Goal: Task Accomplishment & Management: Use online tool/utility

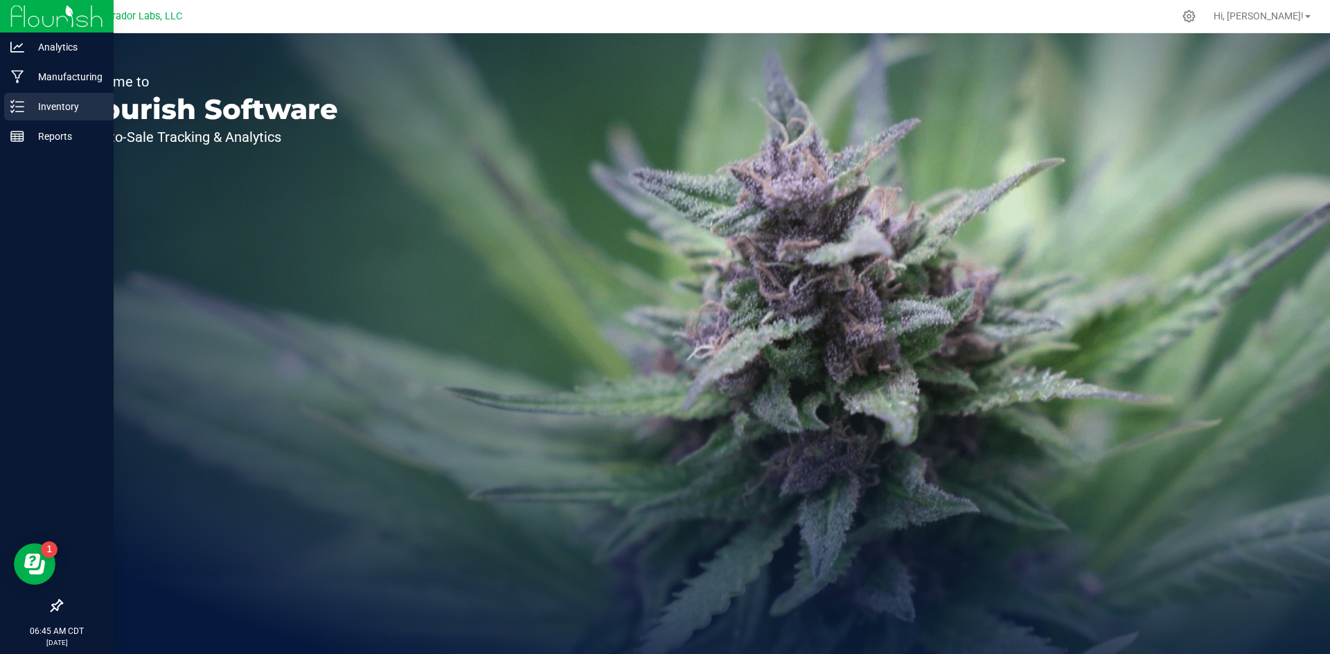
click at [30, 103] on p "Inventory" at bounding box center [65, 106] width 83 height 17
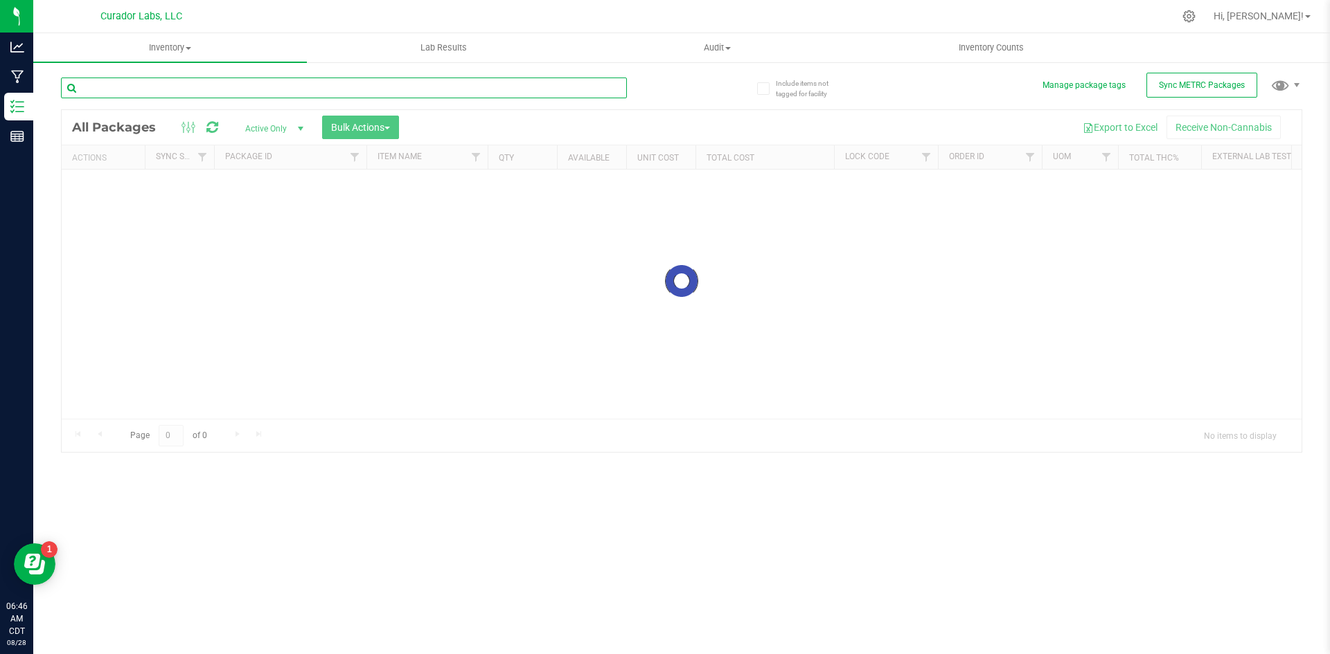
click at [260, 91] on input "text" at bounding box center [344, 88] width 566 height 21
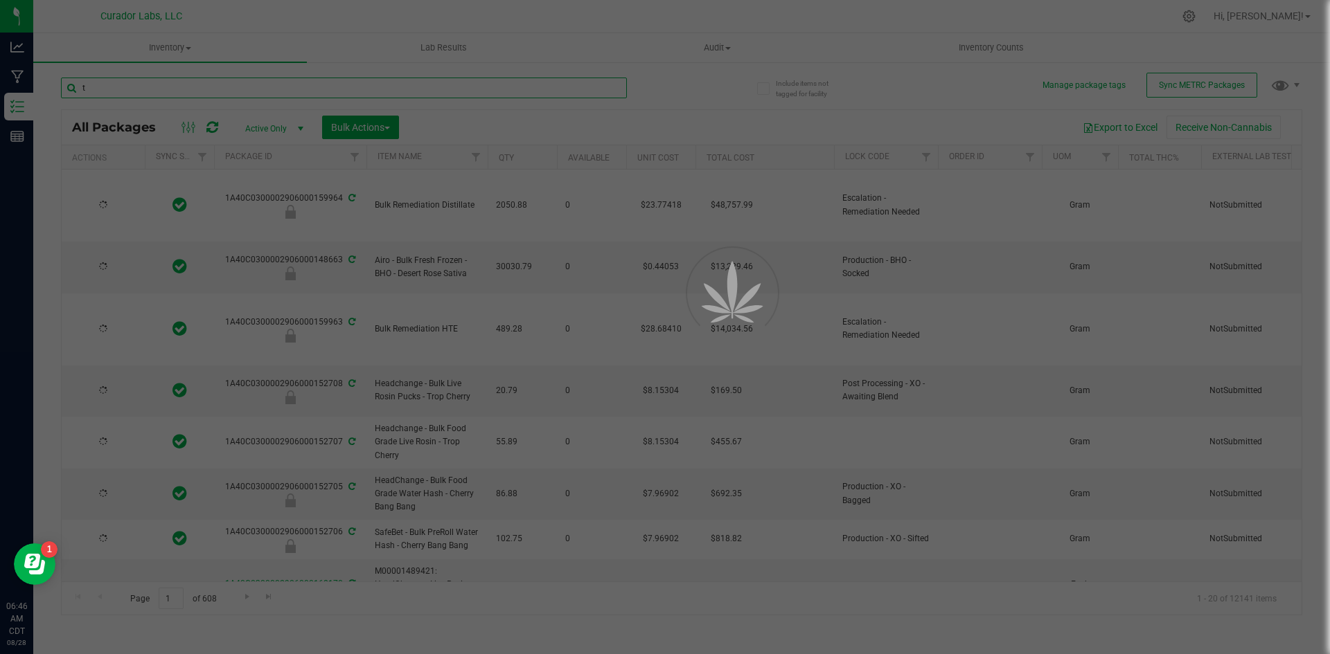
type input "ti"
type input "[DATE]"
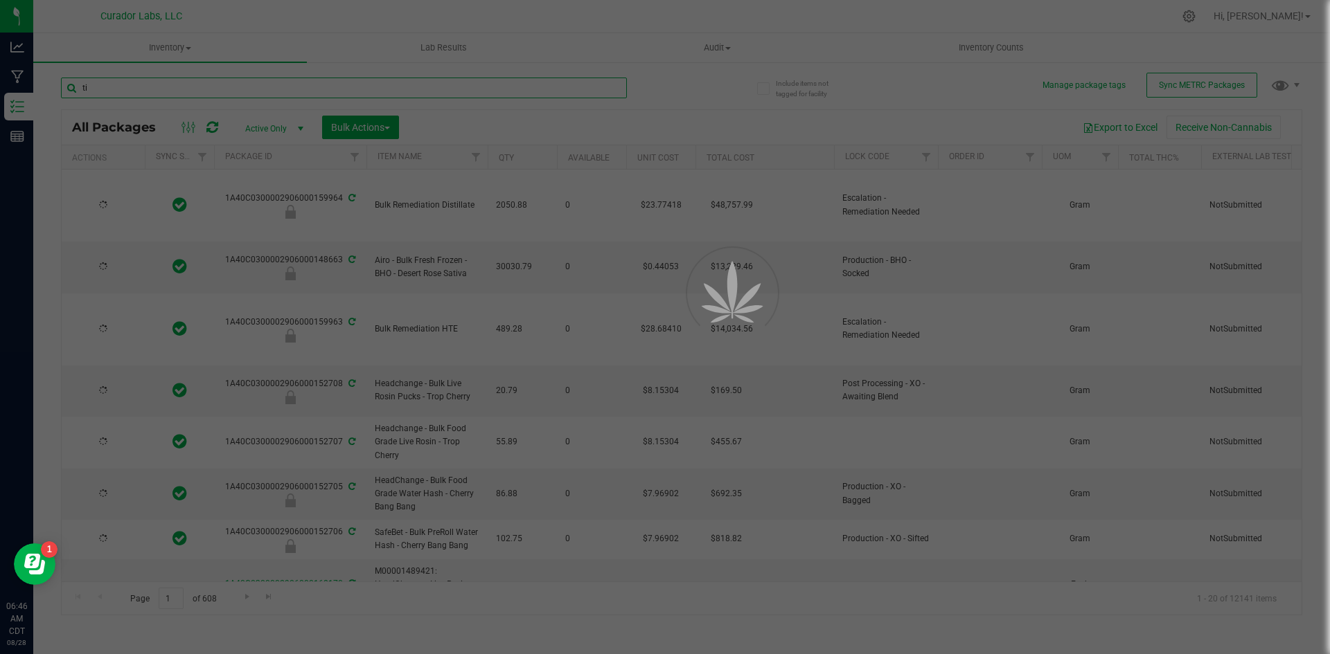
type input "[DATE]"
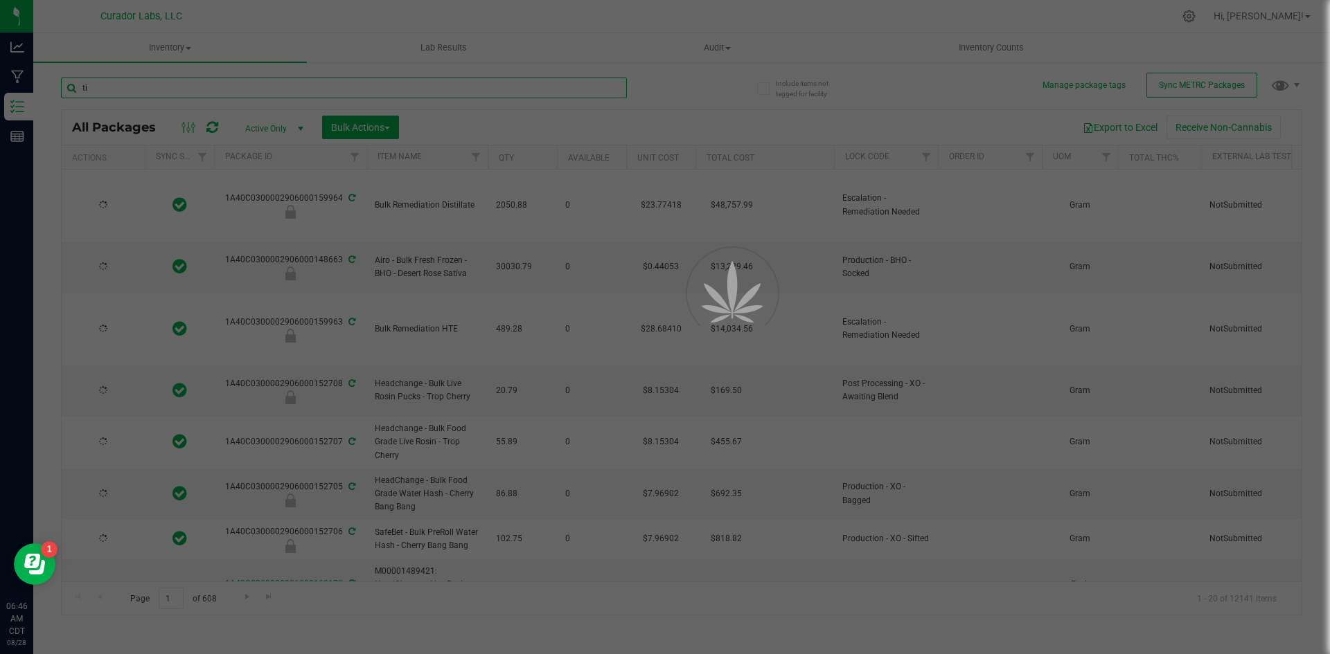
type input "[DATE]"
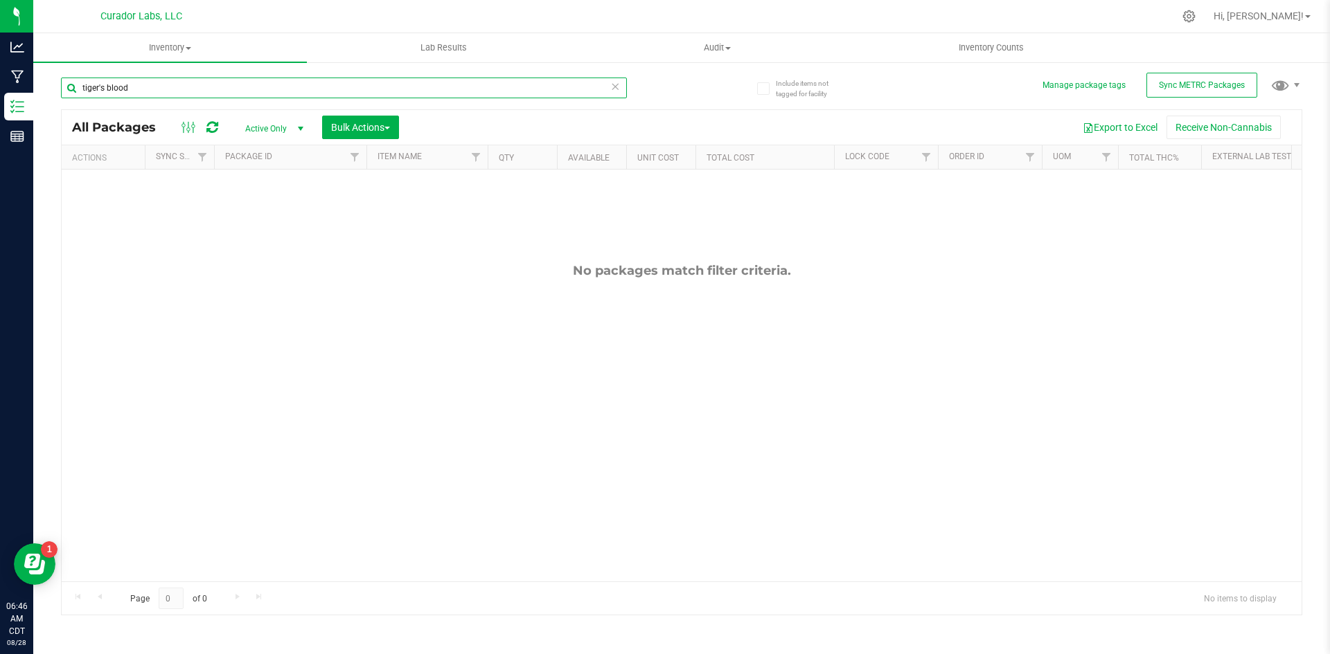
click at [100, 91] on input "tiger's blood" at bounding box center [344, 88] width 566 height 21
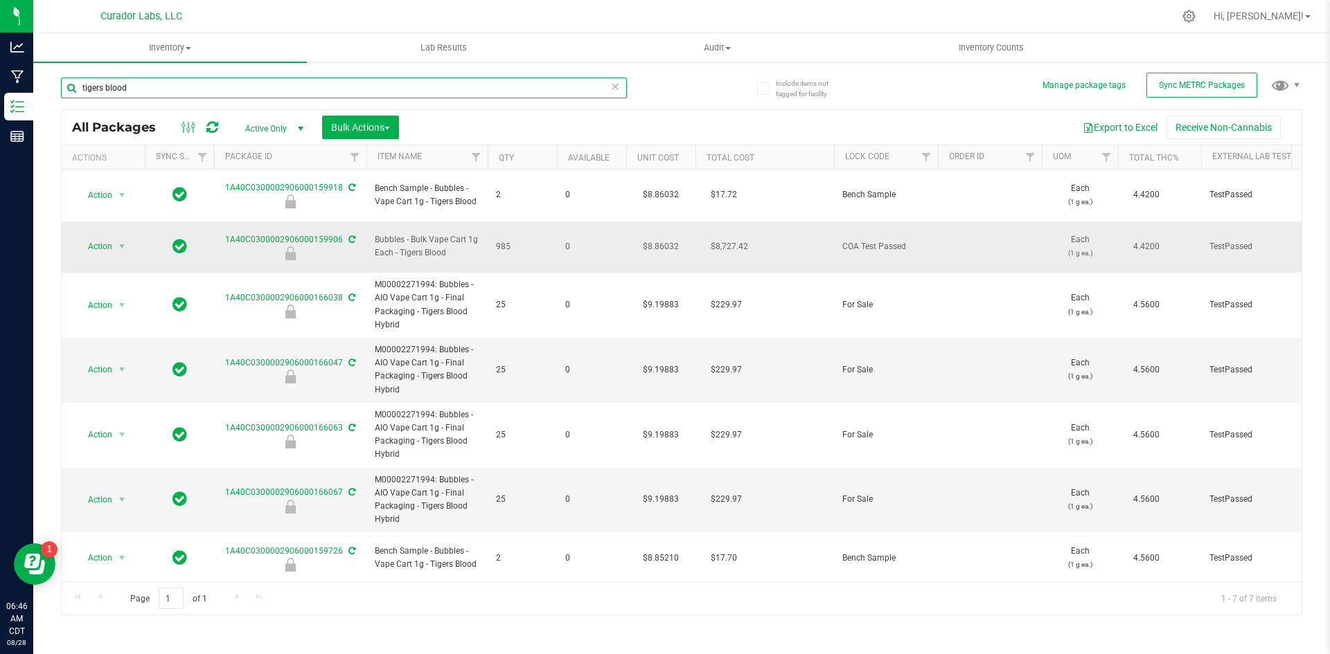
type input "tigers blood"
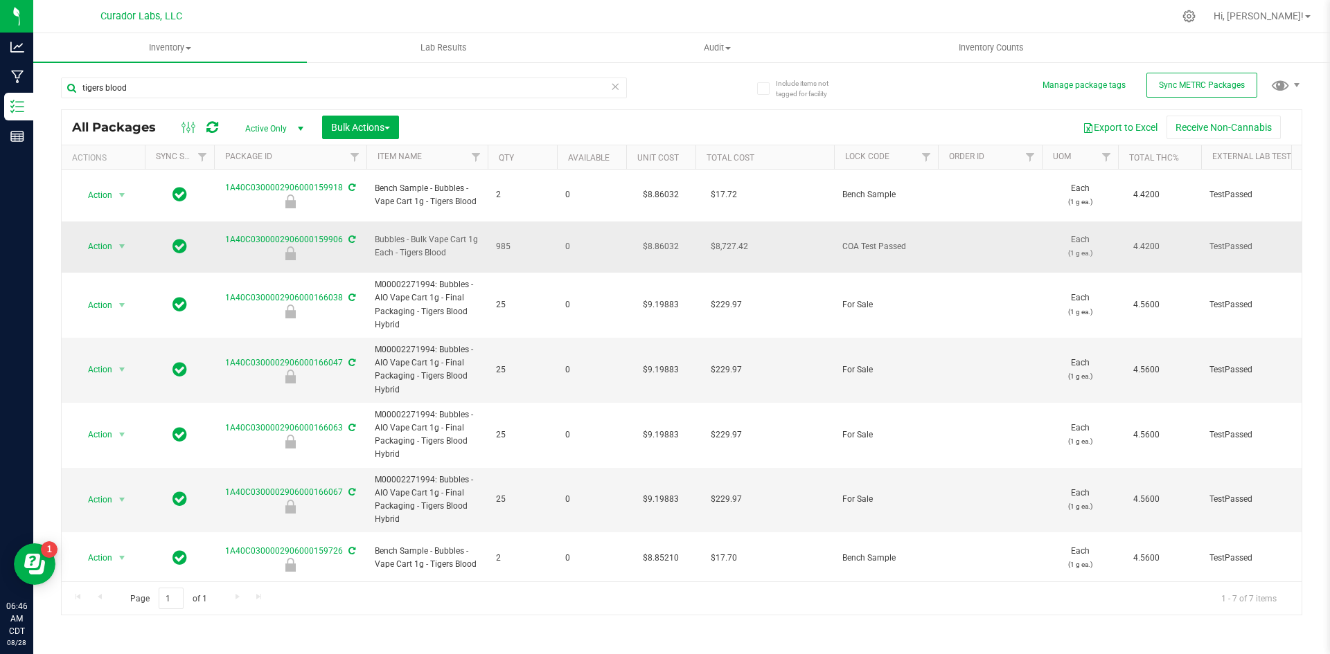
drag, startPoint x: 463, startPoint y: 231, endPoint x: 346, endPoint y: 236, distance: 117.1
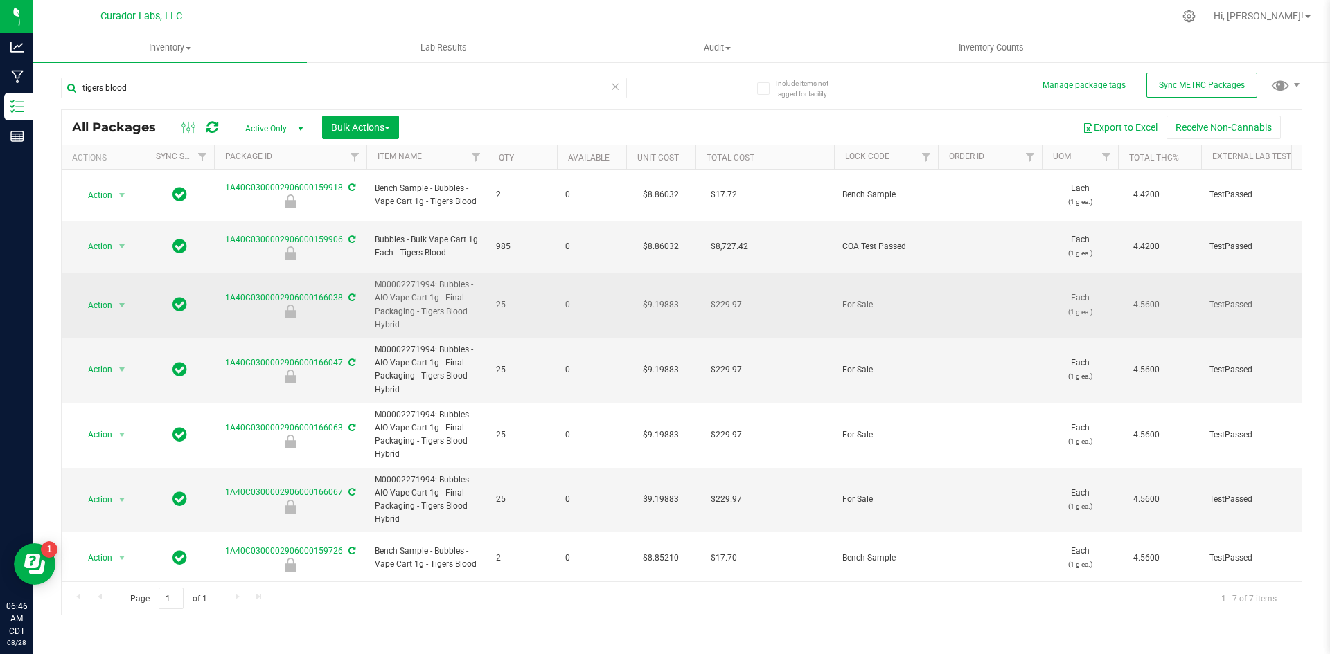
copy span "Bubbles - Bulk Vape Cart 1g Each - Tigers Blood"
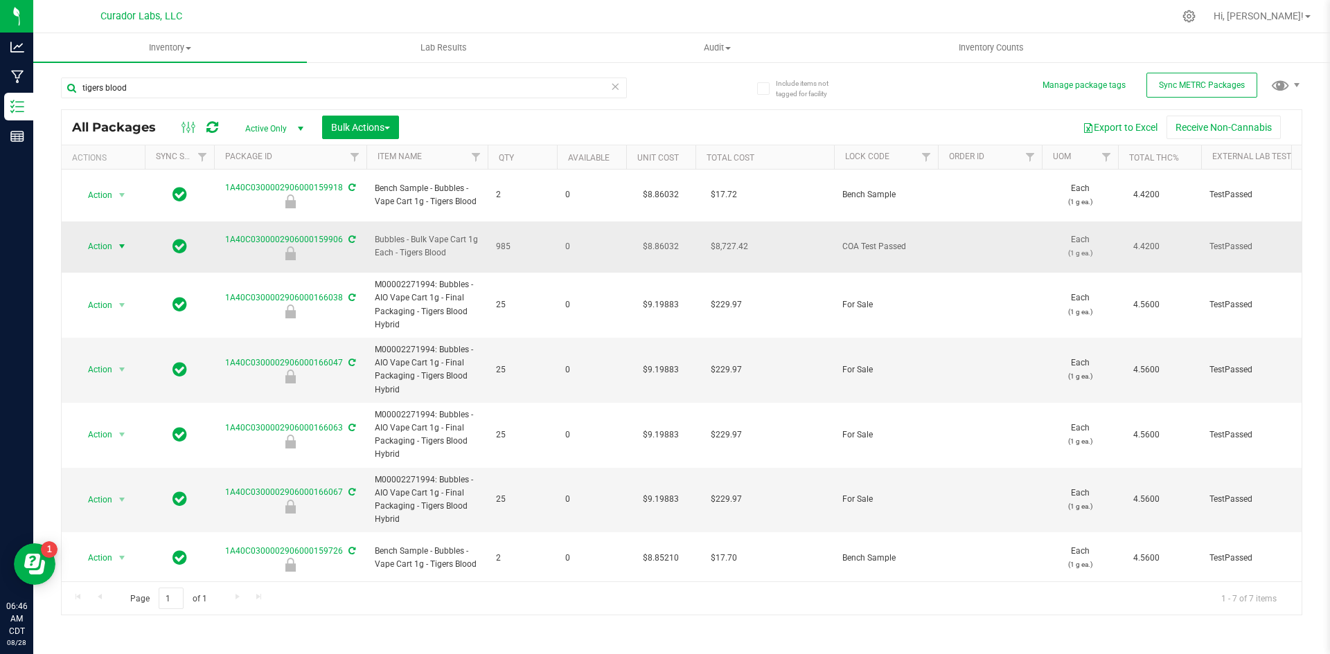
click at [98, 237] on span "Action" at bounding box center [93, 246] width 37 height 19
click at [101, 402] on li "Unlock package" at bounding box center [119, 412] width 87 height 21
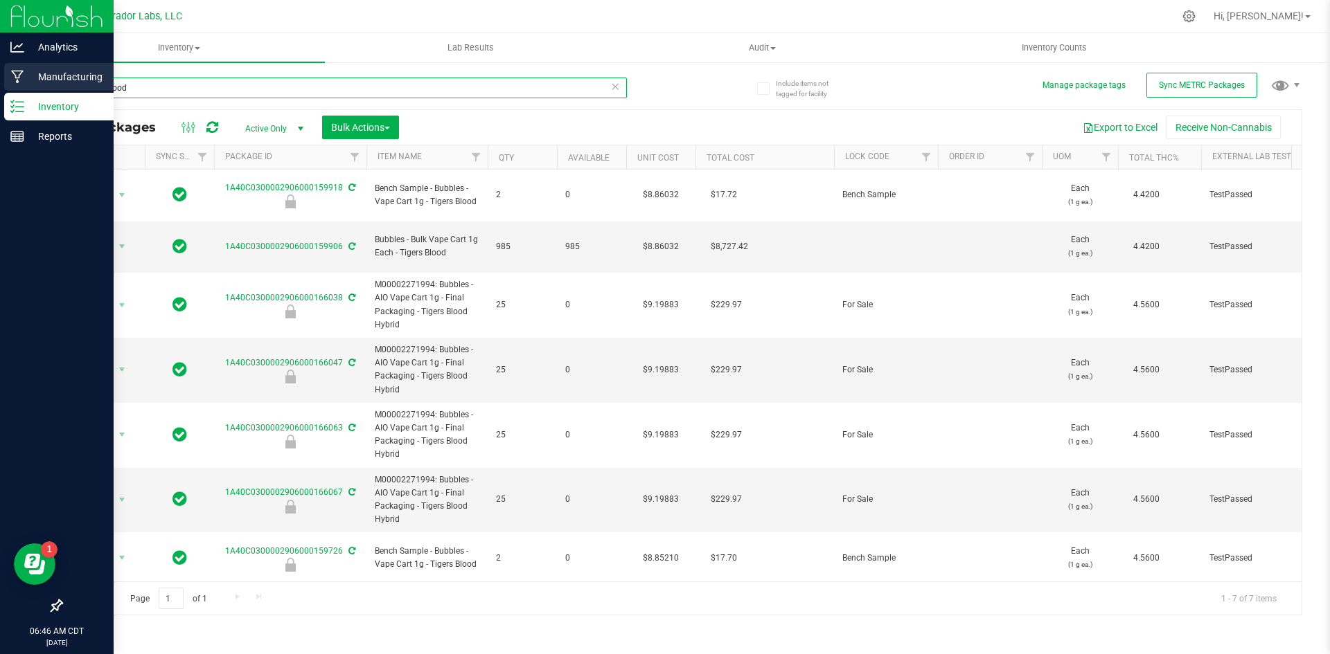
drag, startPoint x: 224, startPoint y: 84, endPoint x: 6, endPoint y: 83, distance: 218.1
click at [6, 83] on div "Analytics Manufacturing Inventory Reports 06:46 AM CDT [DATE] 08/28 Curador Lab…" at bounding box center [665, 327] width 1330 height 654
click at [34, 76] on p "Manufacturing" at bounding box center [65, 77] width 83 height 17
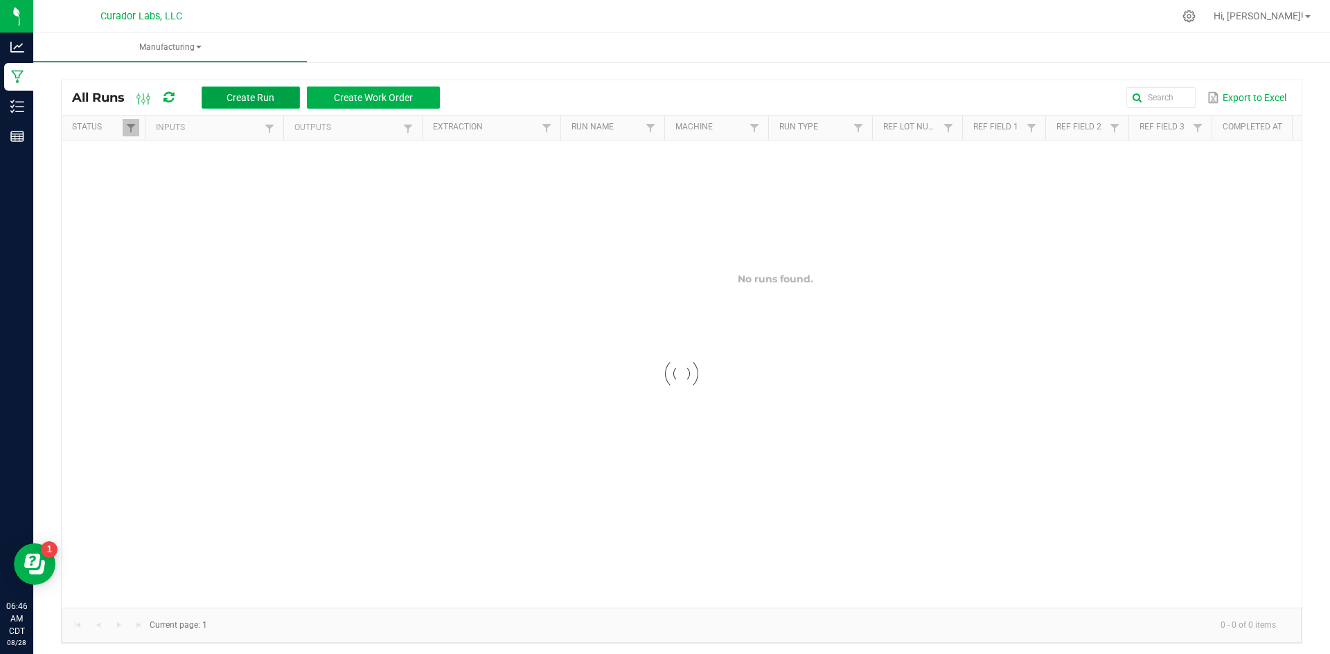
click at [251, 91] on button "Create Run" at bounding box center [251, 98] width 98 height 22
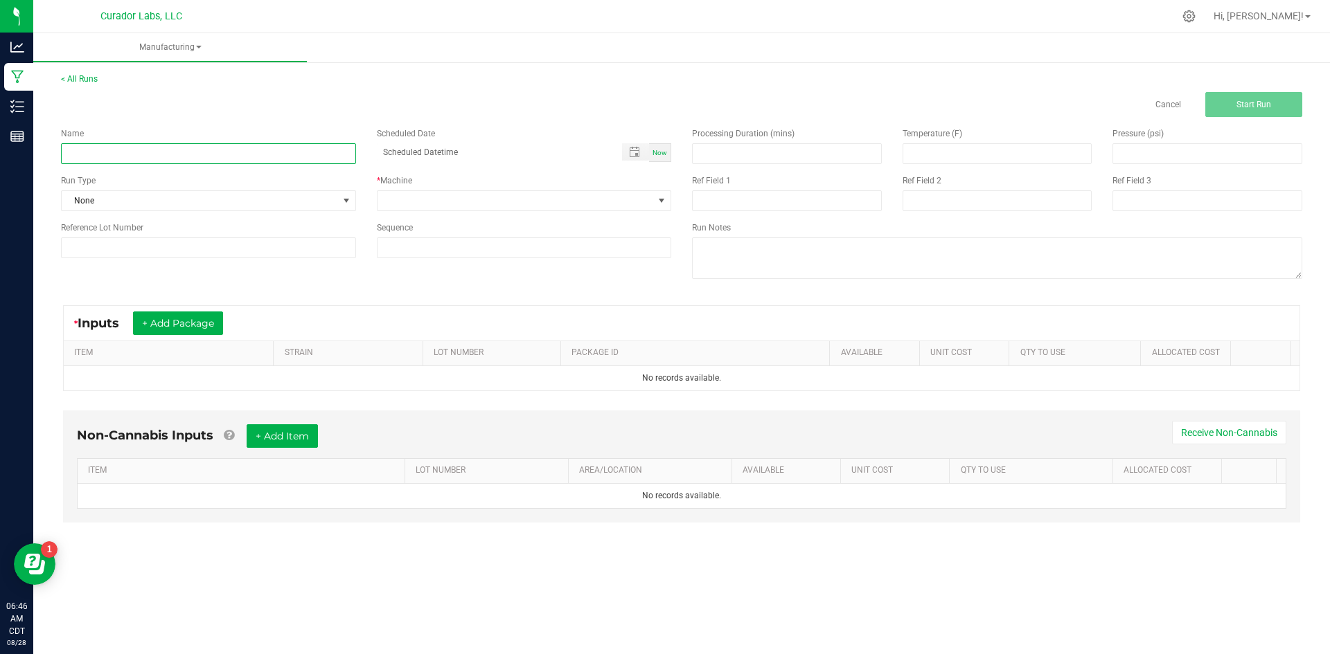
click at [303, 159] on input at bounding box center [208, 153] width 295 height 21
paste input "Bubbles - Bulk Vape Cart 1g Each - Tigers Blood"
type input "Bubbles - Bulk Vape Cart 1g Each - Tigers Blood - Final Packaging"
click at [107, 201] on span "None" at bounding box center [200, 200] width 276 height 19
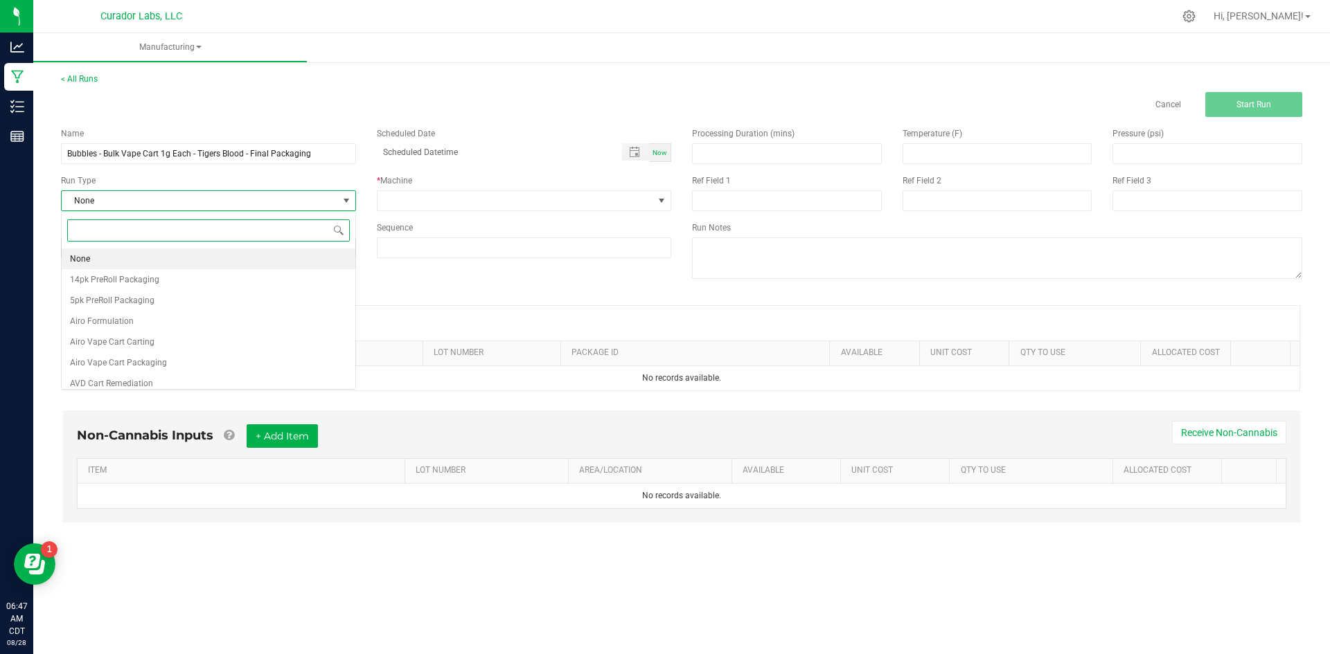
scroll to position [21, 294]
type input "t"
type input "[PERSON_NAME]"
click at [172, 258] on li "Bubble Vape Carting" at bounding box center [209, 259] width 294 height 21
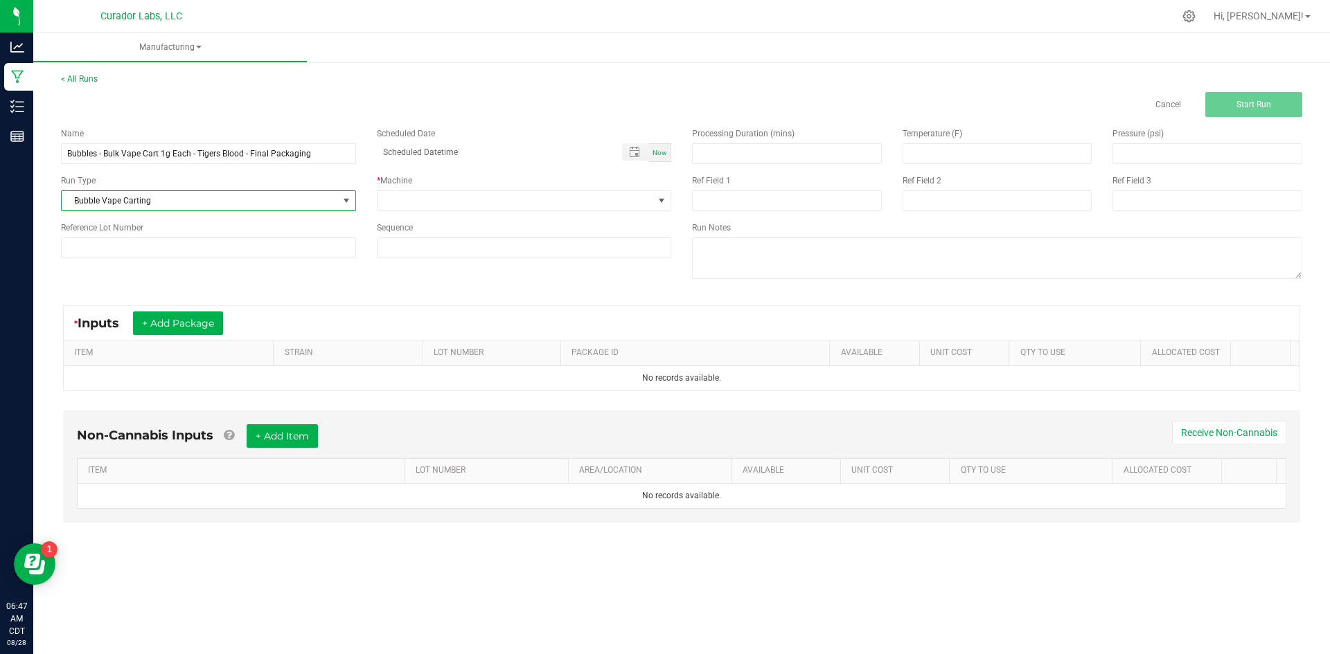
click at [272, 202] on span "Bubble Vape Carting" at bounding box center [200, 200] width 276 height 19
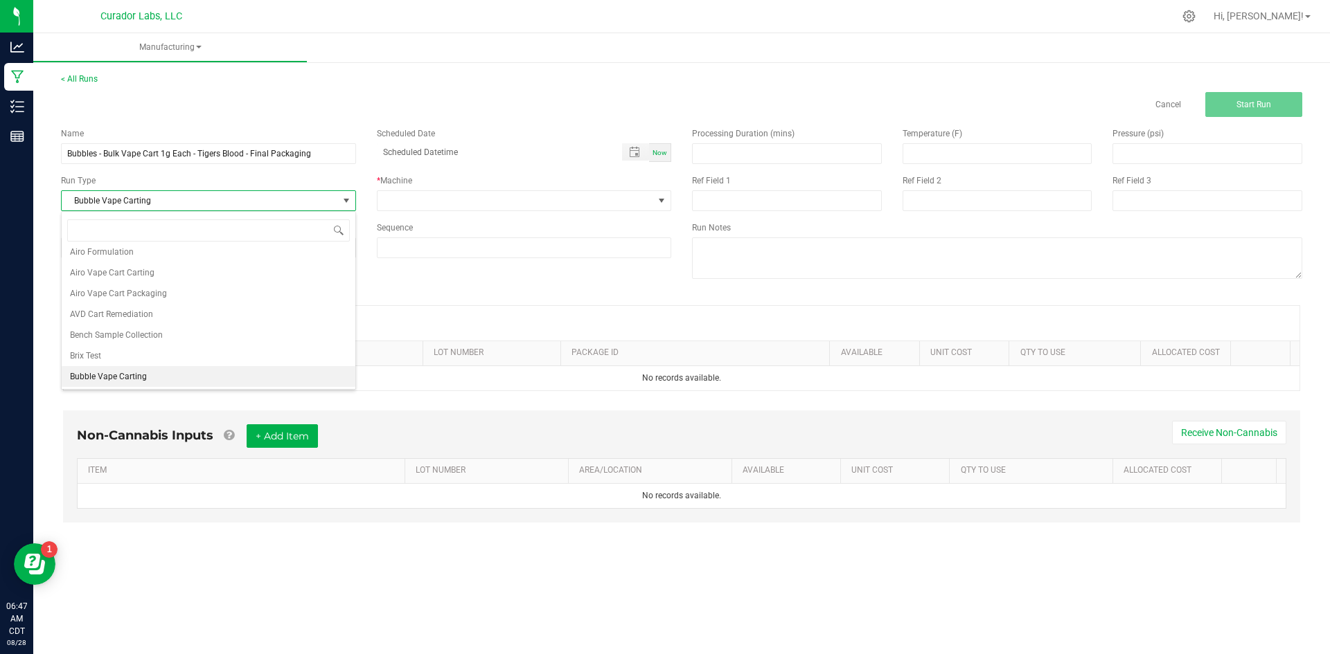
click at [271, 203] on span "Bubble Vape Carting" at bounding box center [200, 200] width 276 height 19
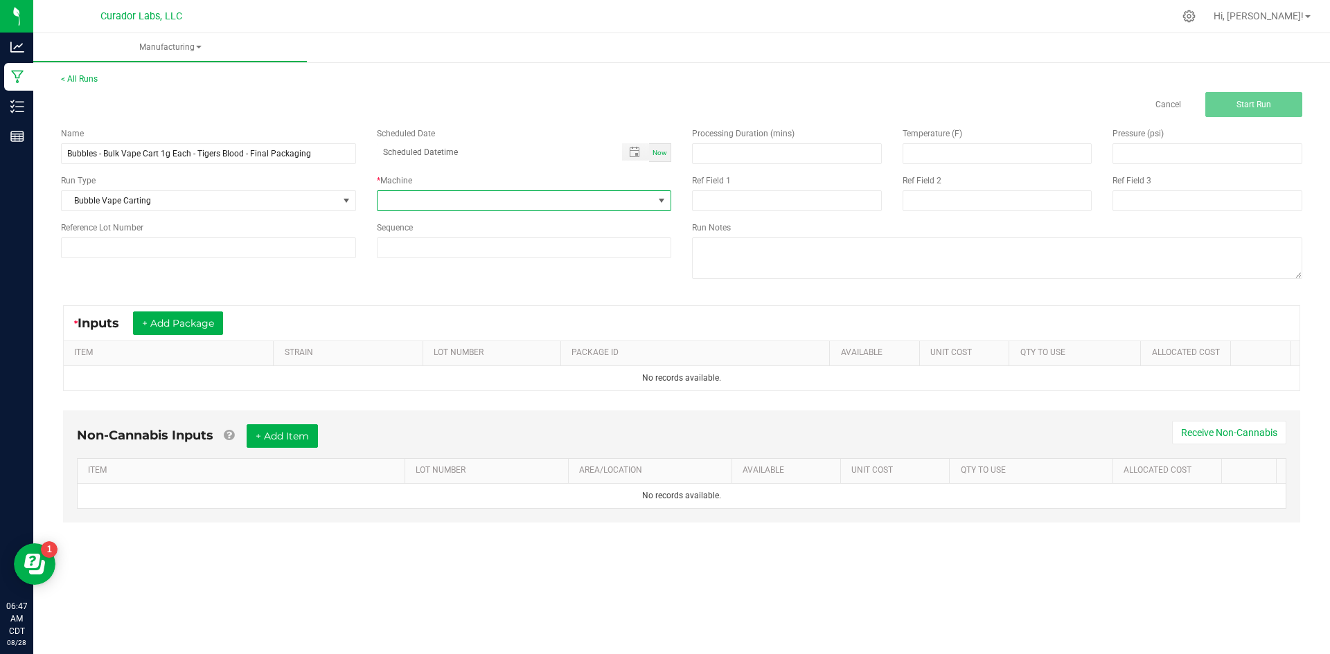
click at [404, 206] on span at bounding box center [515, 200] width 276 height 19
type input "glo"
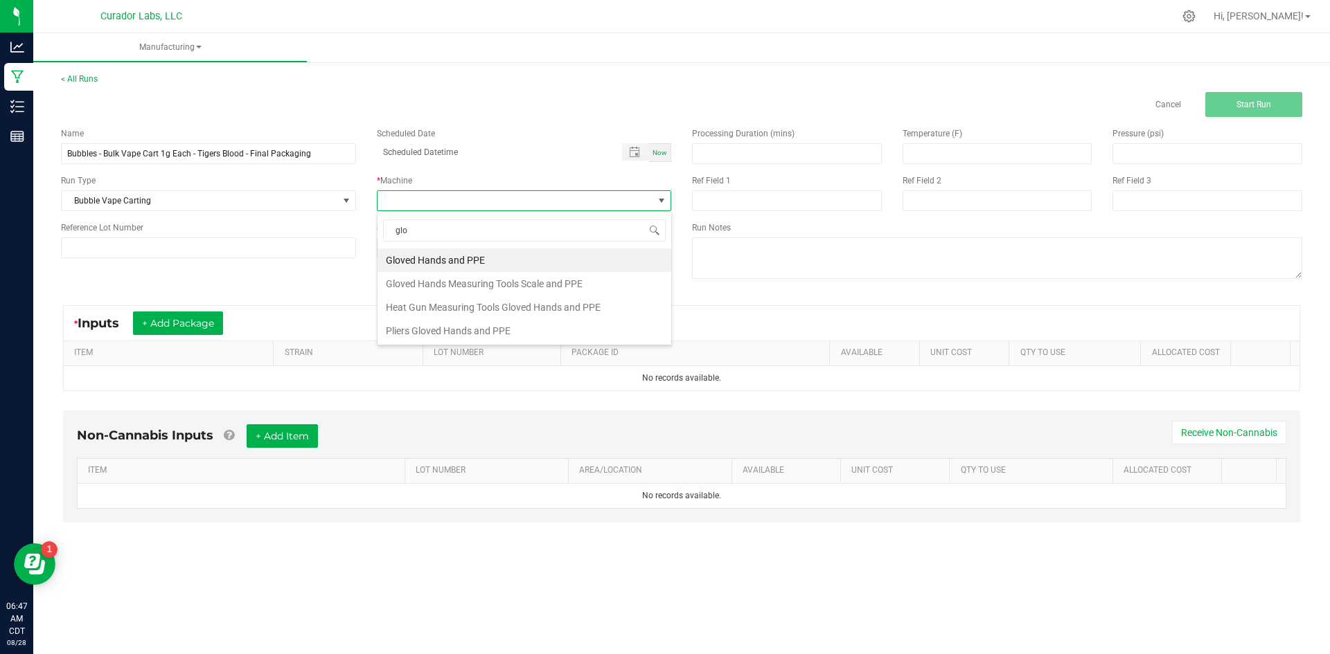
drag, startPoint x: 443, startPoint y: 259, endPoint x: 232, endPoint y: 285, distance: 212.7
click at [443, 260] on li "Gloved Hands and PPE" at bounding box center [524, 261] width 294 height 24
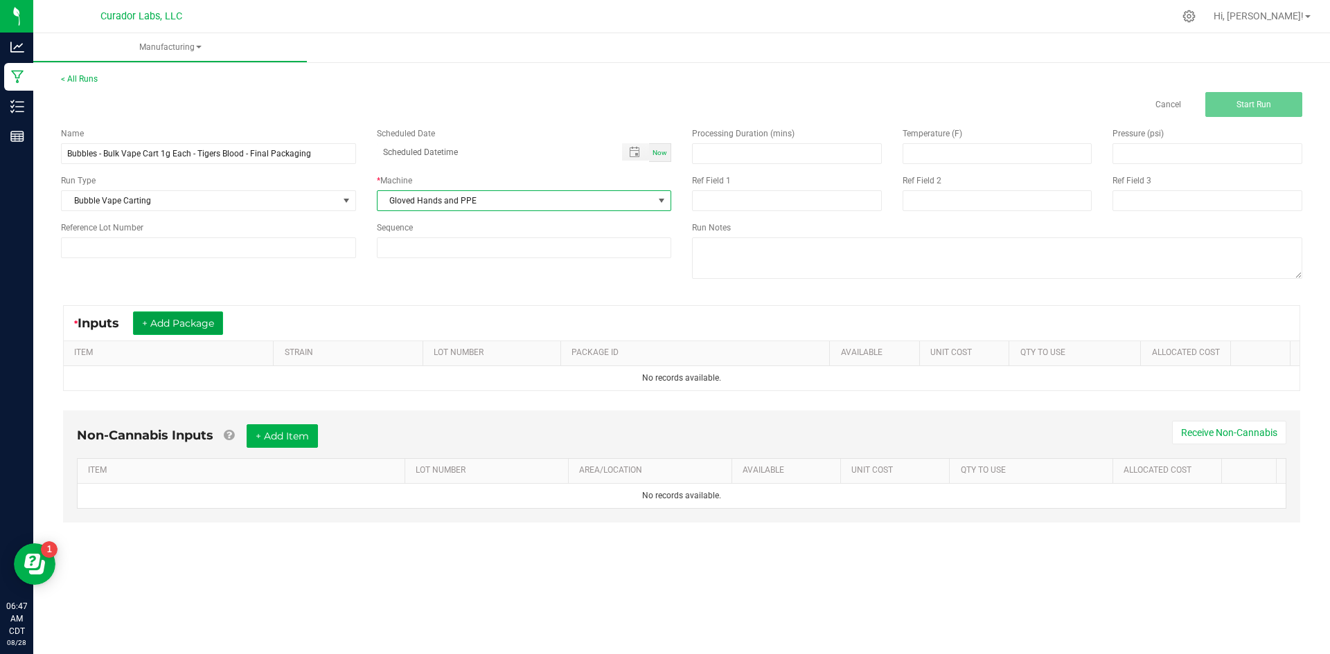
click at [191, 325] on button "+ Add Package" at bounding box center [178, 324] width 90 height 24
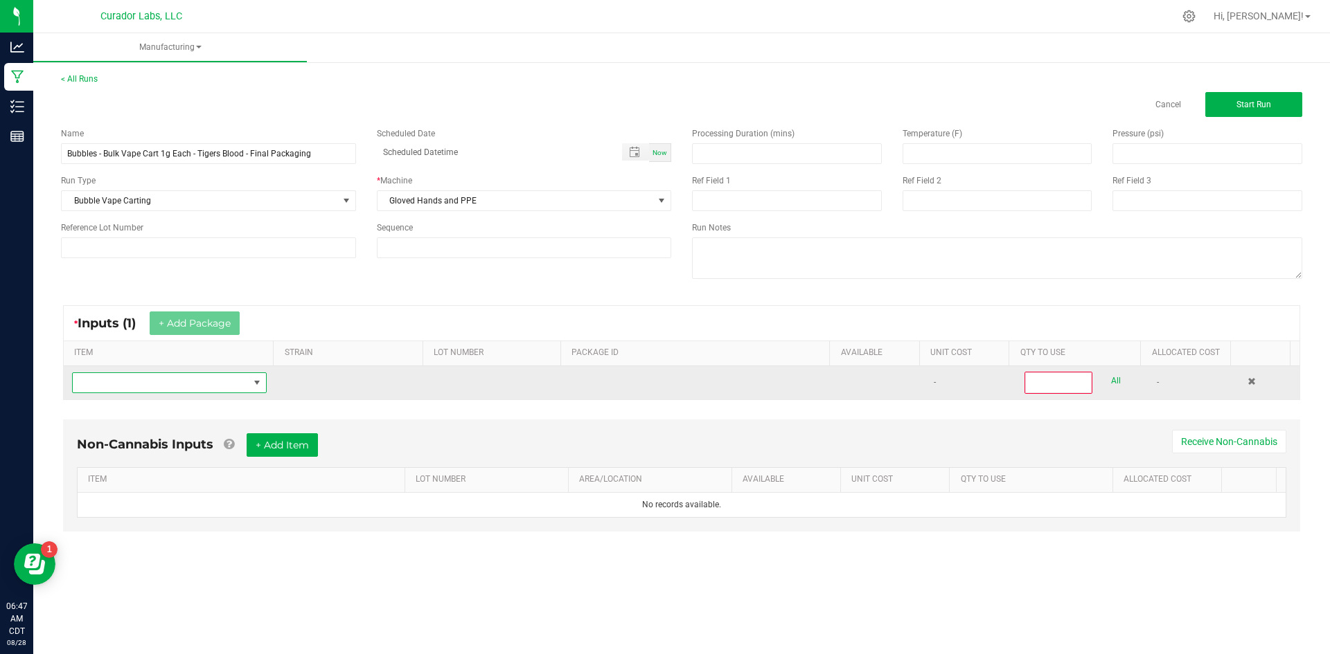
click at [183, 381] on span "NO DATA FOUND" at bounding box center [161, 382] width 176 height 19
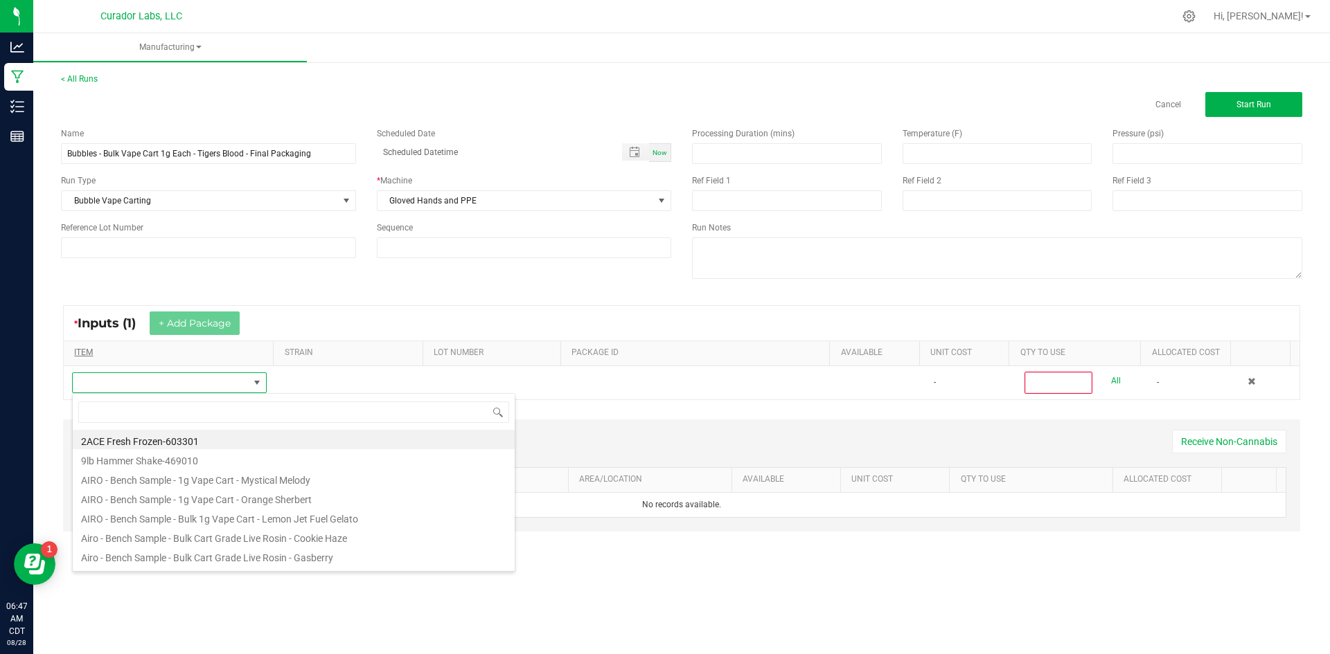
scroll to position [21, 191]
type input "Bubbles - Bulk Vape Cart 1g Each - Tigers Blood"
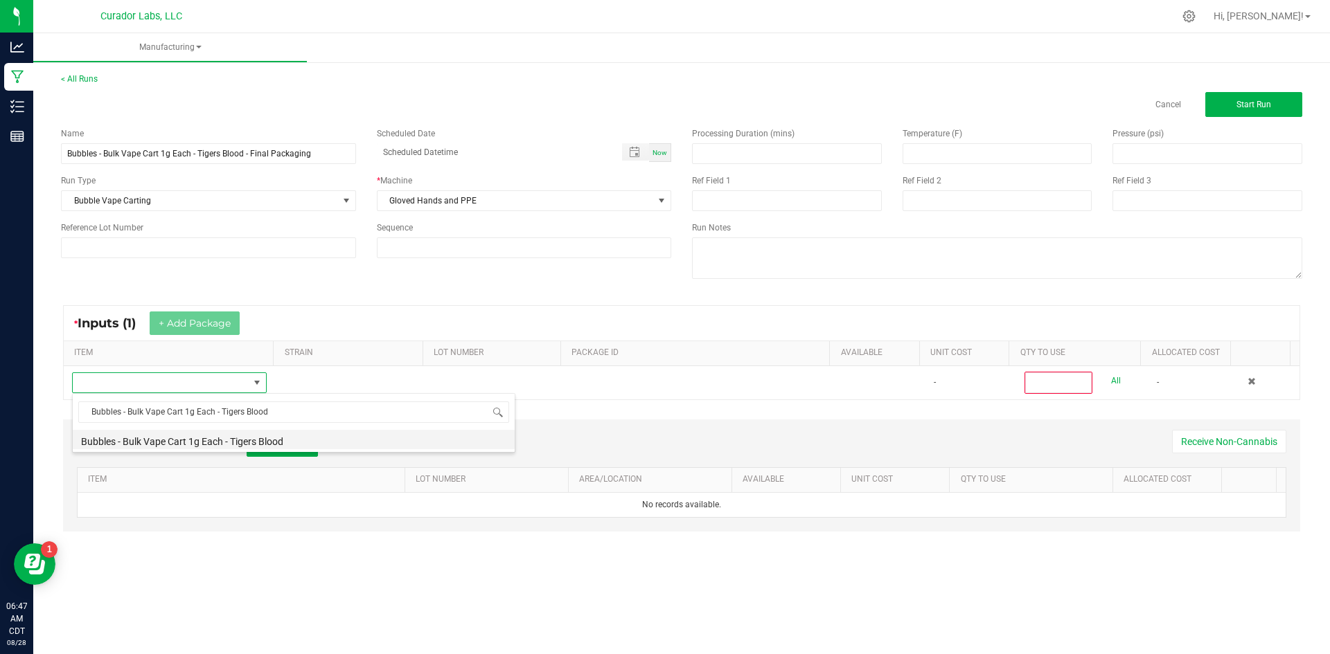
click at [213, 443] on li "Bubbles - Bulk Vape Cart 1g Each - Tigers Blood" at bounding box center [294, 439] width 442 height 19
type input "0"
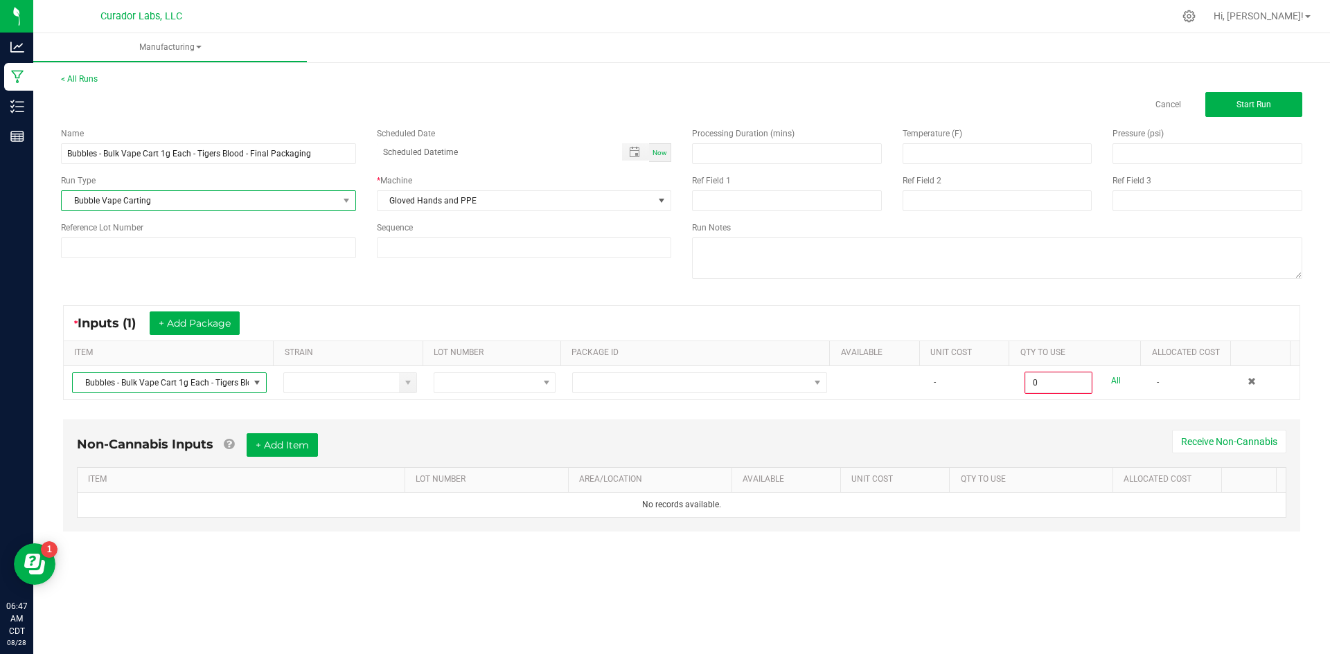
click at [145, 199] on span "Bubble Vape Carting" at bounding box center [200, 200] width 276 height 19
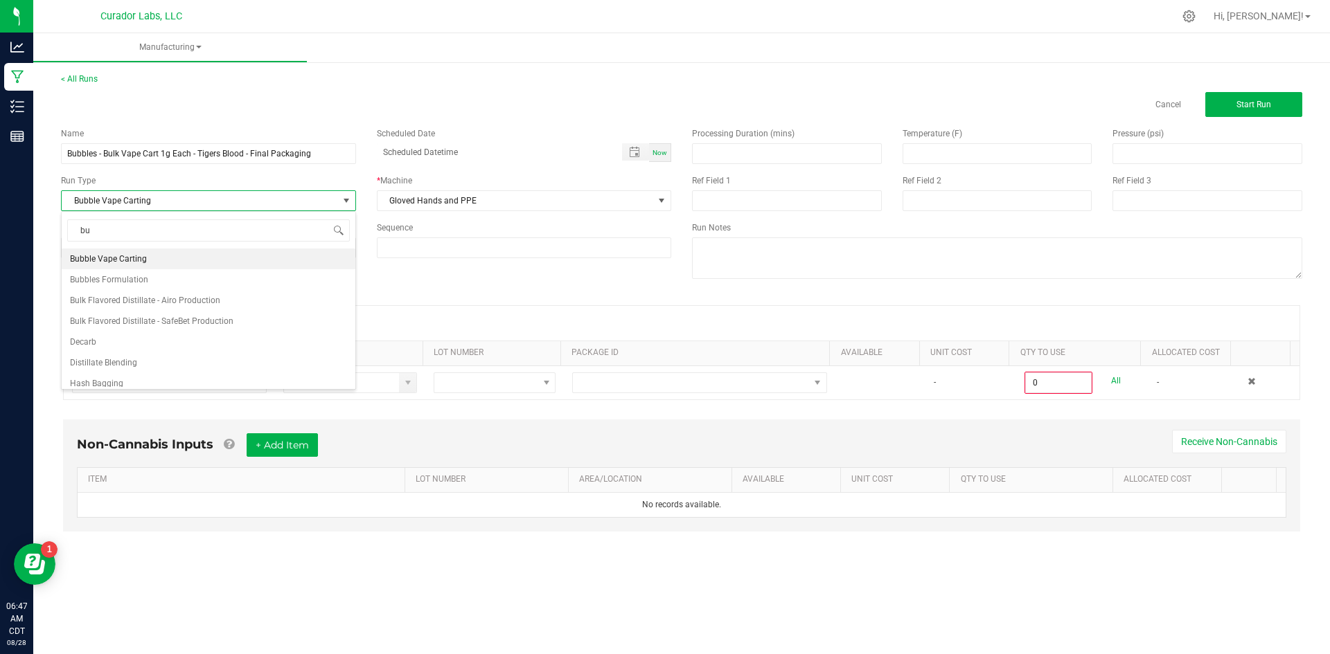
scroll to position [0, 0]
type input "b"
type input "pa"
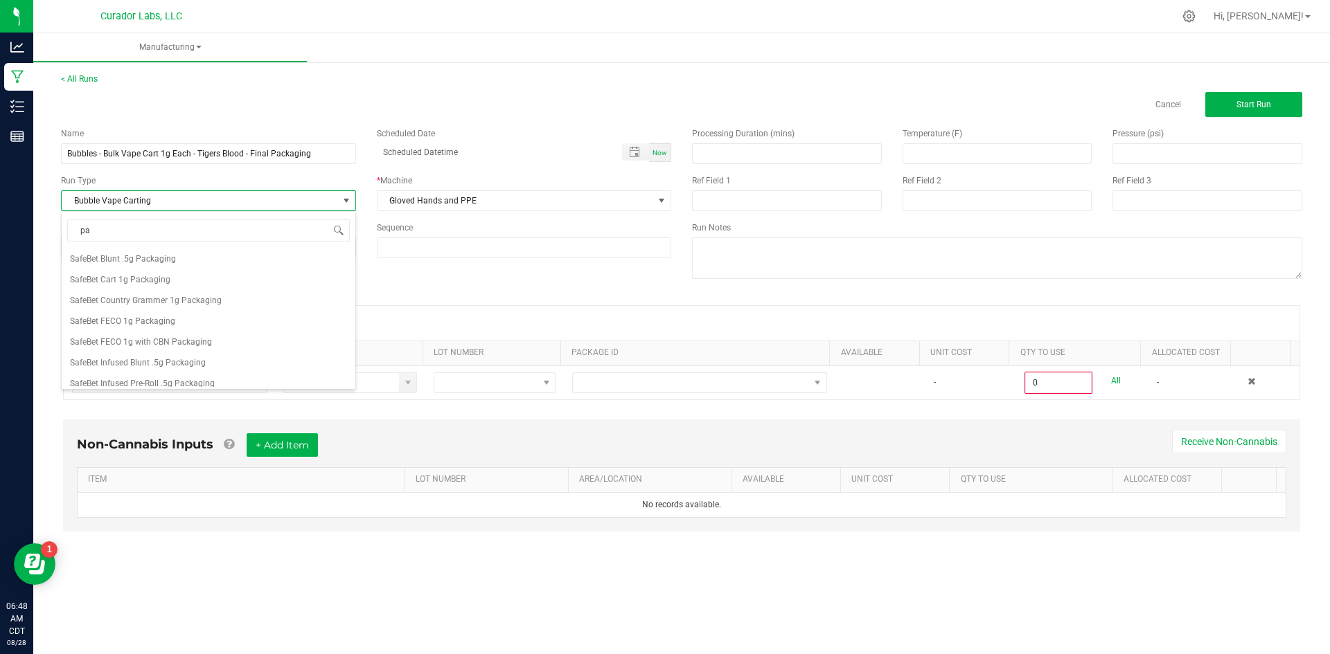
click at [154, 272] on li "SafeBet Cart 1g Packaging" at bounding box center [209, 279] width 294 height 21
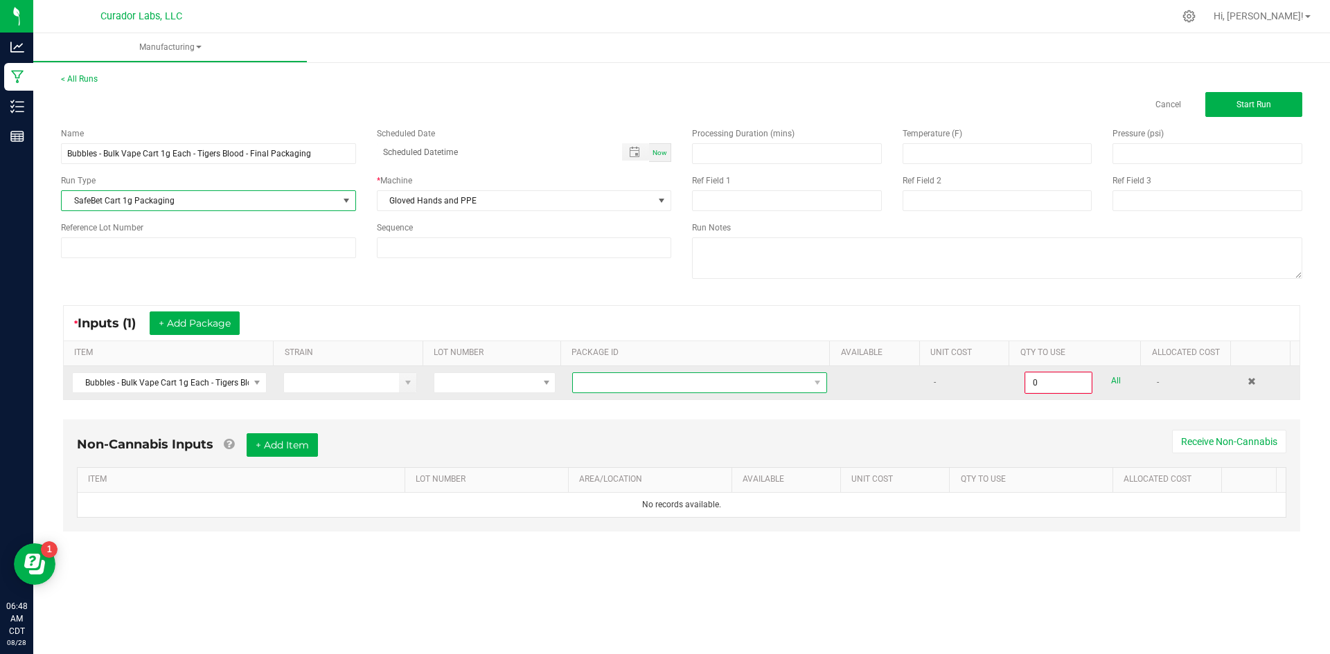
click at [719, 379] on span at bounding box center [691, 382] width 236 height 19
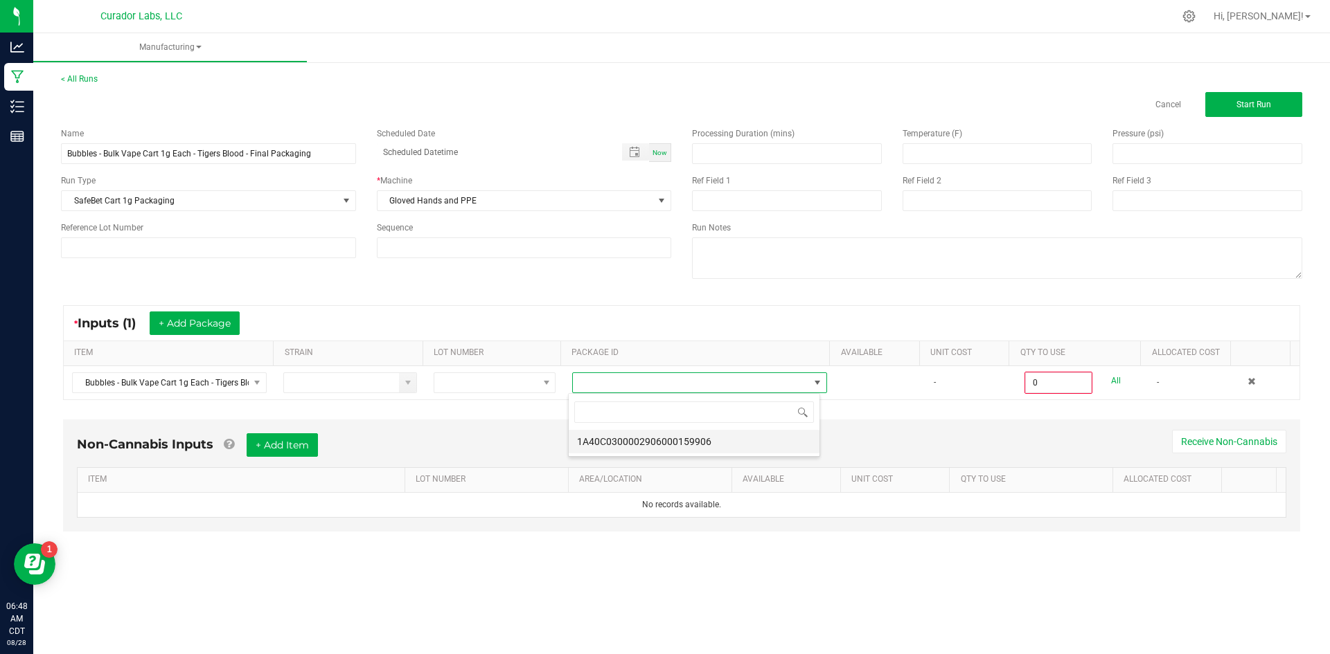
scroll to position [21, 253]
click at [686, 443] on li "1A40C0300002906000159906" at bounding box center [694, 442] width 251 height 24
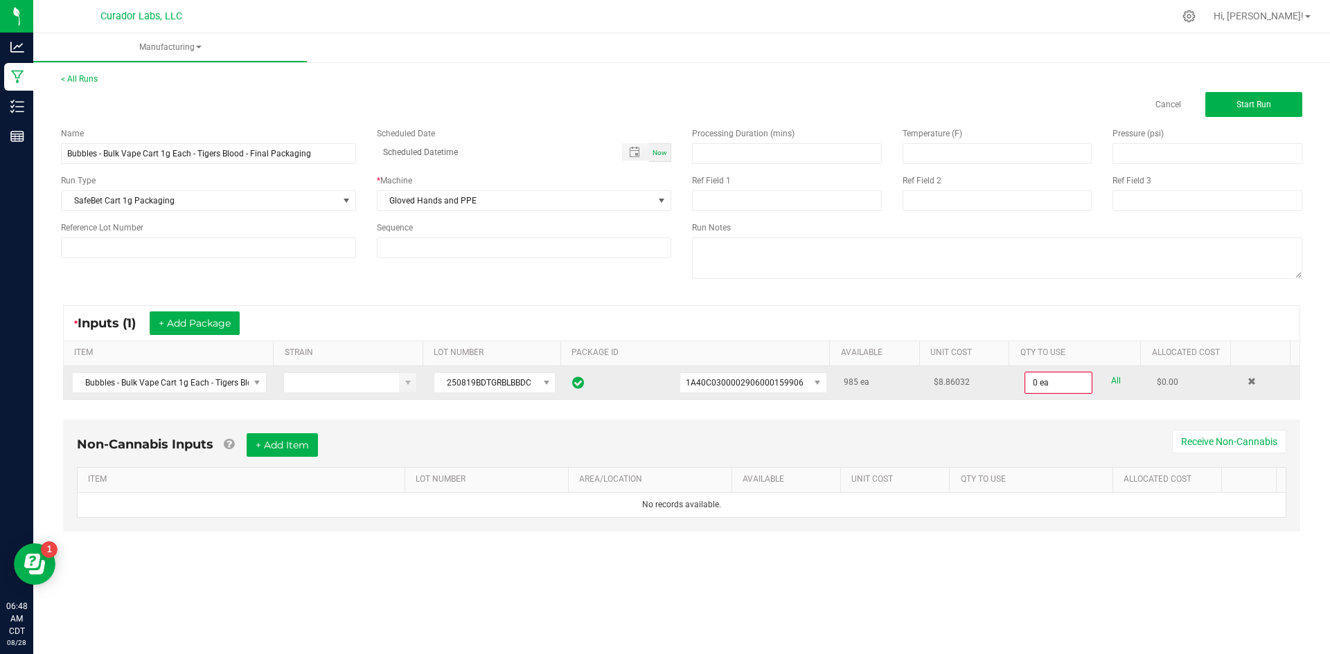
click at [1111, 382] on link "All" at bounding box center [1116, 381] width 10 height 19
type input "985 ea"
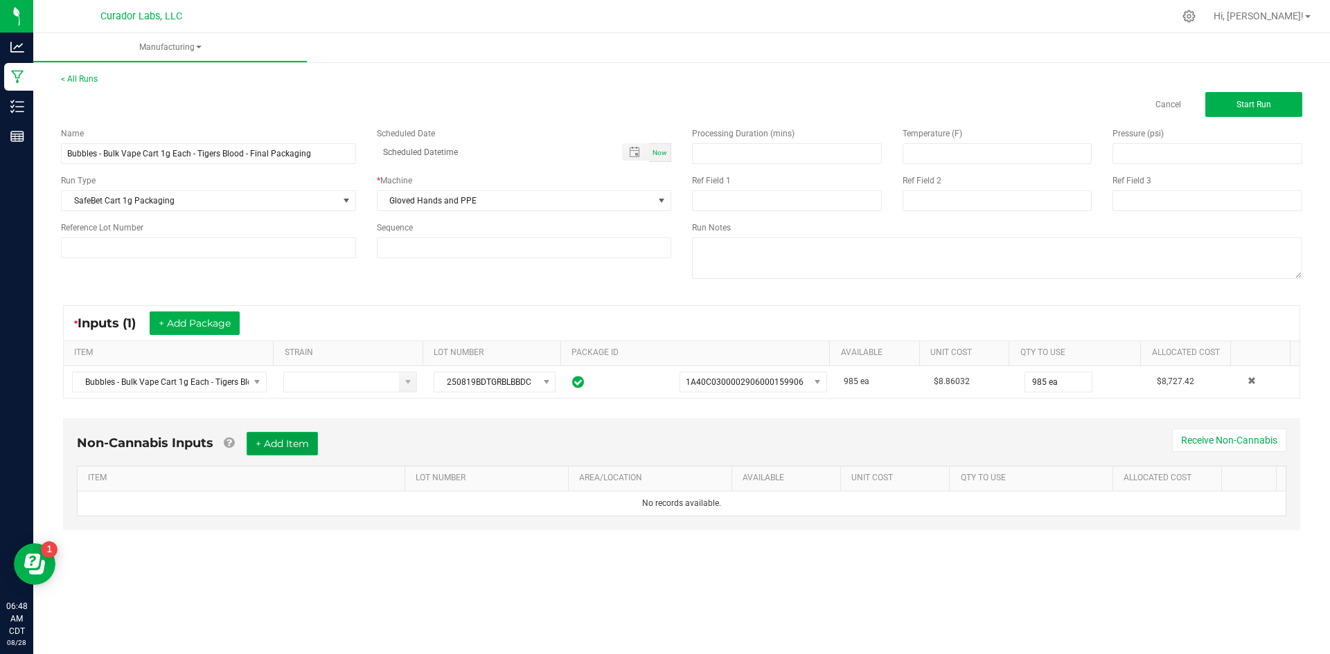
click at [270, 448] on button "+ Add Item" at bounding box center [282, 444] width 71 height 24
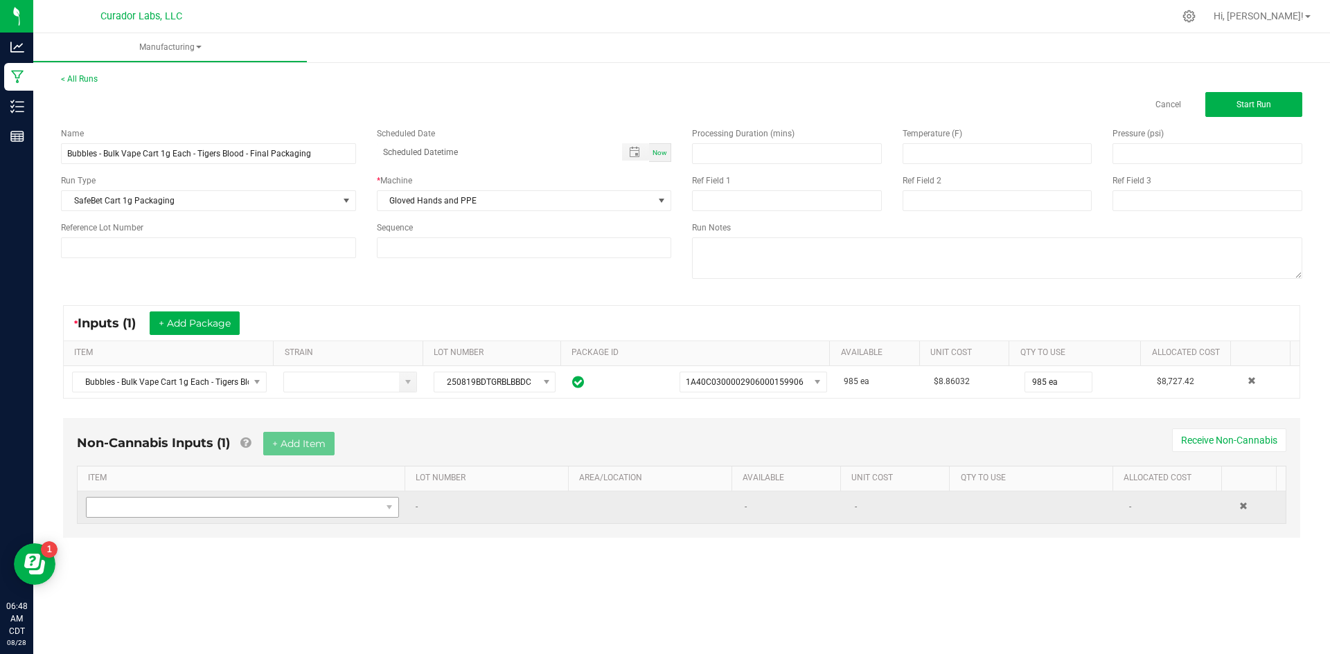
drag, startPoint x: 227, startPoint y: 519, endPoint x: 229, endPoint y: 512, distance: 7.9
click at [226, 514] on td at bounding box center [243, 508] width 330 height 32
click at [229, 512] on span "NO DATA FOUND" at bounding box center [234, 507] width 294 height 19
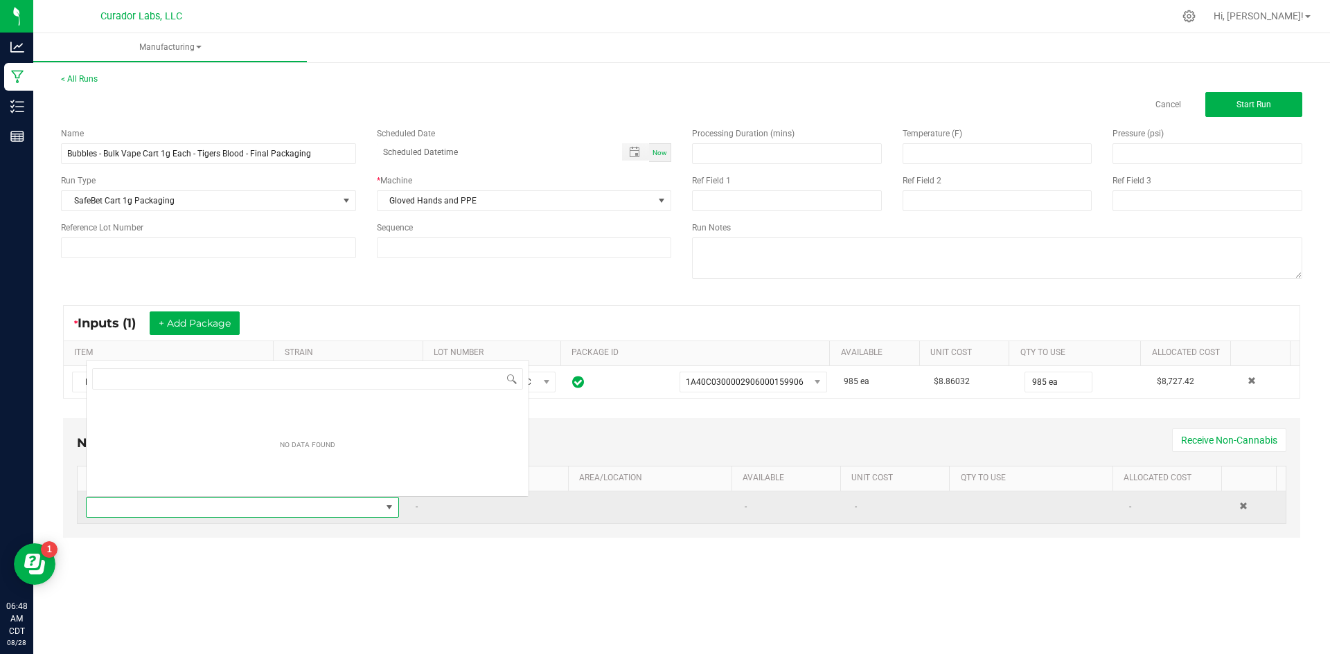
scroll to position [21, 307]
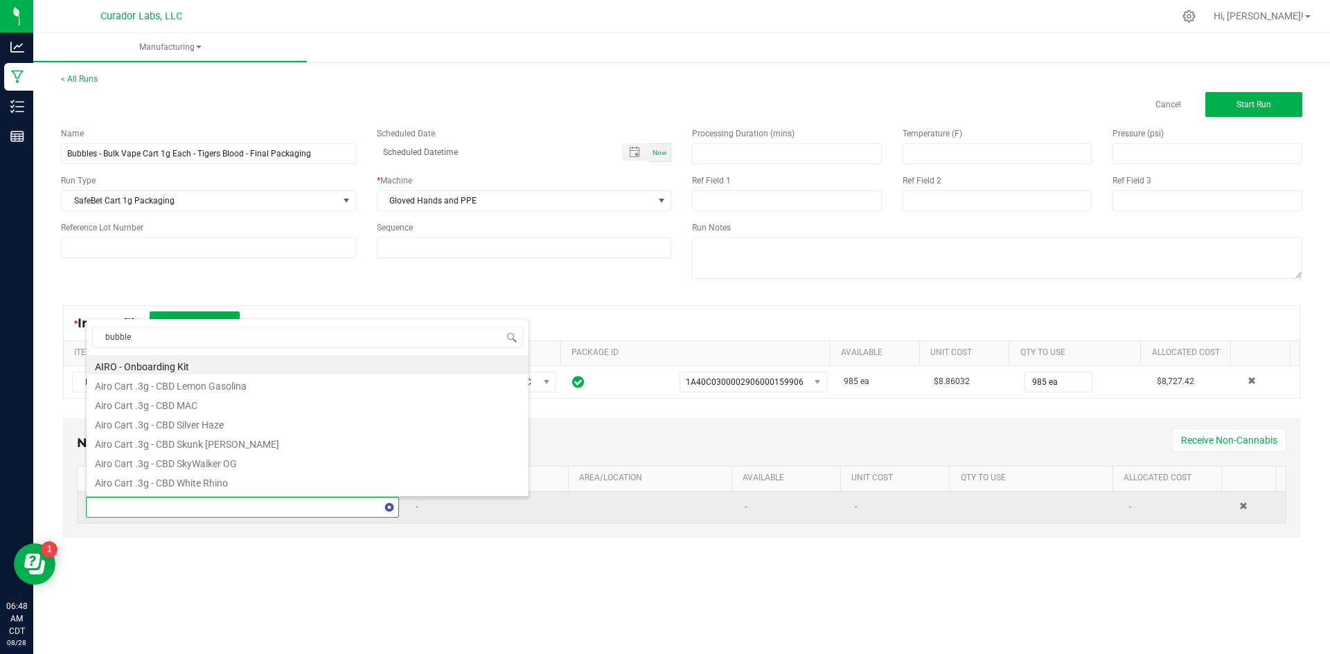
type input "bubbles"
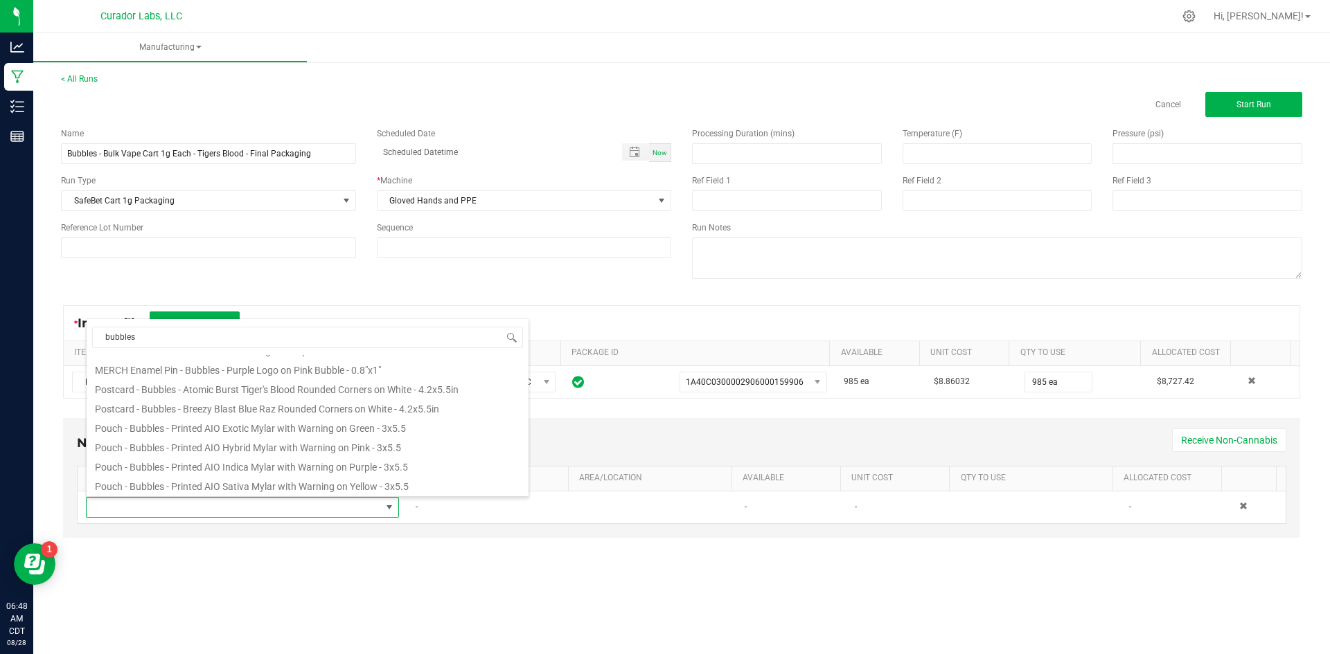
scroll to position [208, 0]
click at [360, 410] on li "Pouch - Bubbles - Printed AIO Hybrid Mylar with Warning on Pink - 3x5.5" at bounding box center [308, 409] width 442 height 19
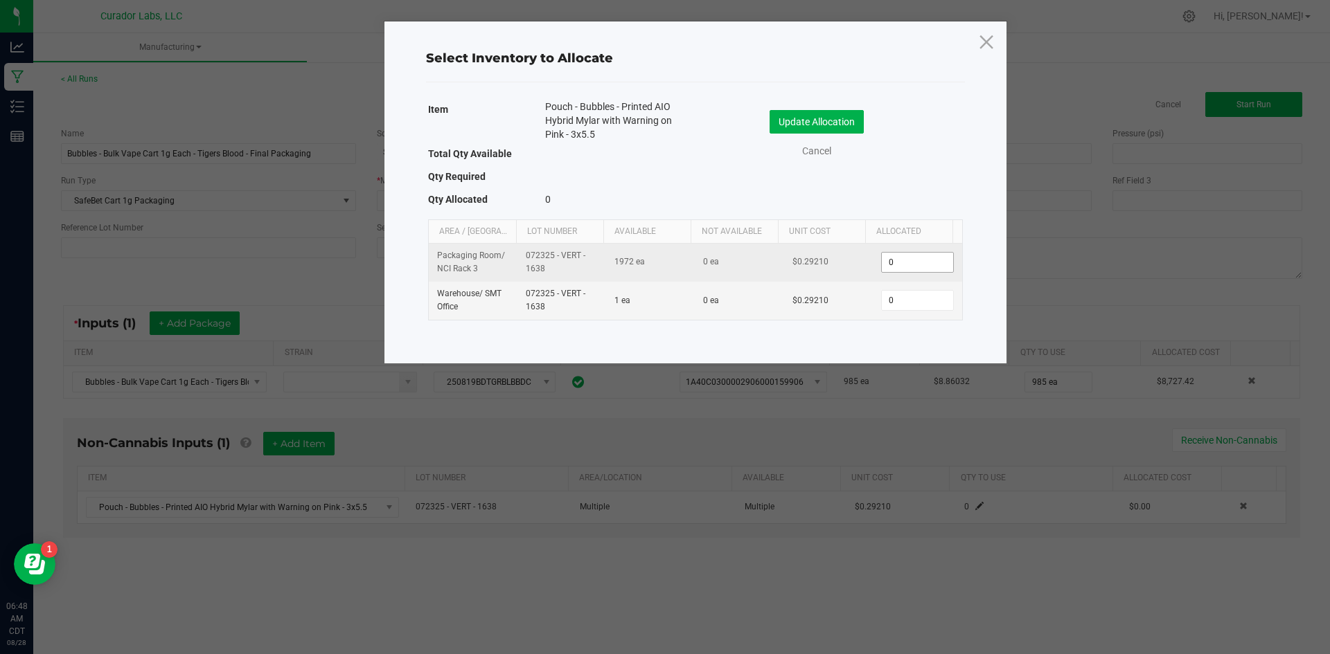
click at [910, 265] on input "0" at bounding box center [916, 262] width 71 height 19
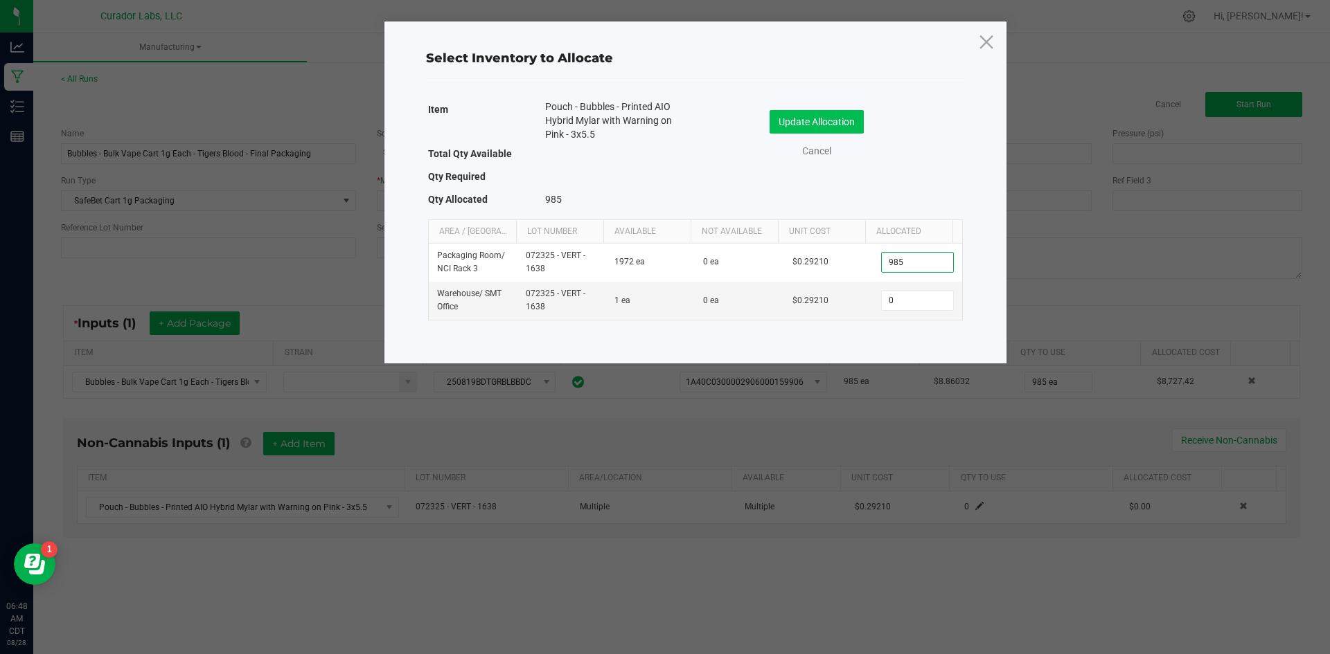
type input "985"
click at [823, 118] on button "Update Allocation" at bounding box center [816, 122] width 94 height 24
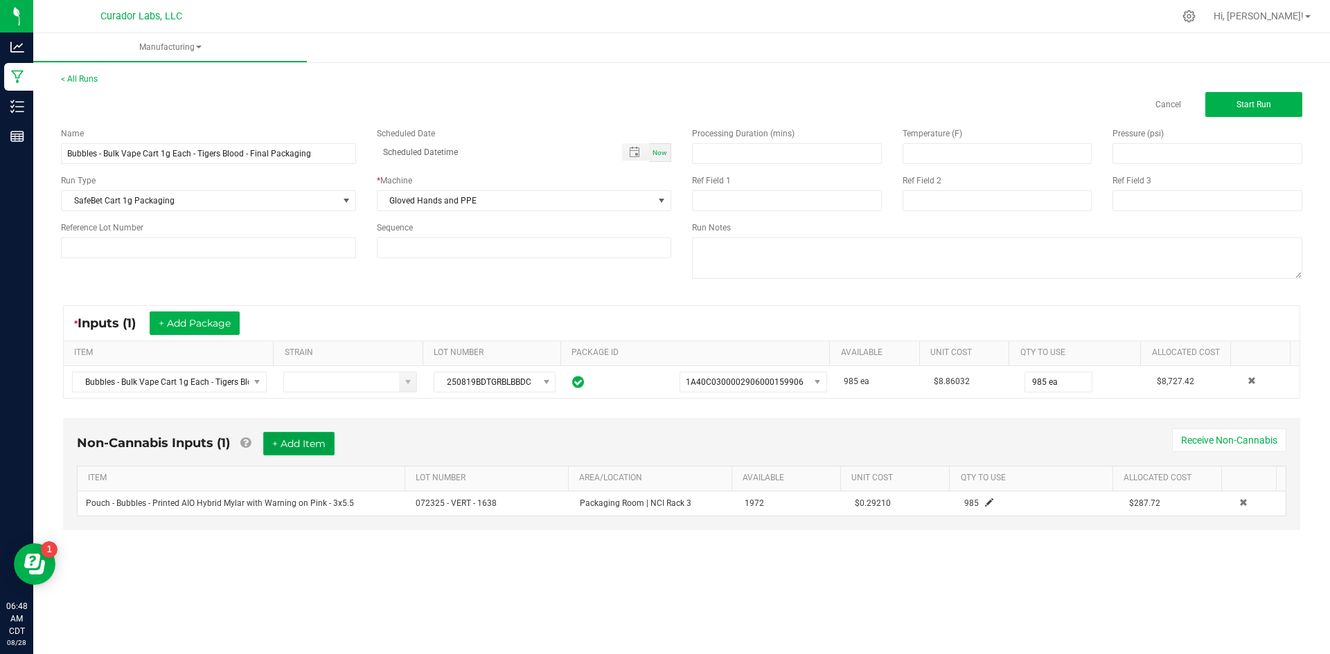
click at [298, 450] on button "+ Add Item" at bounding box center [298, 444] width 71 height 24
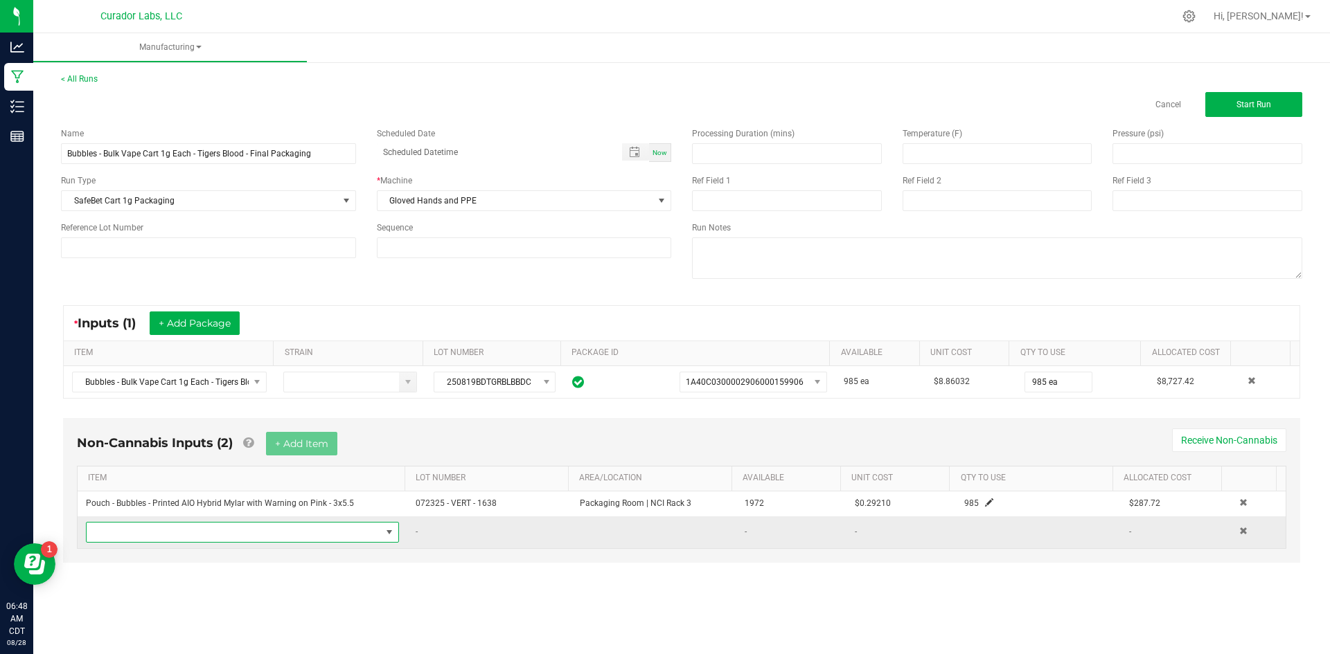
click at [191, 538] on span "NO DATA FOUND" at bounding box center [234, 532] width 294 height 19
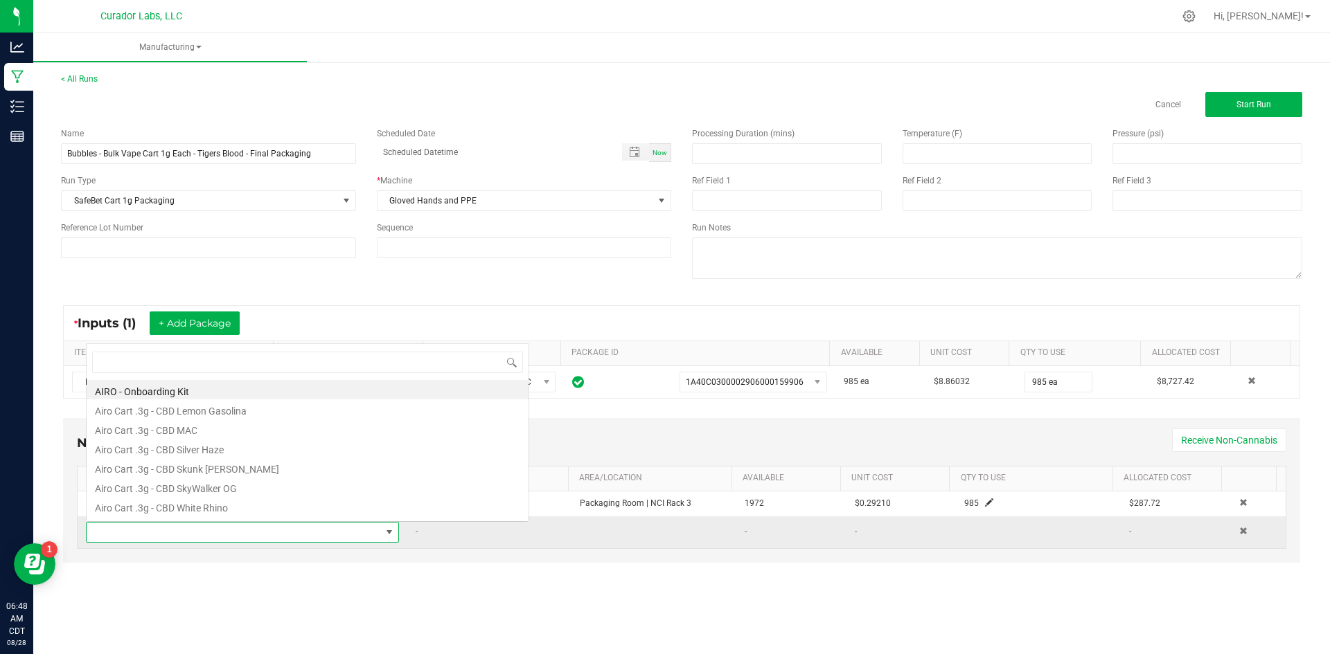
scroll to position [21, 307]
type input "bubbles"
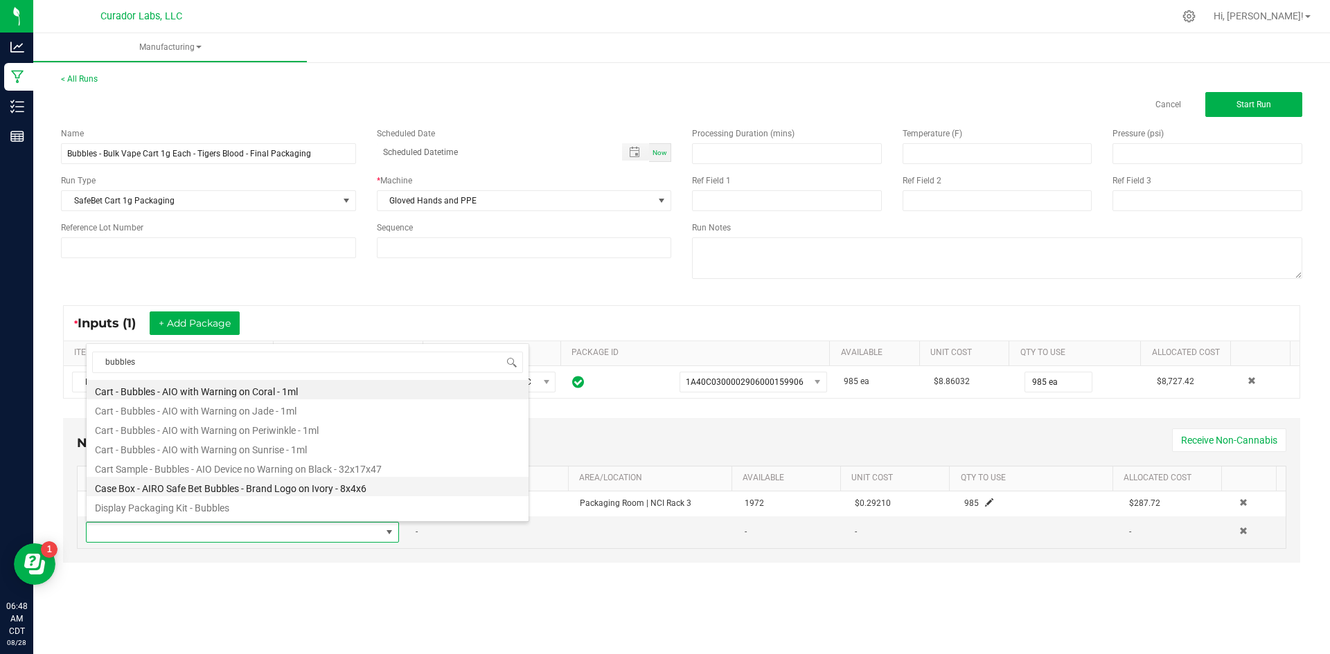
click at [364, 489] on li "Case Box - AIRO Safe Bet Bubbles - Brand Logo on Ivory - 8x4x6" at bounding box center [308, 486] width 442 height 19
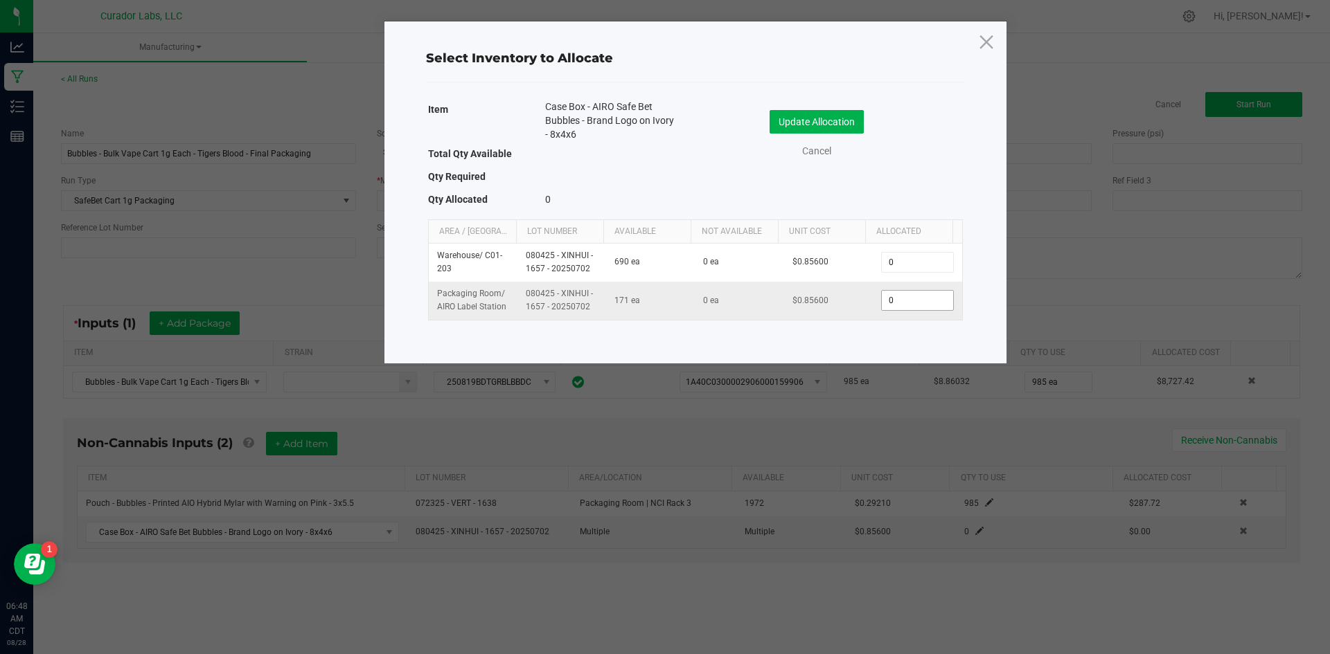
click at [919, 305] on input "0" at bounding box center [916, 300] width 71 height 19
type input "40"
click at [836, 133] on button "Update Allocation" at bounding box center [816, 122] width 94 height 24
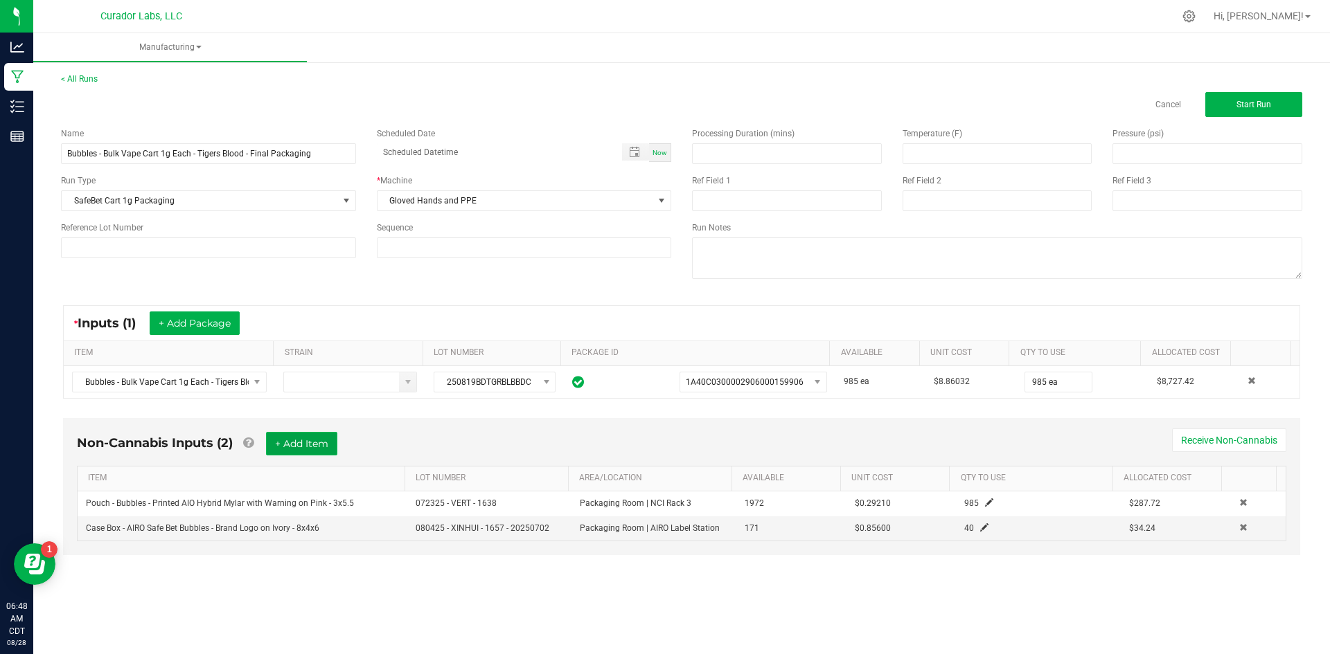
click at [299, 447] on button "+ Add Item" at bounding box center [301, 444] width 71 height 24
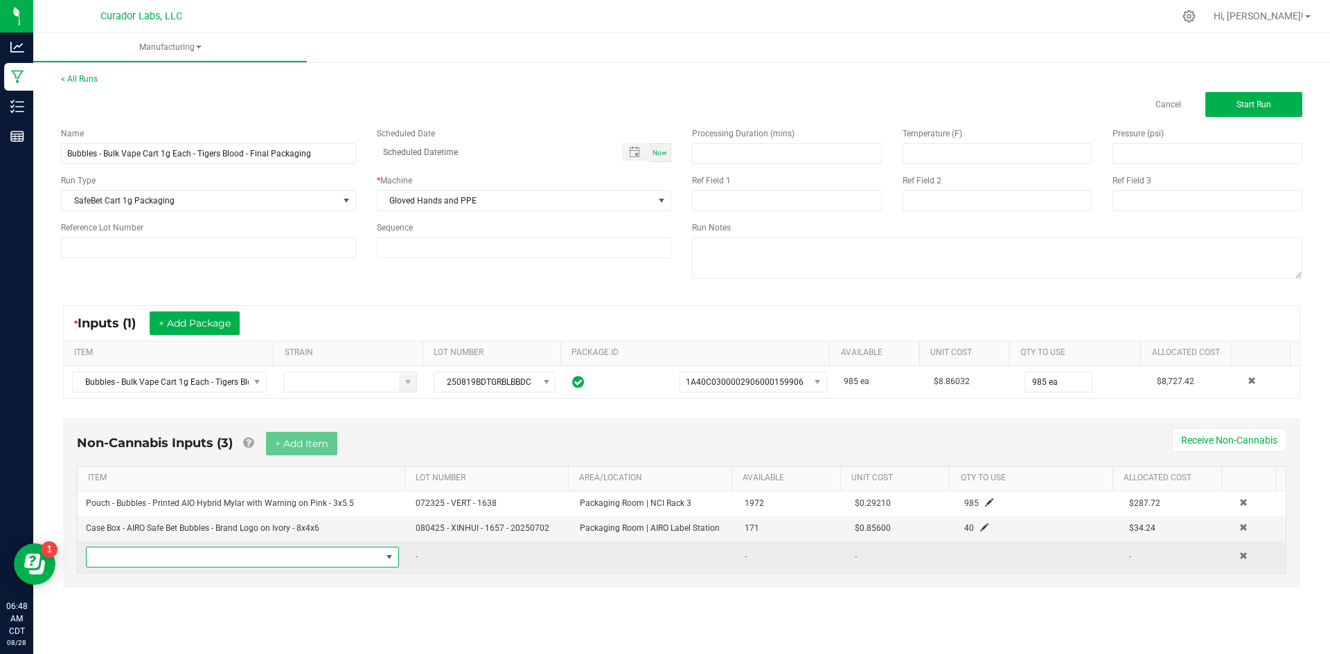
click at [247, 565] on span "NO DATA FOUND" at bounding box center [234, 557] width 294 height 19
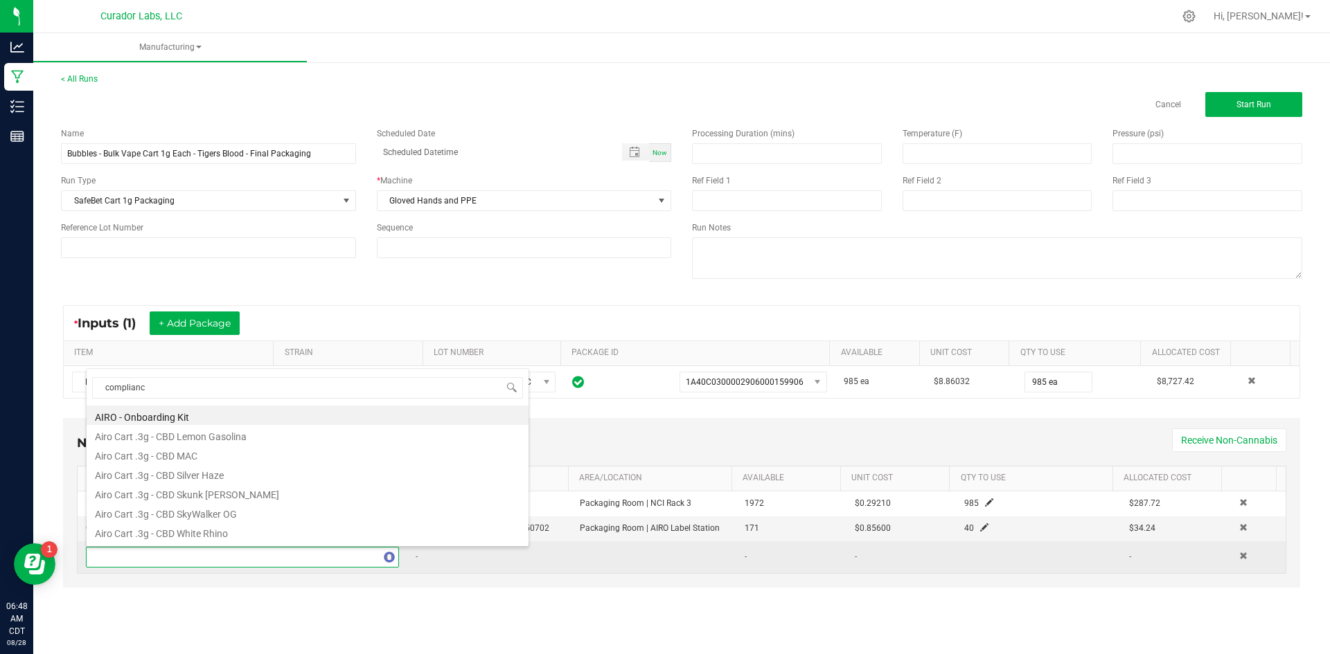
type input "compliance"
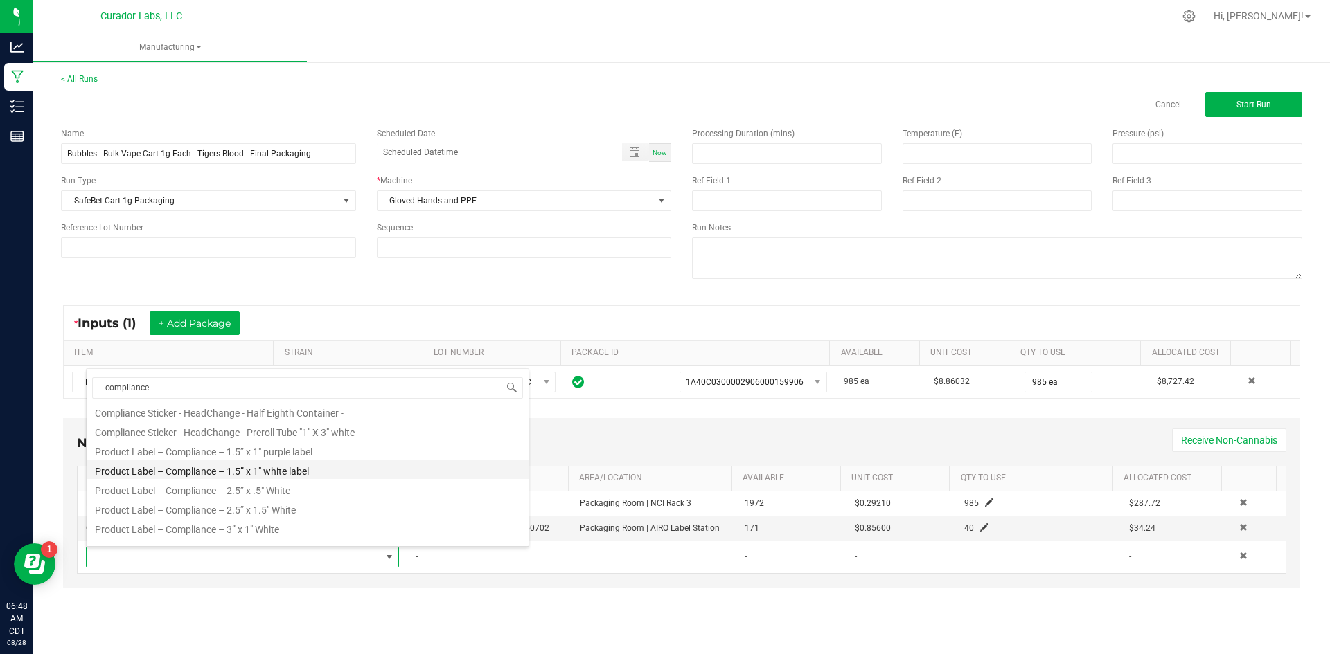
scroll to position [36, 0]
click at [278, 459] on li "Product Label – Compliance – 1.5” x 1" white label" at bounding box center [308, 456] width 442 height 19
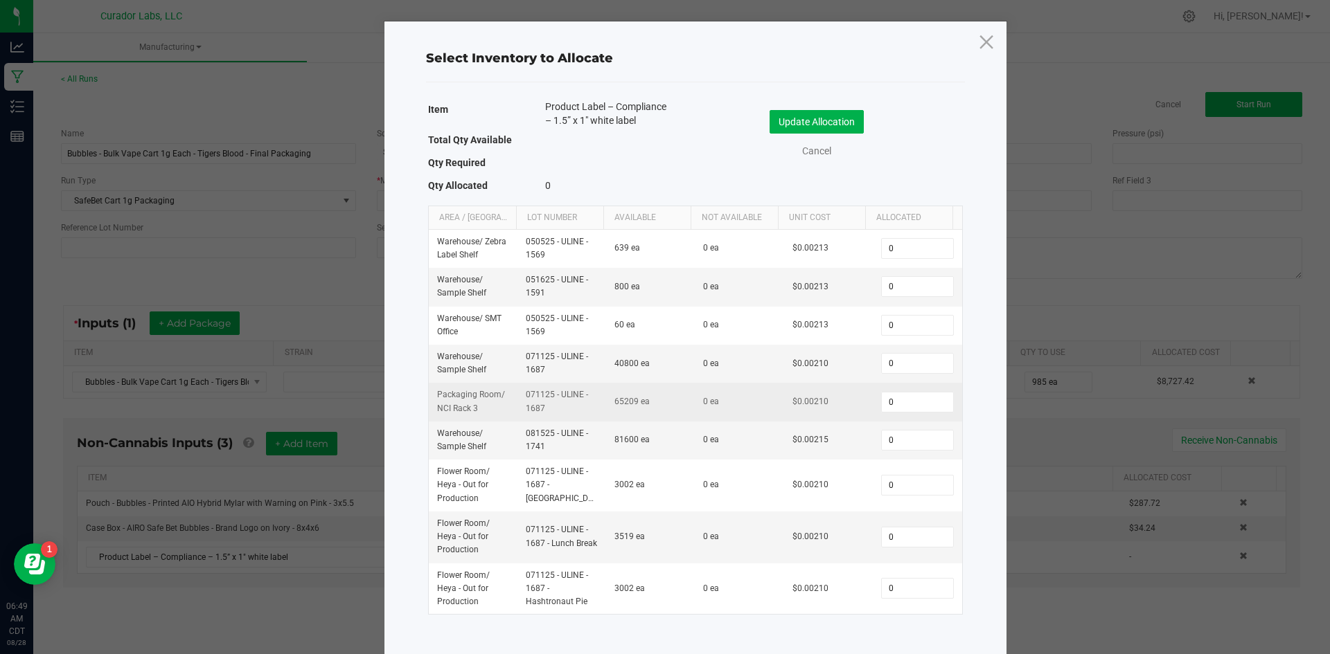
click at [888, 418] on td "0" at bounding box center [916, 402] width 89 height 38
click at [899, 403] on input "0" at bounding box center [916, 402] width 71 height 19
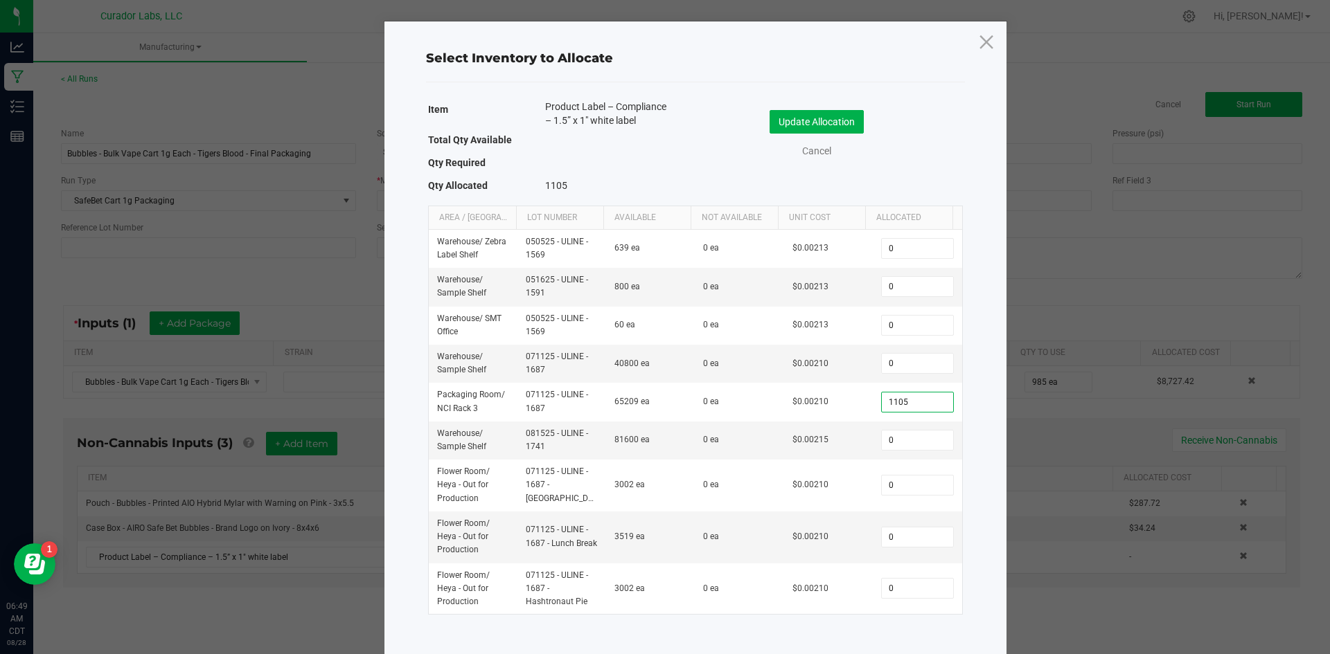
type input "1,105"
click at [800, 107] on div "Update Allocation Cancel" at bounding box center [829, 136] width 247 height 73
click at [790, 122] on button "Update Allocation" at bounding box center [816, 122] width 94 height 24
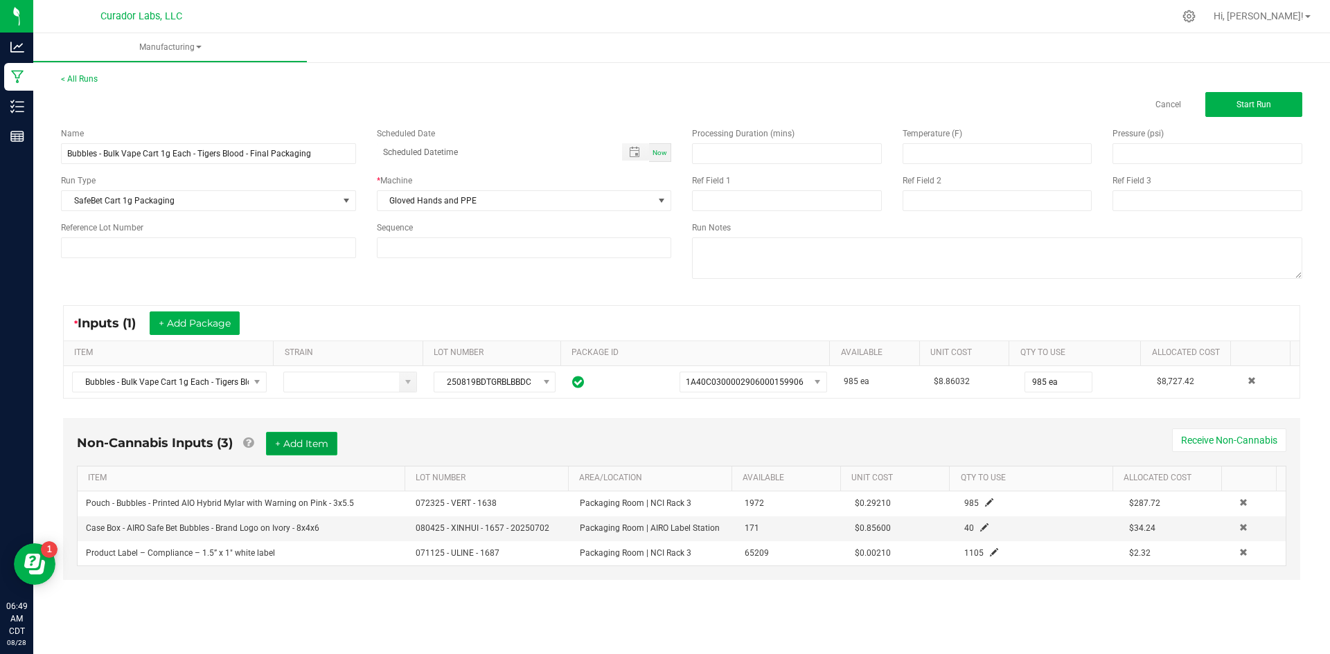
click at [305, 446] on button "+ Add Item" at bounding box center [301, 444] width 71 height 24
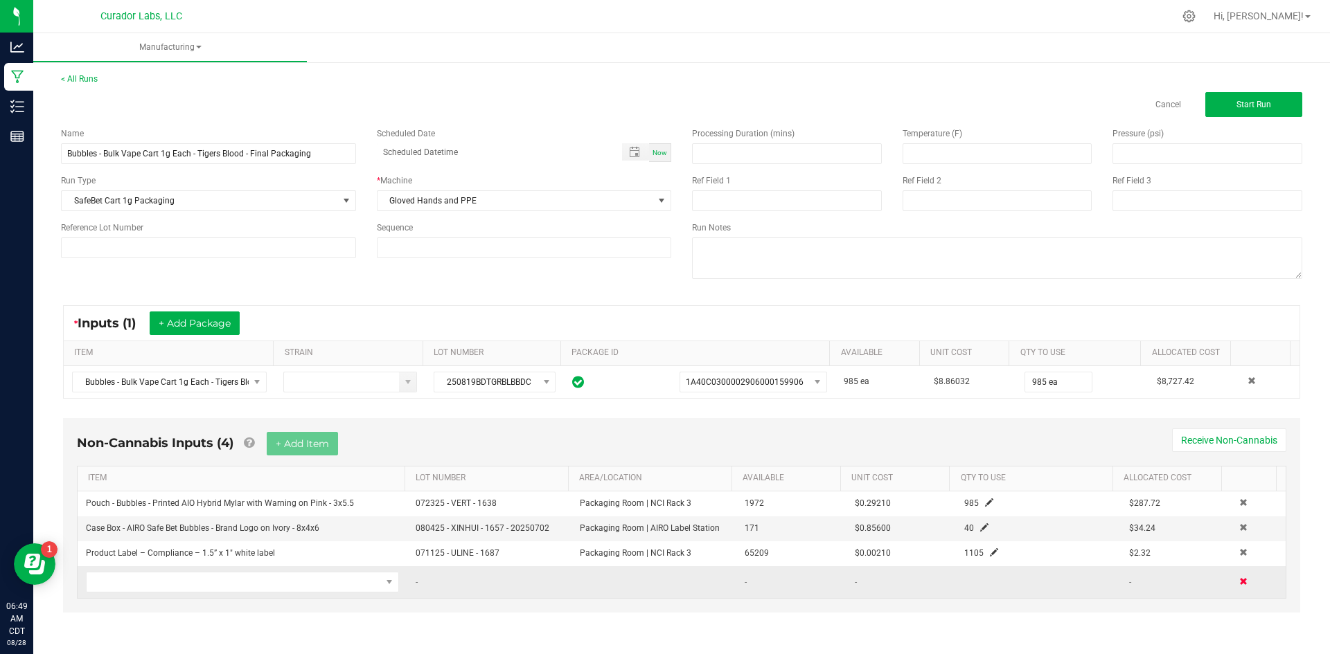
click at [1239, 578] on span at bounding box center [1243, 582] width 8 height 8
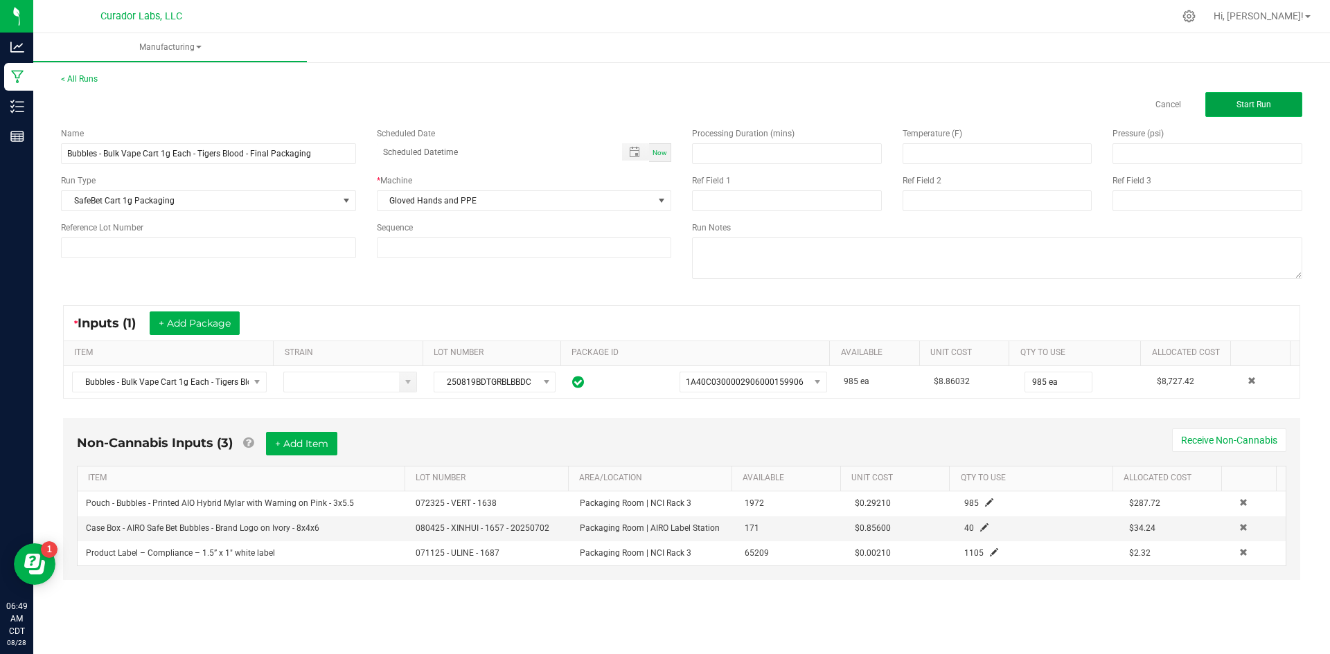
click at [1226, 109] on button "Start Run" at bounding box center [1253, 104] width 97 height 25
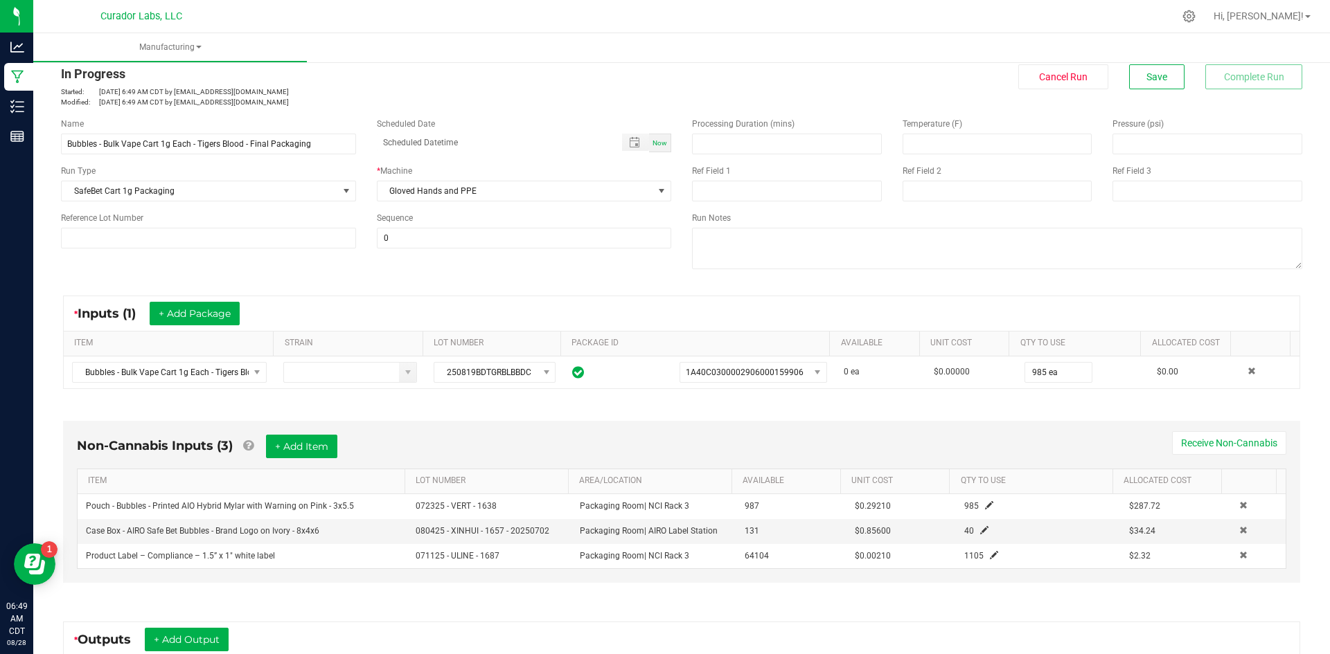
scroll to position [208, 0]
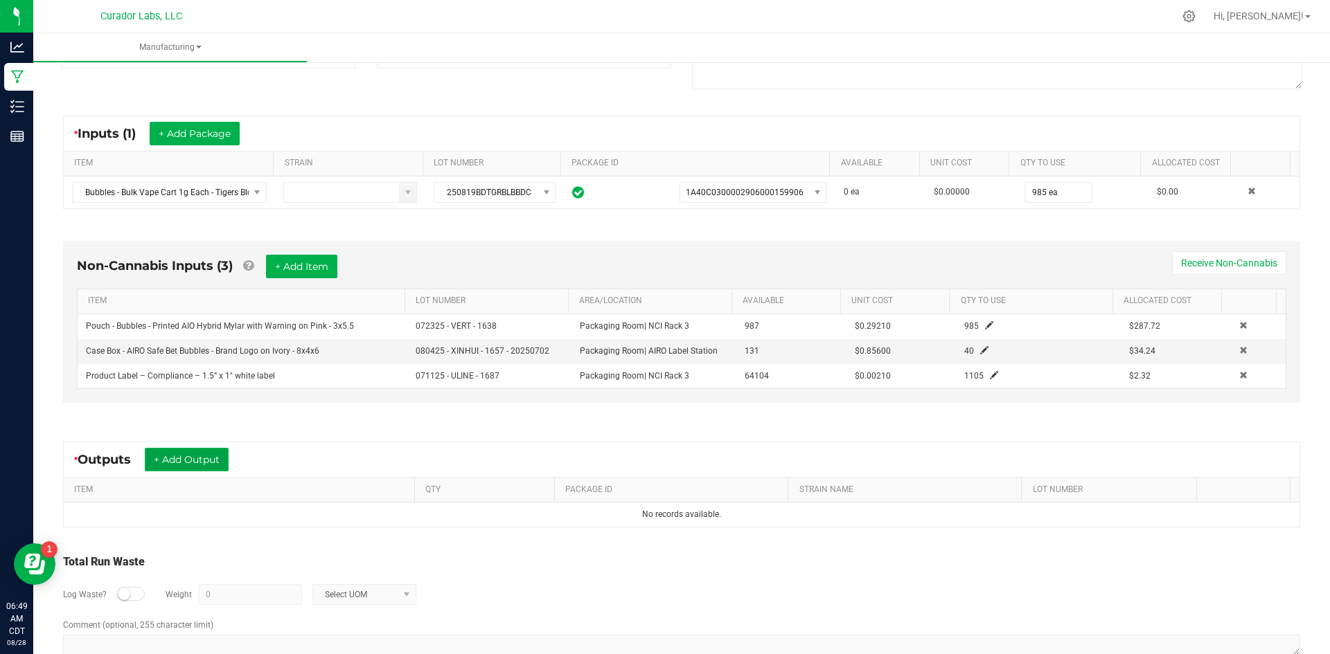
click at [200, 453] on button "+ Add Output" at bounding box center [187, 460] width 84 height 24
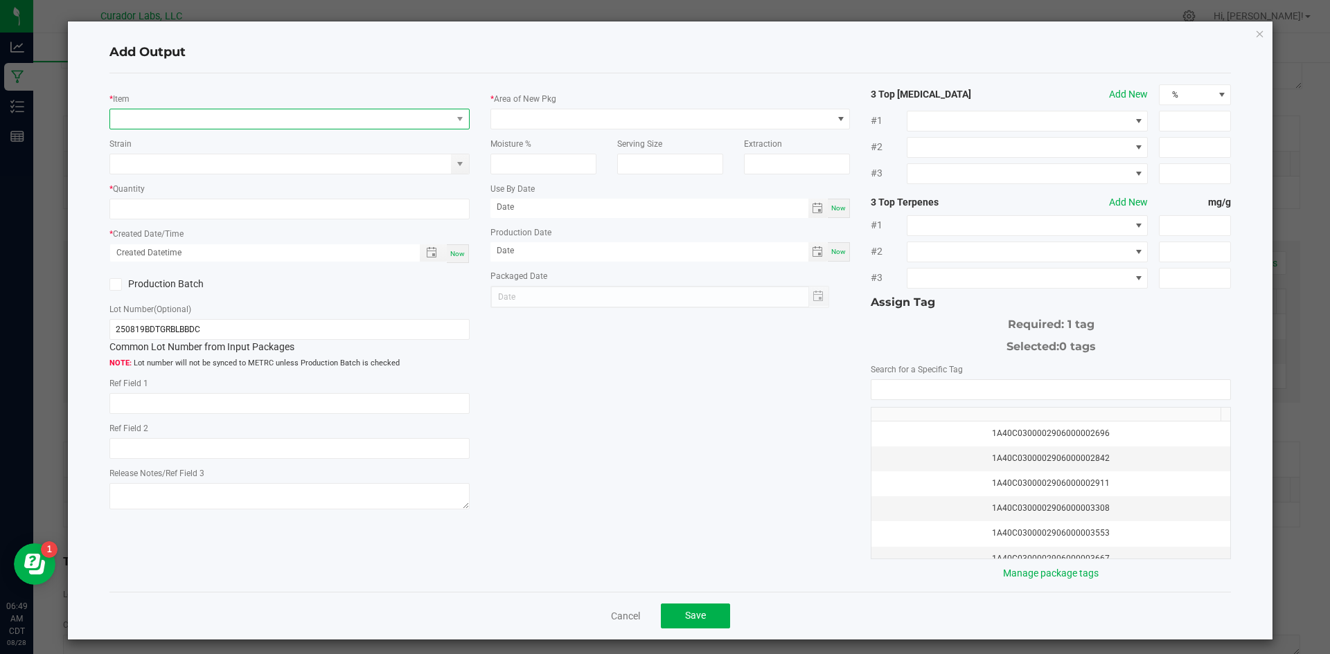
click at [206, 118] on span "NO DATA FOUND" at bounding box center [280, 118] width 341 height 19
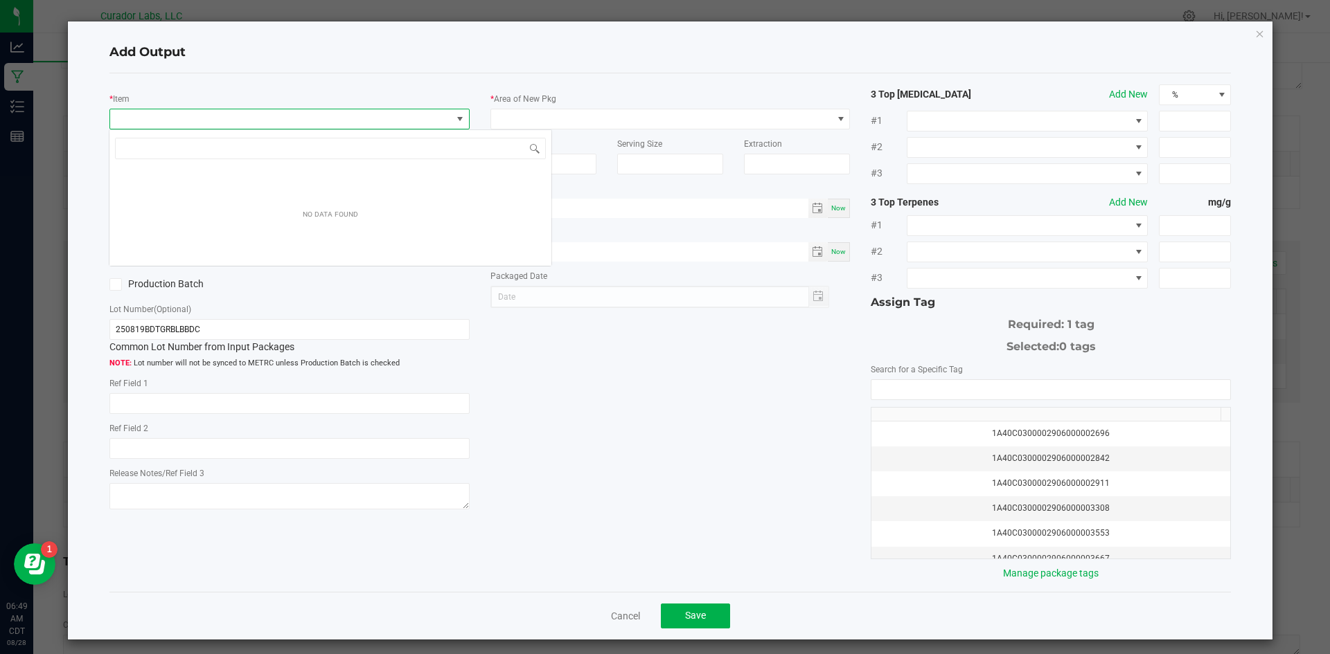
scroll to position [21, 357]
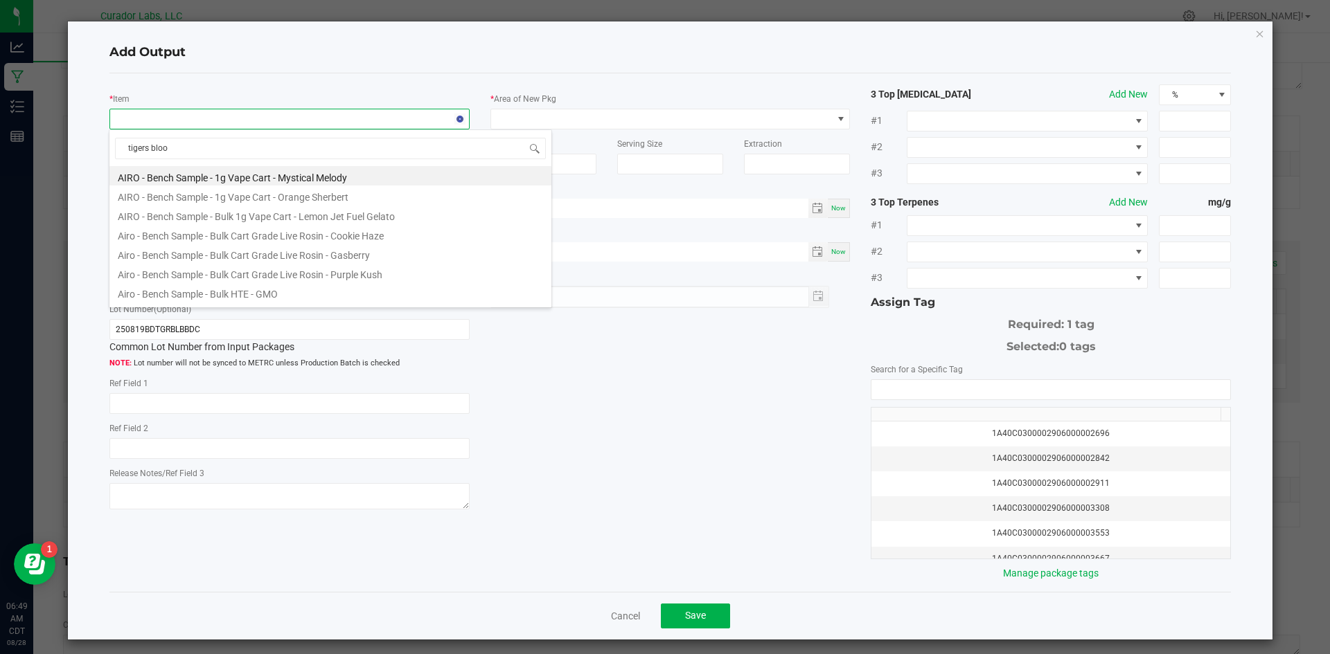
type input "tigers blood"
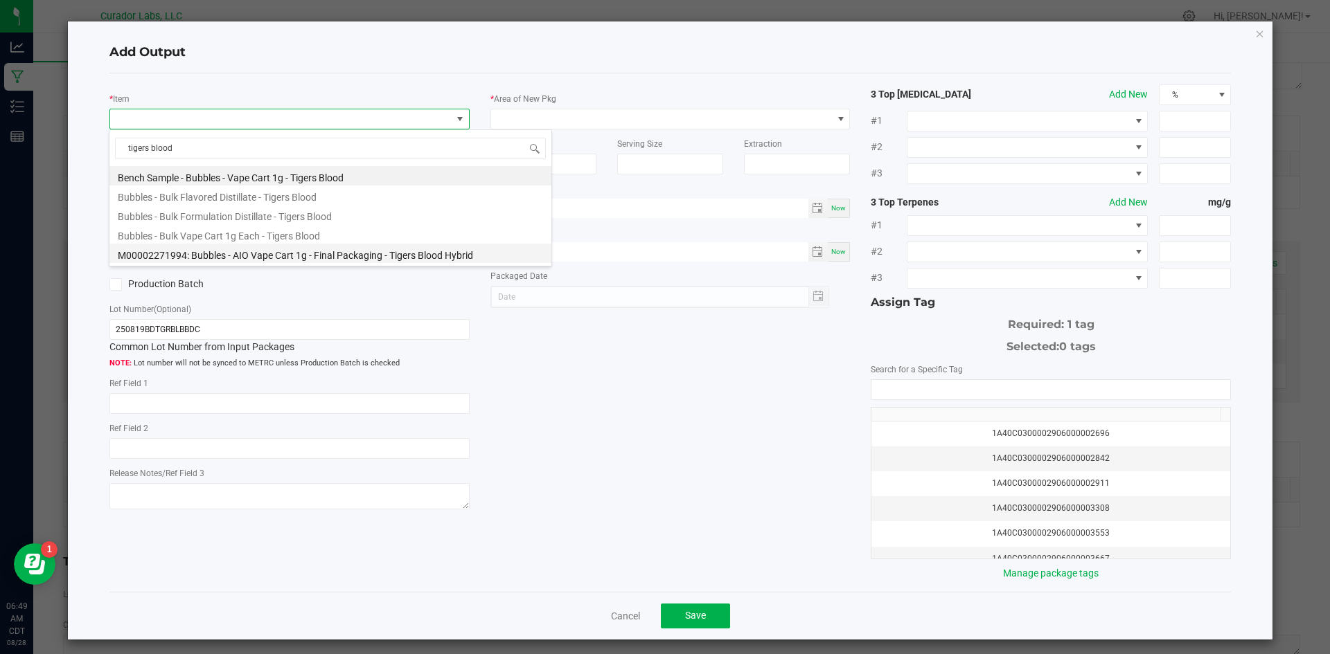
click at [405, 253] on li "M00002271994: Bubbles - AIO Vape Cart 1g - Final Packaging - Tigers Blood Hybrid" at bounding box center [330, 253] width 442 height 19
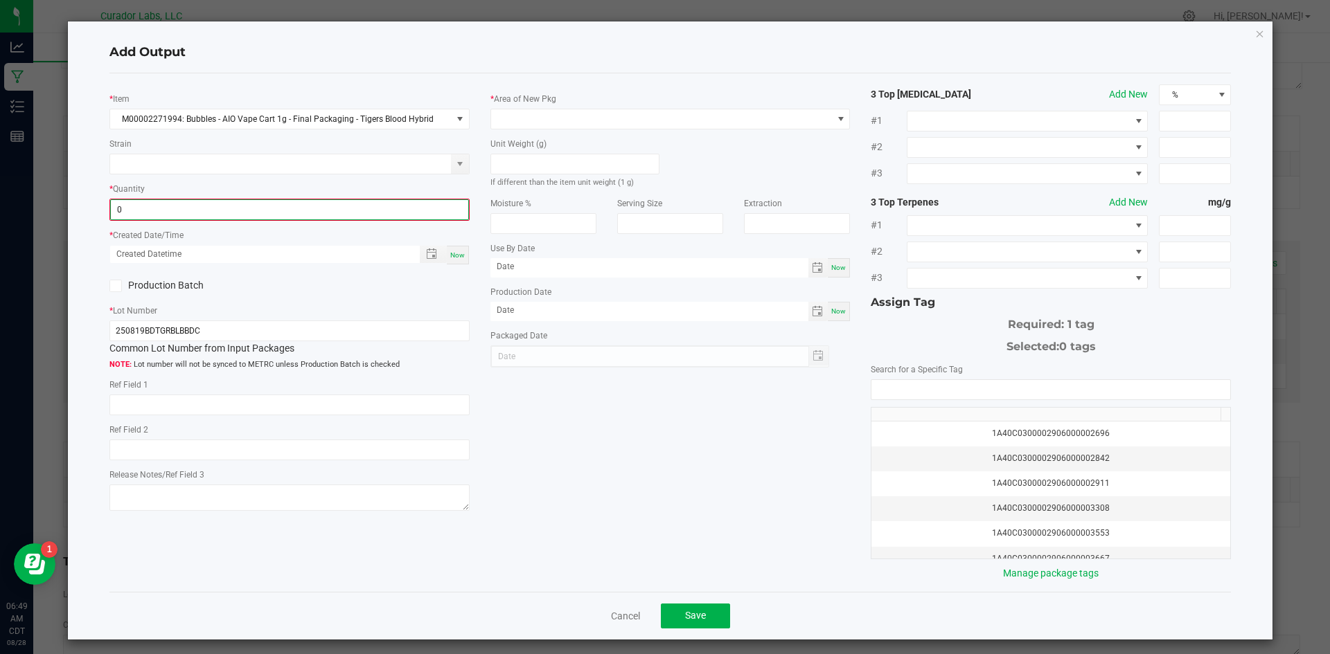
click at [179, 215] on input "0" at bounding box center [289, 209] width 357 height 19
type input "8"
type input "985 ea"
click at [454, 257] on span "Now" at bounding box center [457, 254] width 15 height 8
type input "[DATE] 6:49 AM"
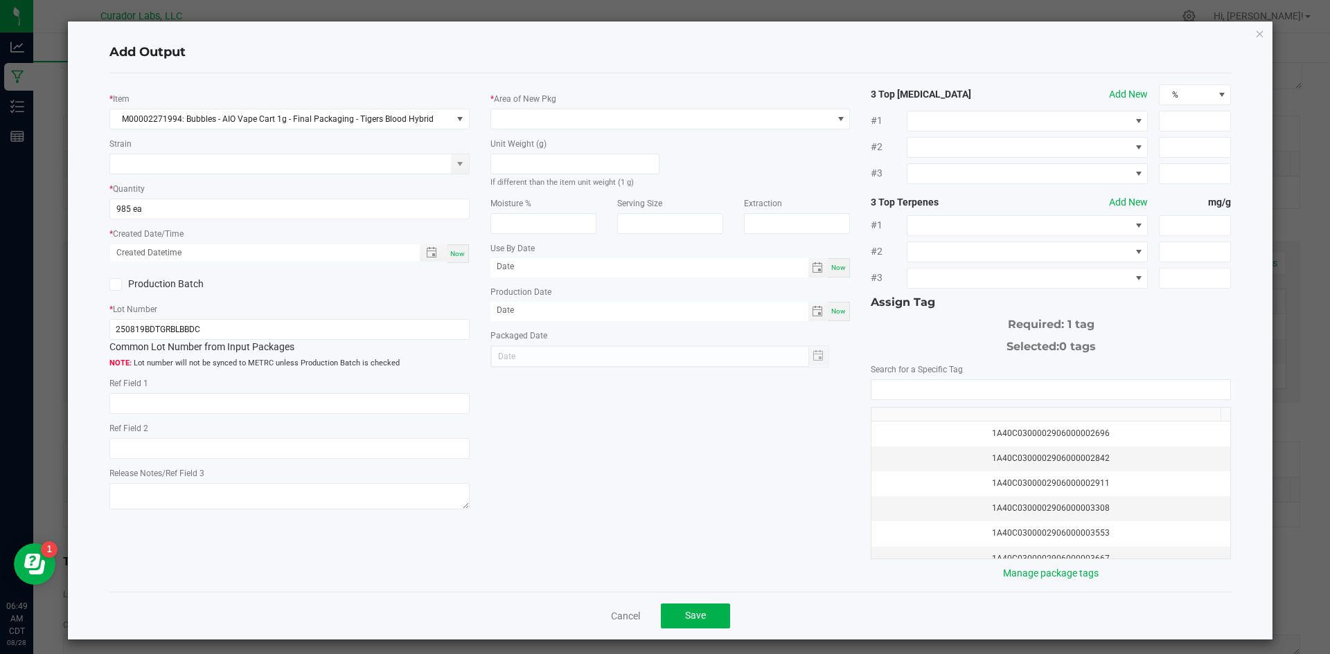
type input "[DATE]"
click at [542, 119] on span at bounding box center [661, 118] width 341 height 19
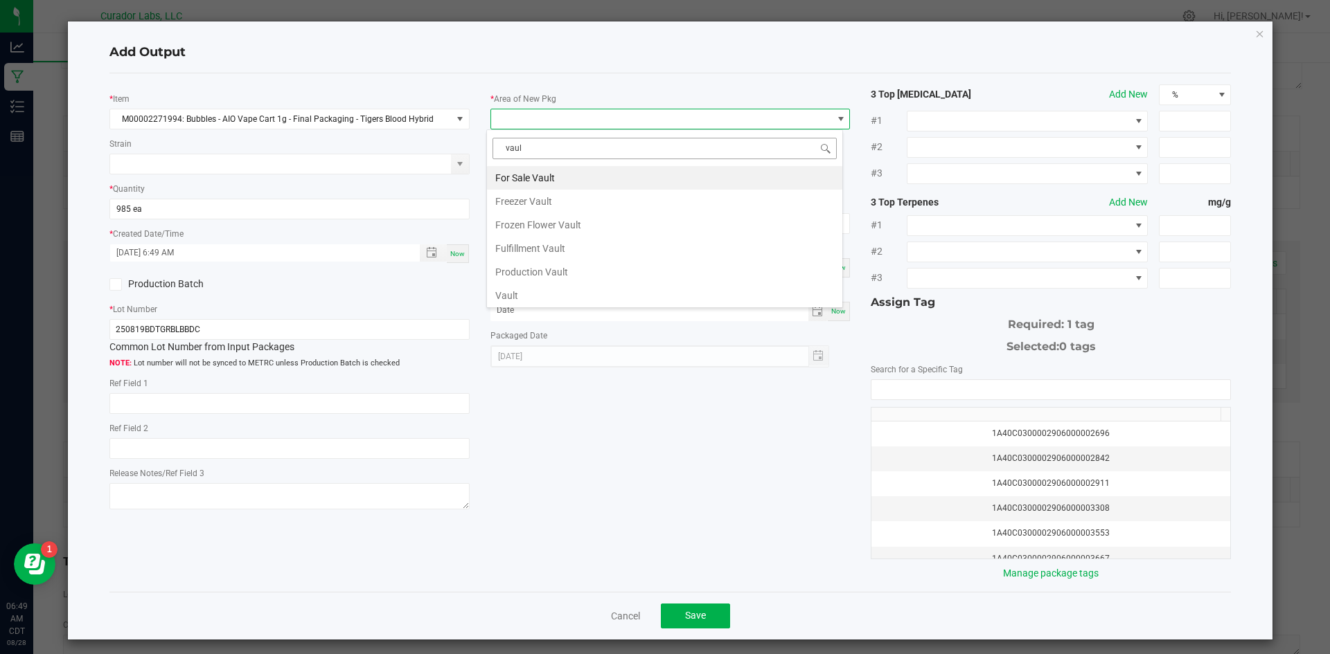
type input "vault"
click at [521, 294] on li "Vault" at bounding box center [664, 296] width 355 height 24
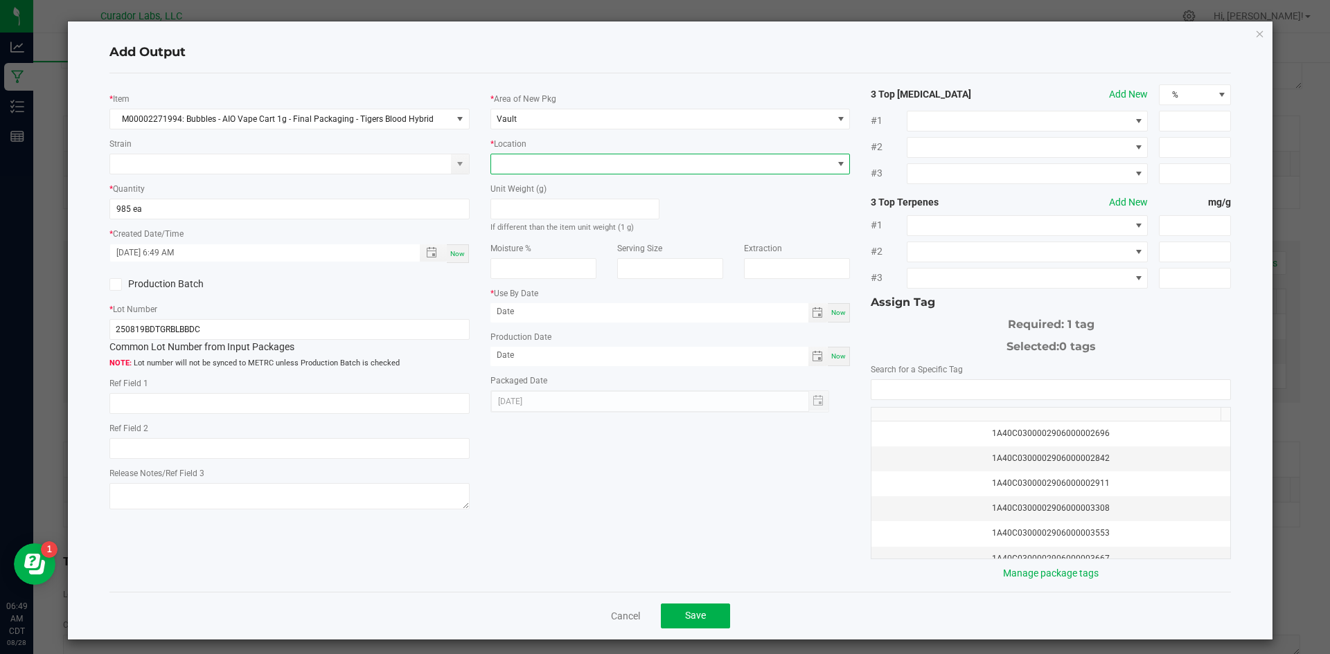
click at [525, 161] on span at bounding box center [661, 163] width 341 height 19
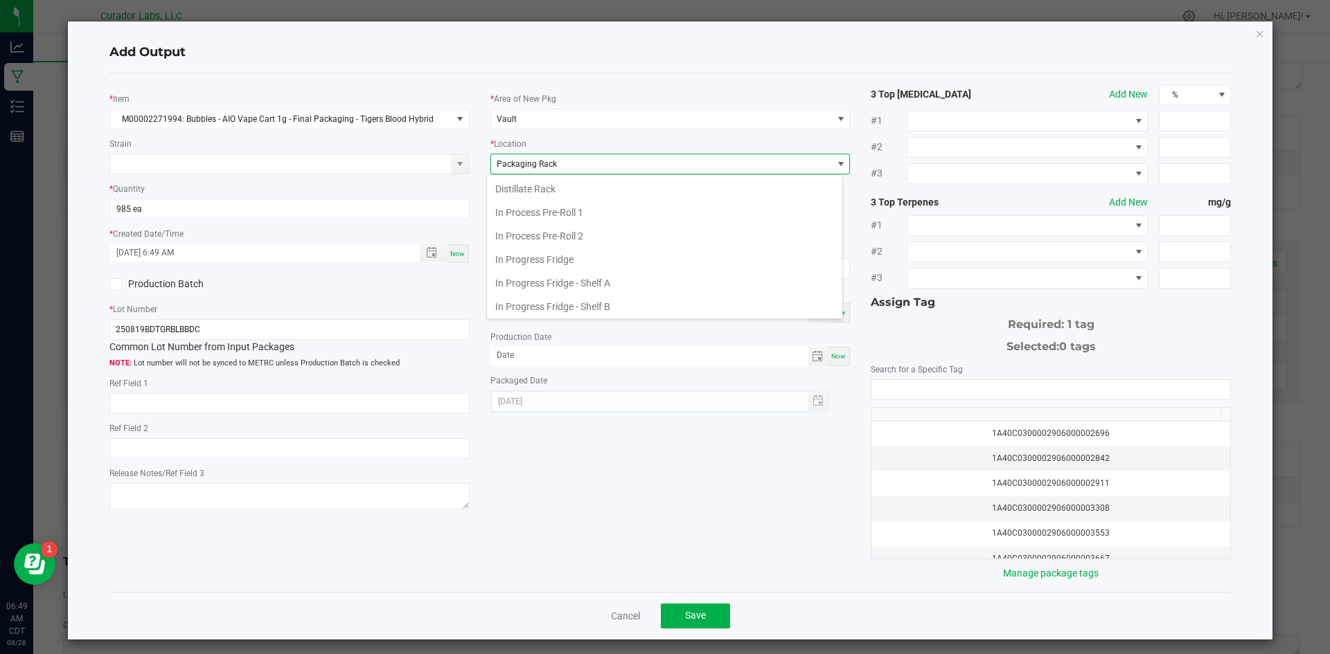
scroll to position [215, 0]
click at [546, 300] on li "Packaging Rack" at bounding box center [664, 304] width 355 height 24
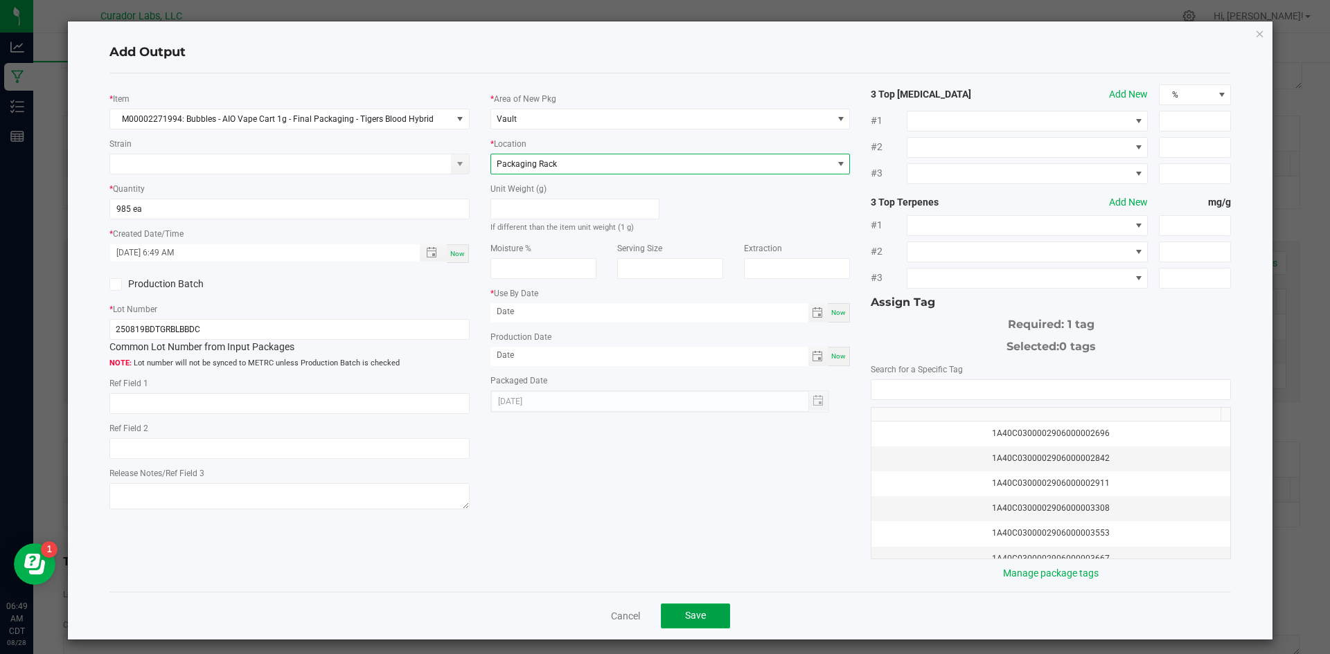
click at [692, 618] on span "Save" at bounding box center [695, 615] width 21 height 11
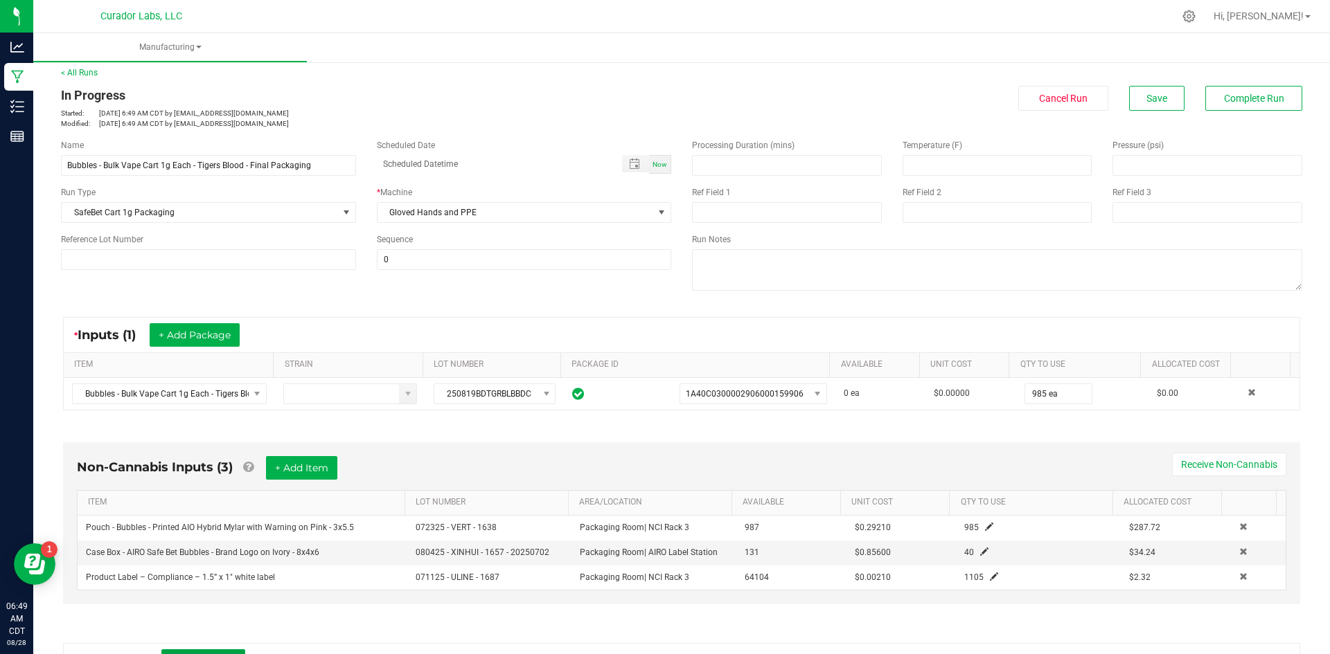
scroll to position [0, 0]
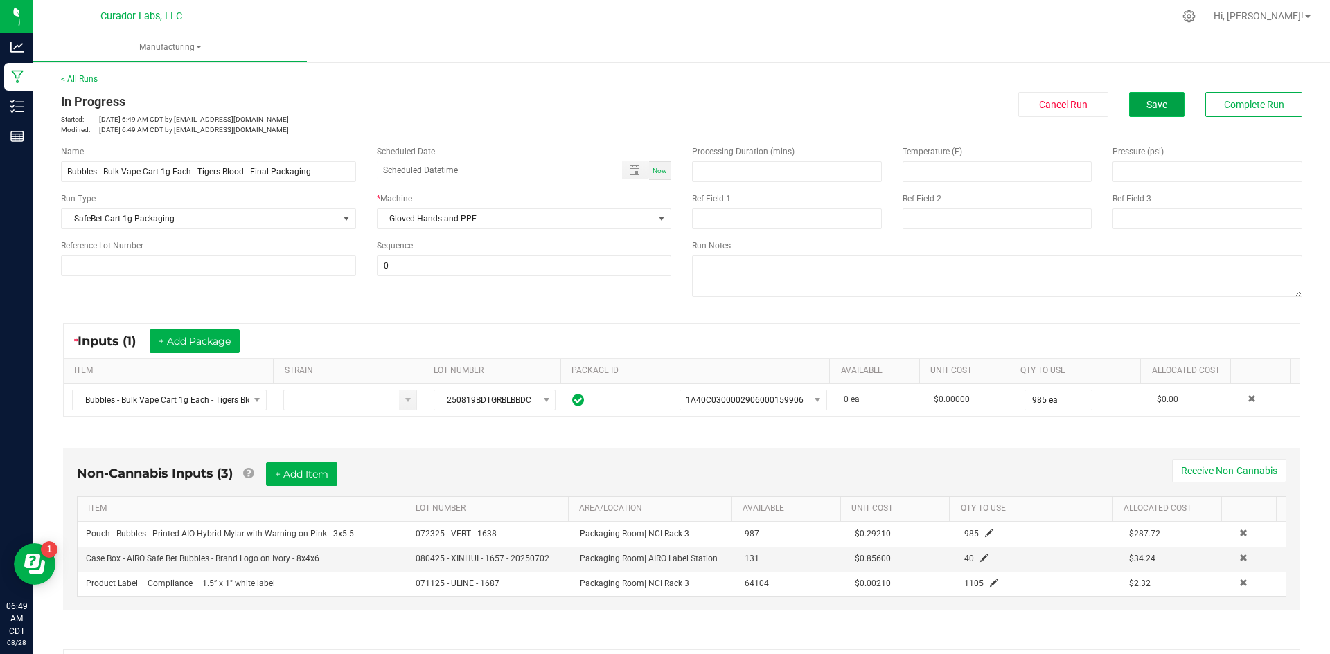
click at [1146, 110] on span "Save" at bounding box center [1156, 104] width 21 height 11
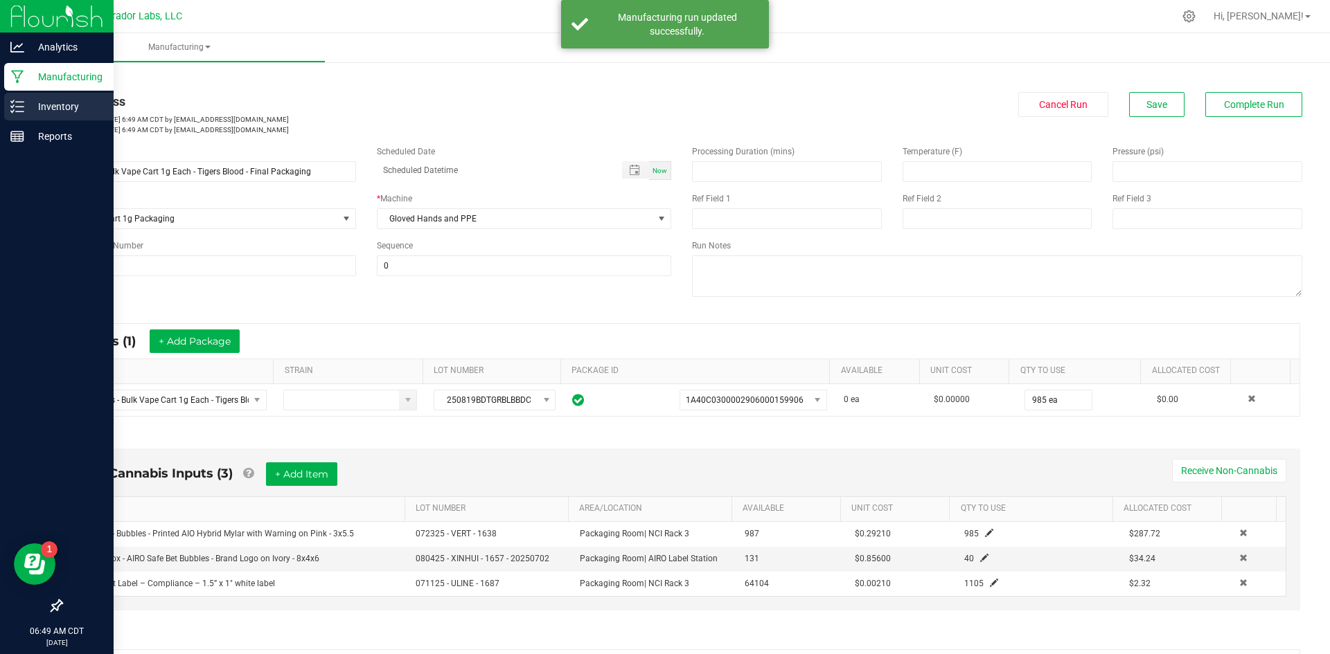
click at [13, 112] on icon at bounding box center [17, 107] width 14 height 14
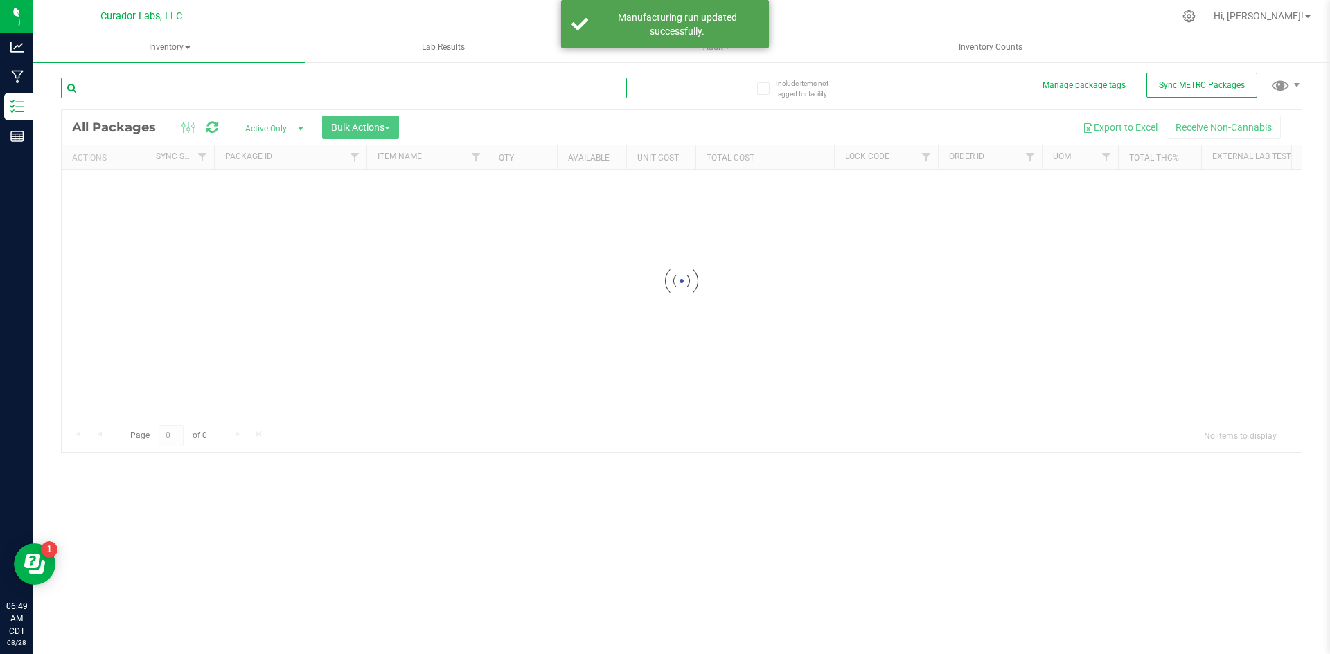
click at [168, 83] on input "text" at bounding box center [344, 88] width 566 height 21
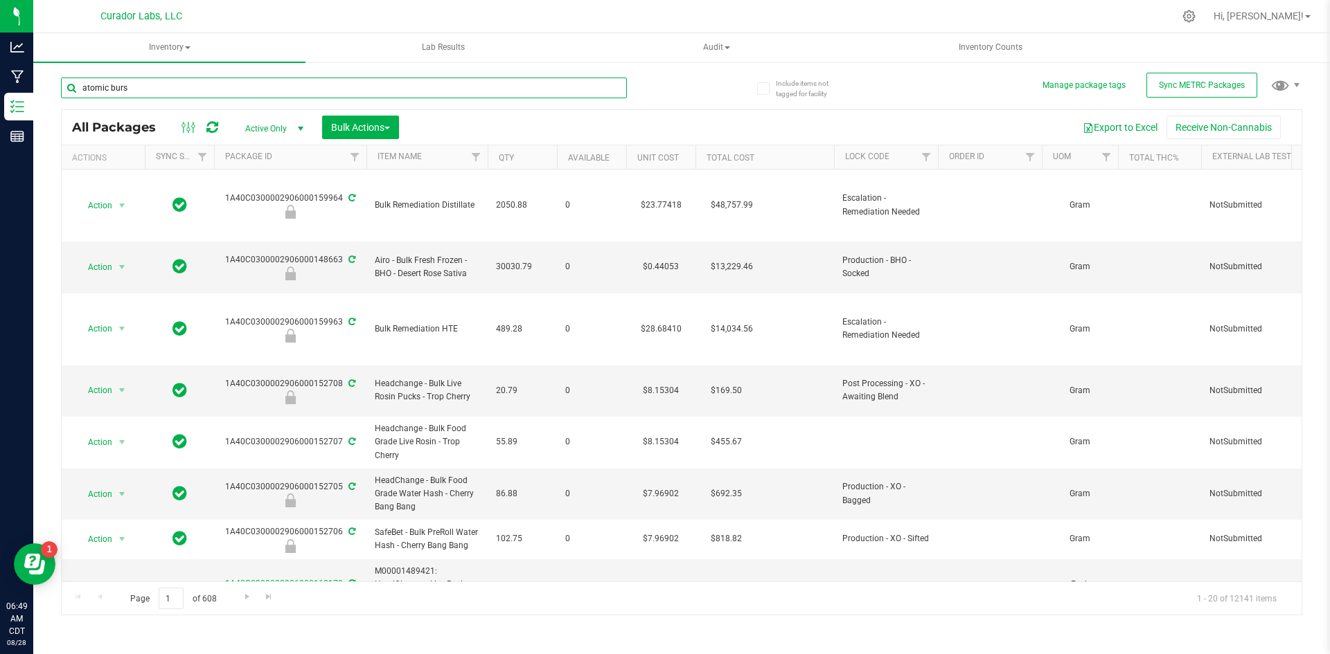
type input "atomic burst"
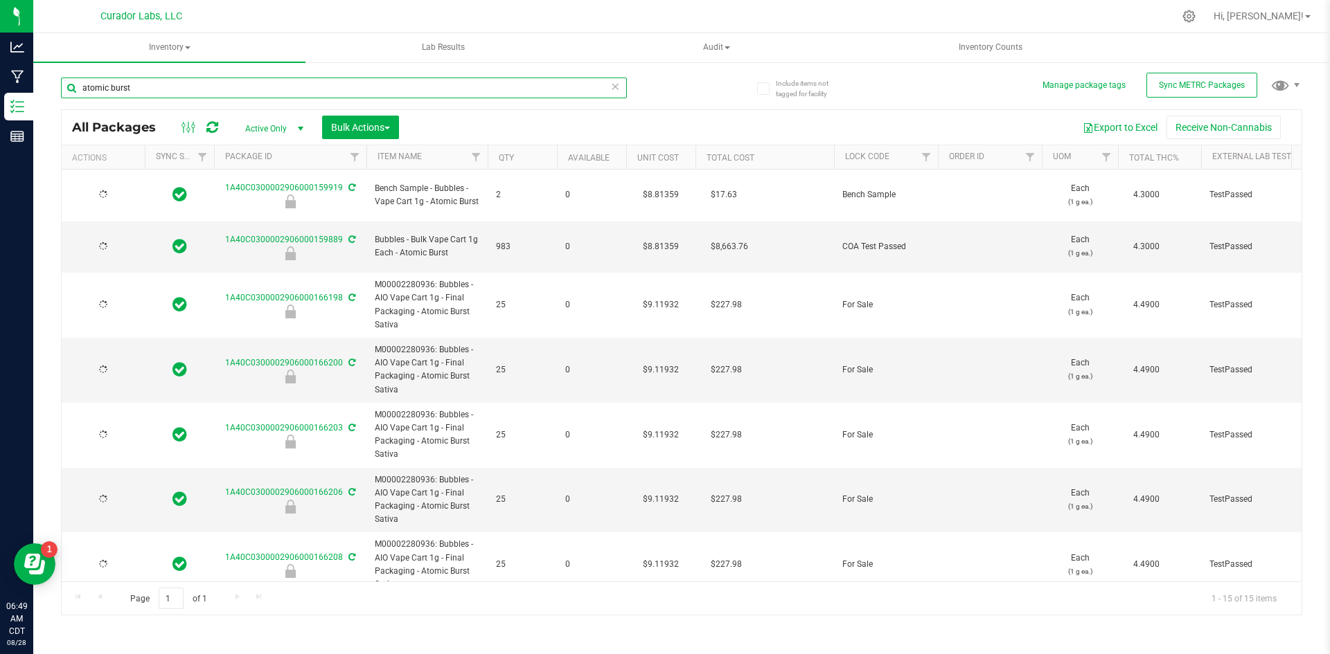
type input "[DATE]"
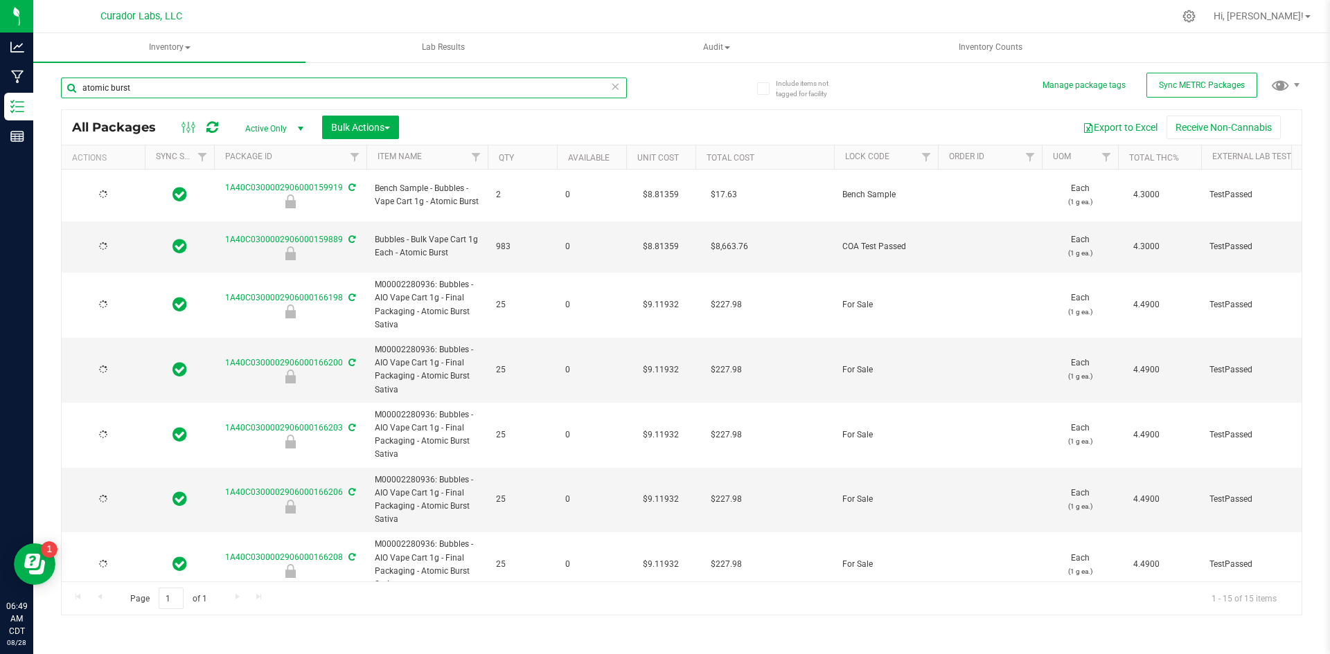
type input "[DATE]"
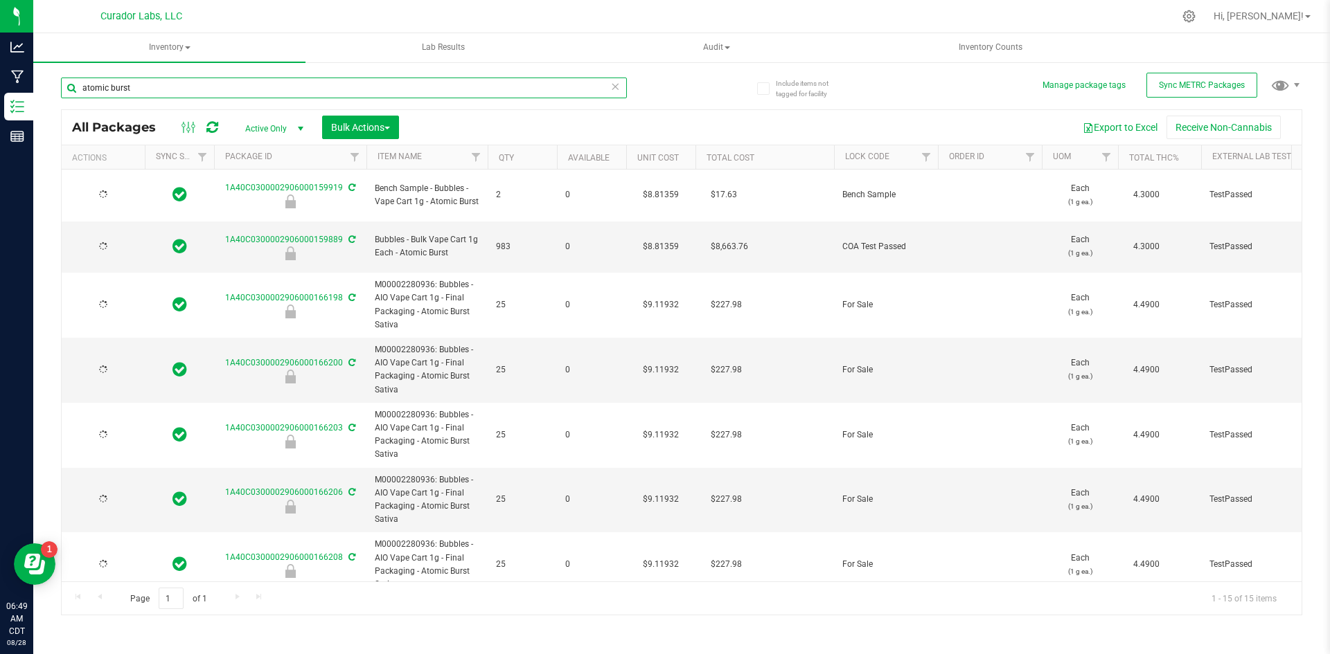
type input "[DATE]"
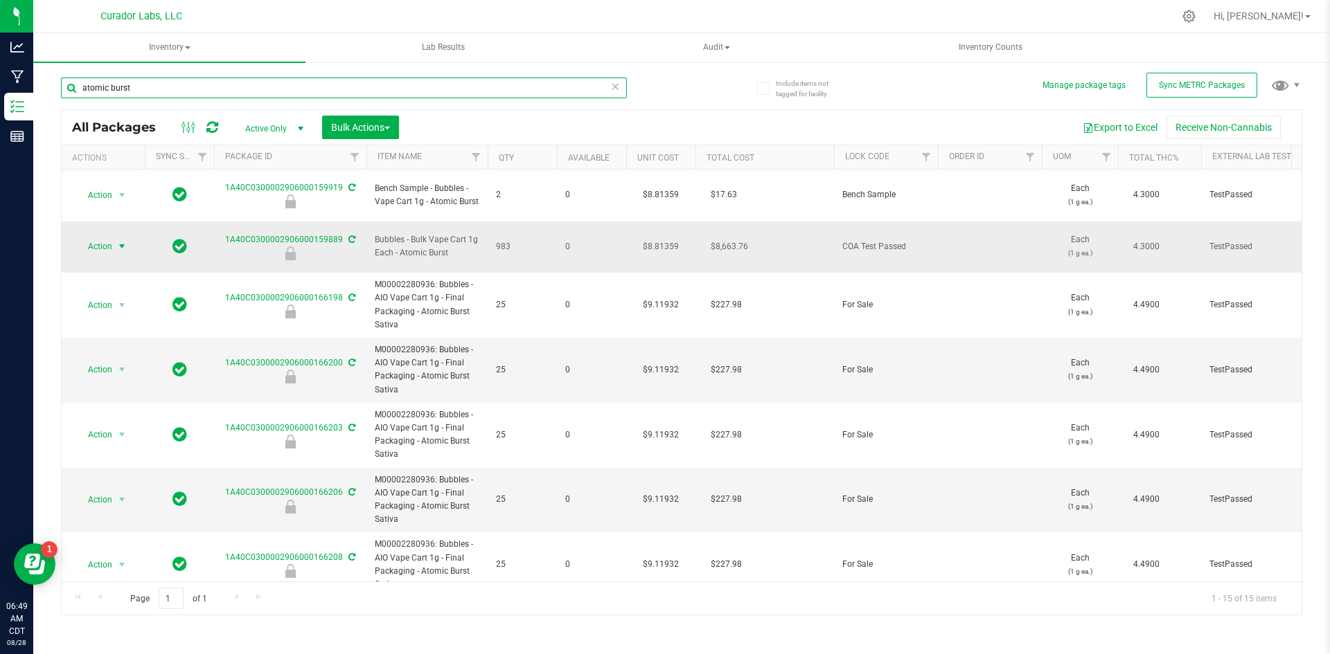
type input "atomic burst"
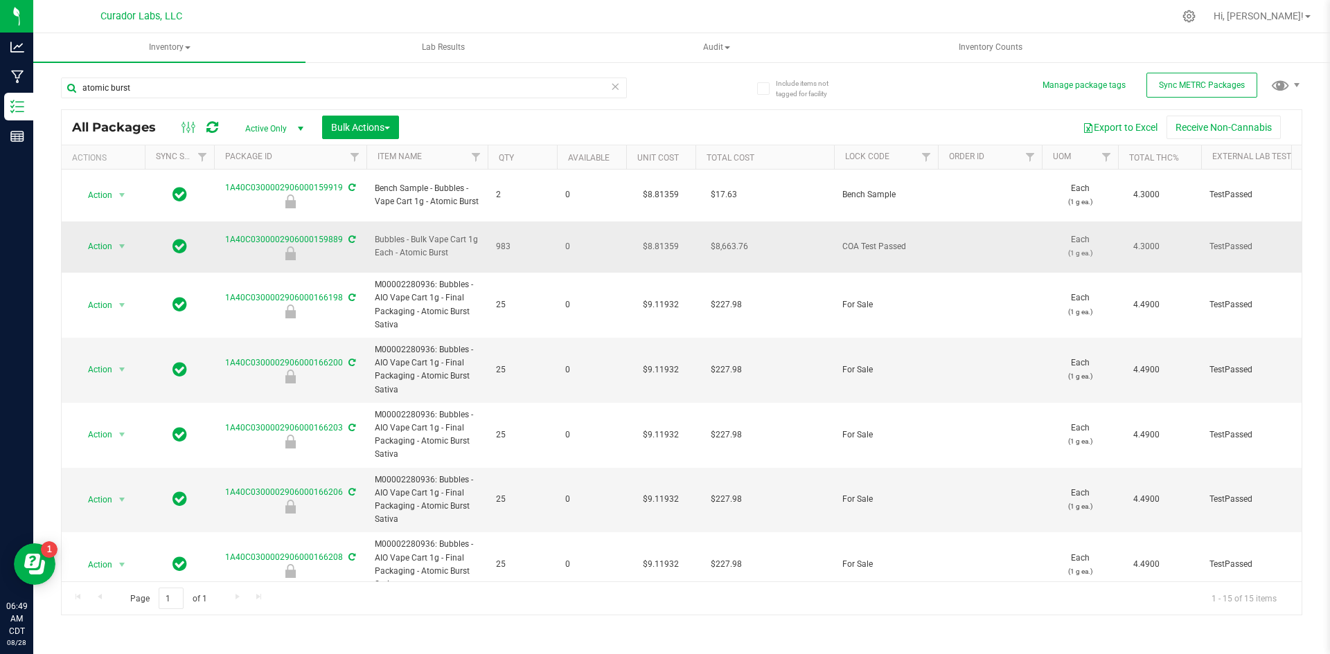
click at [93, 244] on td "Action Action Edit attributes Global inventory Locate package Package audit log…" at bounding box center [103, 248] width 83 height 52
click at [100, 237] on span "Action" at bounding box center [93, 246] width 37 height 19
drag, startPoint x: 456, startPoint y: 240, endPoint x: 334, endPoint y: 212, distance: 125.7
click at [455, 233] on span "Bubbles - Bulk Vape Cart 1g Each - Atomic Burst" at bounding box center [427, 246] width 105 height 26
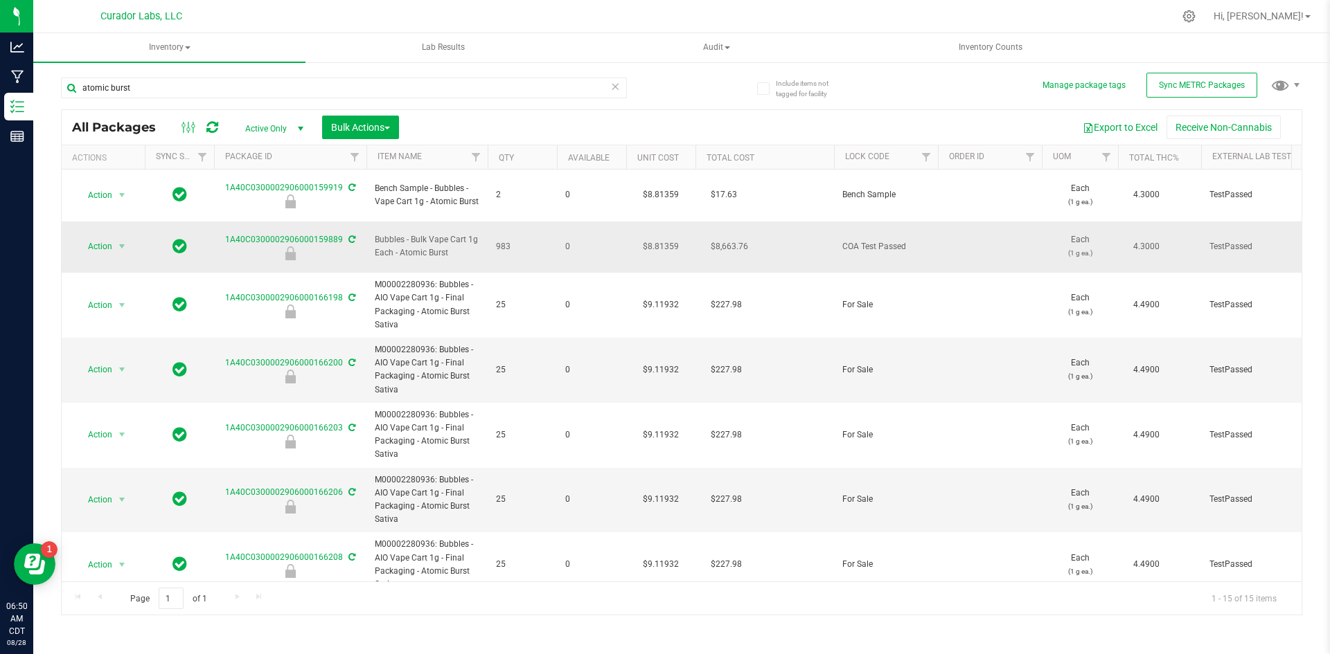
click at [458, 237] on span "Bubbles - Bulk Vape Cart 1g Each - Atomic Burst" at bounding box center [427, 246] width 105 height 26
drag, startPoint x: 455, startPoint y: 237, endPoint x: 368, endPoint y: 218, distance: 89.2
click at [368, 222] on td "Bubbles - Bulk Vape Cart 1g Each - Atomic Burst" at bounding box center [426, 248] width 121 height 52
copy span "Bubbles - Bulk Vape Cart 1g Each - Atomic Burst"
click at [93, 237] on span "Action" at bounding box center [93, 246] width 37 height 19
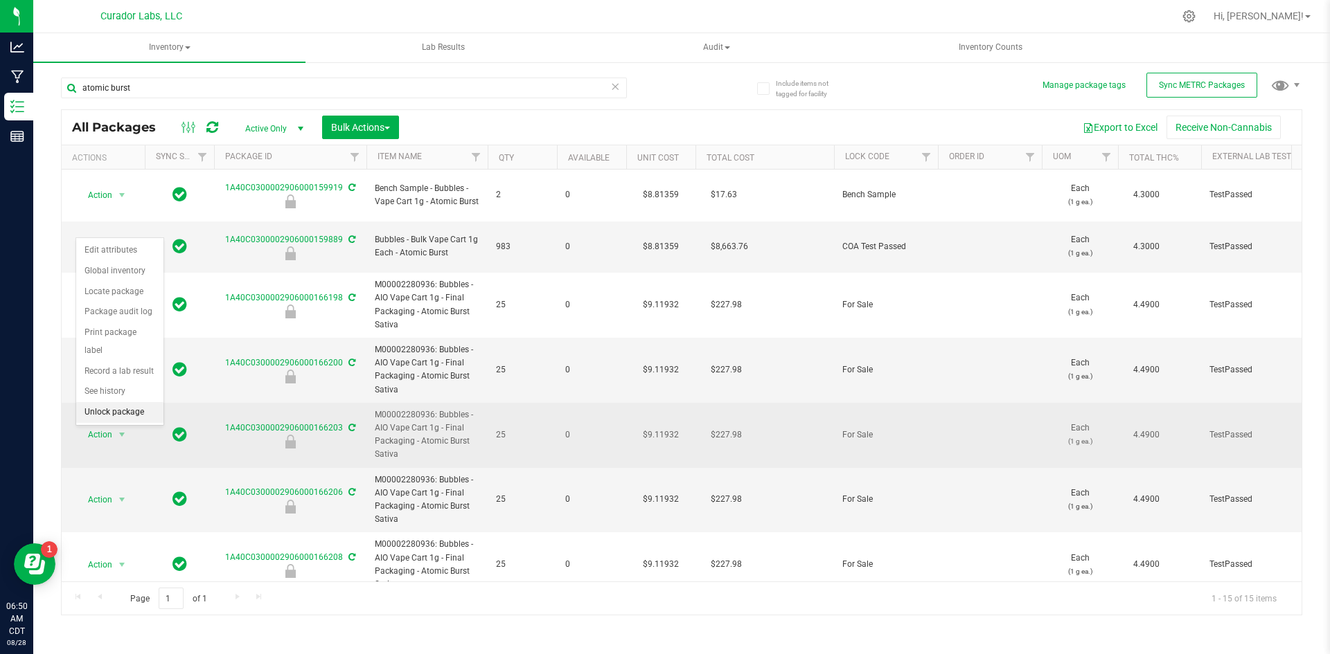
click at [110, 402] on li "Unlock package" at bounding box center [119, 412] width 87 height 21
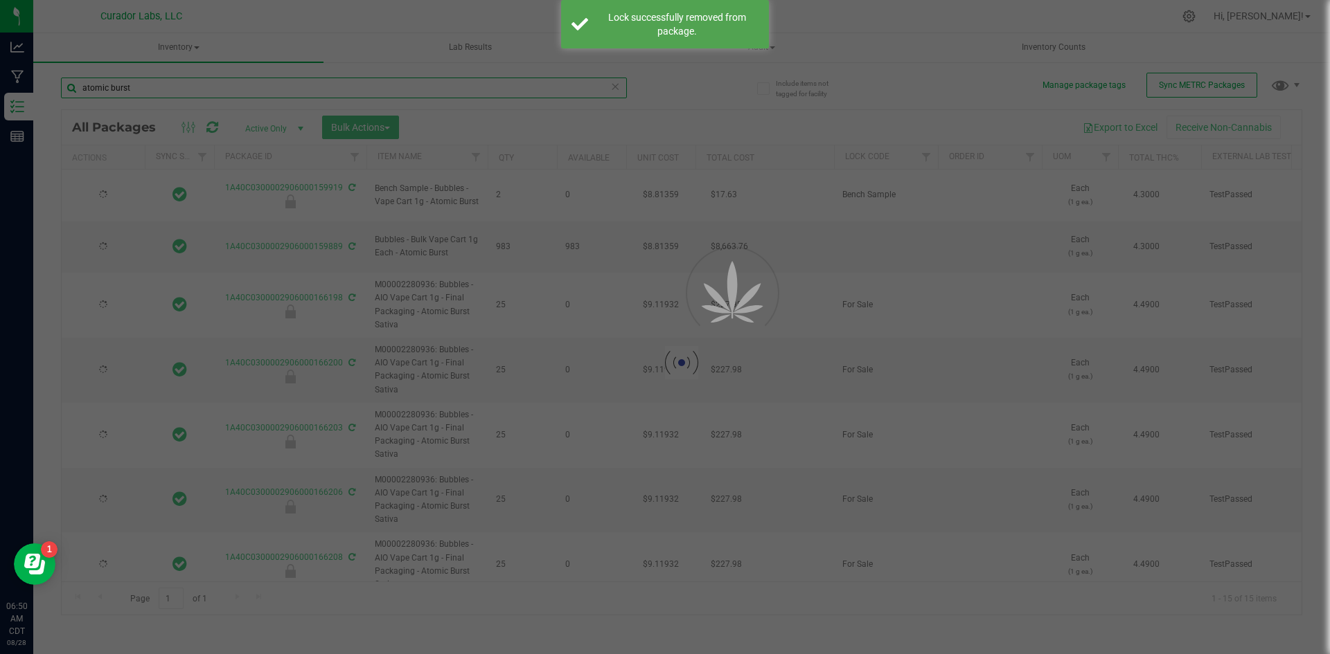
click at [184, 84] on input "atomic burst" at bounding box center [344, 88] width 566 height 21
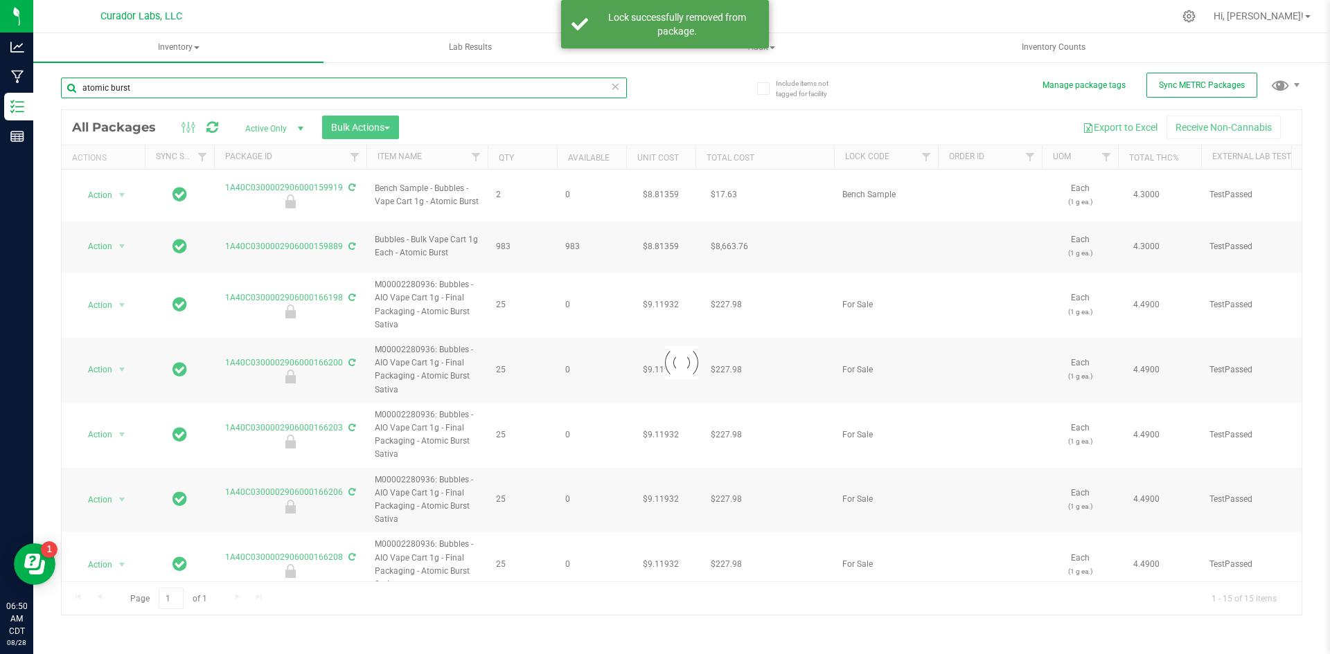
click at [183, 84] on input "atomic burst" at bounding box center [344, 88] width 566 height 21
paste input "Bubbles - Bulk Vape Cart 1g Each - Atomic B"
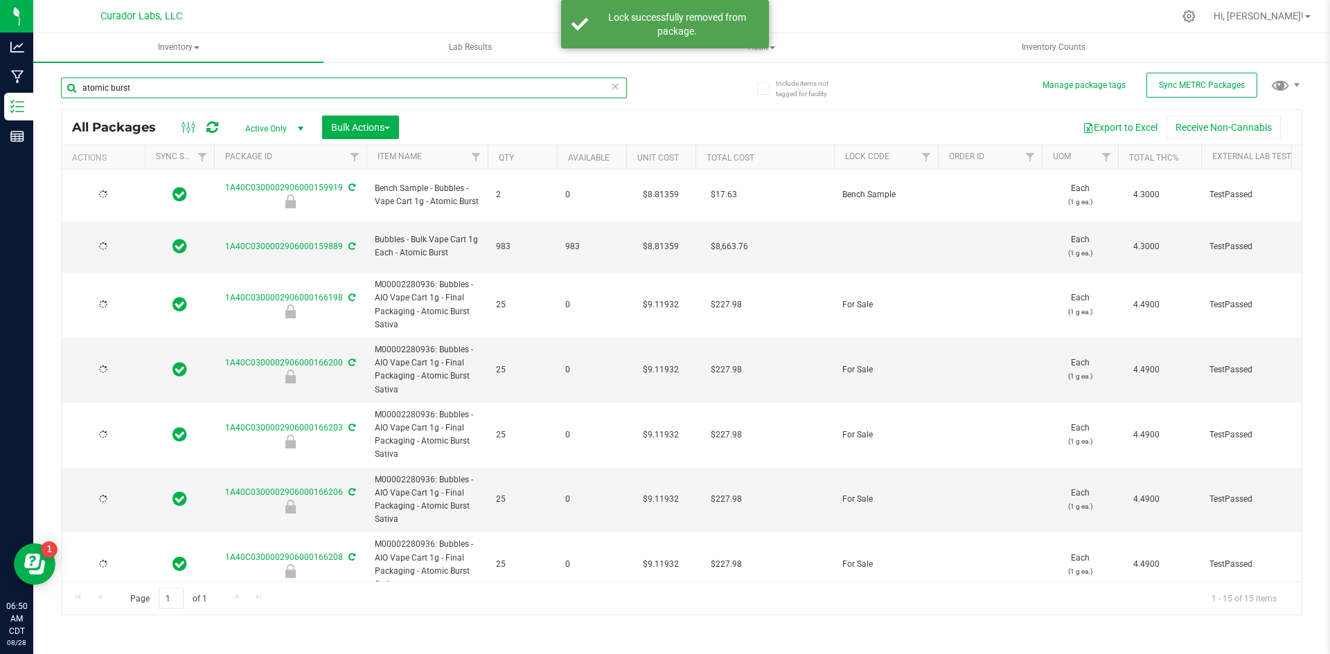
type input "Bubbles - Bulk Vape Cart 1g Each - Atomic Burst"
type input "[DATE]"
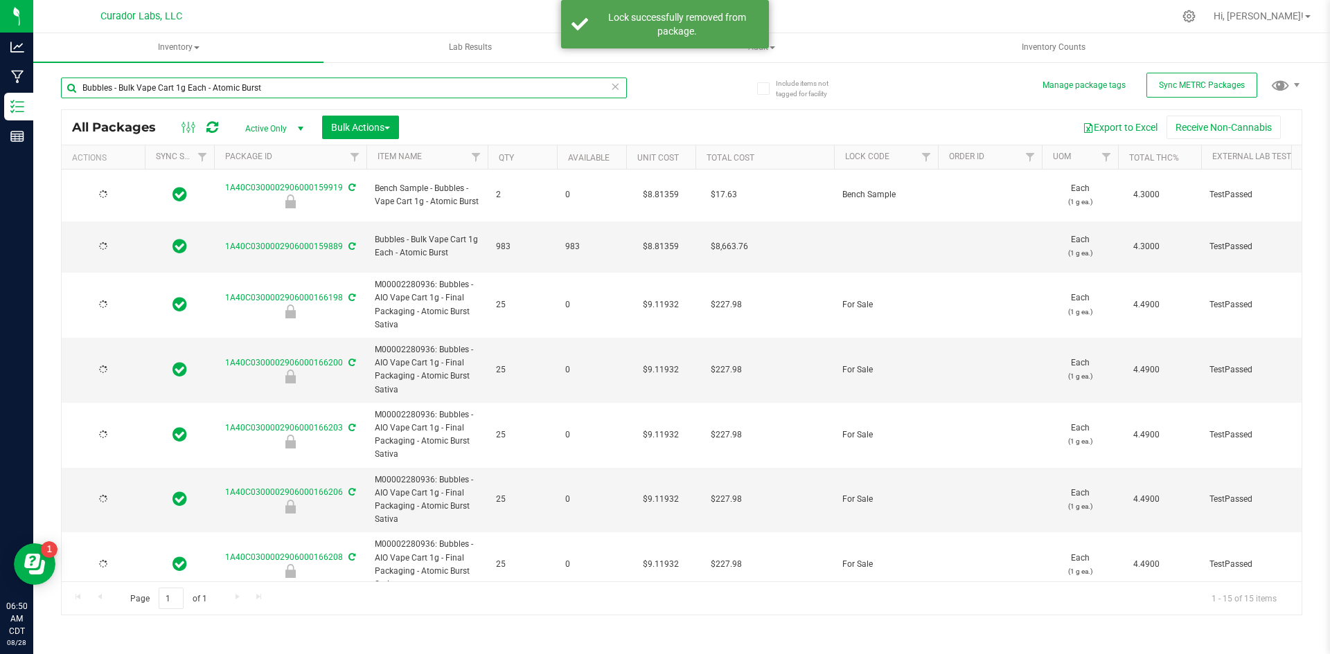
type input "[DATE]"
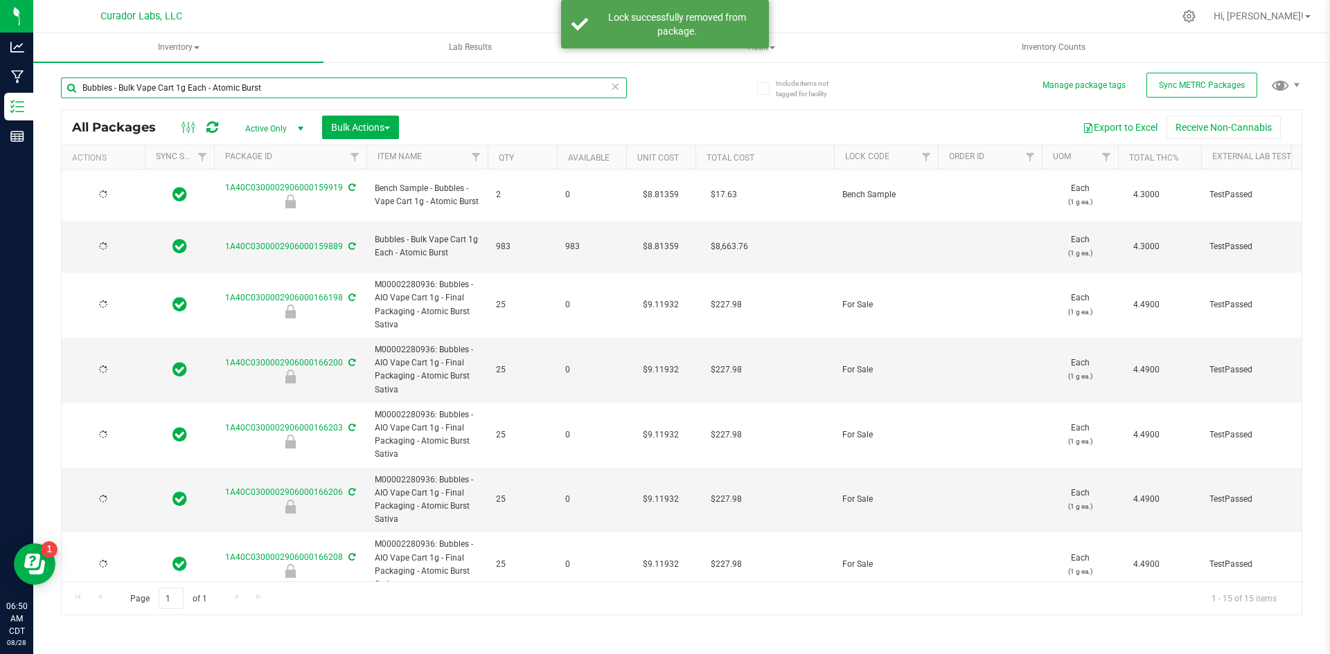
type input "[DATE]"
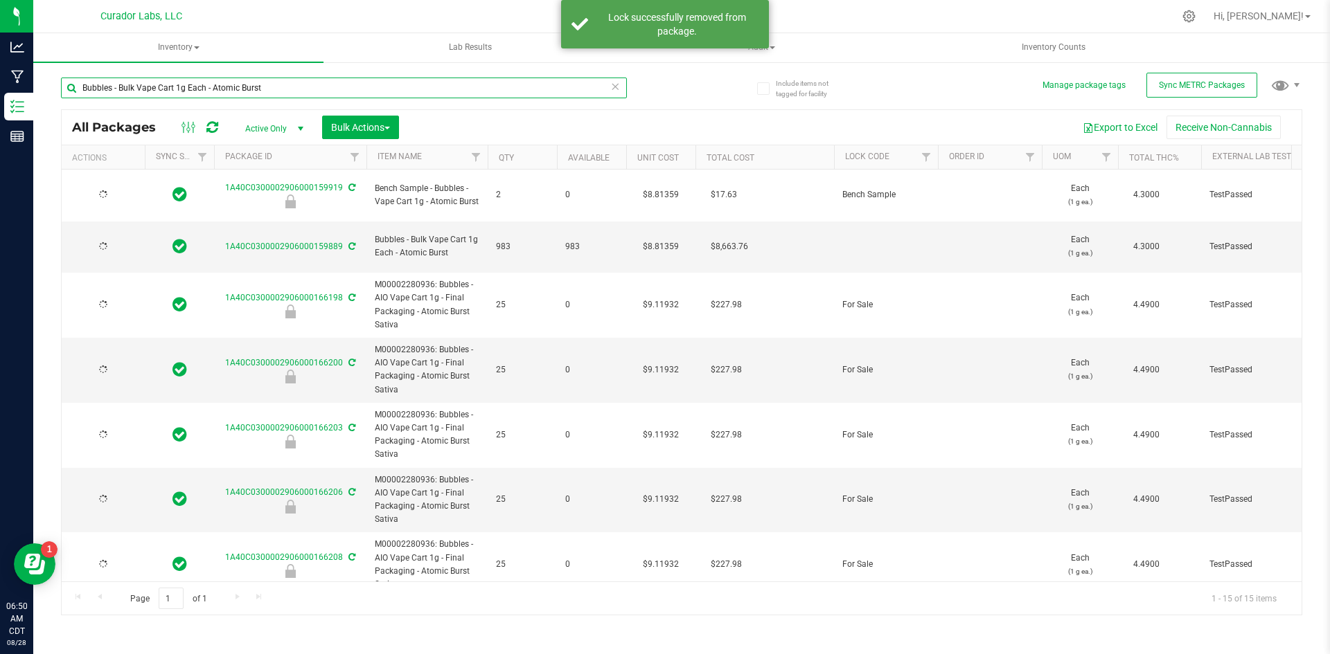
type input "[DATE]"
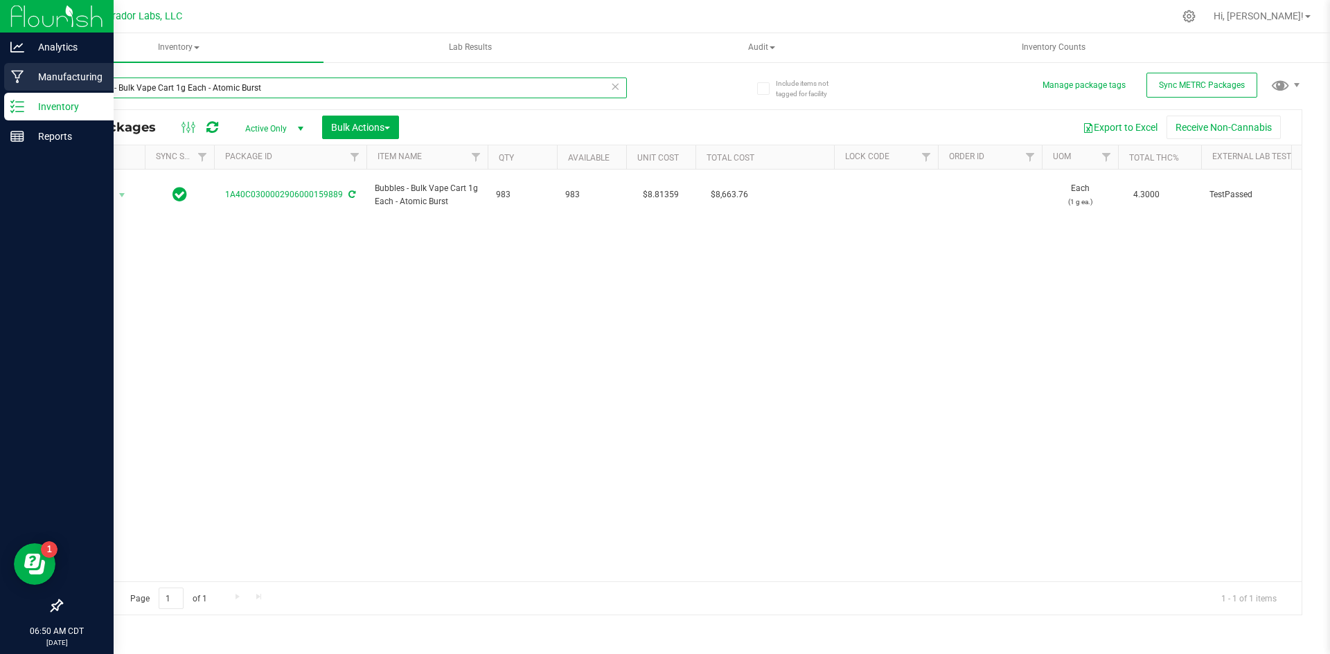
type input "Bubbles - Bulk Vape Cart 1g Each - Atomic Burst"
click at [33, 78] on p "Manufacturing" at bounding box center [65, 77] width 83 height 17
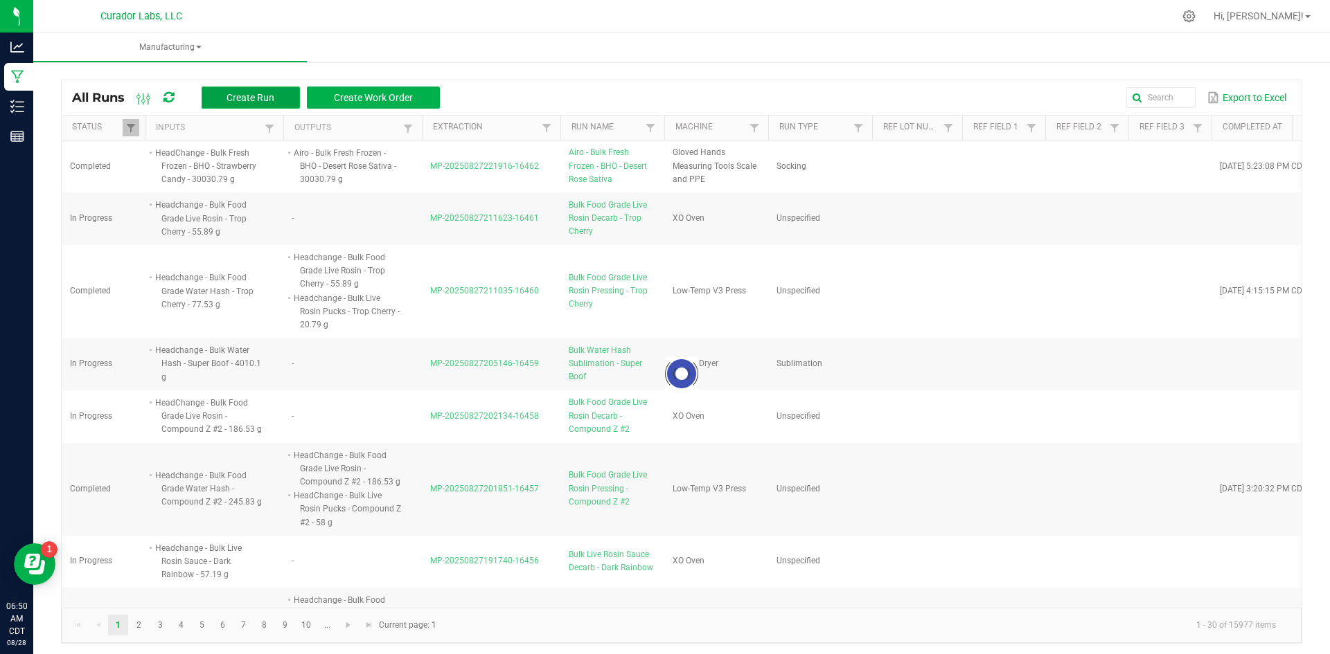
click at [262, 96] on span "Create Run" at bounding box center [250, 97] width 48 height 11
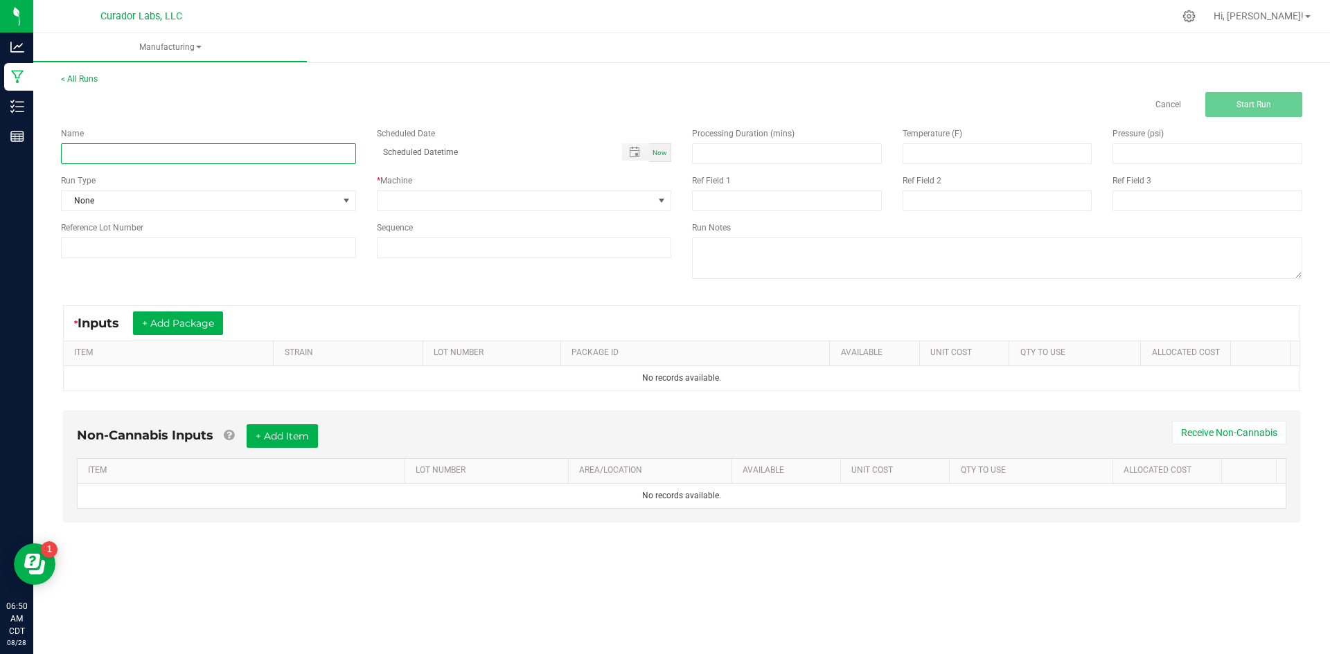
click at [285, 161] on input at bounding box center [208, 153] width 295 height 21
paste input "Bubbles - Bulk Vape Cart 1g Each - Atomic Burst"
type input "Bubbles - Bulk Vape Cart 1g Each - Atomic Burst - Final Packaging"
click at [105, 206] on span "None" at bounding box center [200, 200] width 276 height 19
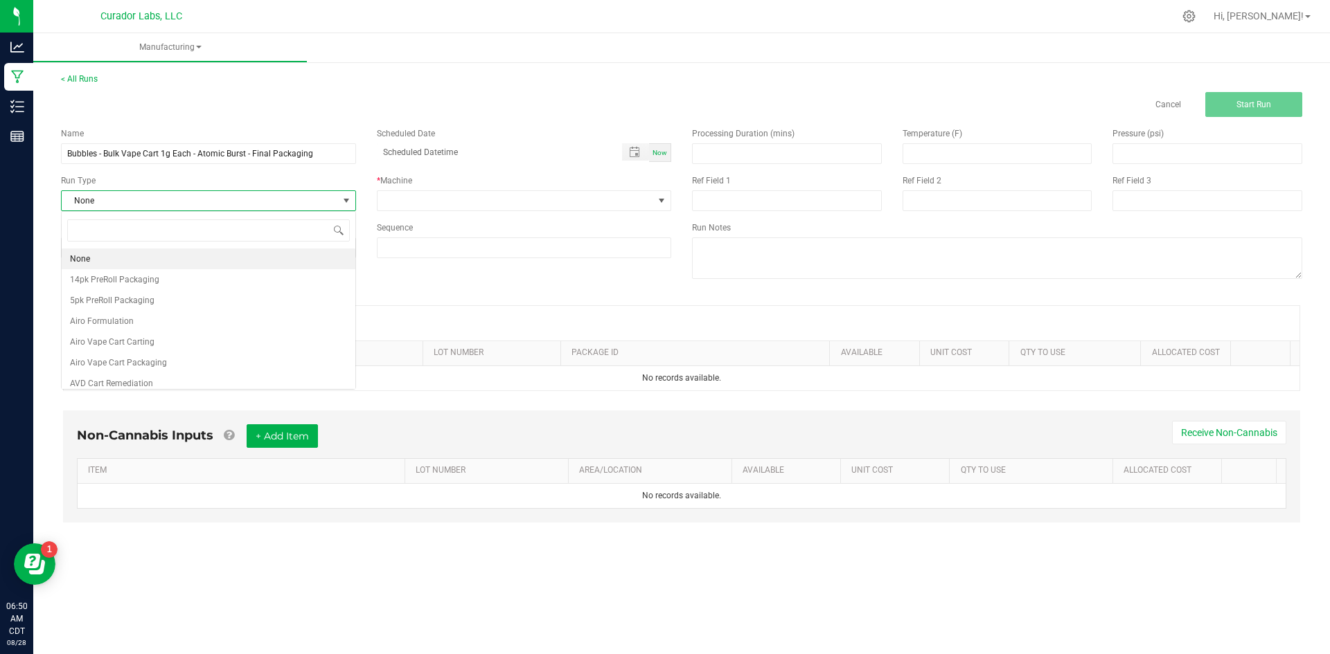
scroll to position [21, 294]
type input "v"
type input "cart"
click at [172, 312] on li "SafeBet Cart 1g Carting" at bounding box center [209, 314] width 294 height 21
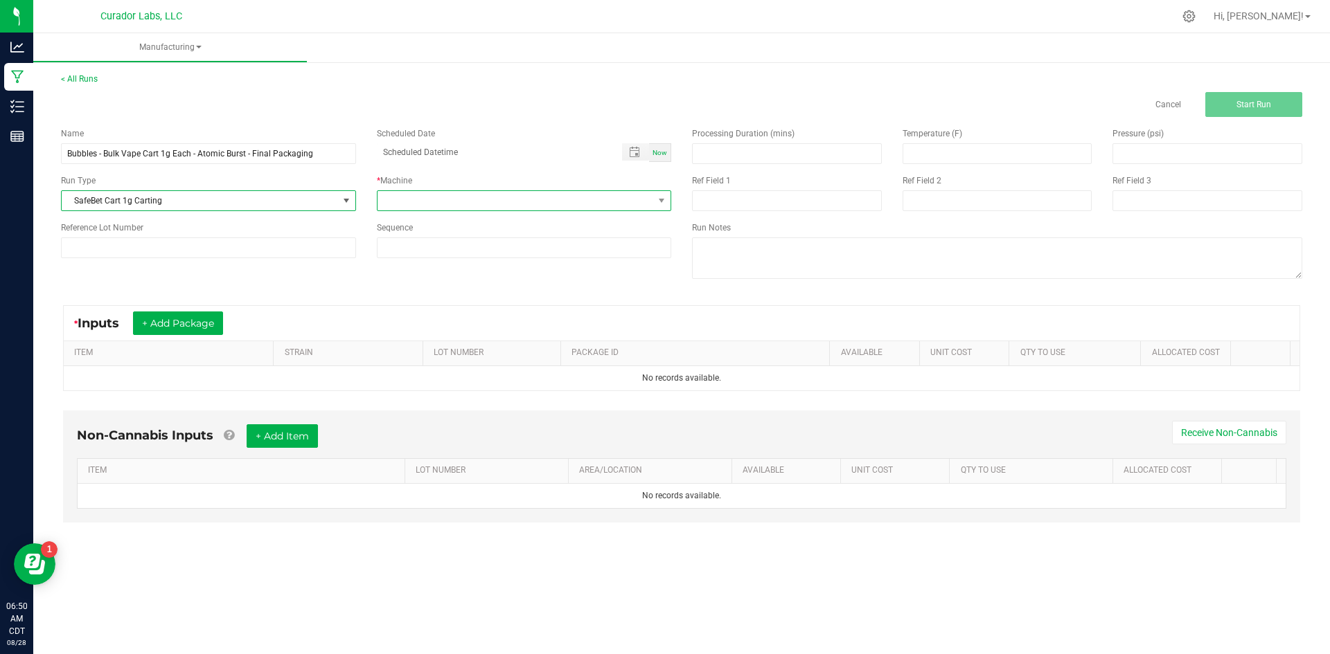
click at [401, 192] on span at bounding box center [524, 200] width 295 height 21
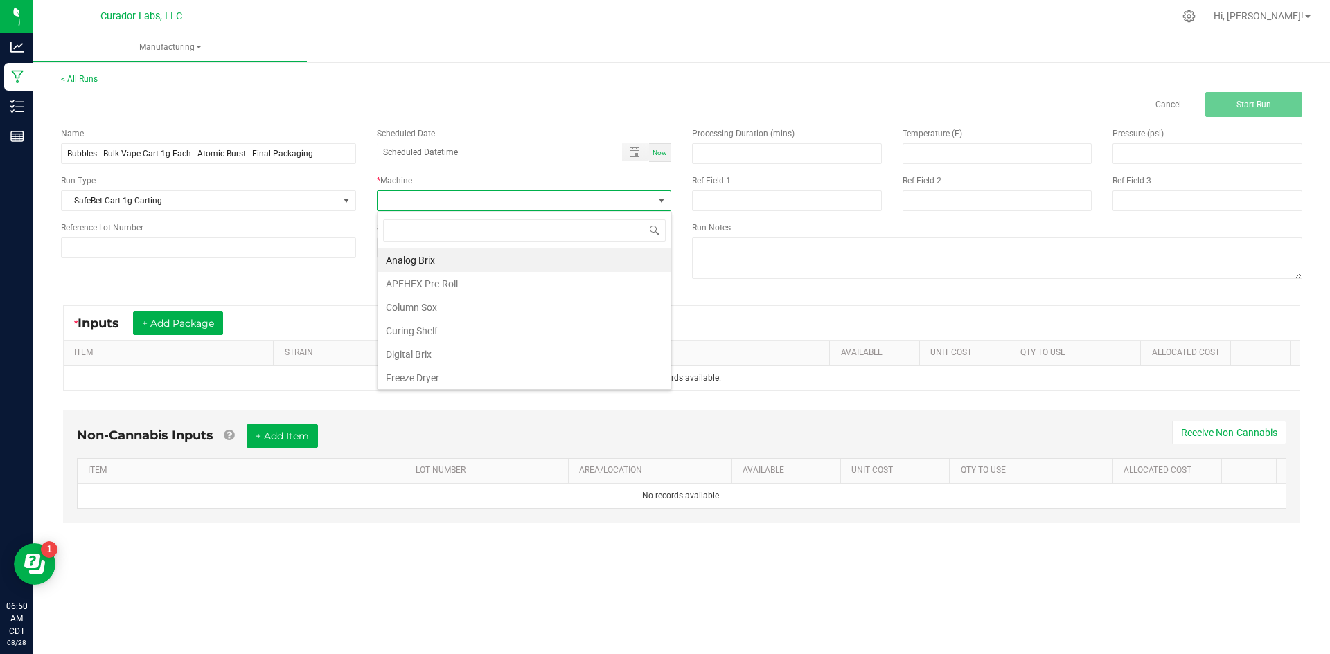
scroll to position [21, 294]
type input "glo"
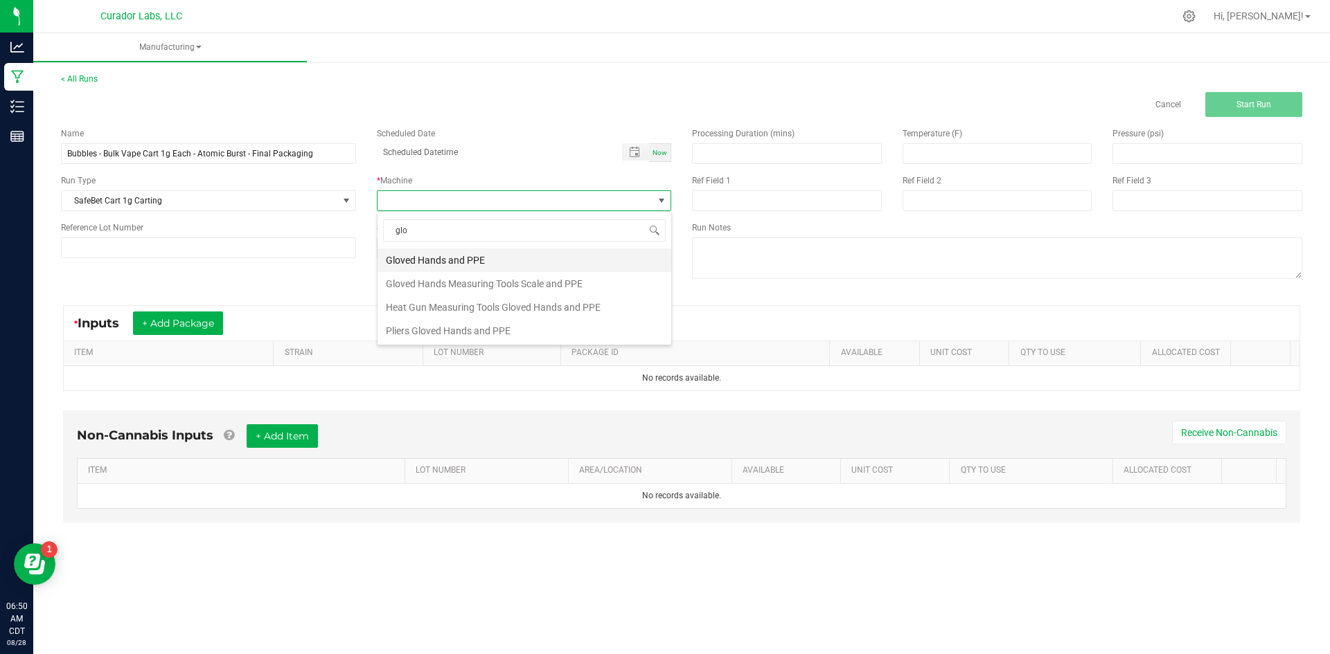
click at [418, 268] on li "Gloved Hands and PPE" at bounding box center [524, 261] width 294 height 24
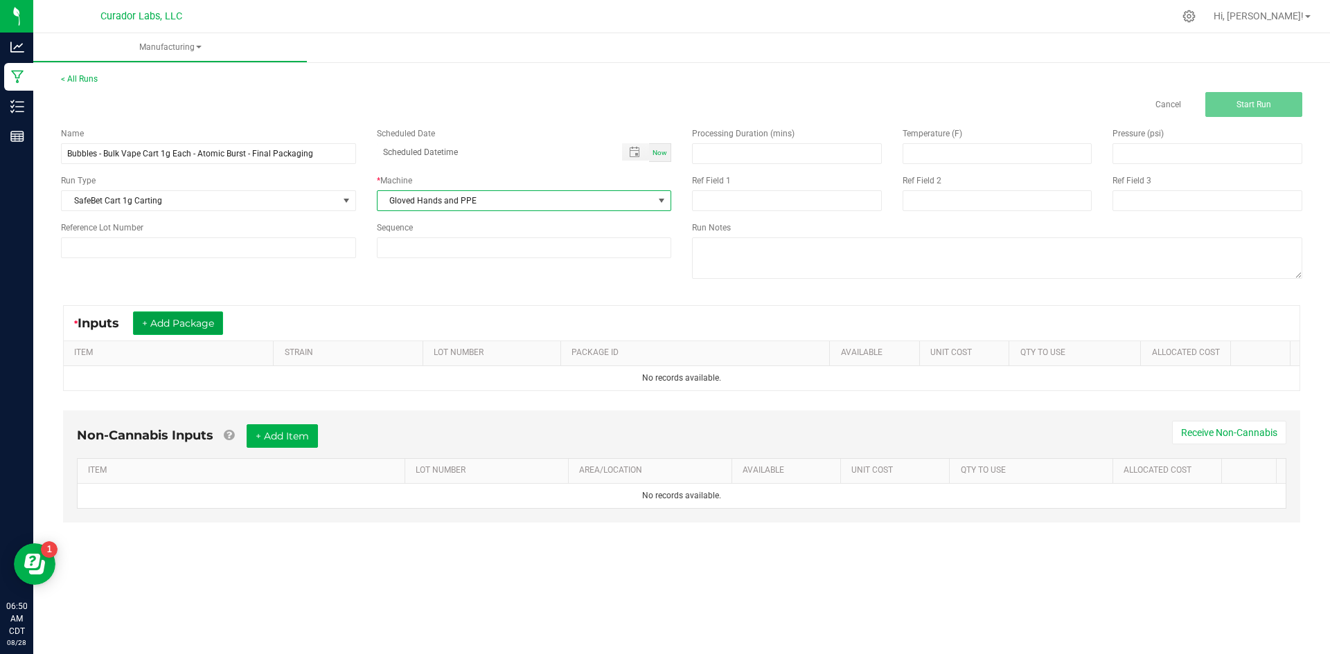
click at [202, 319] on button "+ Add Package" at bounding box center [178, 324] width 90 height 24
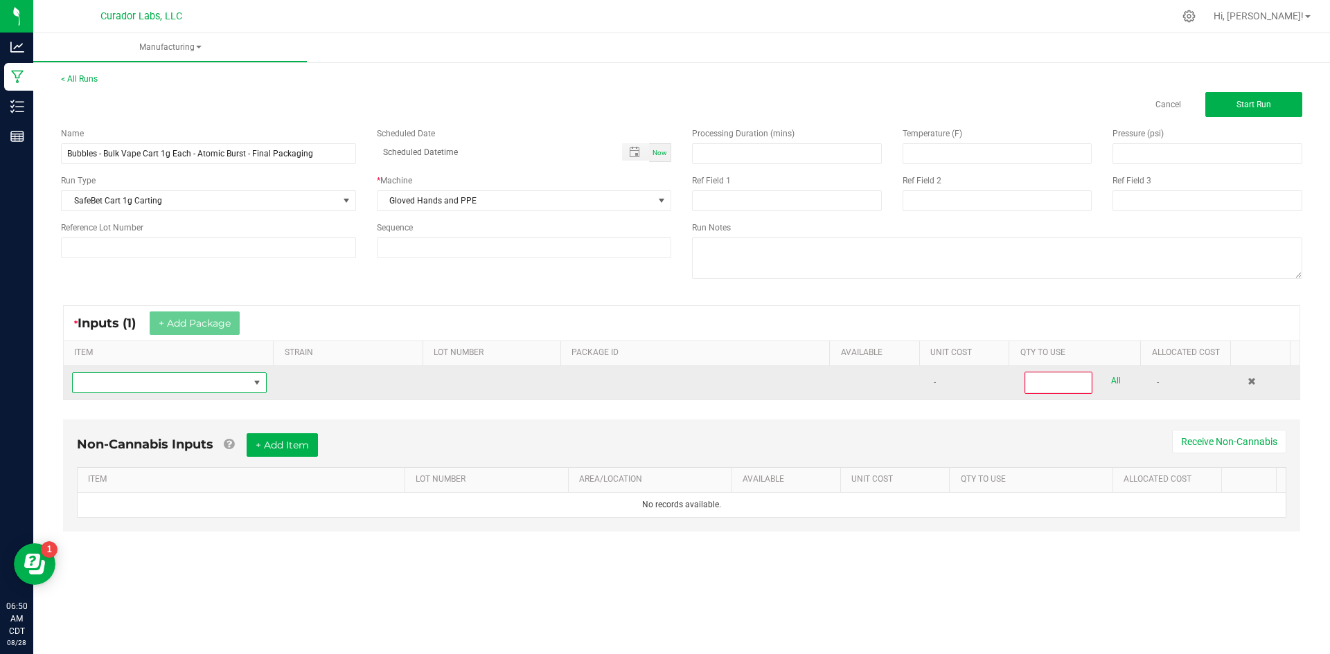
click at [209, 382] on span "NO DATA FOUND" at bounding box center [161, 382] width 176 height 19
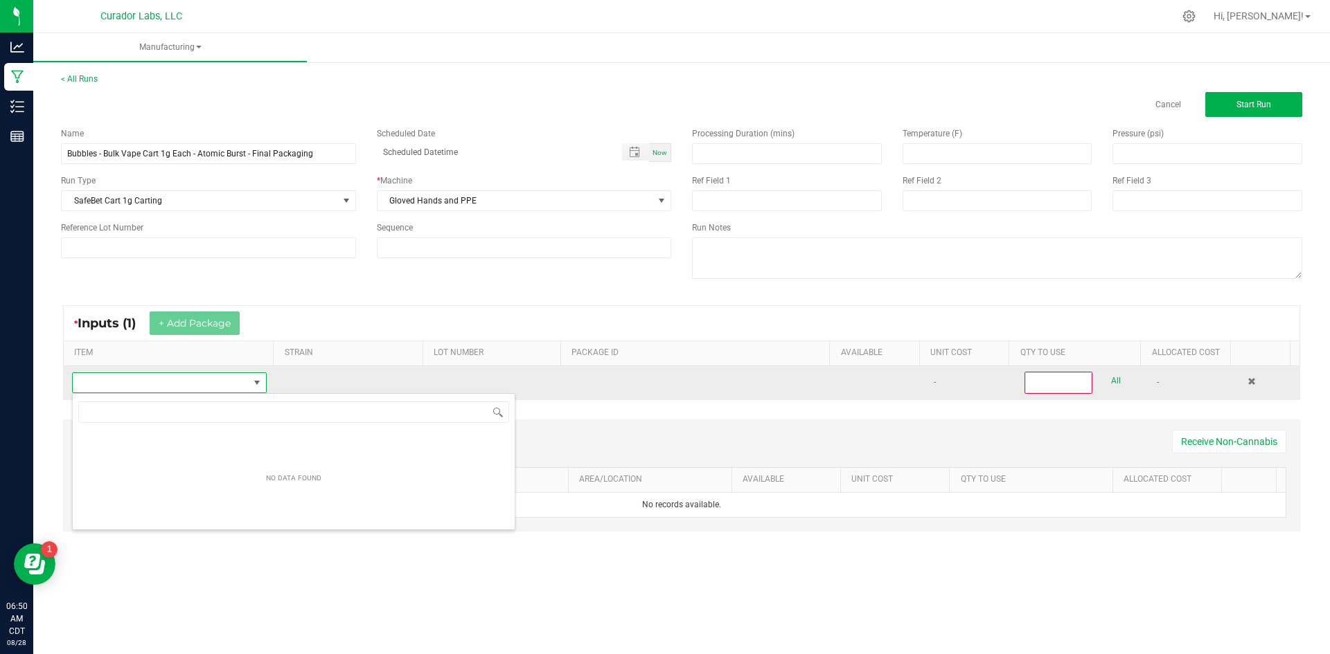
scroll to position [69225, 69053]
type input "Bubbles - Bulk Vape Cart 1g Each - Atomic Burst"
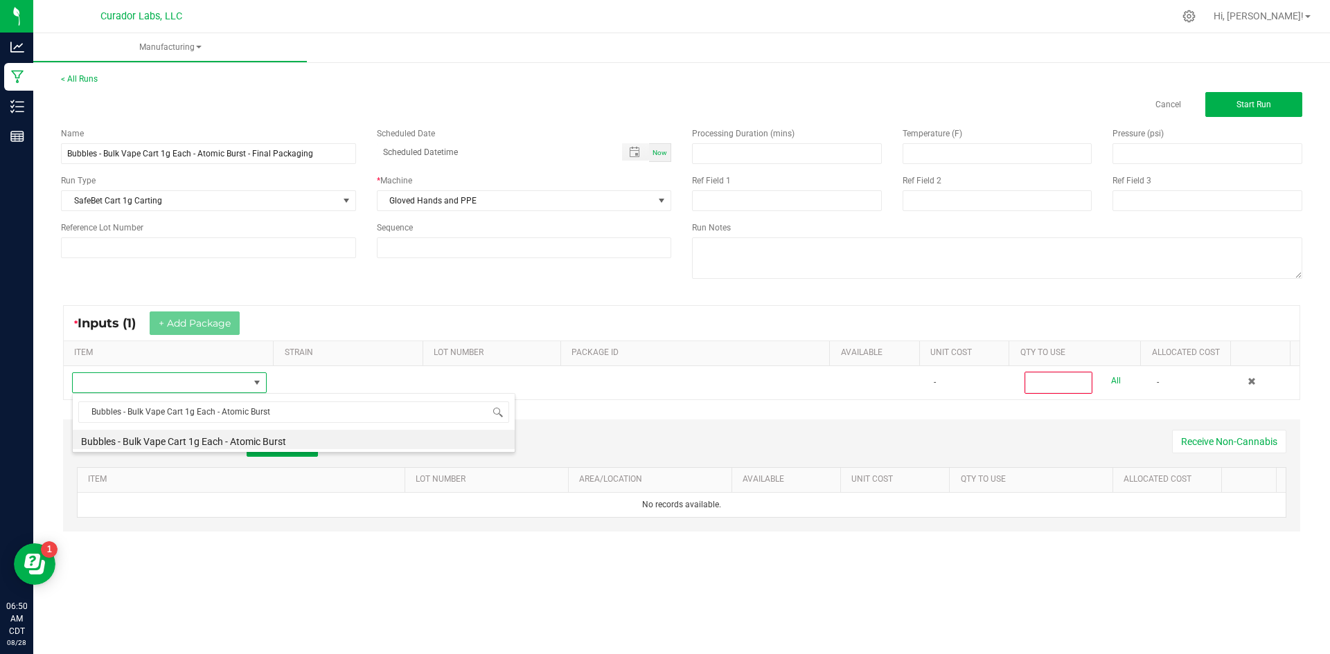
drag, startPoint x: 258, startPoint y: 442, endPoint x: 387, endPoint y: 427, distance: 129.6
click at [259, 442] on li "Bubbles - Bulk Vape Cart 1g Each - Atomic Burst" at bounding box center [294, 439] width 442 height 19
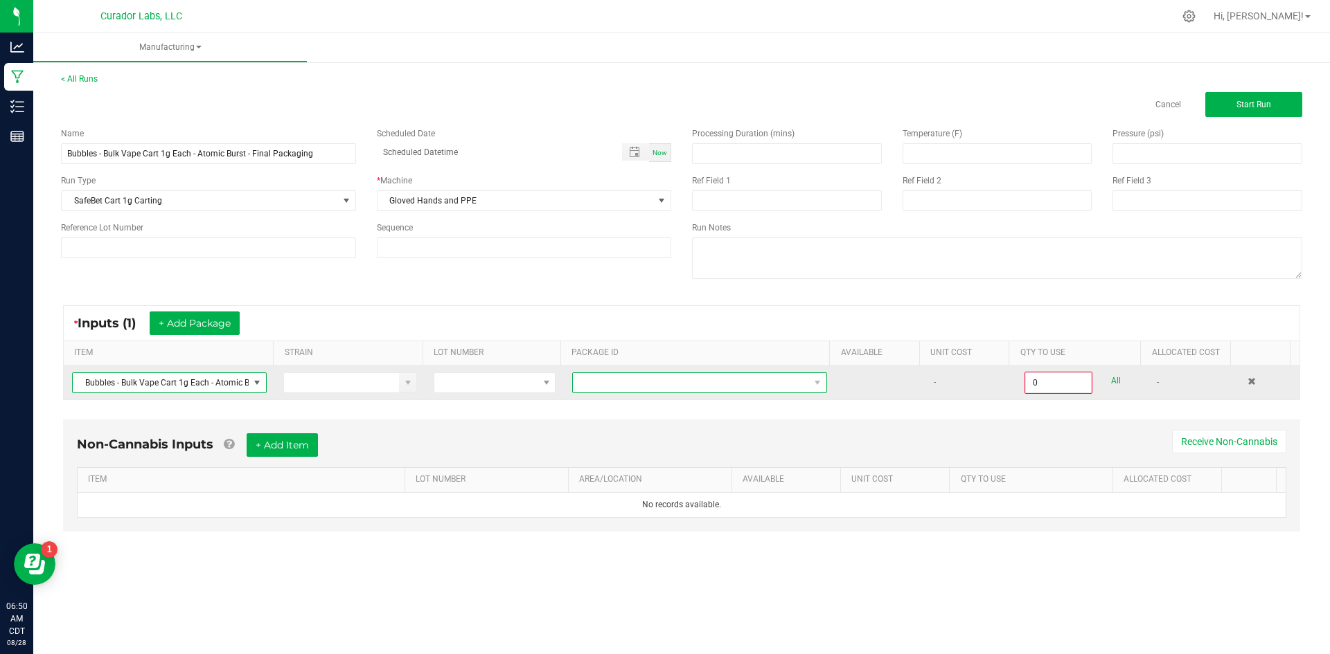
click at [587, 384] on span at bounding box center [691, 382] width 236 height 19
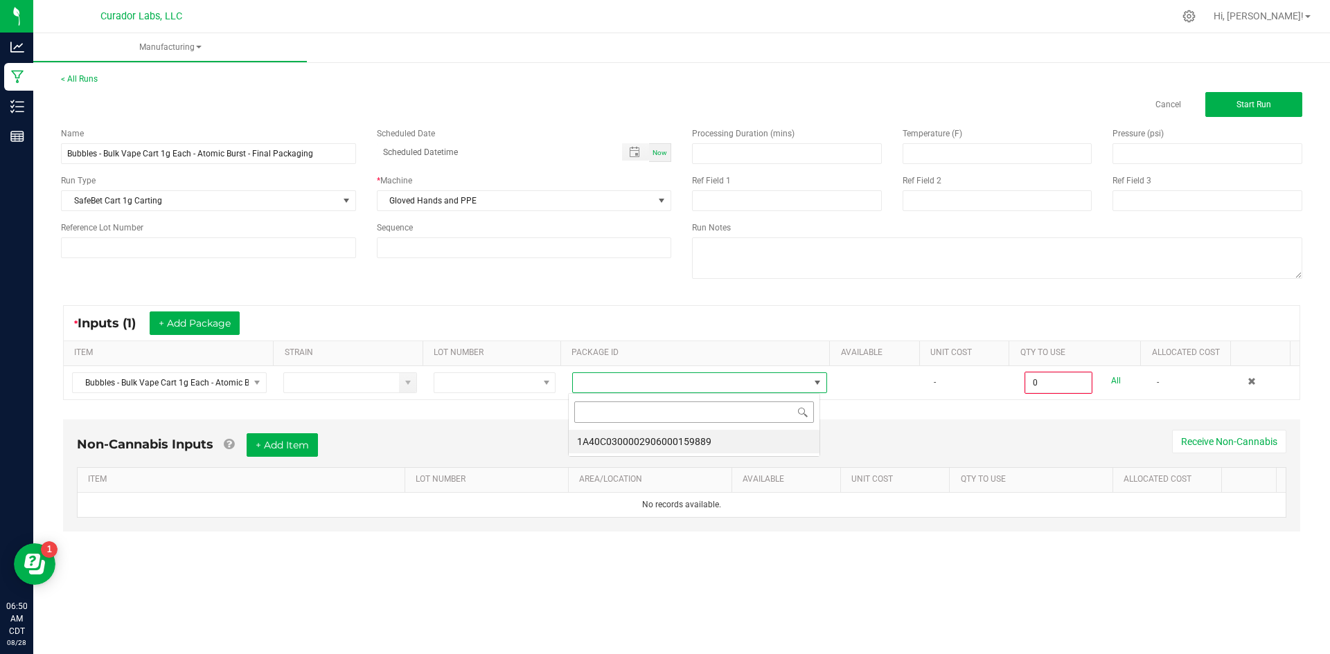
scroll to position [21, 253]
drag, startPoint x: 651, startPoint y: 438, endPoint x: 902, endPoint y: 439, distance: 251.4
click at [652, 438] on li "1A40C0300002906000159889" at bounding box center [694, 442] width 251 height 24
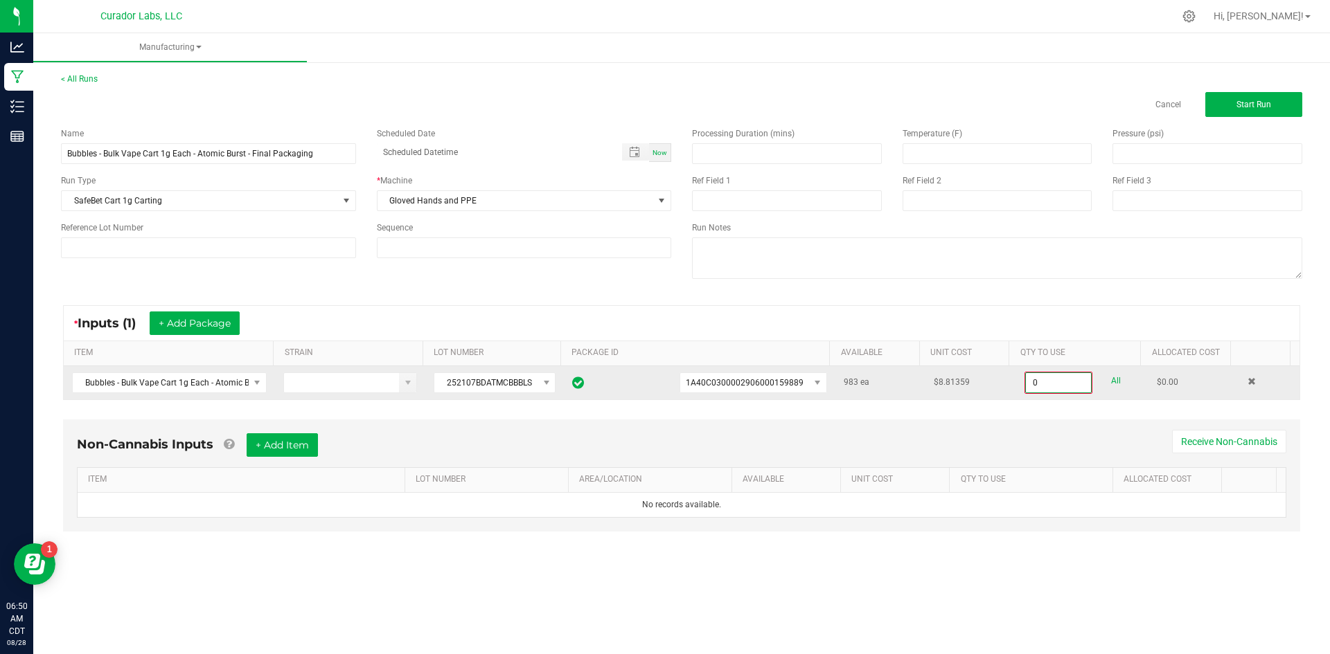
click at [1059, 377] on input "0" at bounding box center [1058, 382] width 65 height 19
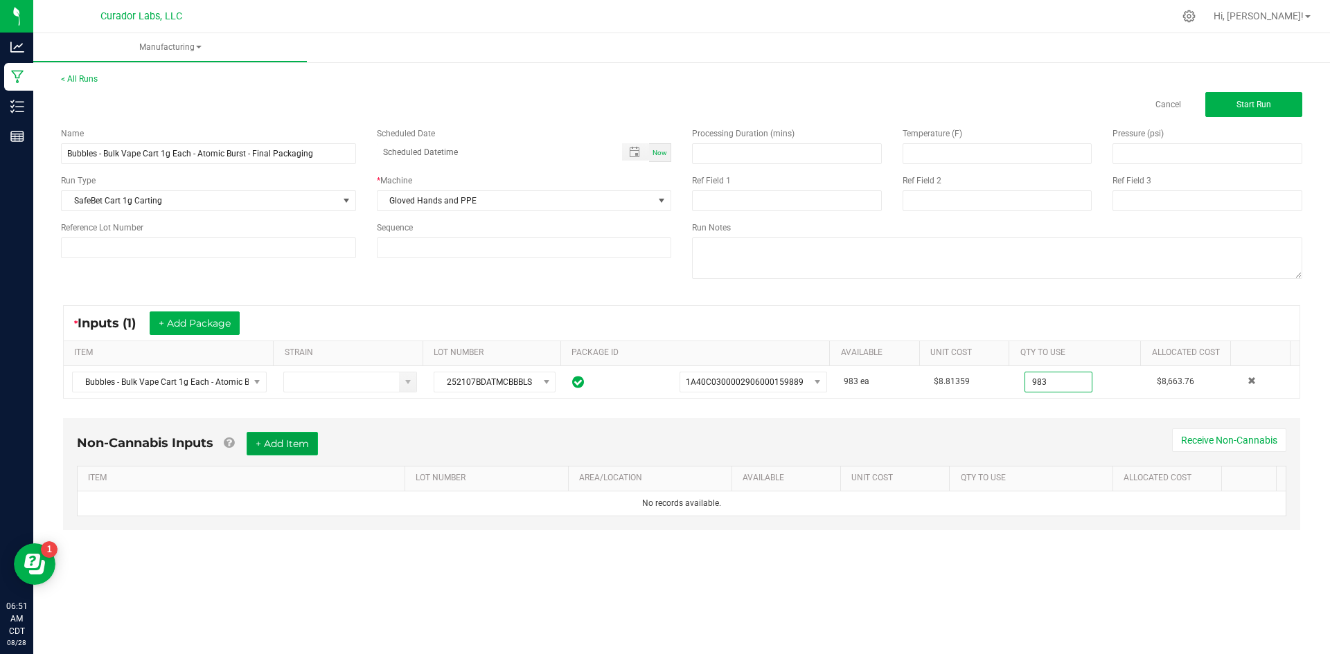
type input "983 ea"
click at [278, 444] on button "+ Add Item" at bounding box center [282, 444] width 71 height 24
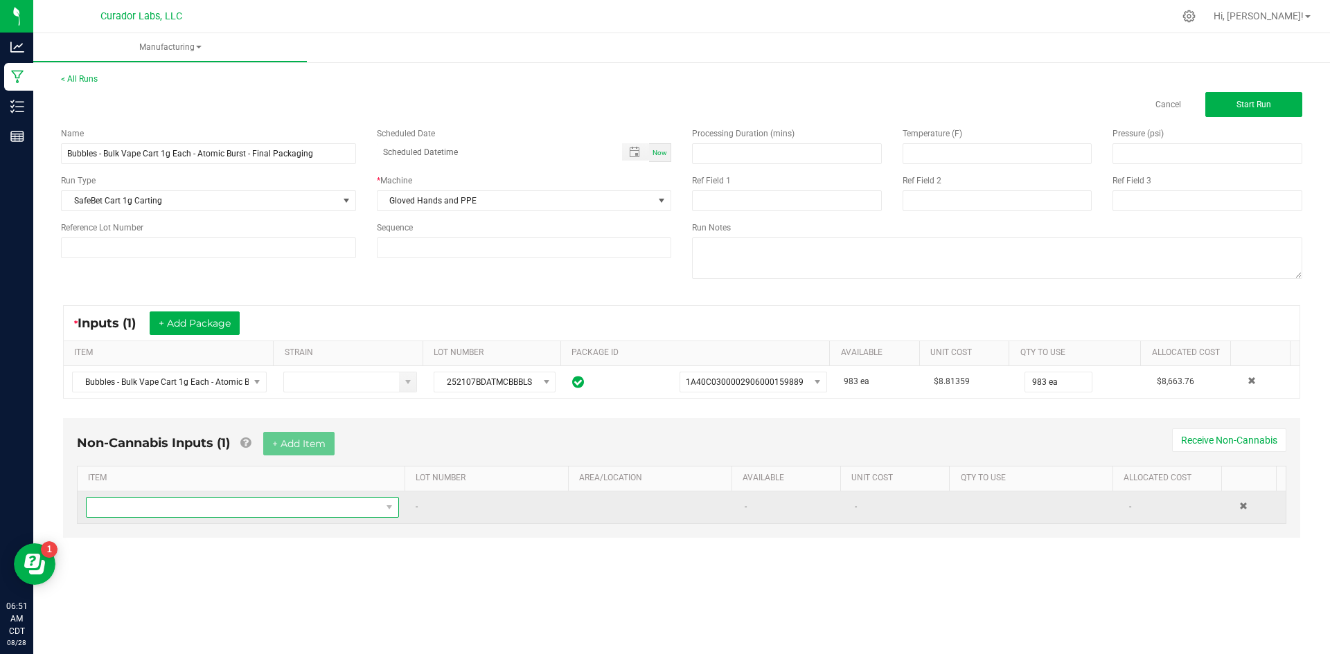
click at [224, 515] on span "NO DATA FOUND" at bounding box center [242, 507] width 313 height 21
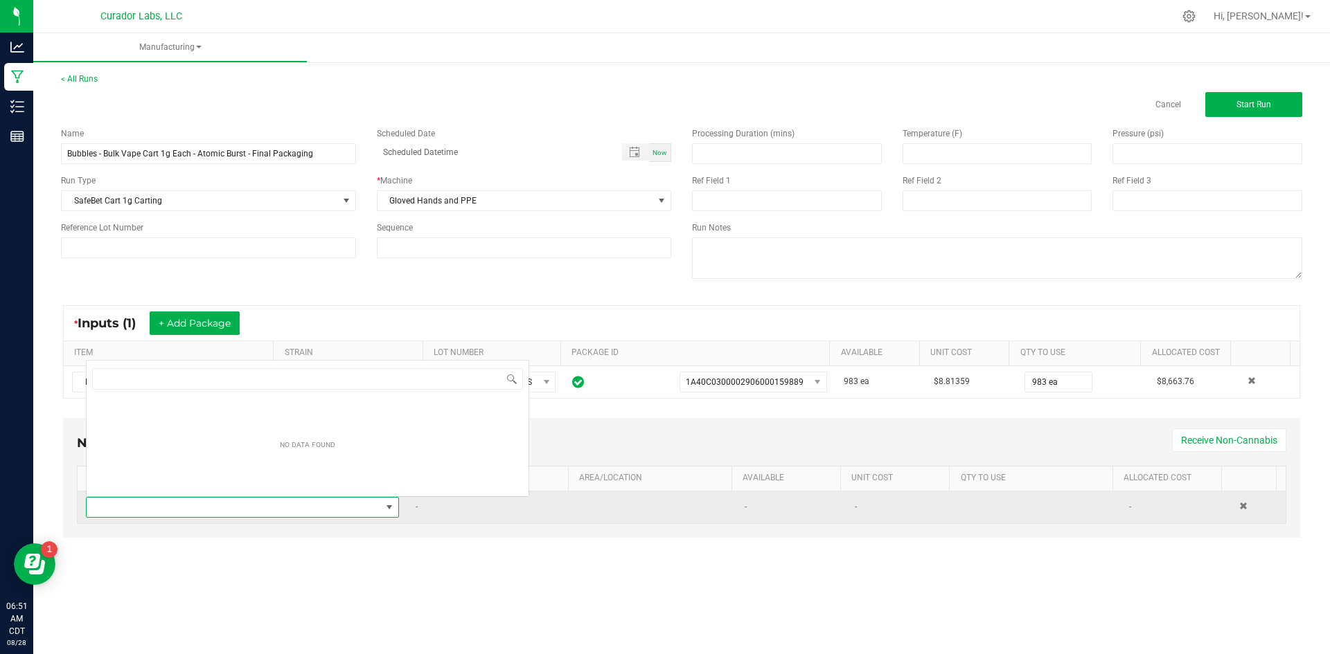
scroll to position [21, 307]
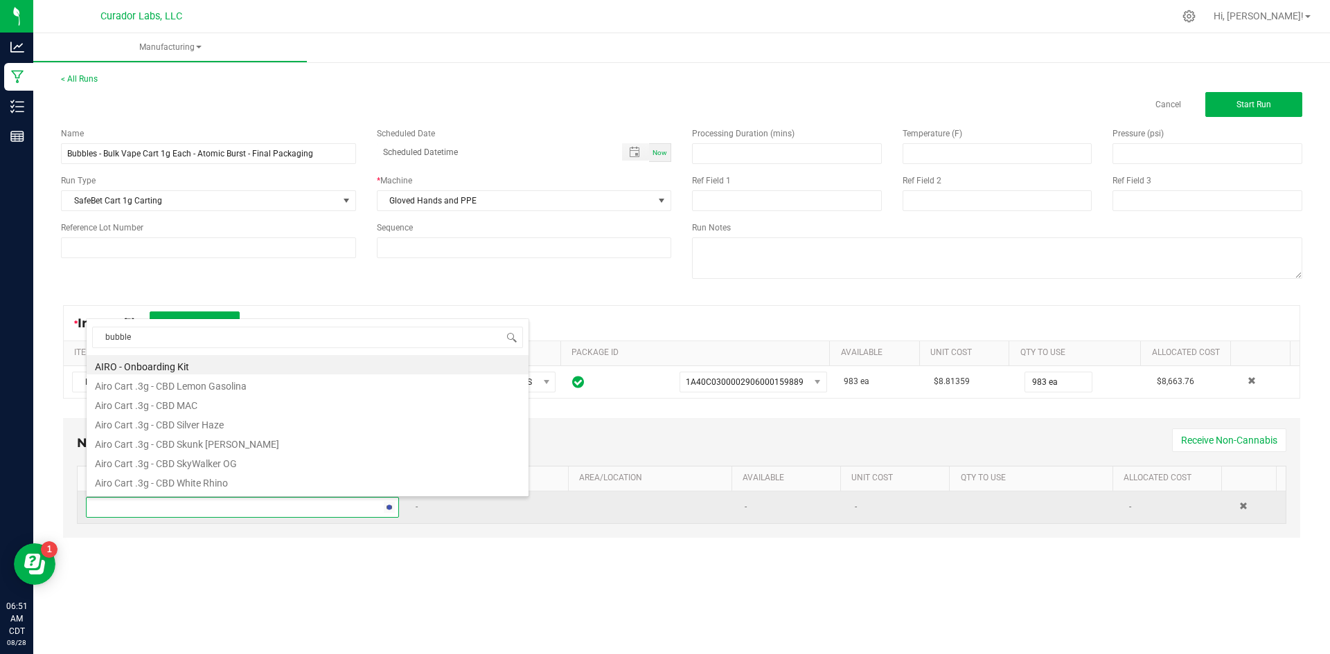
type input "bubbles"
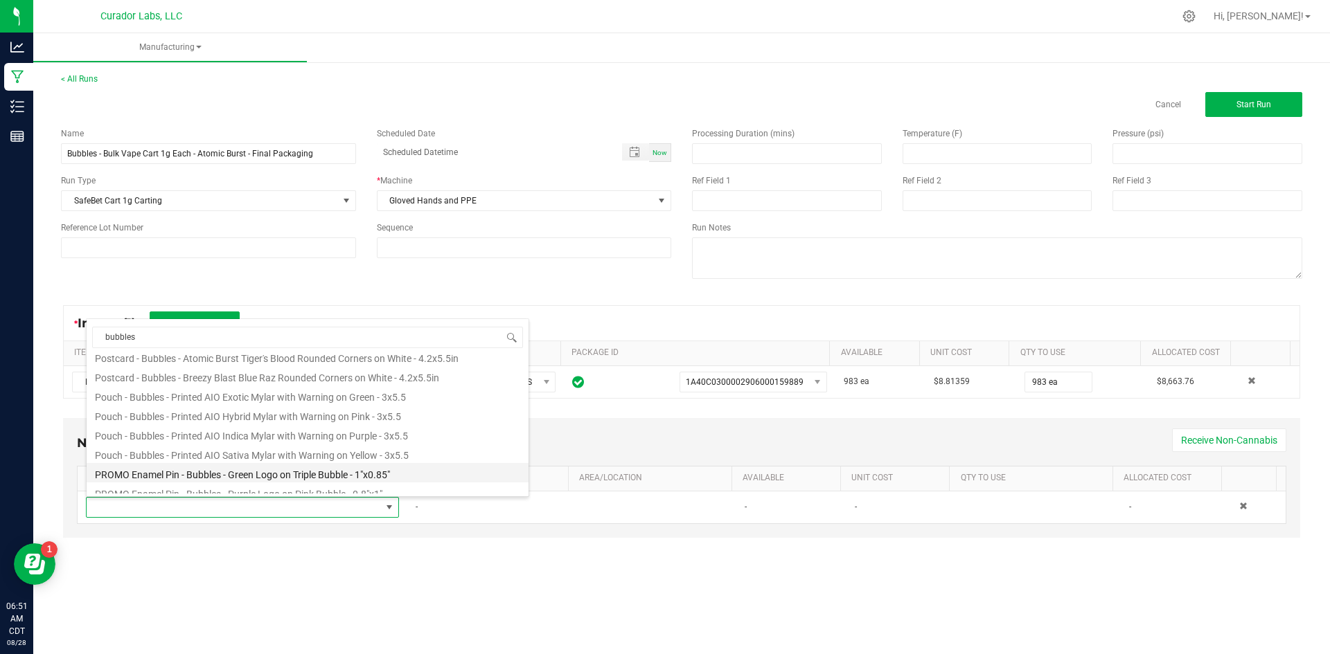
scroll to position [208, 0]
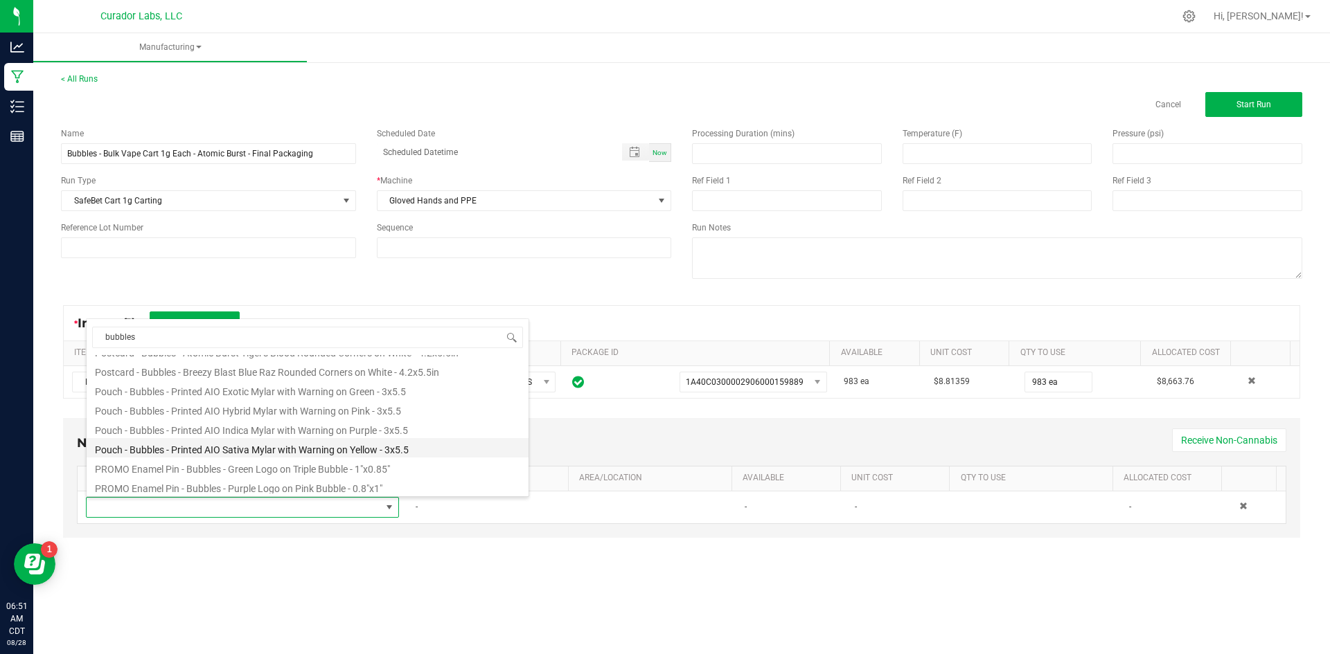
click at [356, 446] on li "Pouch - Bubbles - Printed AIO Sativa Mylar with Warning on Yellow - 3x5.5" at bounding box center [308, 447] width 442 height 19
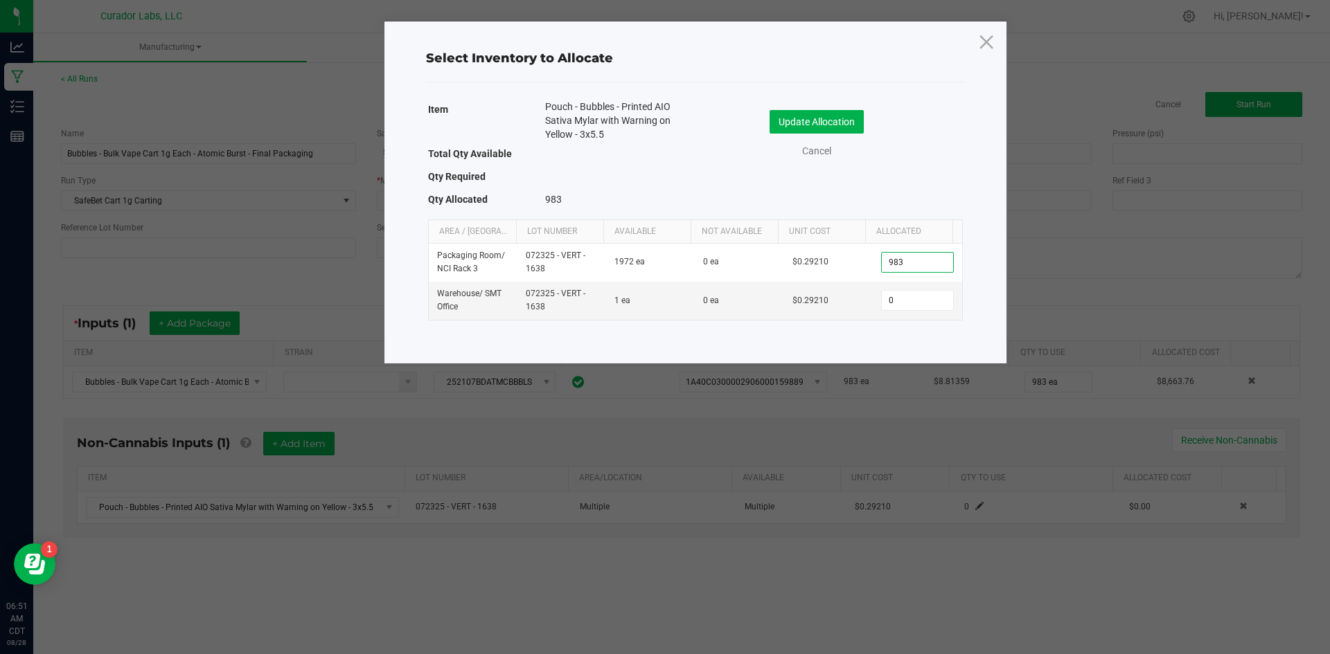
type input "983"
click at [832, 109] on div "Update Allocation Cancel" at bounding box center [829, 136] width 247 height 73
click at [834, 114] on button "Update Allocation" at bounding box center [816, 122] width 94 height 24
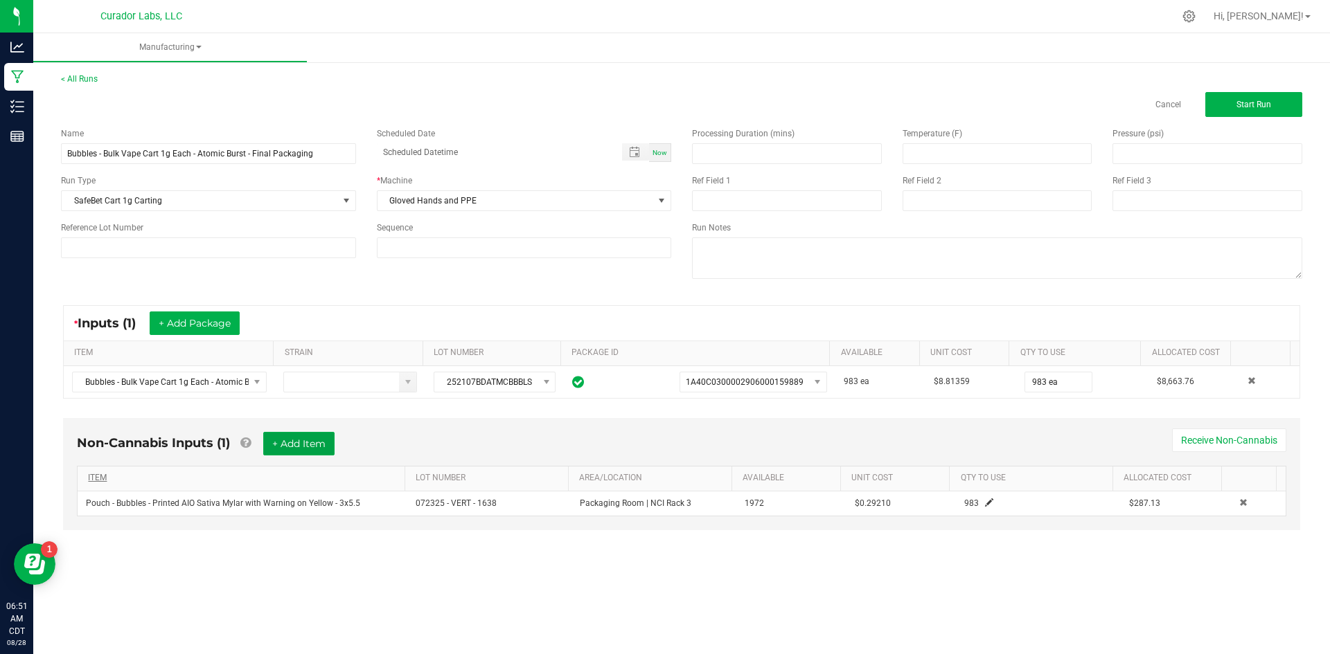
drag, startPoint x: 298, startPoint y: 433, endPoint x: 289, endPoint y: 478, distance: 46.5
click at [298, 433] on button "+ Add Item" at bounding box center [298, 444] width 71 height 24
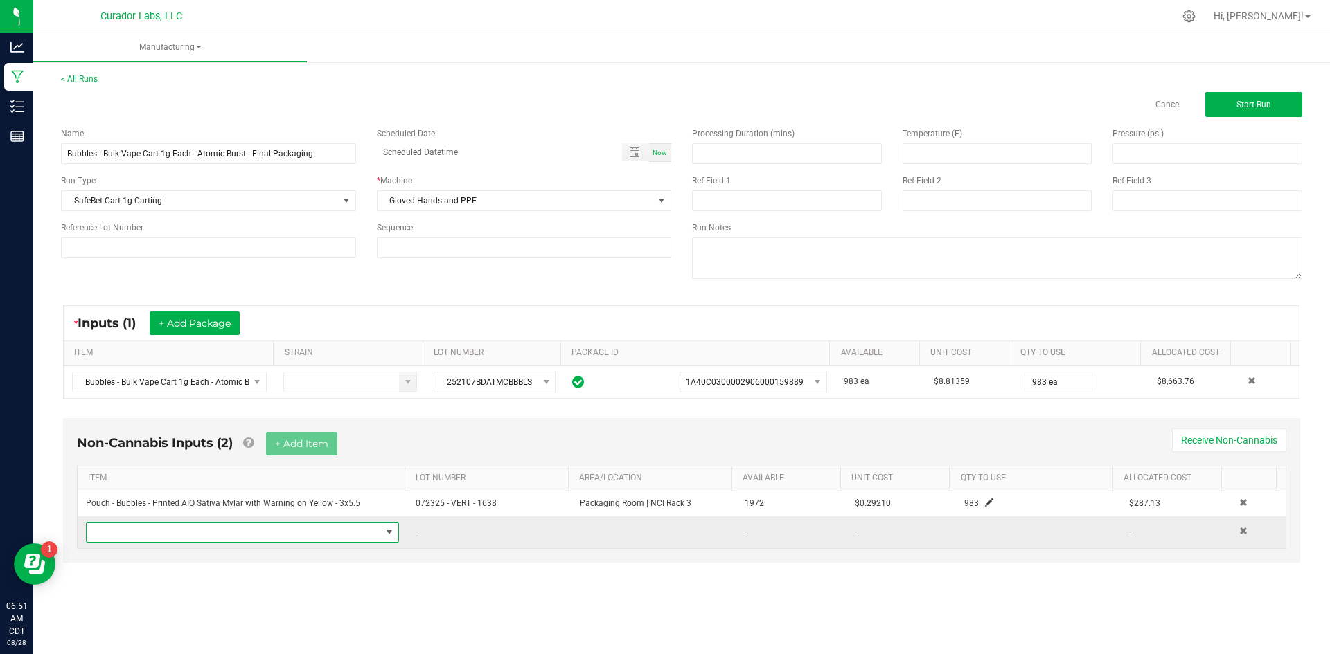
click at [262, 536] on span "NO DATA FOUND" at bounding box center [234, 532] width 294 height 19
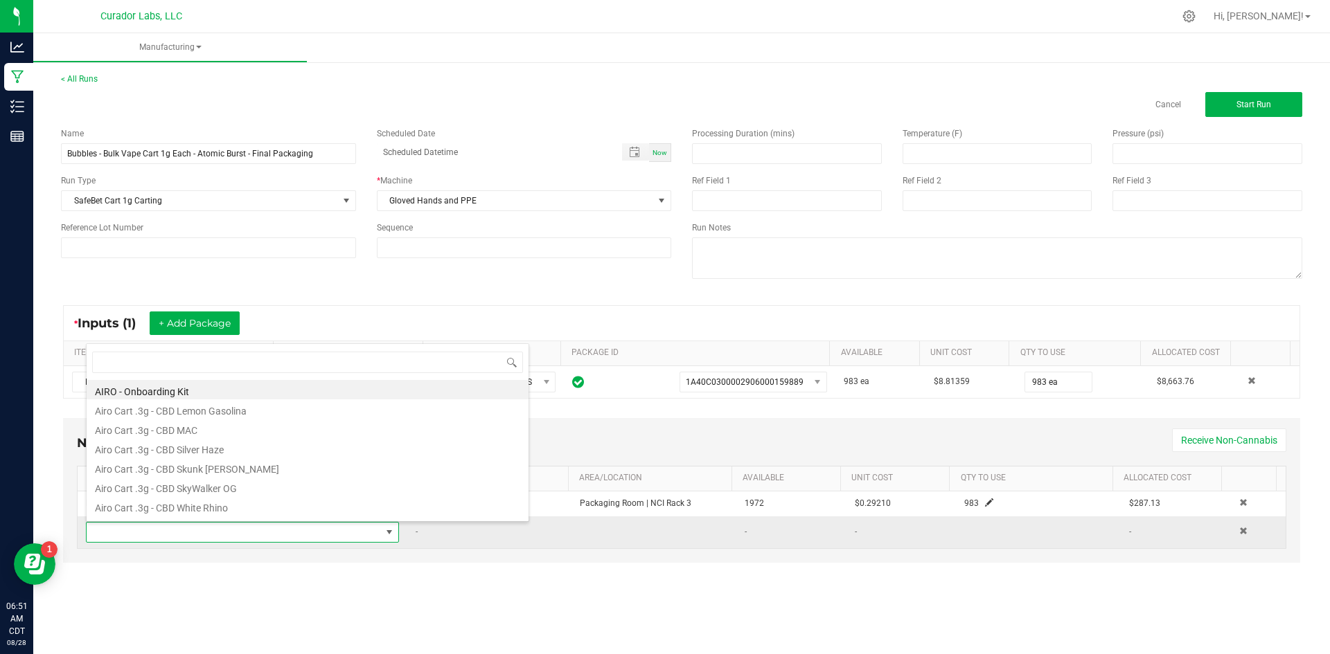
scroll to position [21, 307]
type input "case box"
click at [238, 386] on li "Case Box - AIRO Safe Bet Bubbles - Brand Logo on Ivory - 8x4x6" at bounding box center [308, 389] width 442 height 19
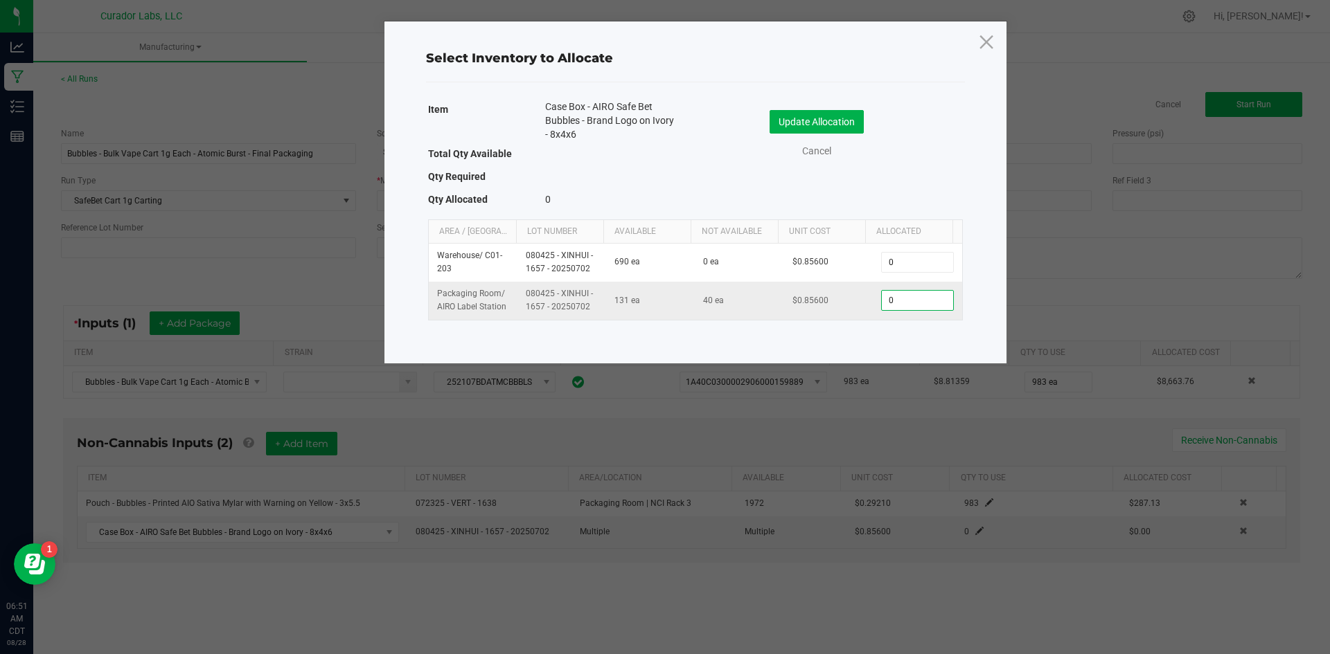
click at [920, 303] on input "0" at bounding box center [916, 300] width 71 height 19
type input "40"
click at [816, 120] on button "Update Allocation" at bounding box center [816, 122] width 94 height 24
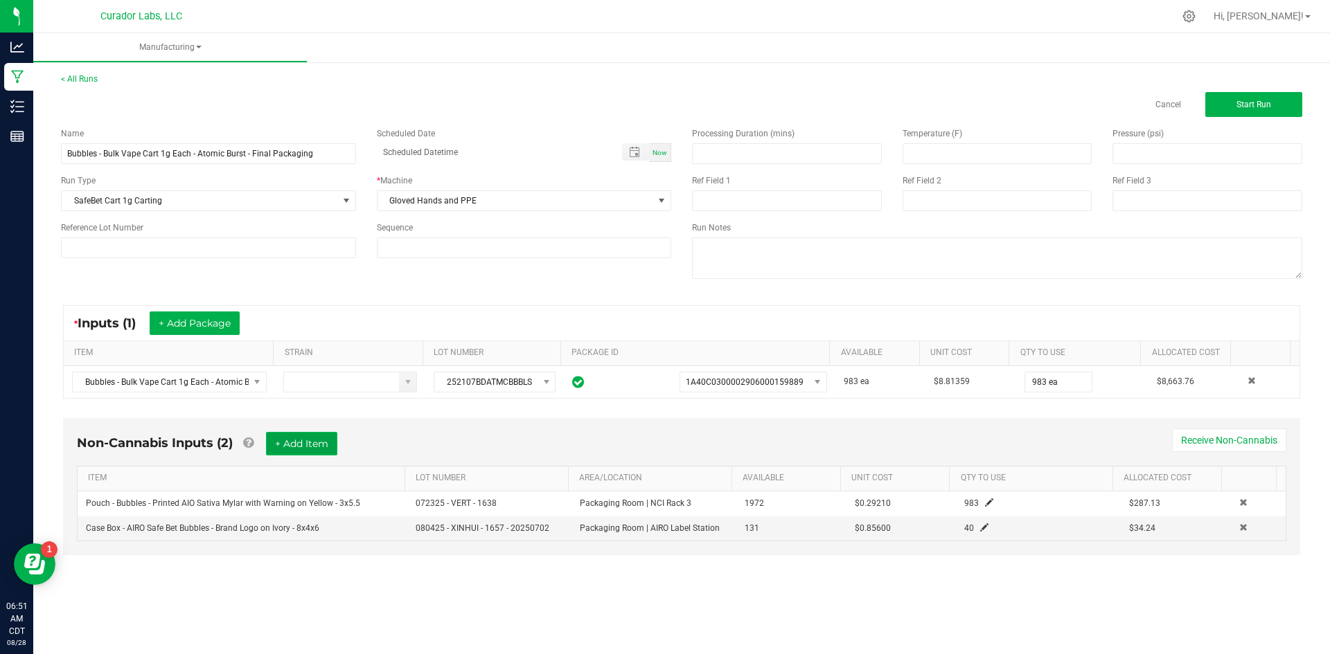
click at [315, 441] on button "+ Add Item" at bounding box center [301, 444] width 71 height 24
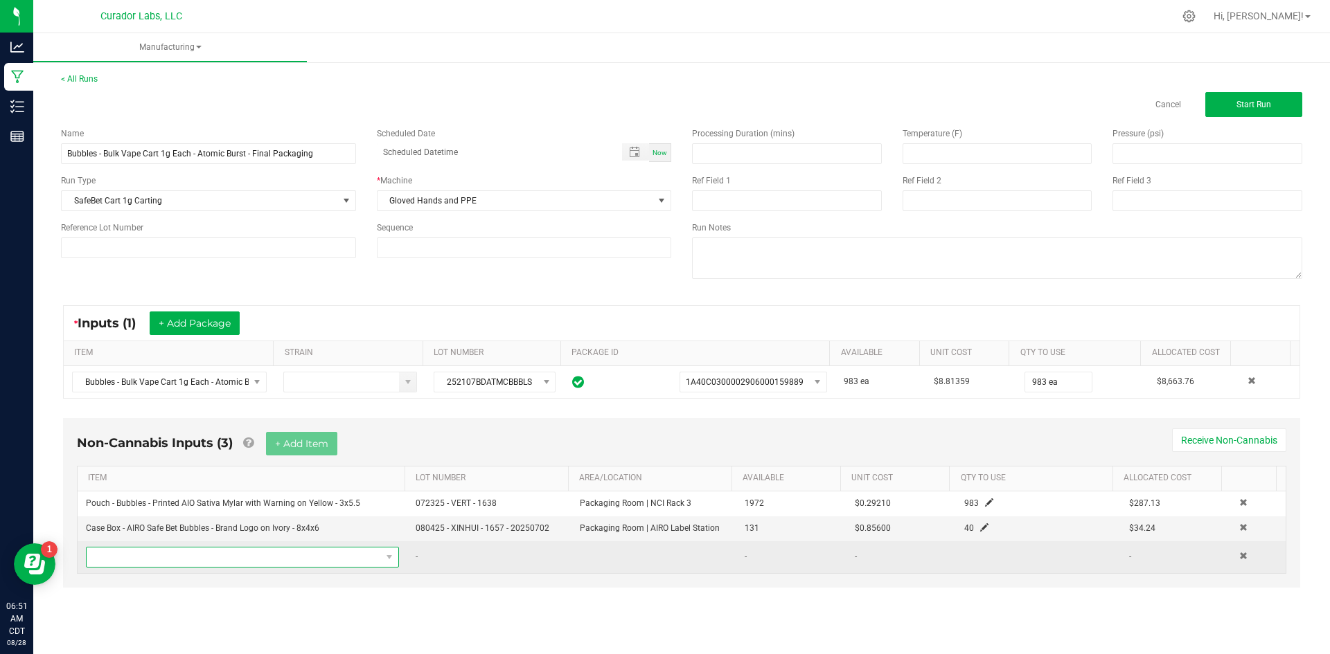
click at [276, 553] on span "NO DATA FOUND" at bounding box center [234, 557] width 294 height 19
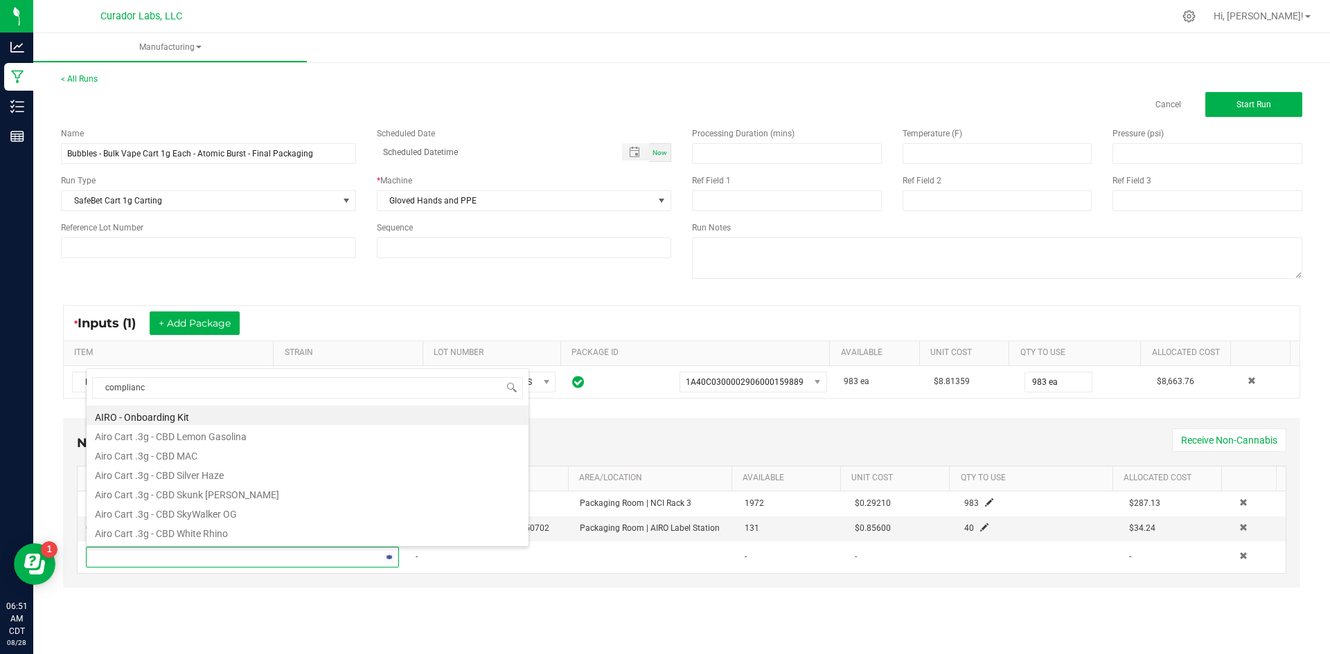
type input "compliance"
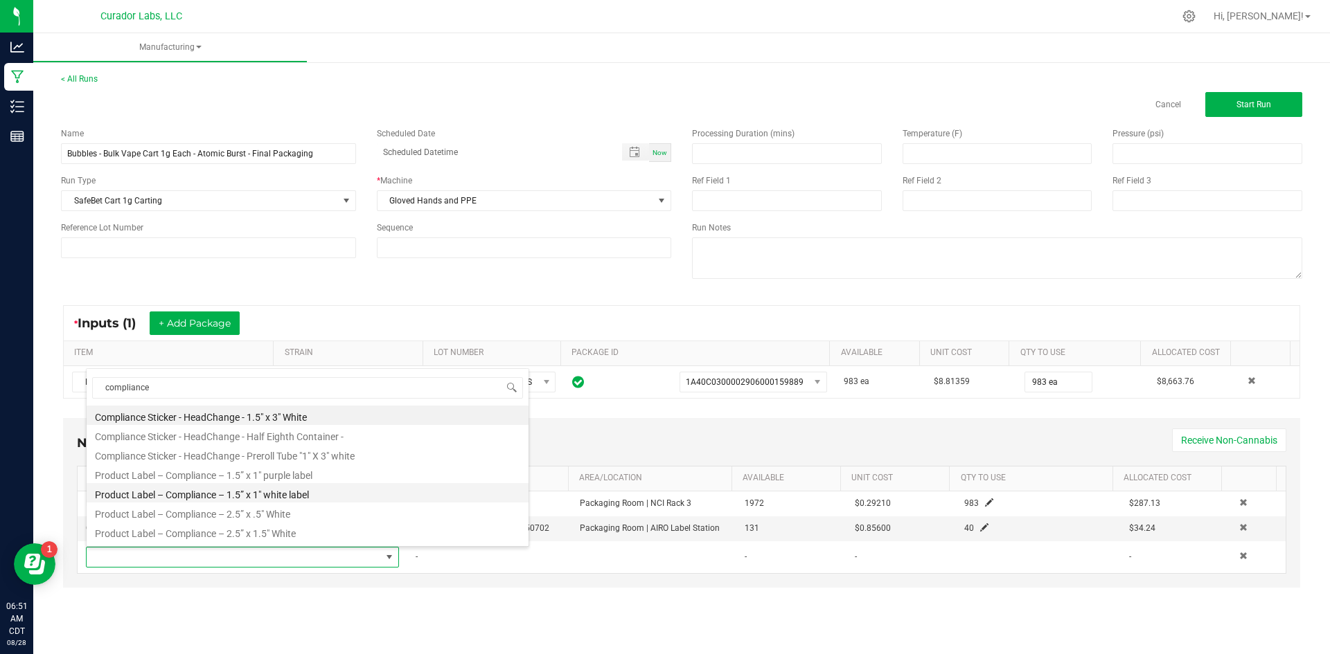
click at [293, 494] on li "Product Label – Compliance – 1.5” x 1" white label" at bounding box center [308, 492] width 442 height 19
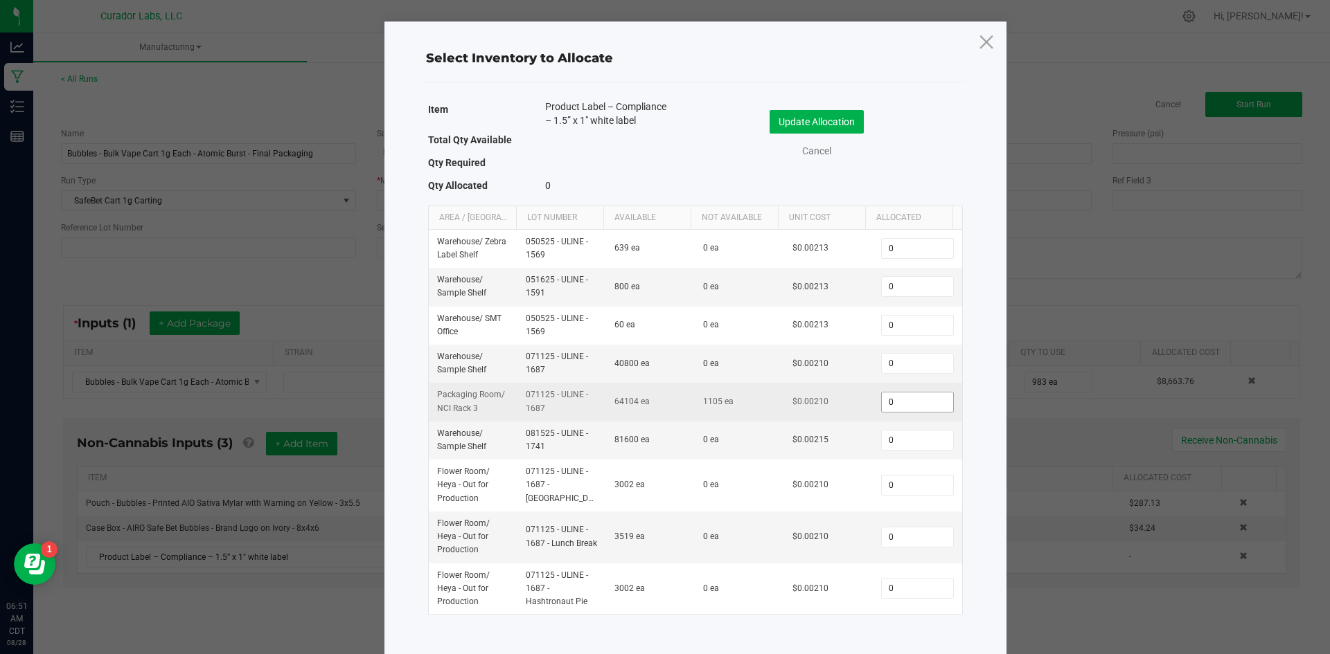
click at [881, 407] on input "0" at bounding box center [916, 402] width 71 height 19
click at [889, 400] on input "0" at bounding box center [916, 402] width 71 height 19
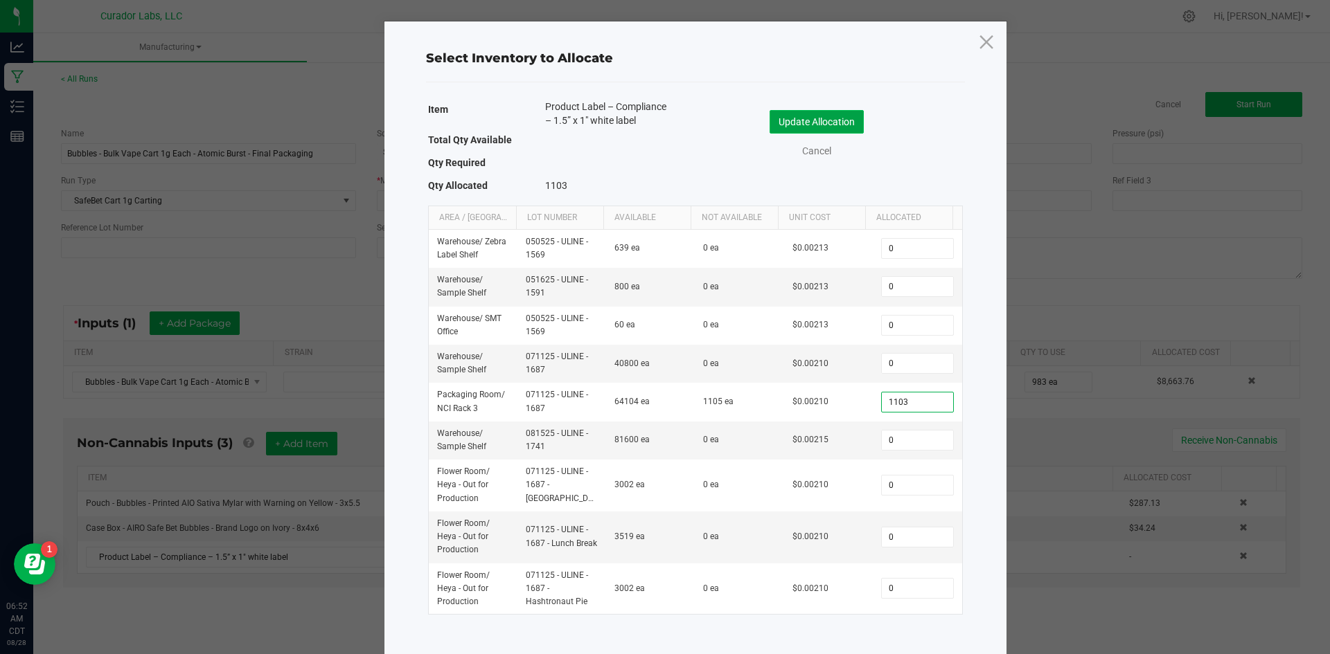
type input "1,103"
click at [801, 118] on button "Update Allocation" at bounding box center [816, 122] width 94 height 24
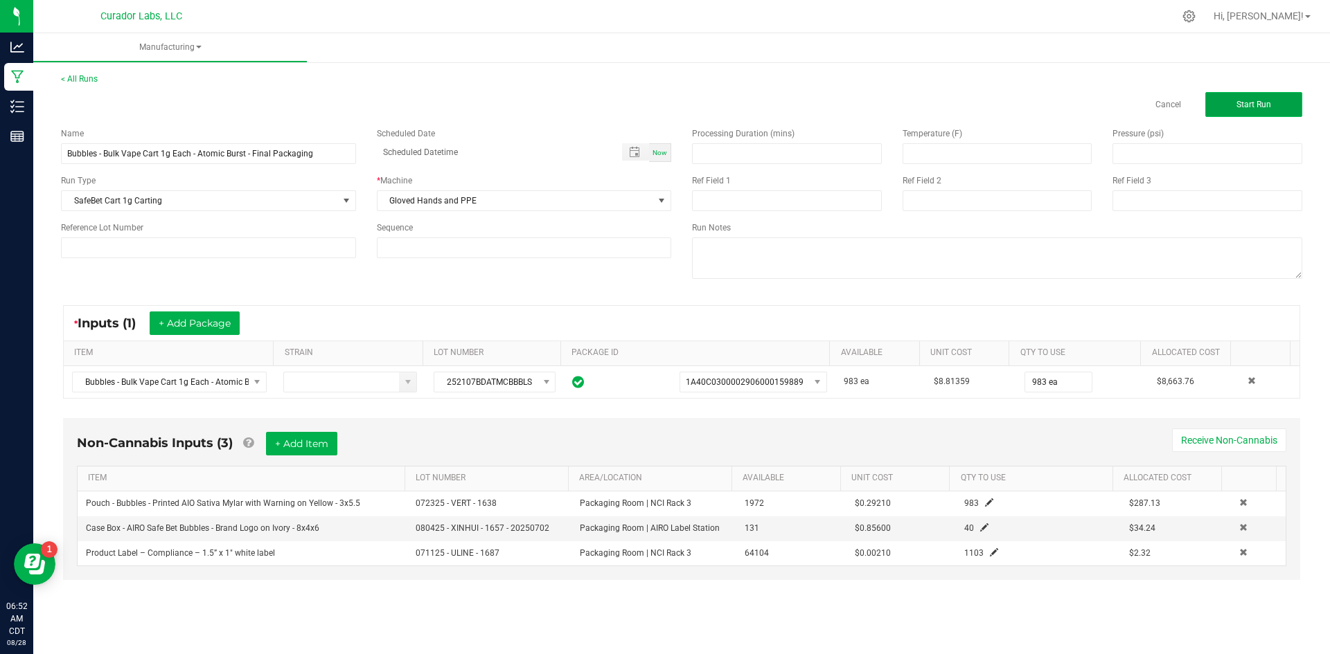
click at [1227, 105] on button "Start Run" at bounding box center [1253, 104] width 97 height 25
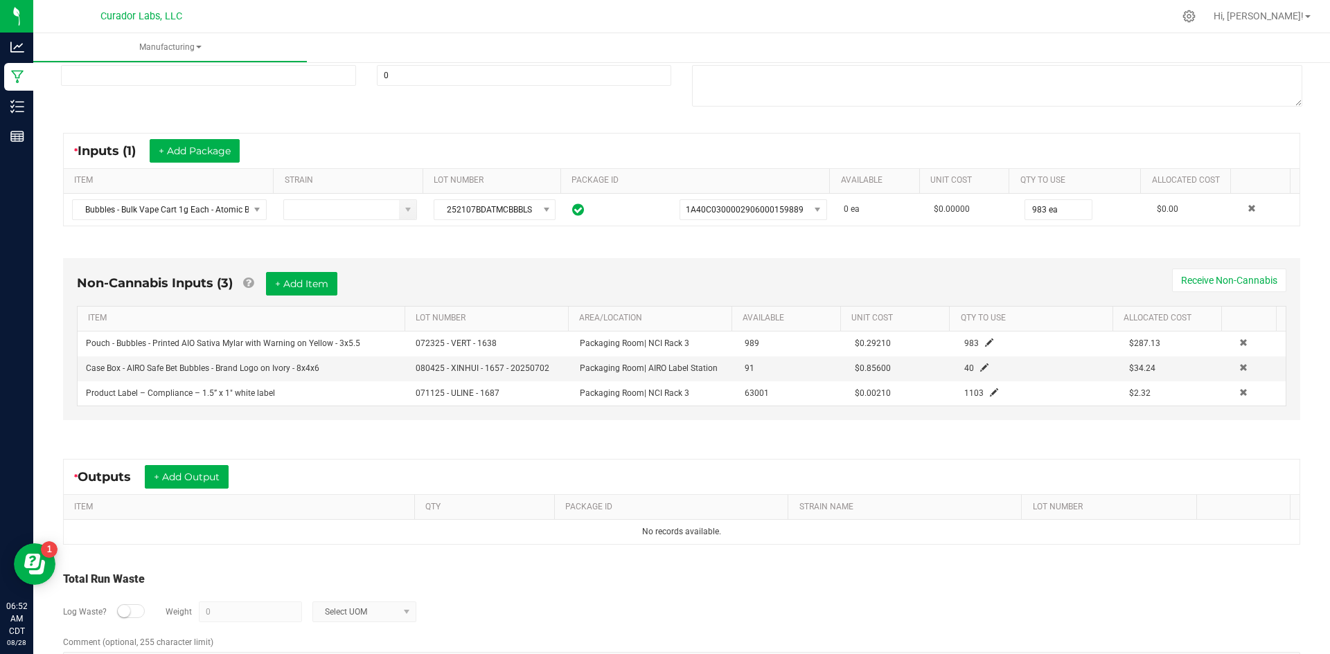
scroll to position [239, 0]
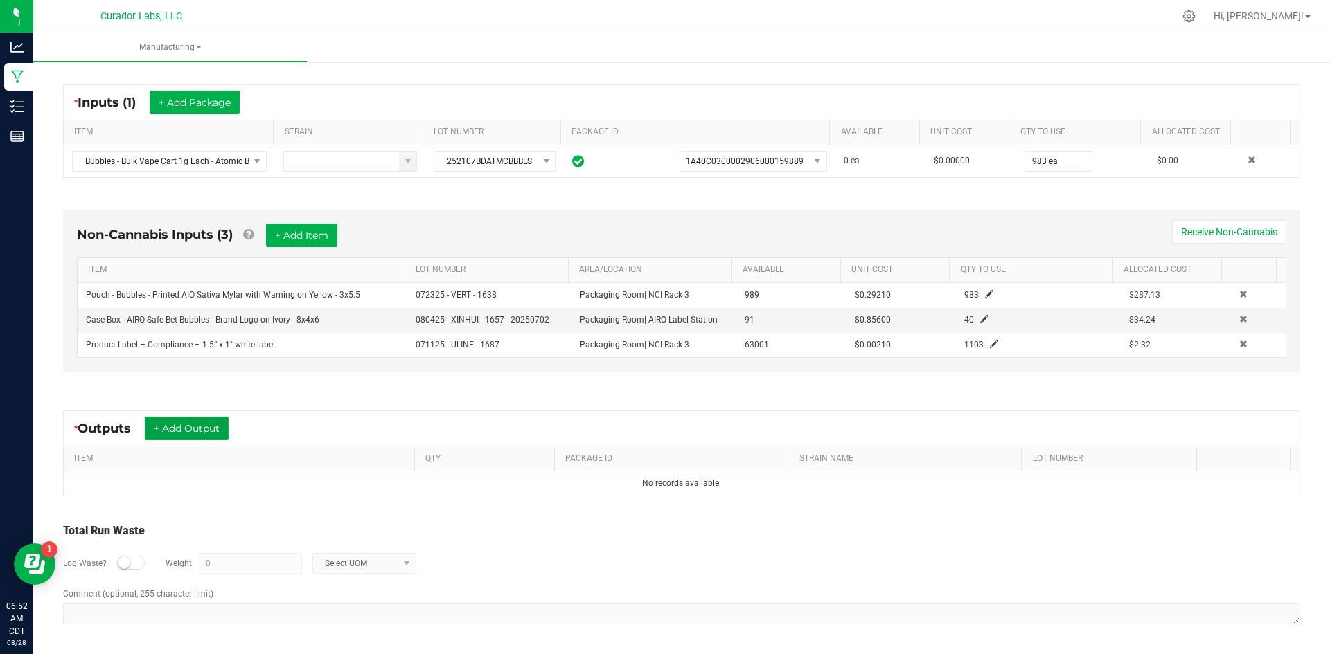
click at [204, 431] on button "+ Add Output" at bounding box center [187, 429] width 84 height 24
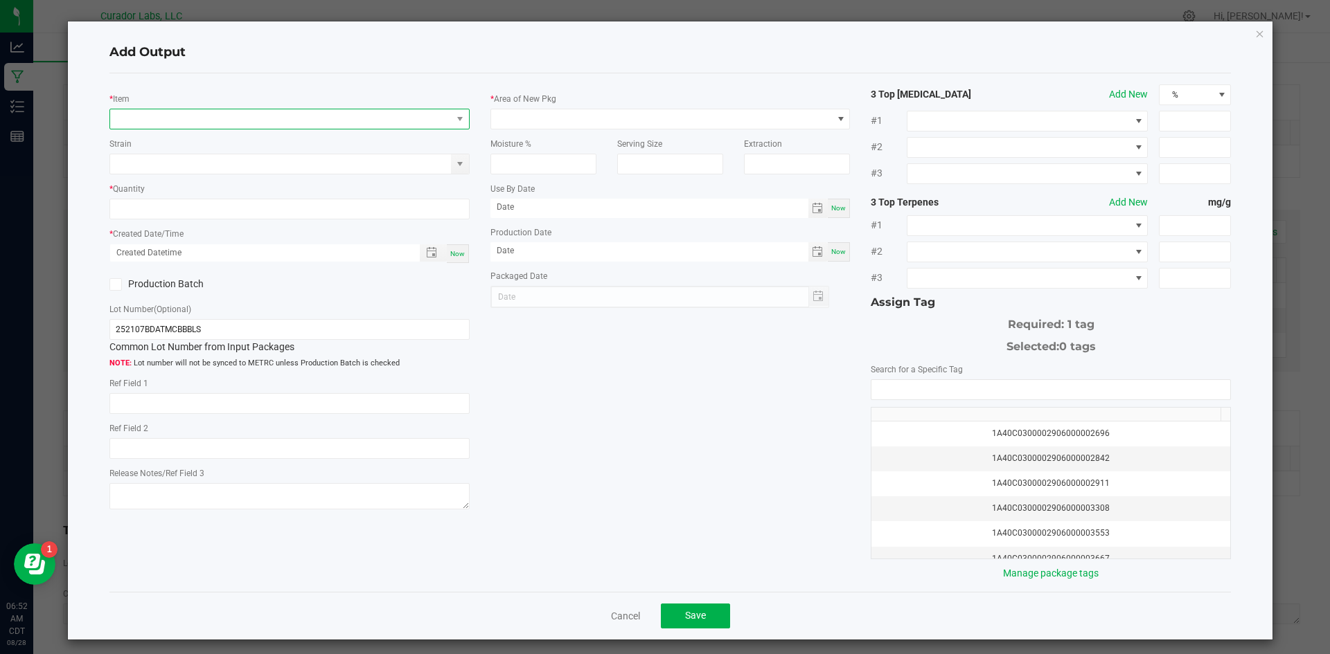
click at [280, 116] on span "NO DATA FOUND" at bounding box center [280, 118] width 341 height 19
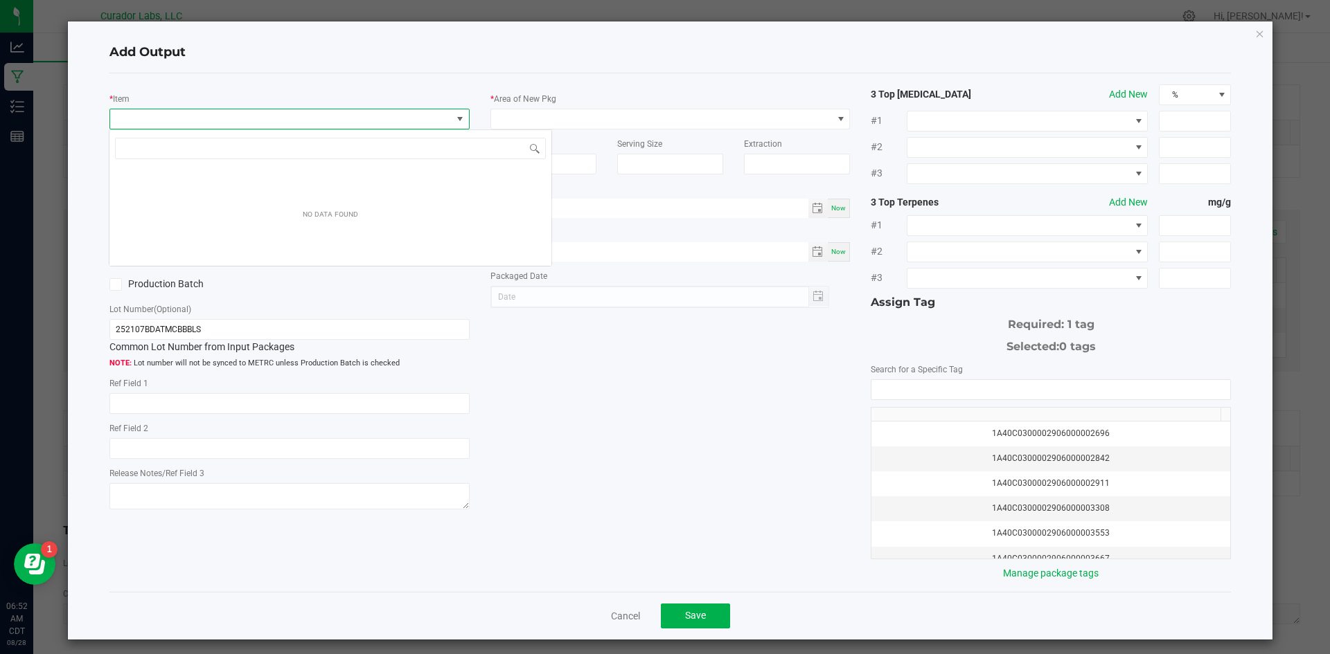
scroll to position [21, 357]
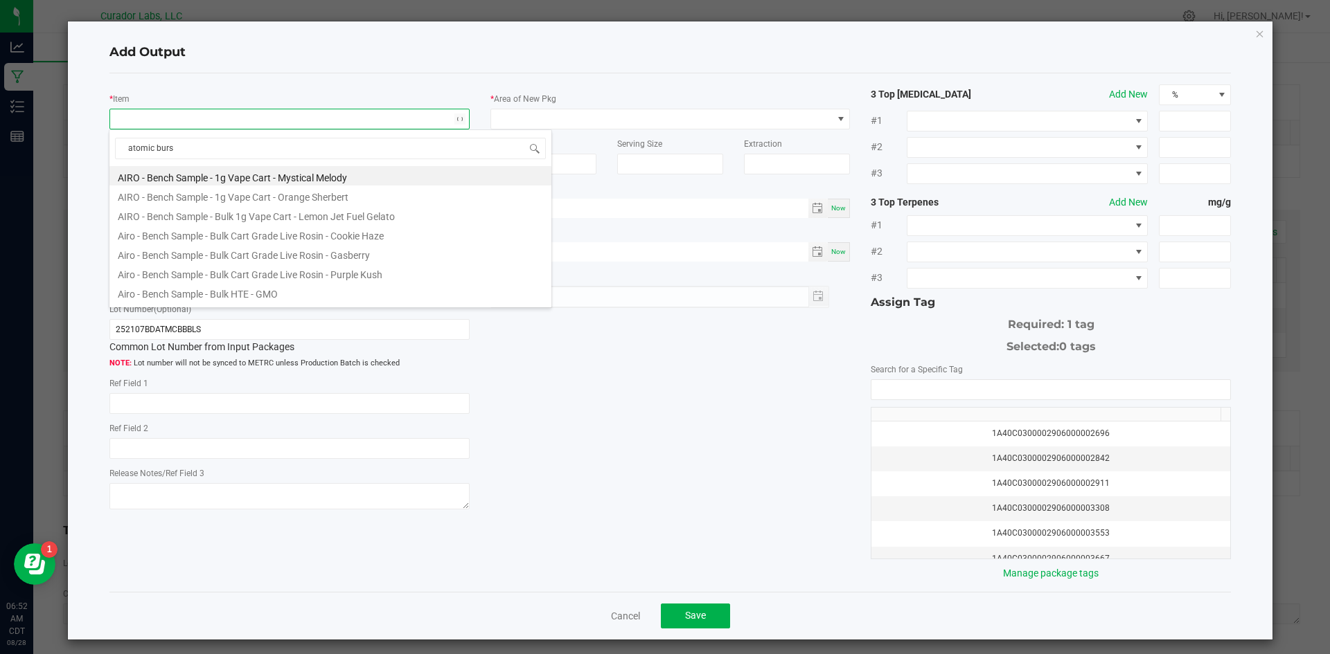
type input "atomic burst"
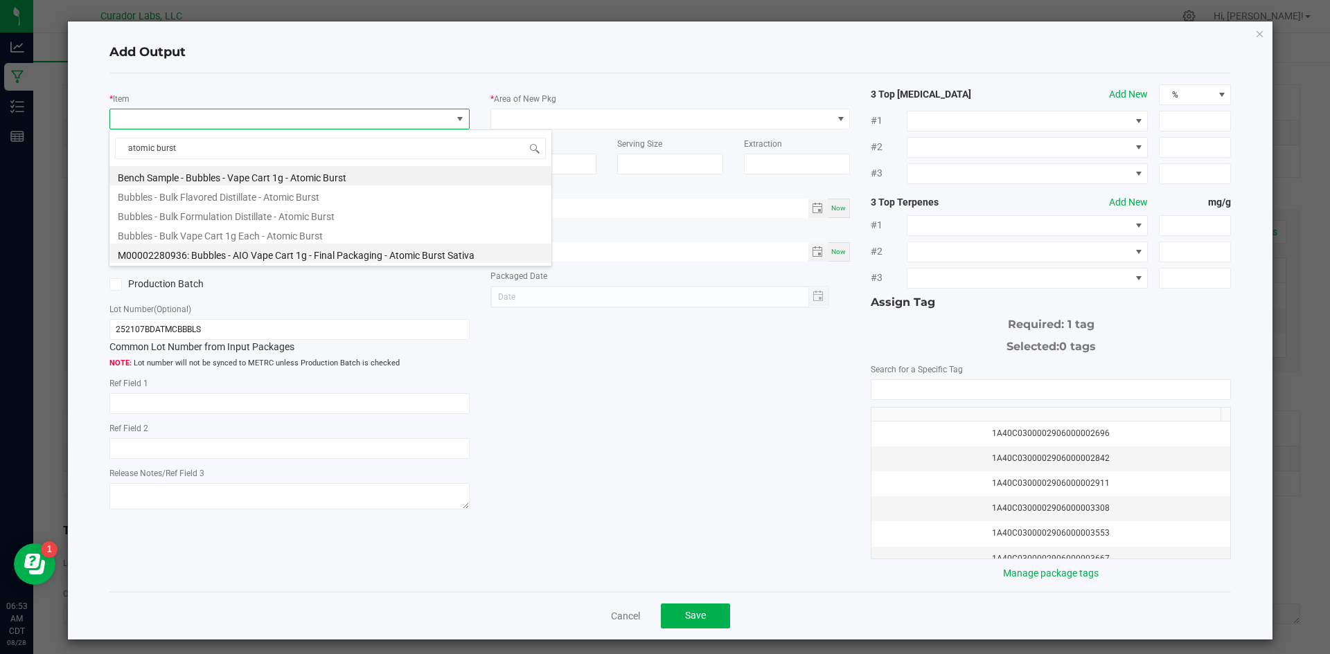
drag, startPoint x: 216, startPoint y: 246, endPoint x: 213, endPoint y: 229, distance: 17.0
click at [216, 244] on li "M00002280936: Bubbles - AIO Vape Cart 1g - Final Packaging - Atomic Burst Sativa" at bounding box center [330, 253] width 442 height 19
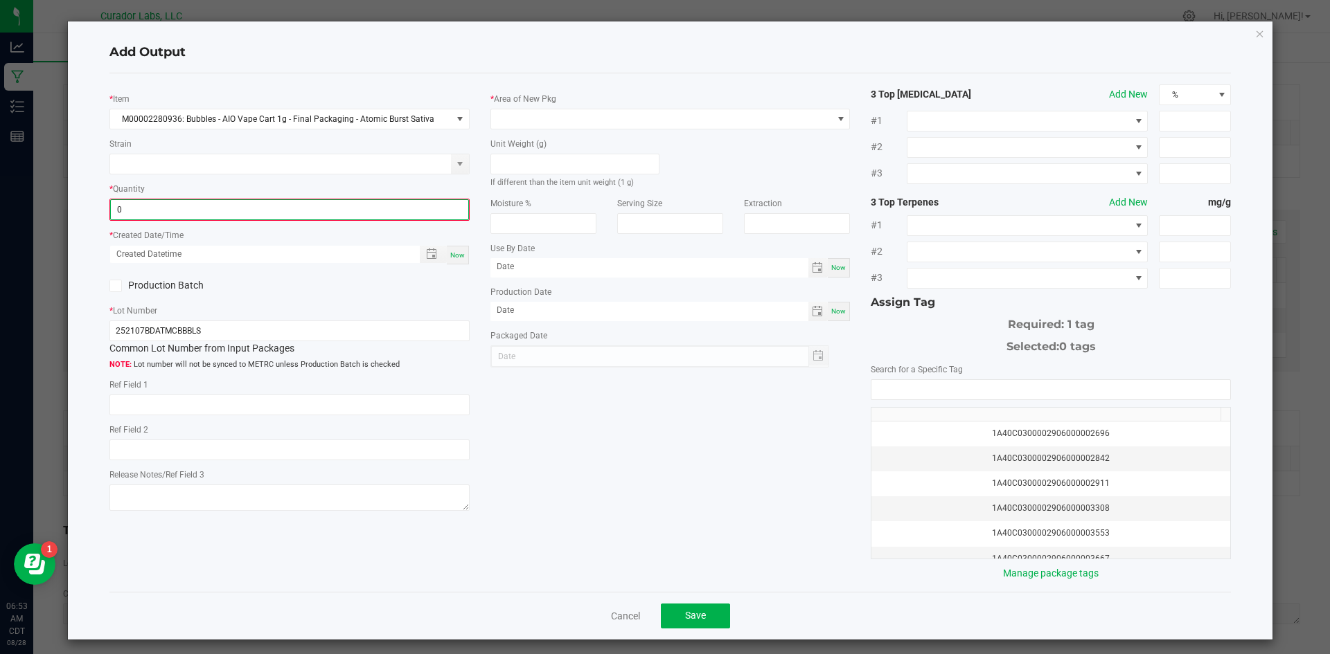
click at [134, 207] on input "0" at bounding box center [289, 209] width 357 height 19
type input "983 ea"
drag, startPoint x: 451, startPoint y: 253, endPoint x: 495, endPoint y: 130, distance: 130.1
click at [453, 252] on span "Now" at bounding box center [457, 254] width 15 height 8
type input "[DATE] 6:53 AM"
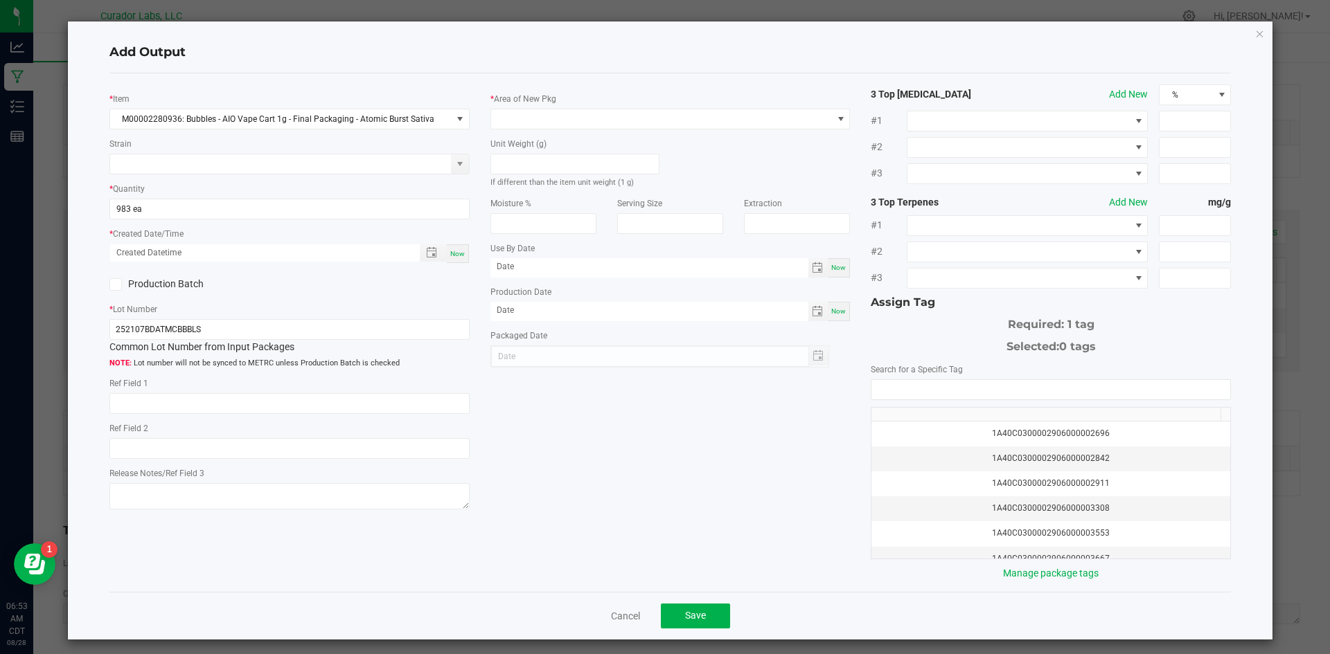
type input "[DATE]"
click at [503, 118] on span at bounding box center [661, 118] width 341 height 19
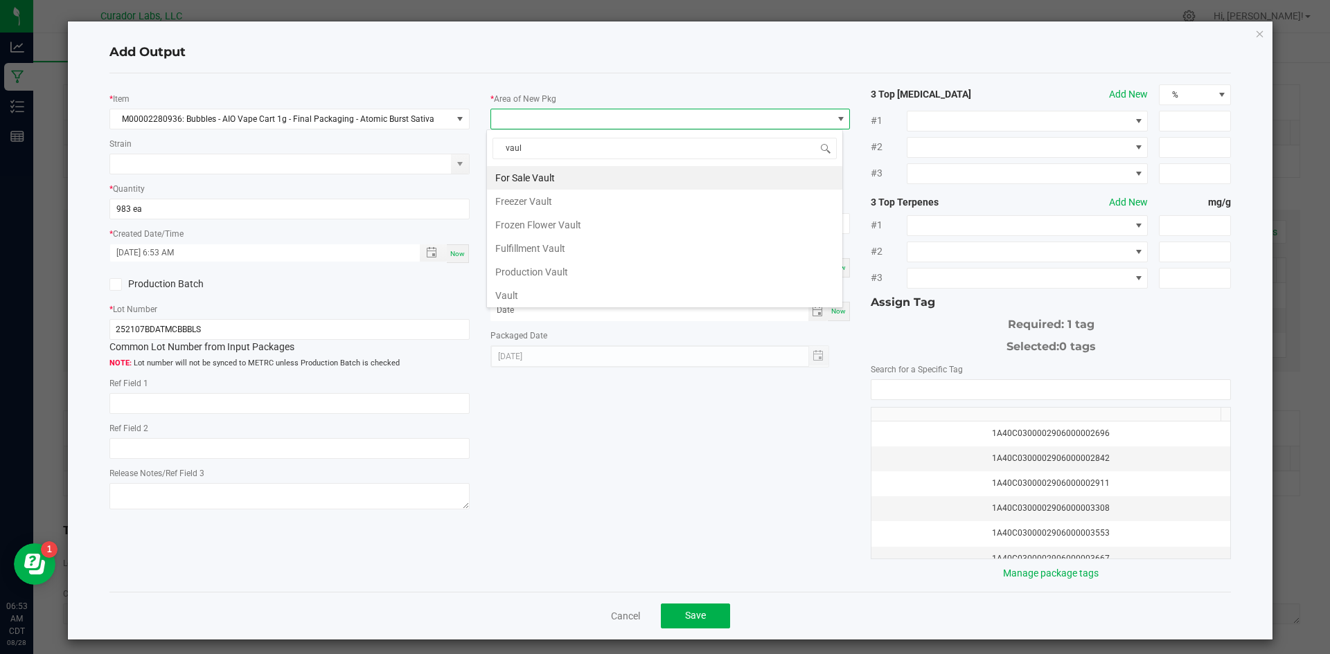
type input "vault"
click at [505, 302] on li "Vault" at bounding box center [664, 296] width 355 height 24
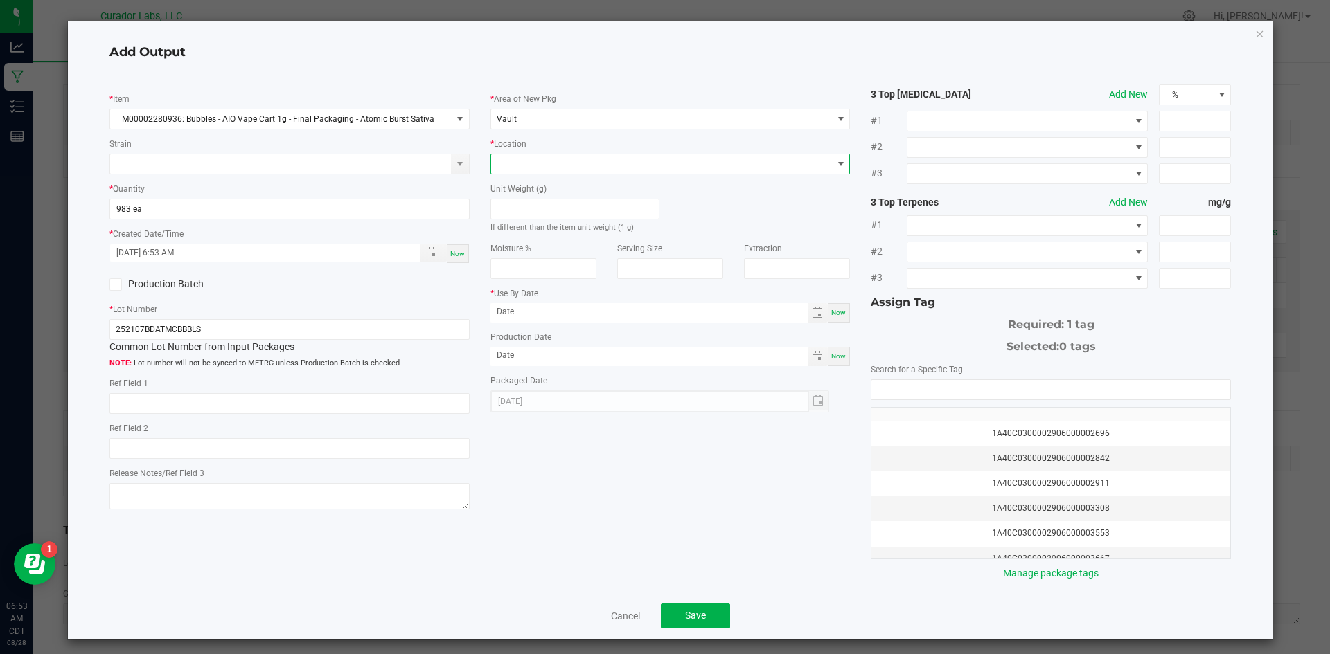
click at [534, 168] on span at bounding box center [661, 163] width 341 height 19
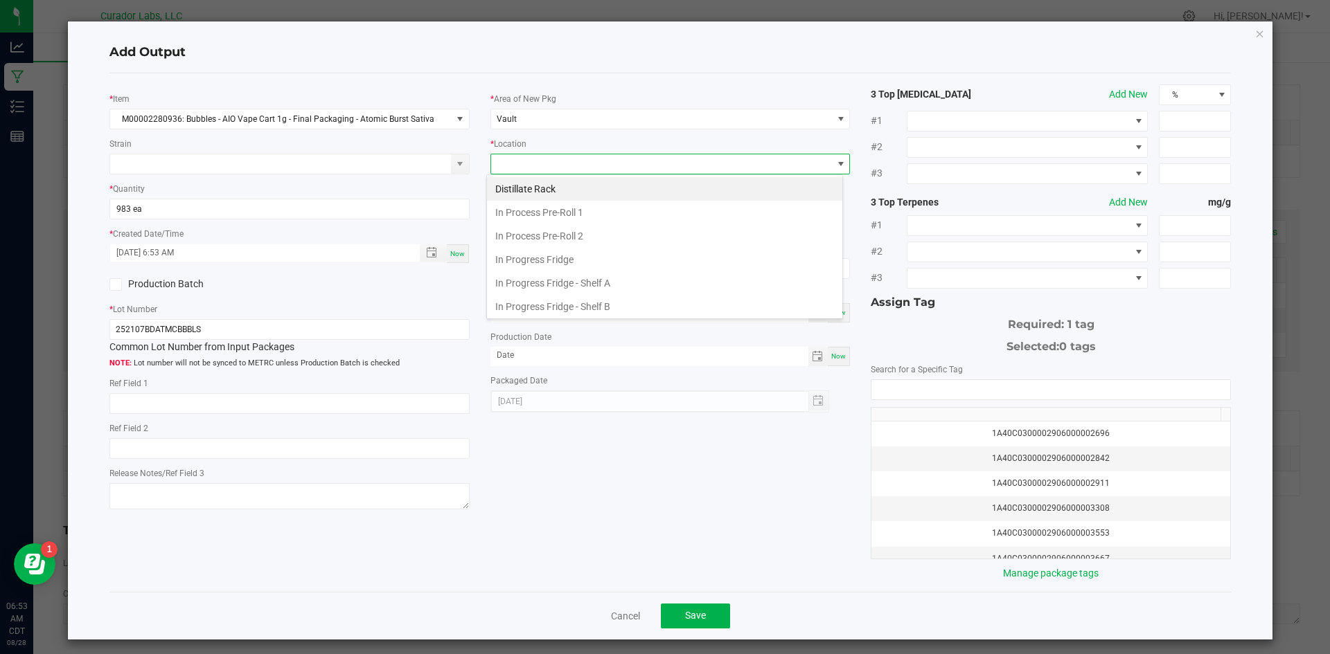
scroll to position [215, 0]
click at [546, 302] on li "Packaging Rack" at bounding box center [664, 304] width 355 height 24
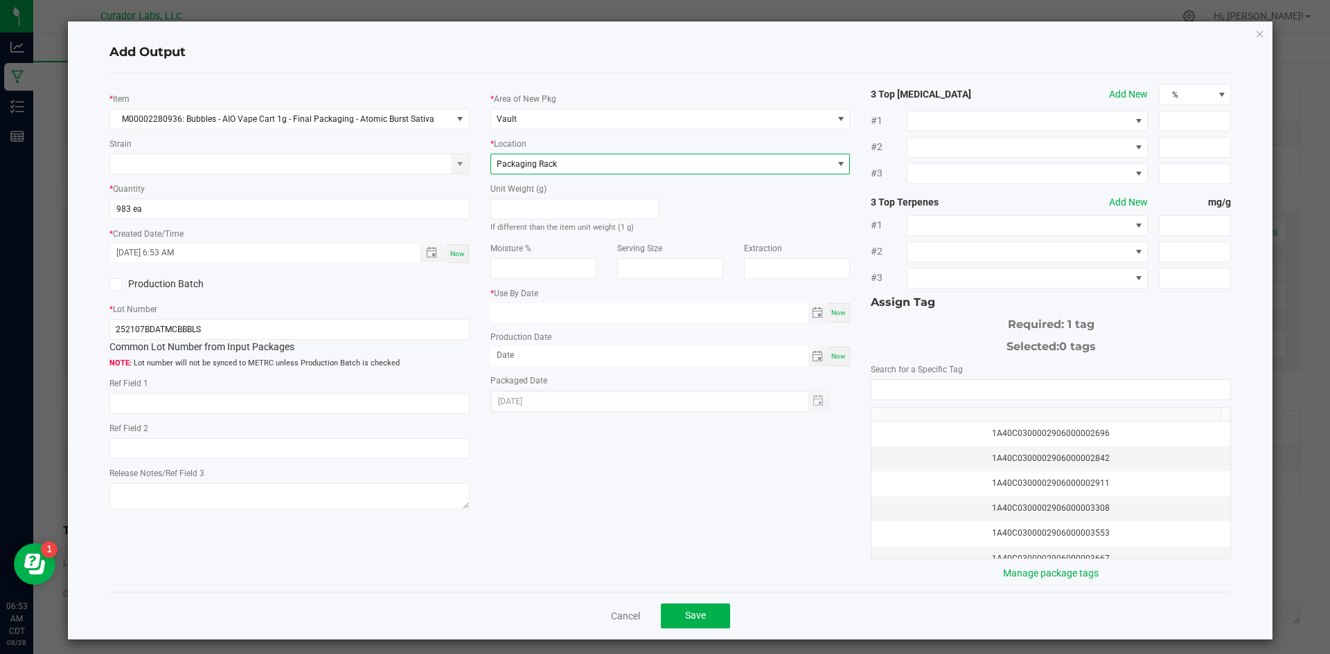
type input "month/day/year"
click at [590, 312] on input "month/day/year" at bounding box center [649, 311] width 318 height 17
drag, startPoint x: 598, startPoint y: 310, endPoint x: 420, endPoint y: 324, distance: 177.9
click at [420, 324] on div "* Item M00002280936: Bubbles - AIO Vape Cart 1g - Final Packaging - Atomic Burs…" at bounding box center [670, 332] width 1143 height 496
click at [895, 390] on input "NO DATA FOUND" at bounding box center [1050, 389] width 359 height 19
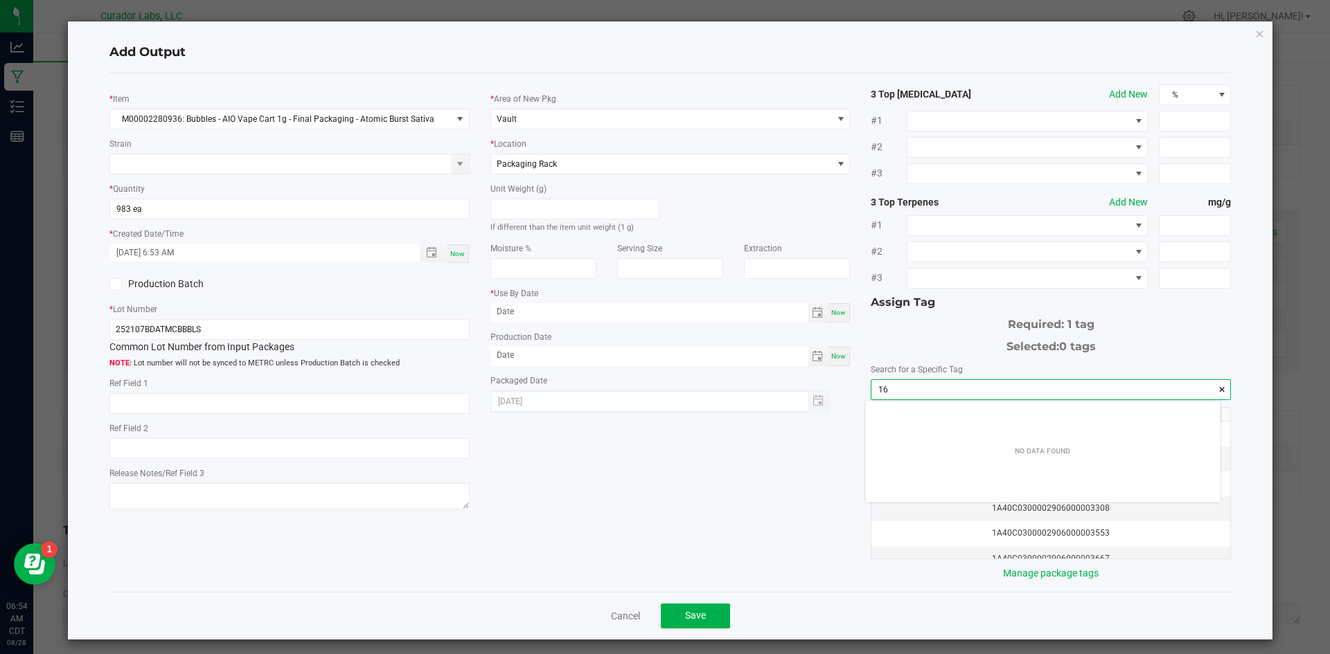
scroll to position [19, 356]
click at [918, 384] on input "166980" at bounding box center [1050, 389] width 359 height 19
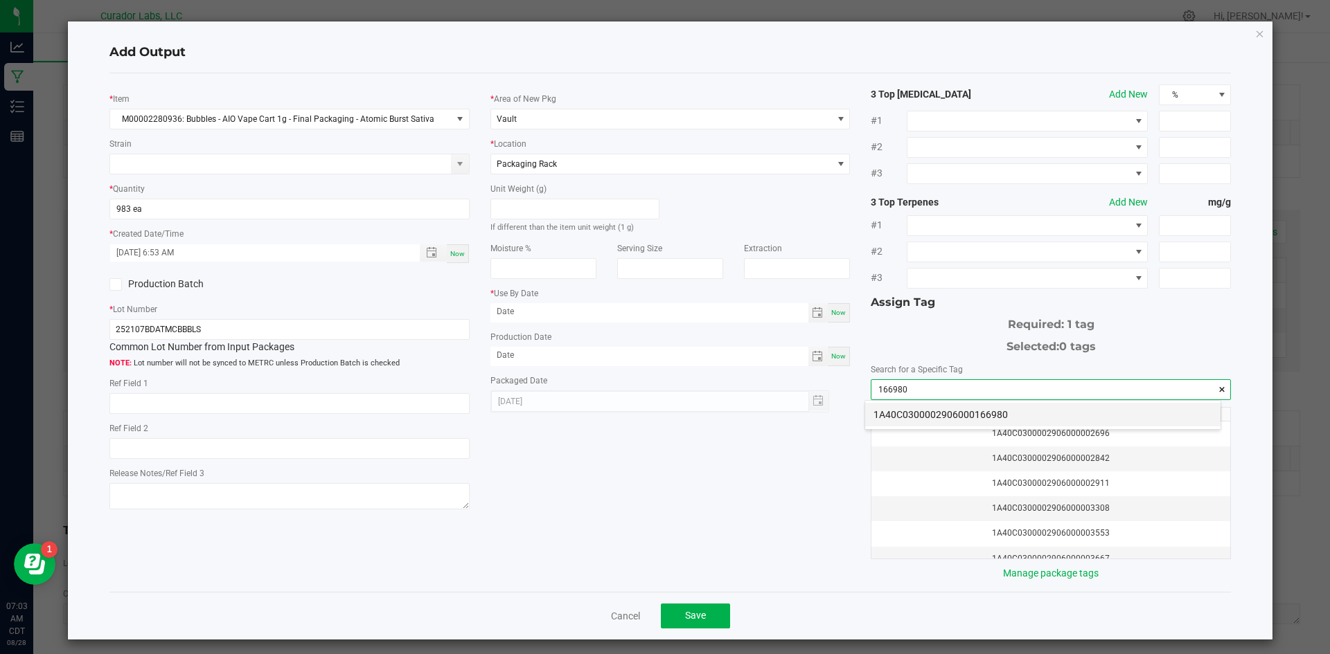
click at [954, 418] on li "1A40C0300002906000166980" at bounding box center [1042, 415] width 355 height 24
type input "1A40C0300002906000166980"
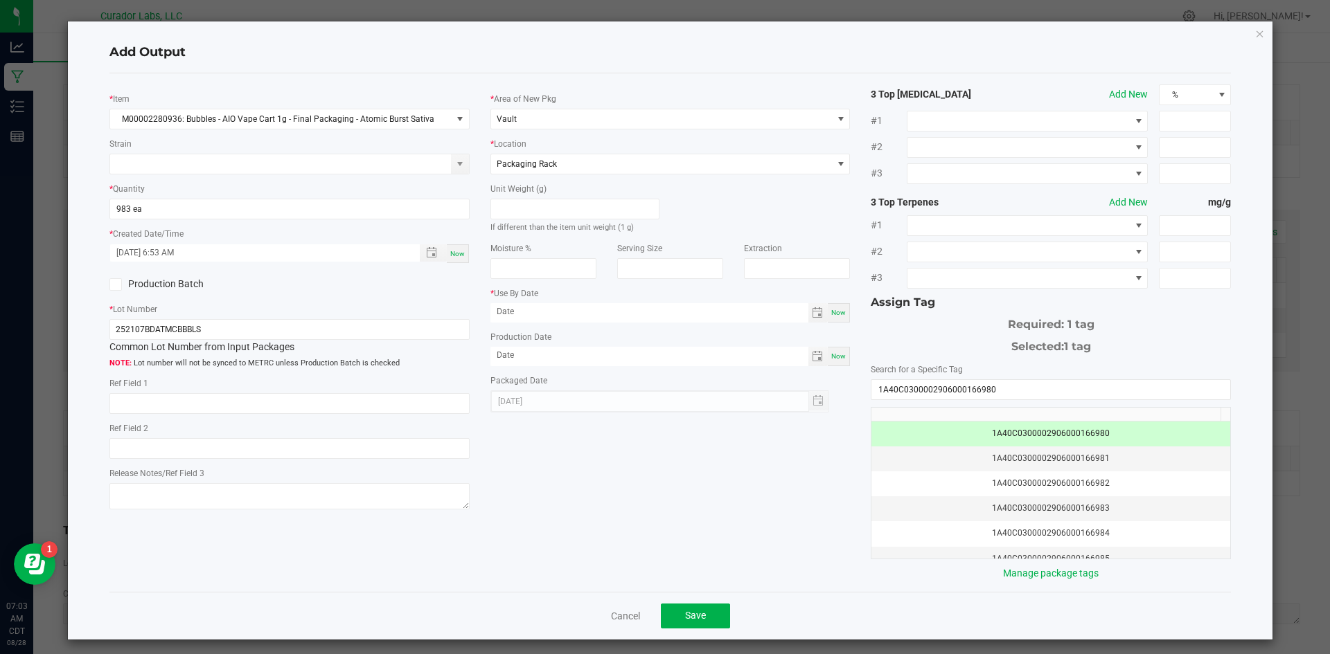
click at [805, 459] on div "* Item M00002280936: Bubbles - AIO Vape Cart 1g - Final Packaging - Atomic Burs…" at bounding box center [670, 332] width 1143 height 496
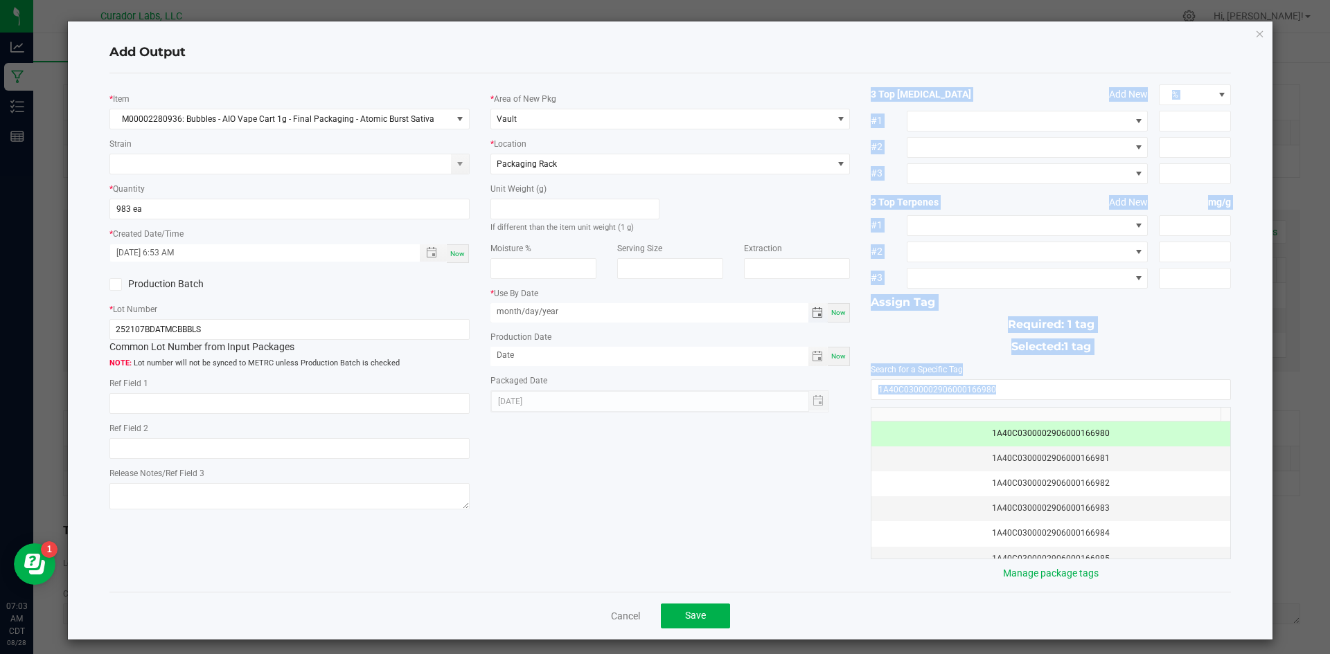
click at [573, 316] on input "month/day/year" at bounding box center [649, 311] width 318 height 17
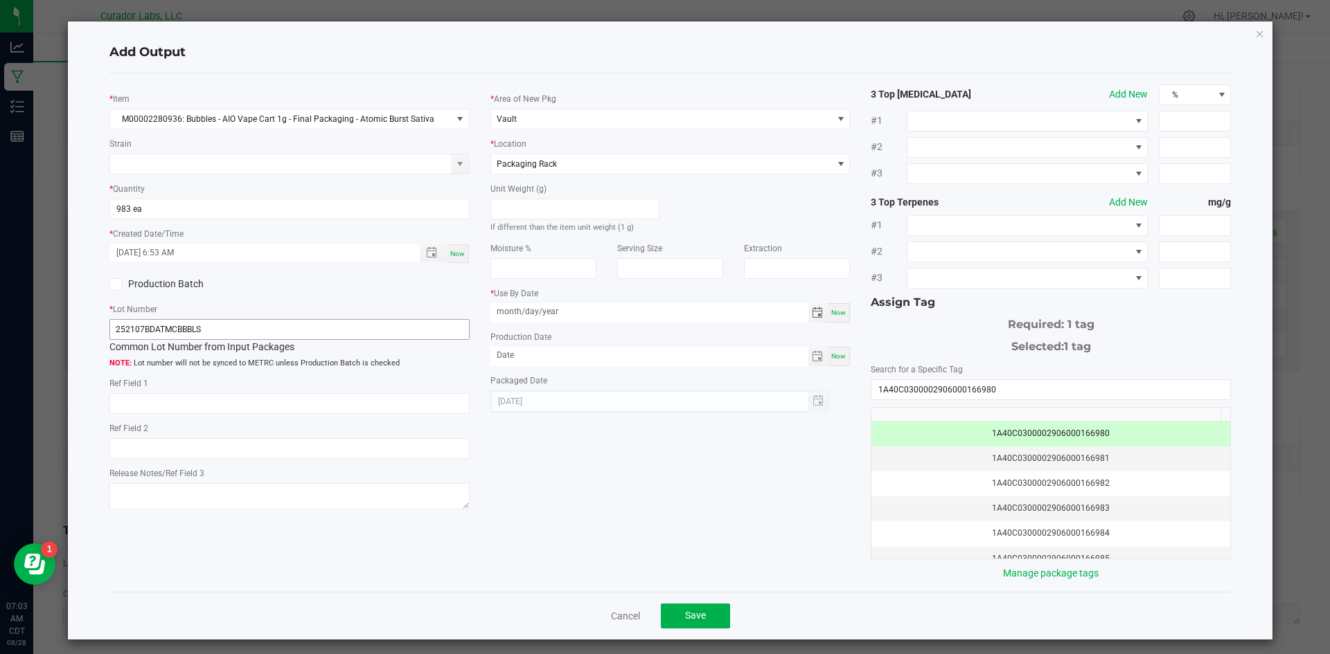
drag, startPoint x: 553, startPoint y: 314, endPoint x: 444, endPoint y: 328, distance: 110.3
click at [422, 291] on div "* Item M00002280936: Bubbles - AIO Vape Cart 1g - Final Packaging - Atomic Burs…" at bounding box center [670, 332] width 1143 height 496
type input "[DATE]"
click at [681, 613] on button "Save" at bounding box center [695, 616] width 69 height 25
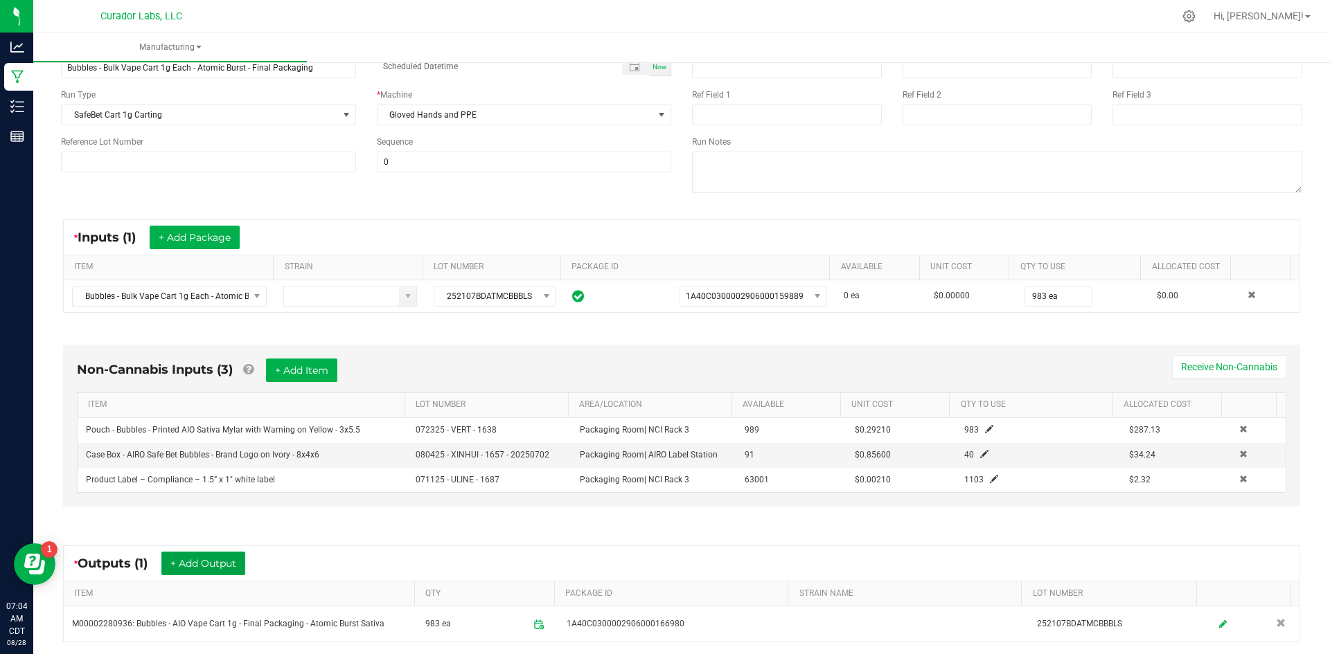
scroll to position [0, 0]
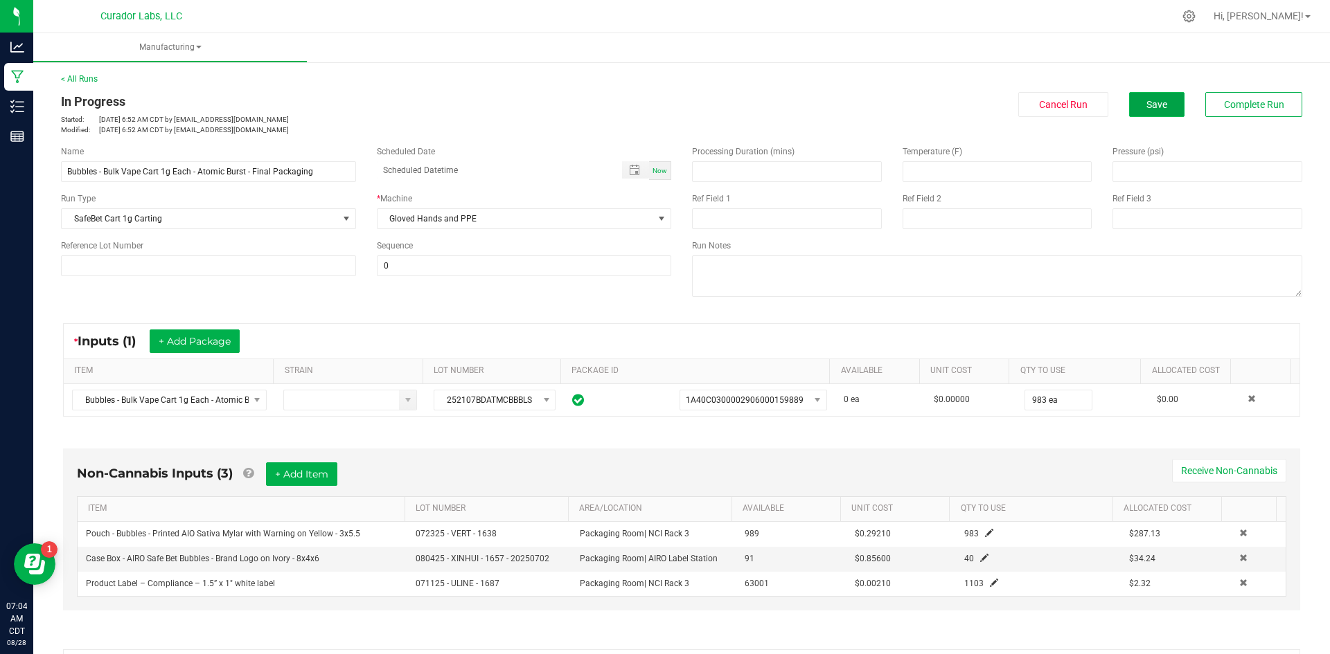
click at [1129, 95] on button "Save" at bounding box center [1156, 104] width 55 height 25
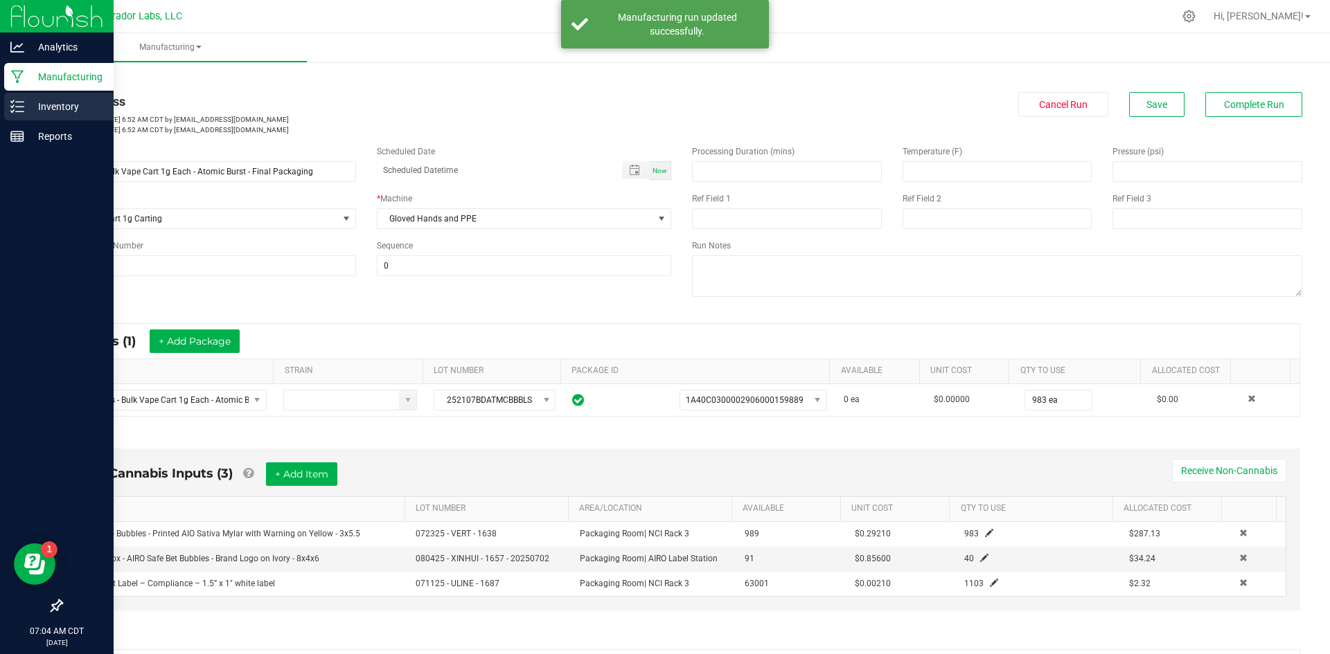
click at [66, 102] on p "Inventory" at bounding box center [65, 106] width 83 height 17
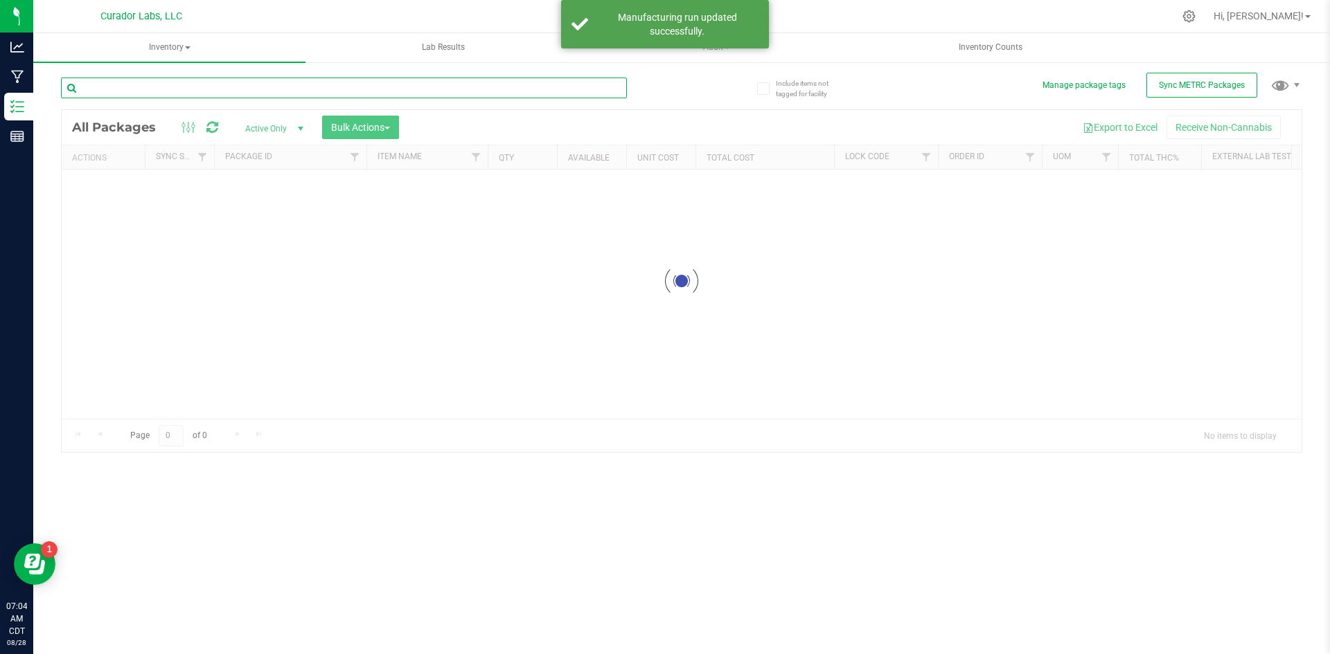
click at [233, 86] on input "text" at bounding box center [344, 88] width 566 height 21
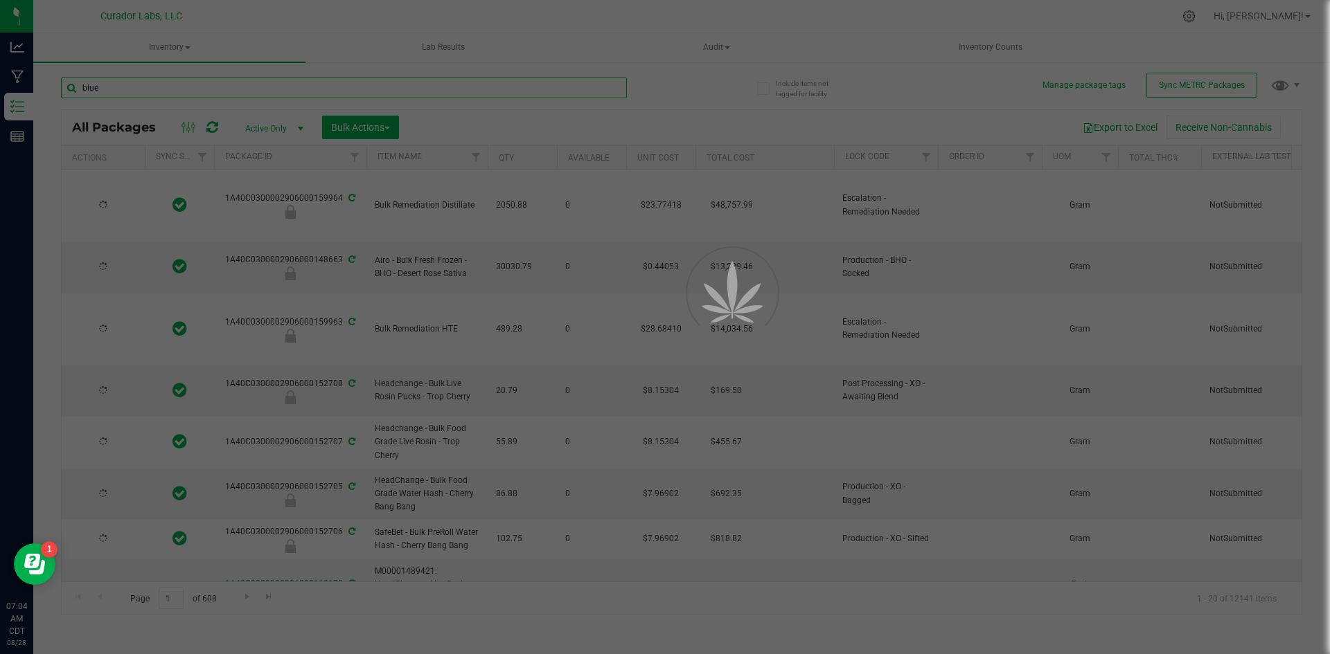
type input "blue"
type input "[DATE]"
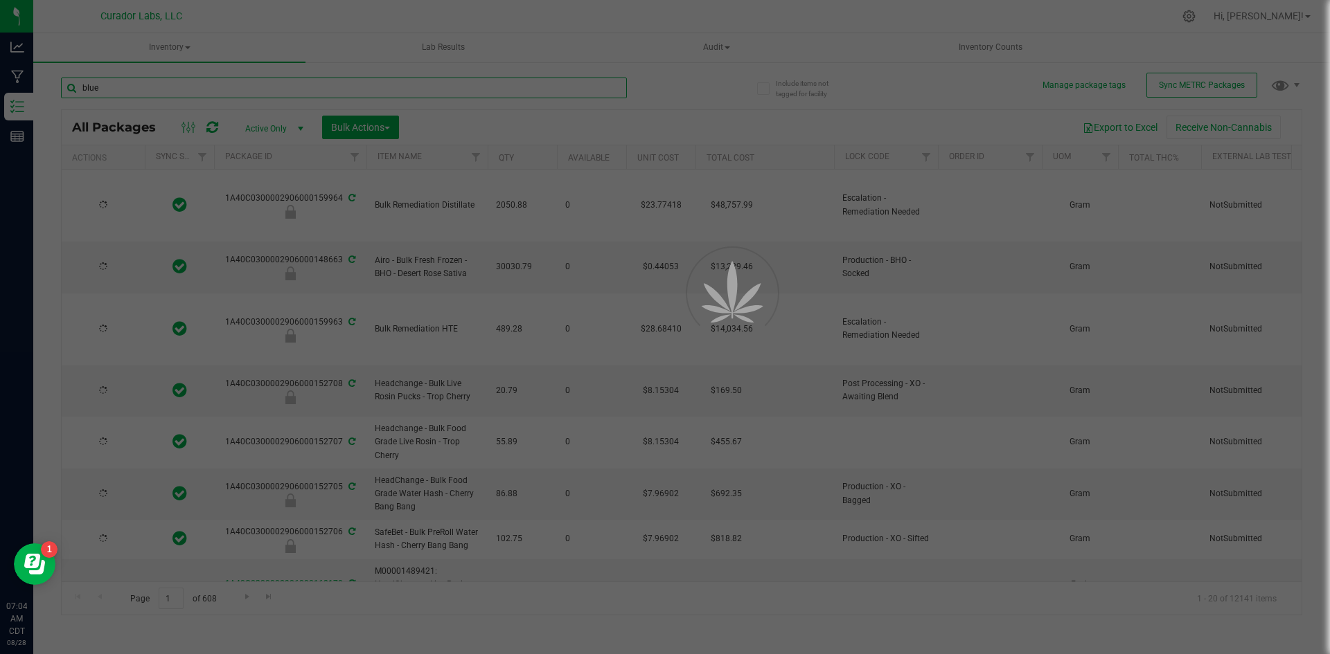
type input "[DATE]"
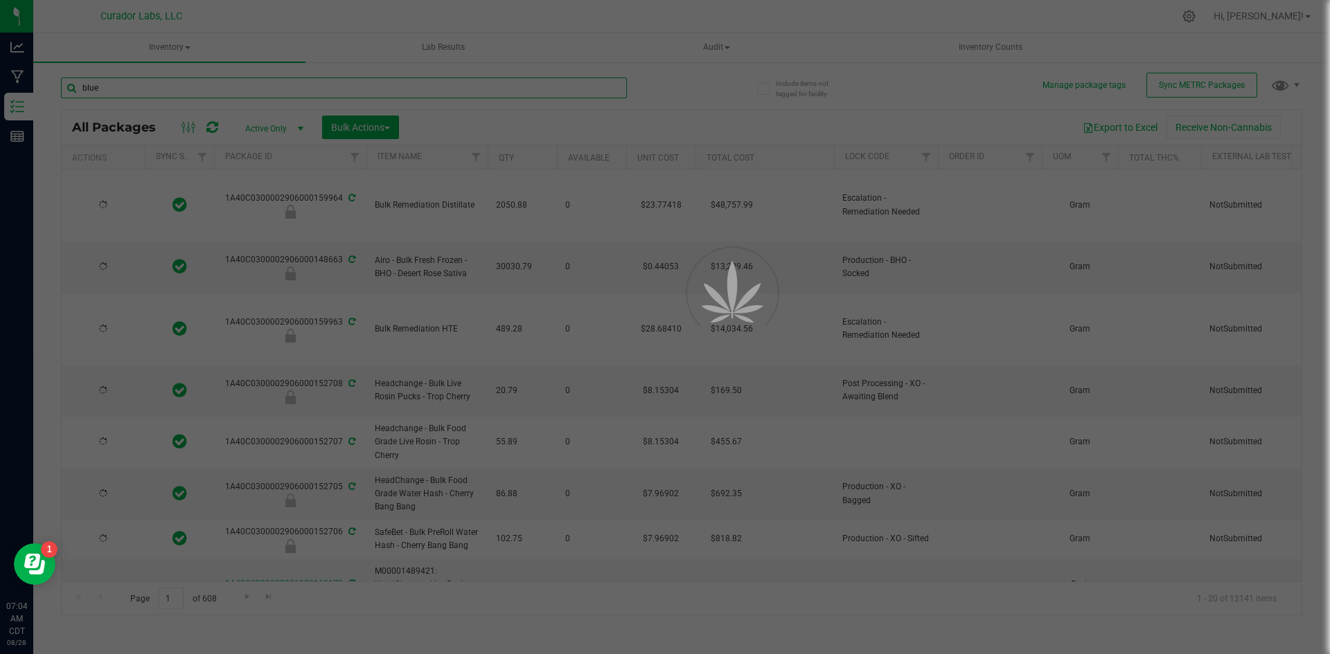
type input "[DATE]"
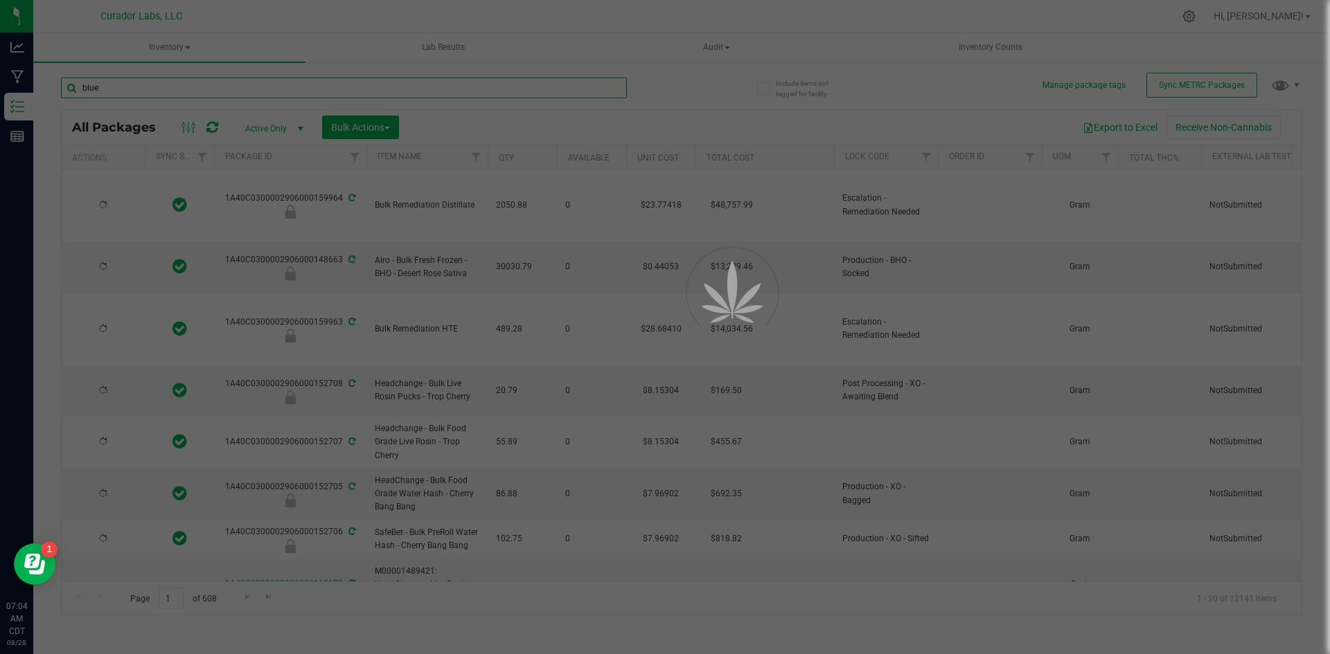
type input "[DATE]"
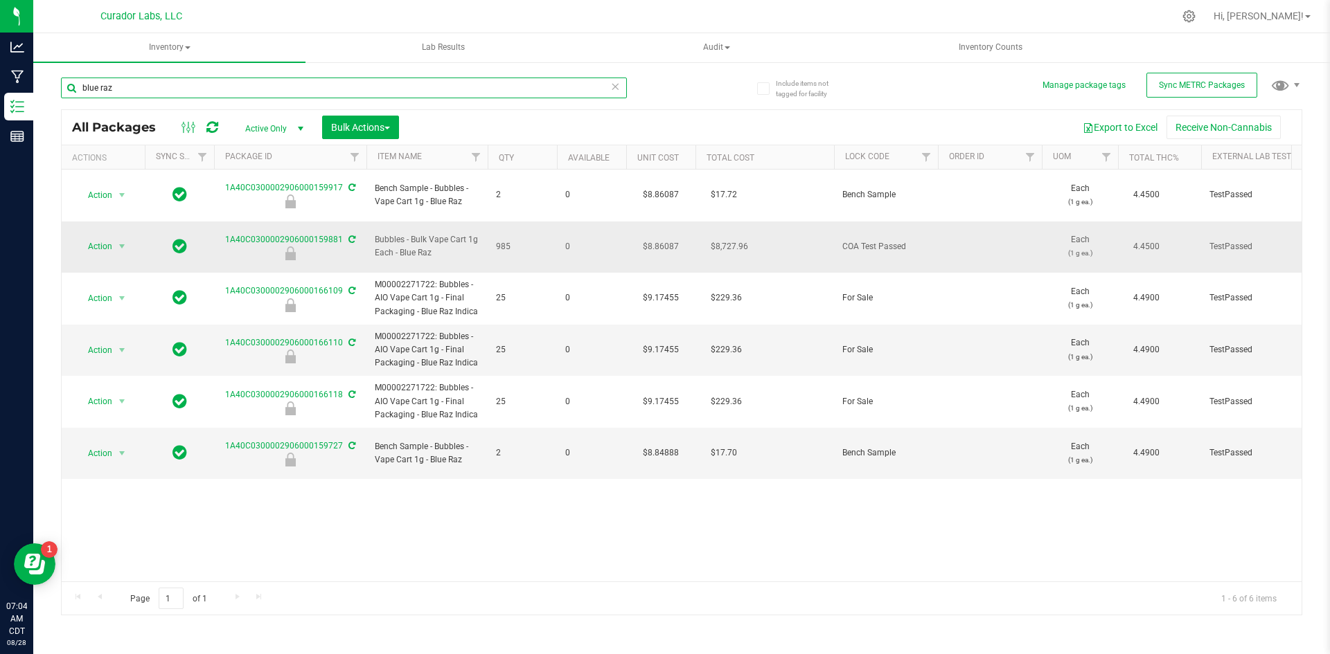
type input "blue raz"
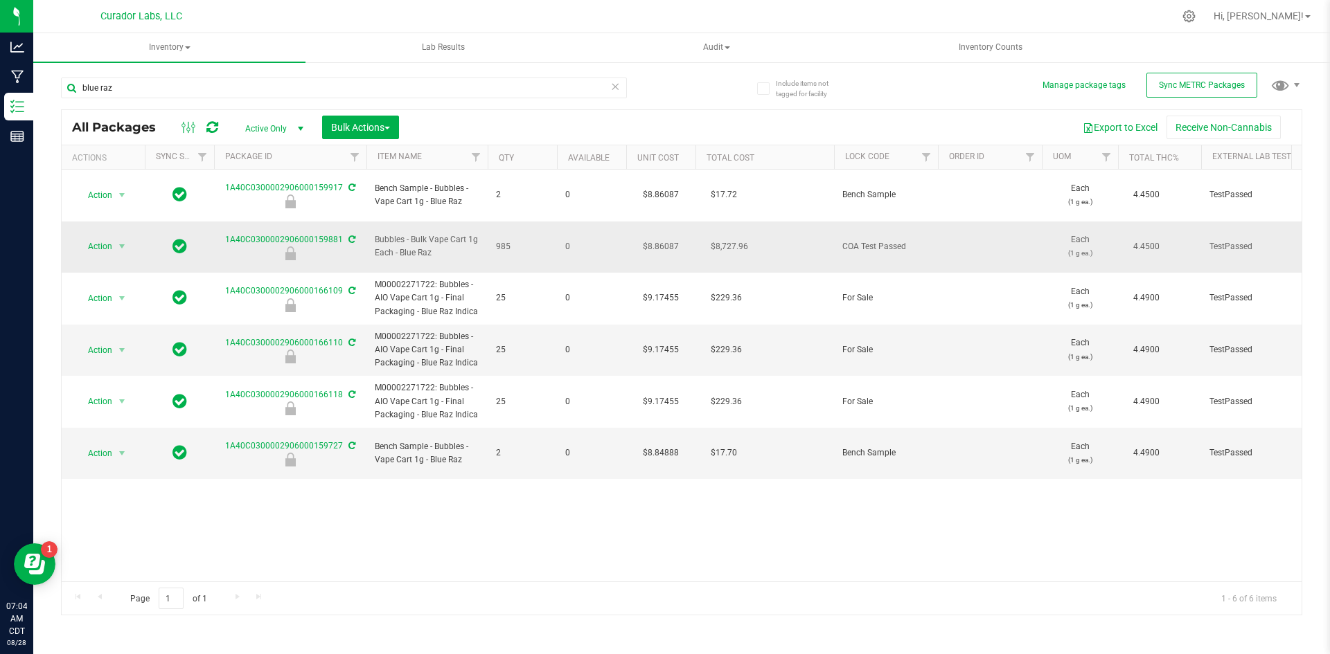
drag, startPoint x: 433, startPoint y: 233, endPoint x: 373, endPoint y: 222, distance: 61.8
click at [373, 222] on td "Bubbles - Bulk Vape Cart 1g Each - Blue Raz" at bounding box center [426, 248] width 121 height 52
copy span "Bubbles - Bulk Vape Cart 1g Each - Blue Raz"
click at [101, 237] on span "Action" at bounding box center [93, 246] width 37 height 19
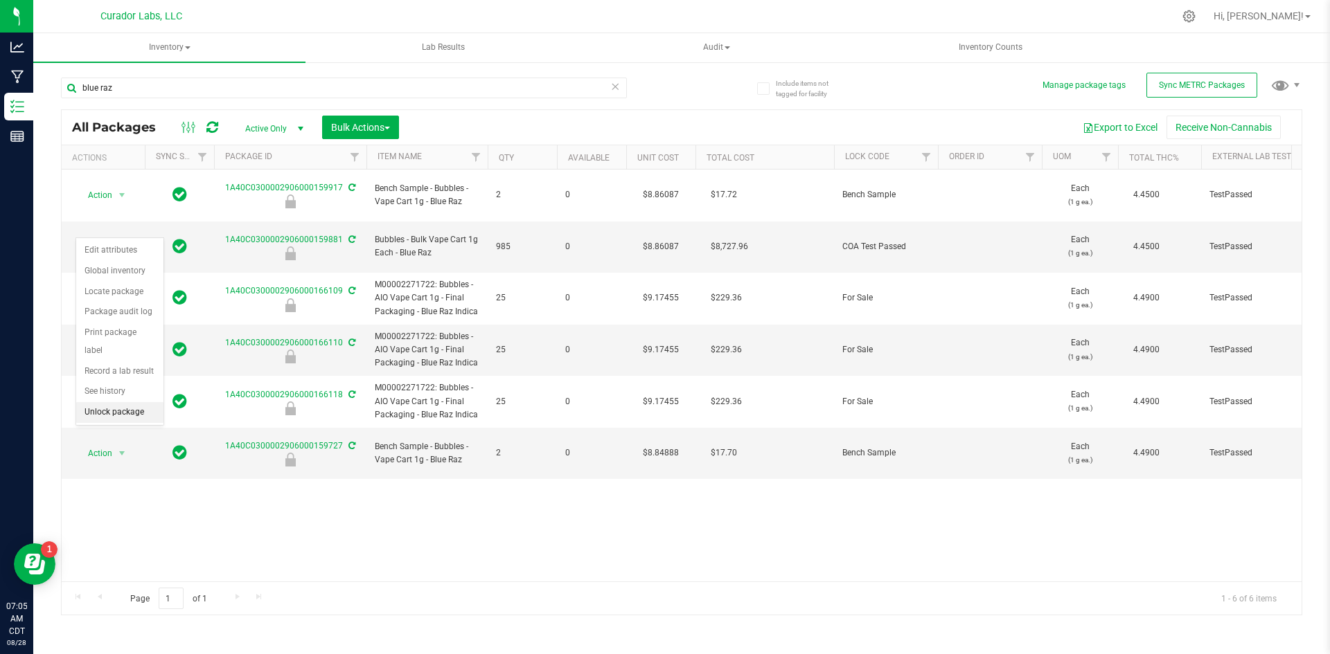
click at [136, 402] on li "Unlock package" at bounding box center [119, 412] width 87 height 21
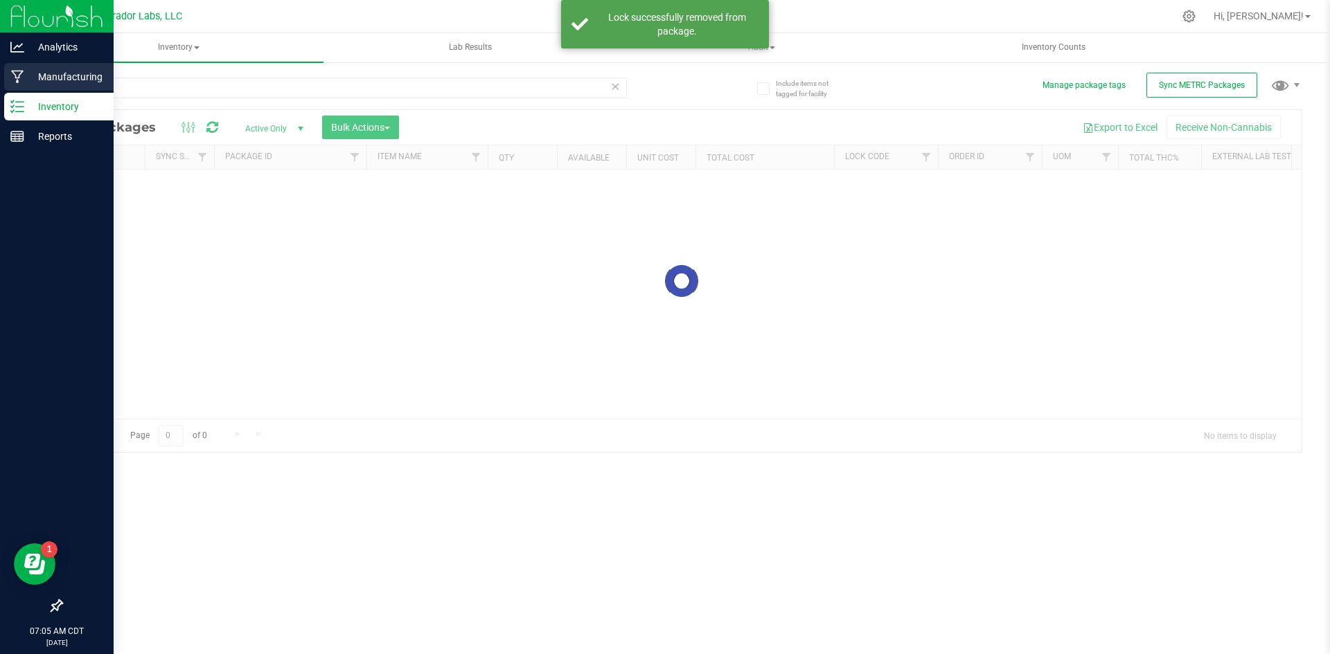
click at [22, 71] on icon at bounding box center [17, 77] width 13 height 14
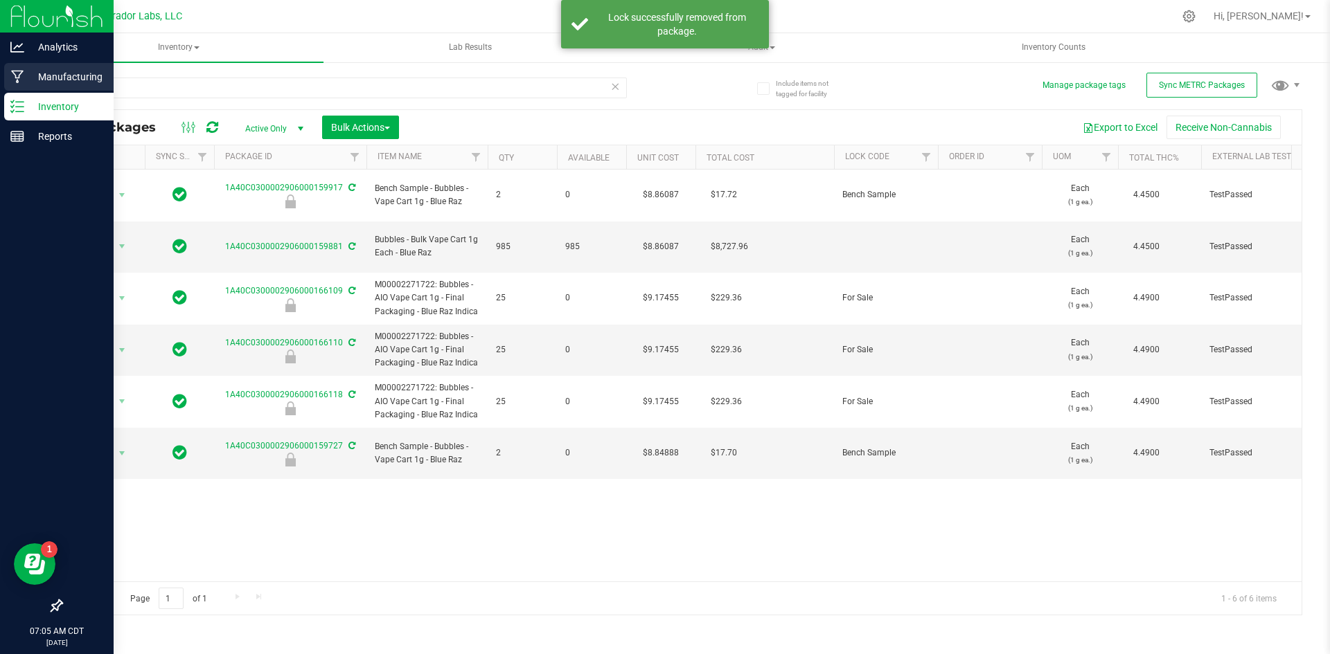
click at [28, 74] on p "Manufacturing" at bounding box center [65, 77] width 83 height 17
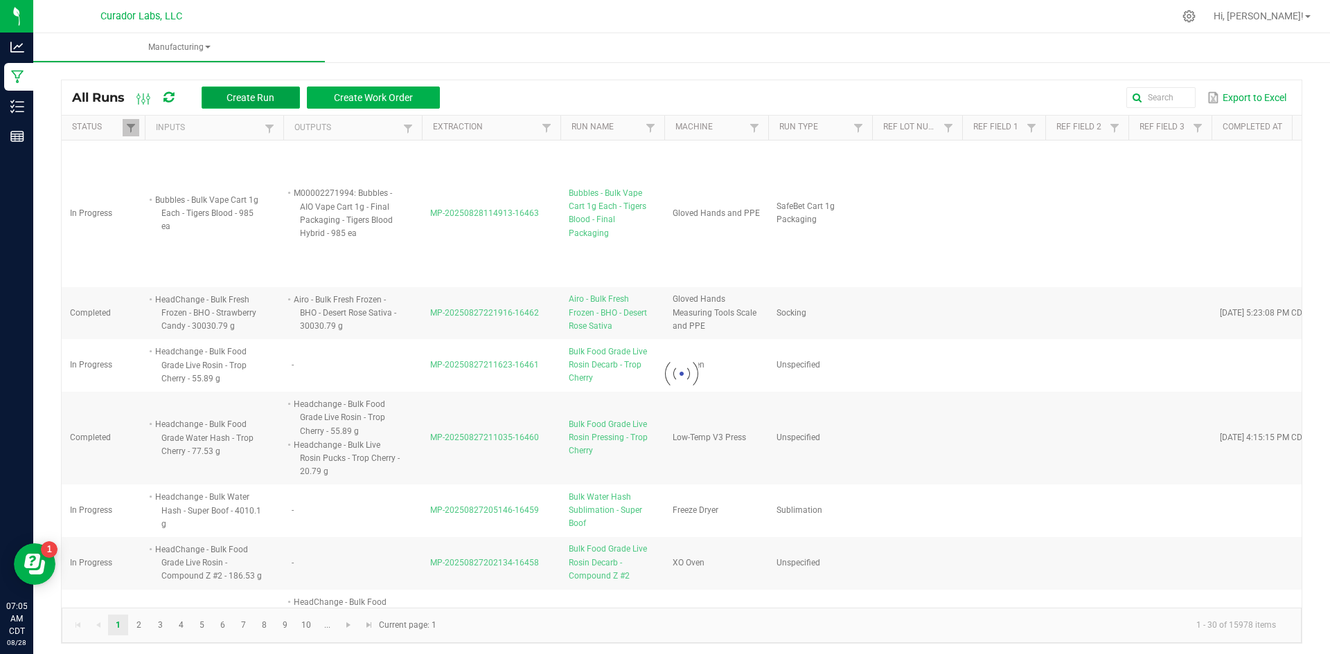
click at [267, 96] on span "Create Run" at bounding box center [250, 97] width 48 height 11
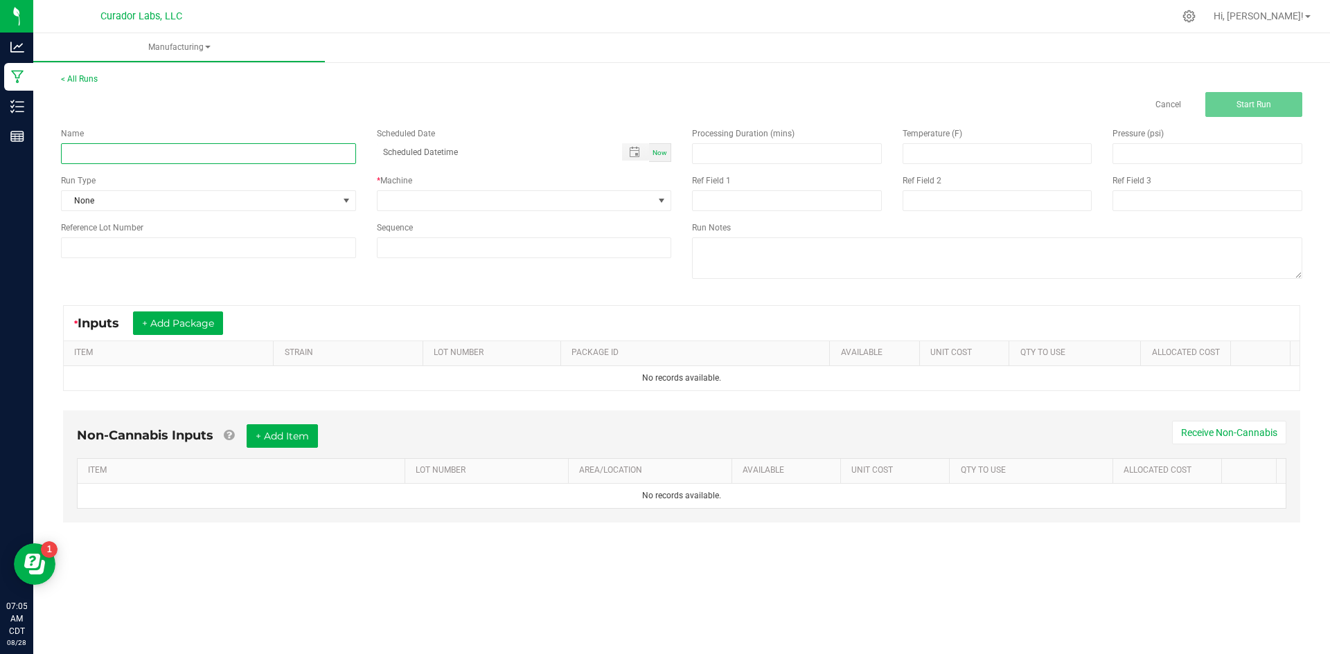
click at [242, 159] on input at bounding box center [208, 153] width 295 height 21
paste input "Bubbles - Bulk Vape Cart 1g Each - Blue Raz"
type input "Bubbles - Bulk Vape Cart 1g Each - Blue Raz - Final Packaging"
click at [125, 198] on span "None" at bounding box center [200, 200] width 276 height 19
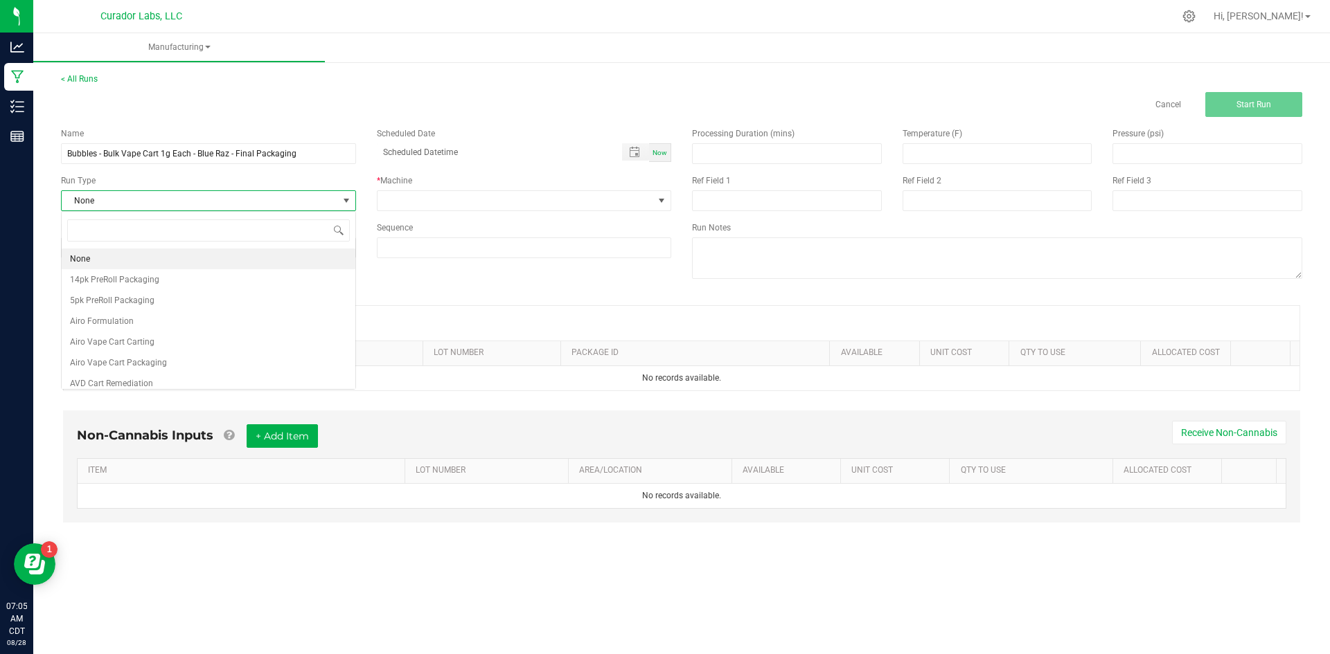
scroll to position [21, 294]
type input "safebet"
click at [169, 339] on li "SafeBet Cart 1g Packaging" at bounding box center [209, 342] width 294 height 21
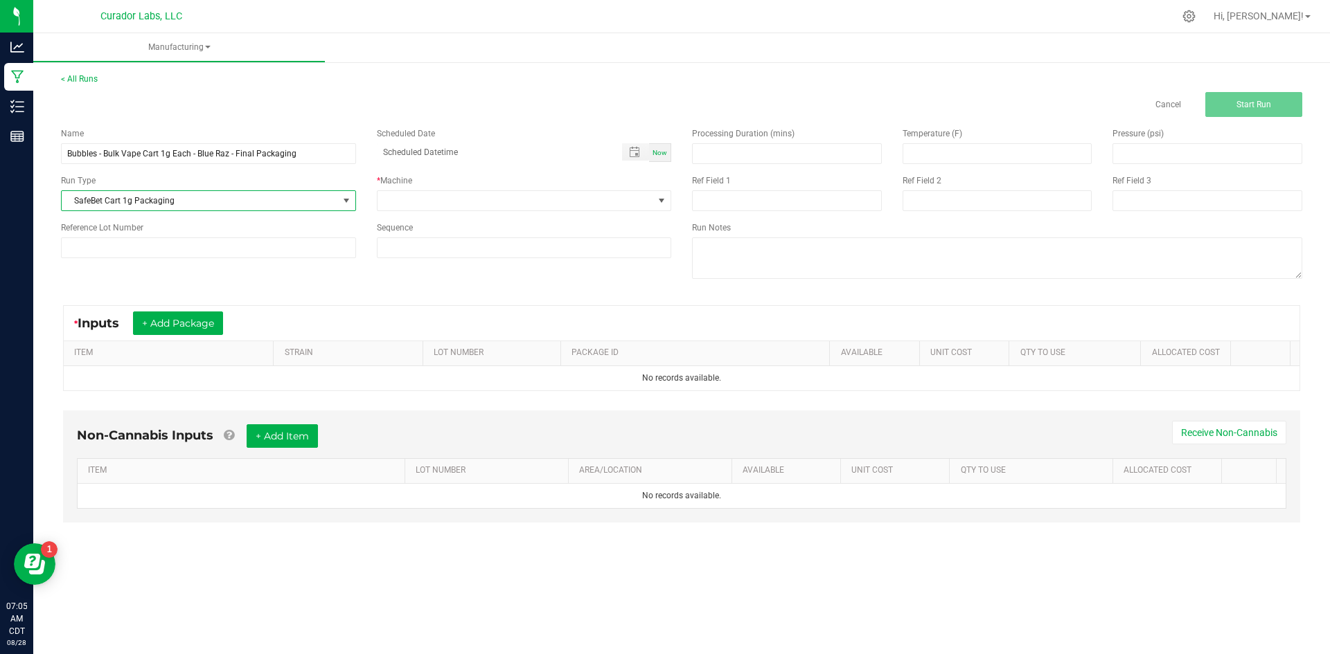
click at [411, 190] on div "* Machine" at bounding box center [524, 192] width 316 height 37
click at [411, 196] on span at bounding box center [515, 200] width 276 height 19
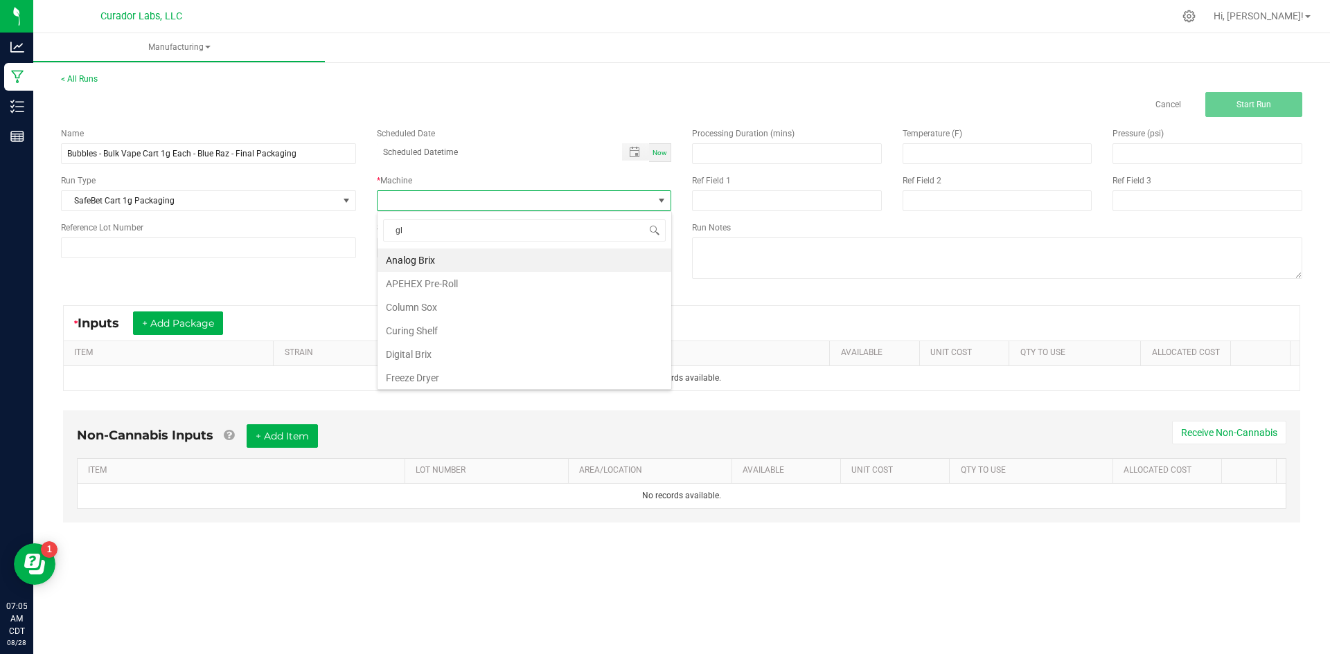
type input "glo"
click at [429, 260] on li "Gloved Hands and PPE" at bounding box center [524, 261] width 294 height 24
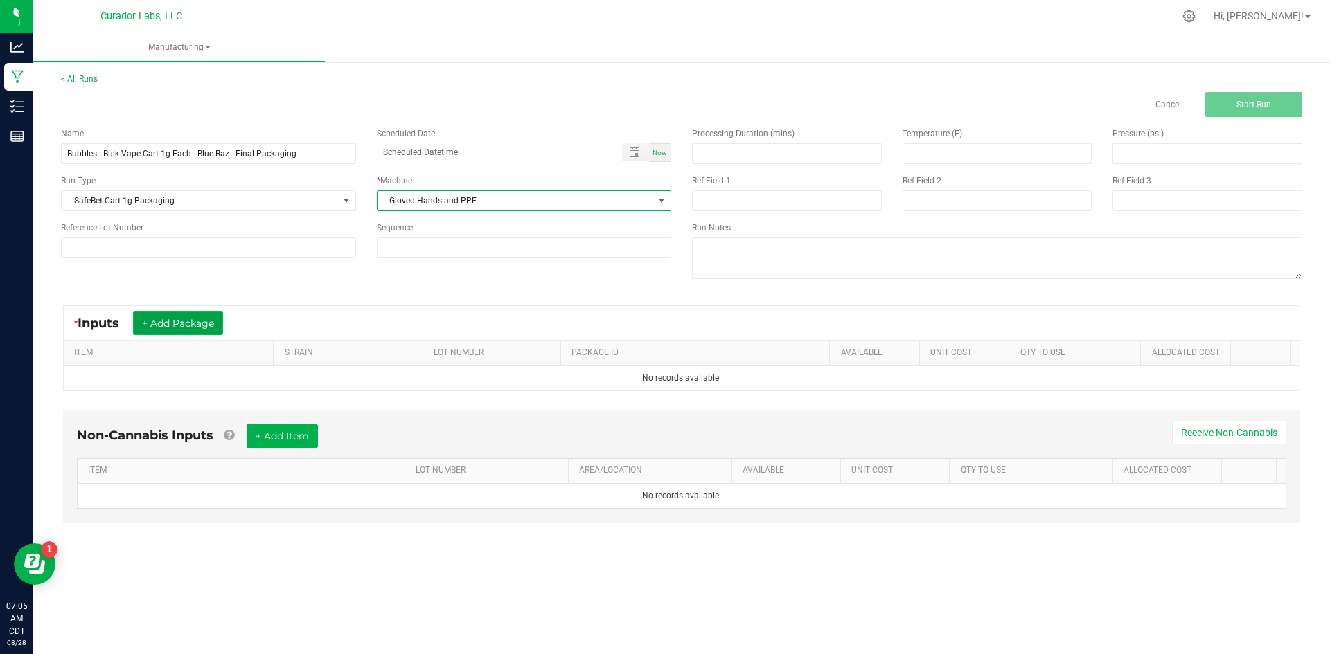
click at [190, 321] on button "+ Add Package" at bounding box center [178, 324] width 90 height 24
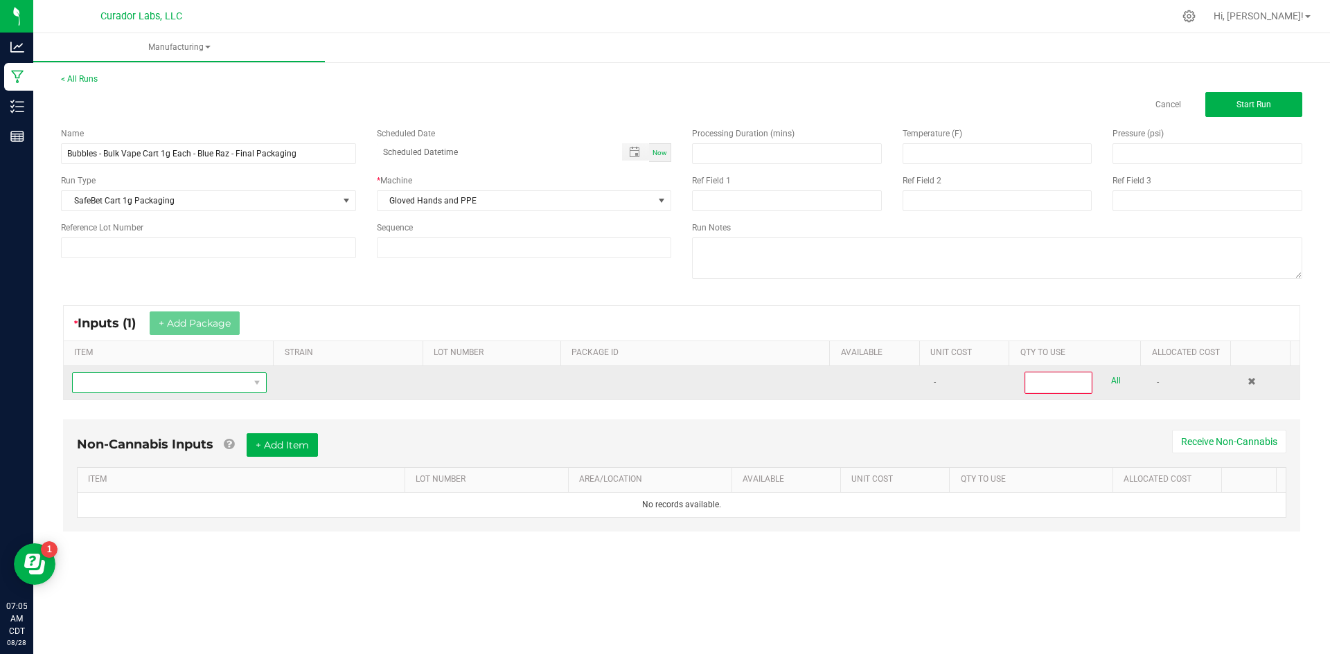
click at [186, 382] on span "NO DATA FOUND" at bounding box center [161, 382] width 176 height 19
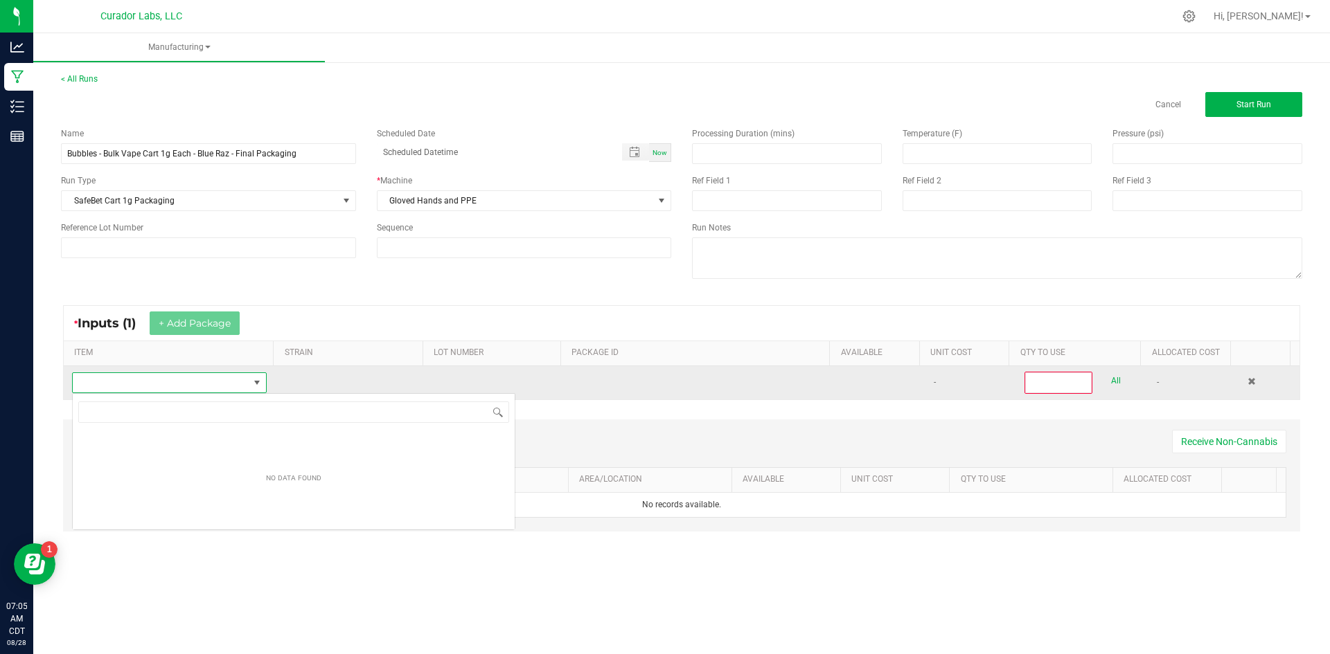
scroll to position [69225, 69053]
type input "Bubbles - Bulk Vape Cart 1g Each - Blue Raz"
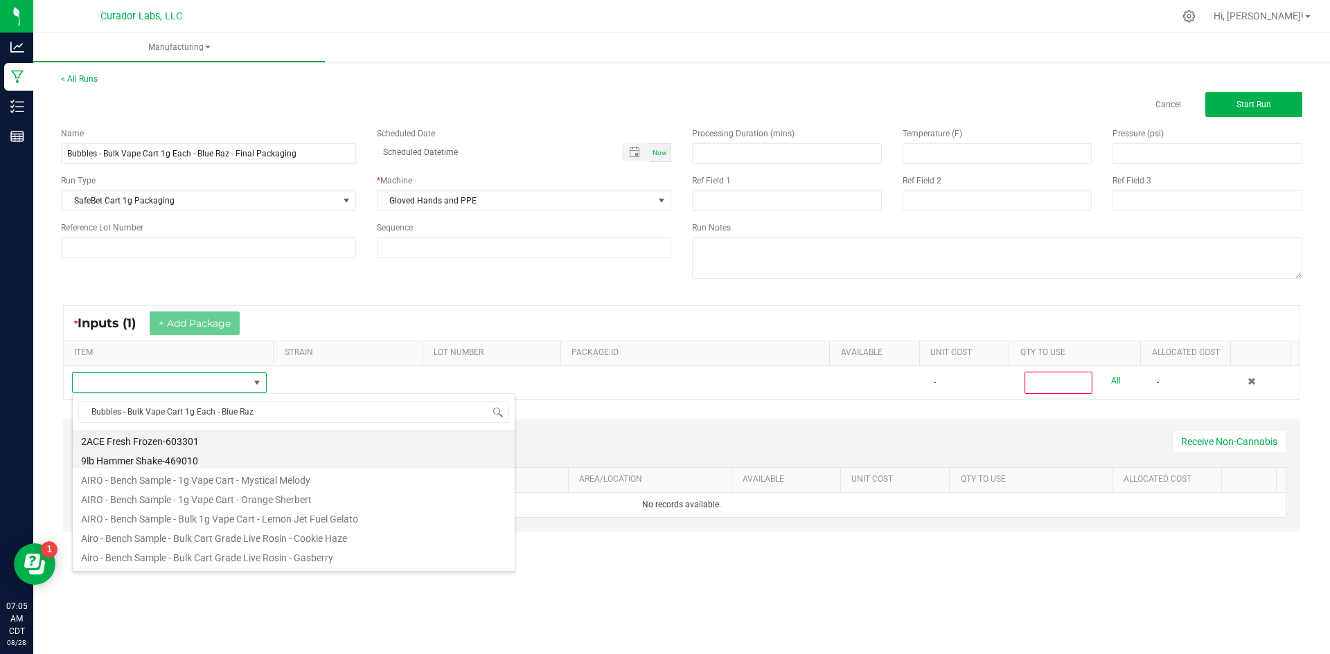
scroll to position [21, 191]
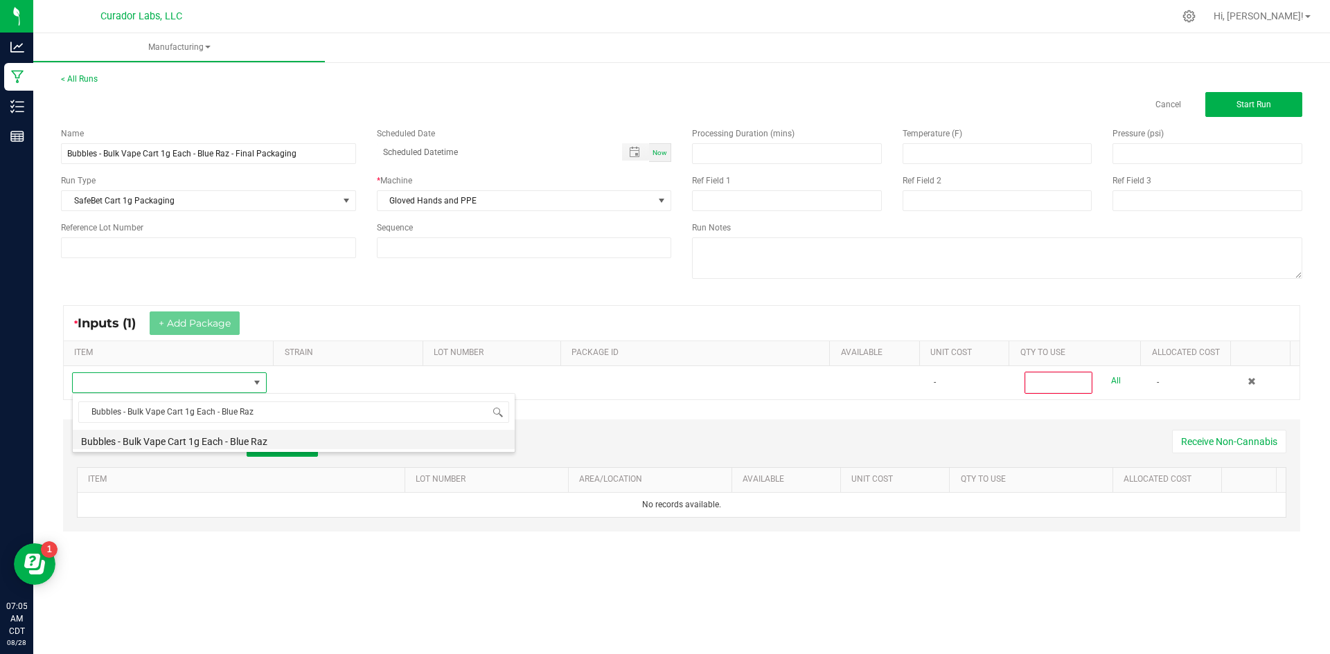
click at [204, 439] on li "Bubbles - Bulk Vape Cart 1g Each - Blue Raz" at bounding box center [294, 439] width 442 height 19
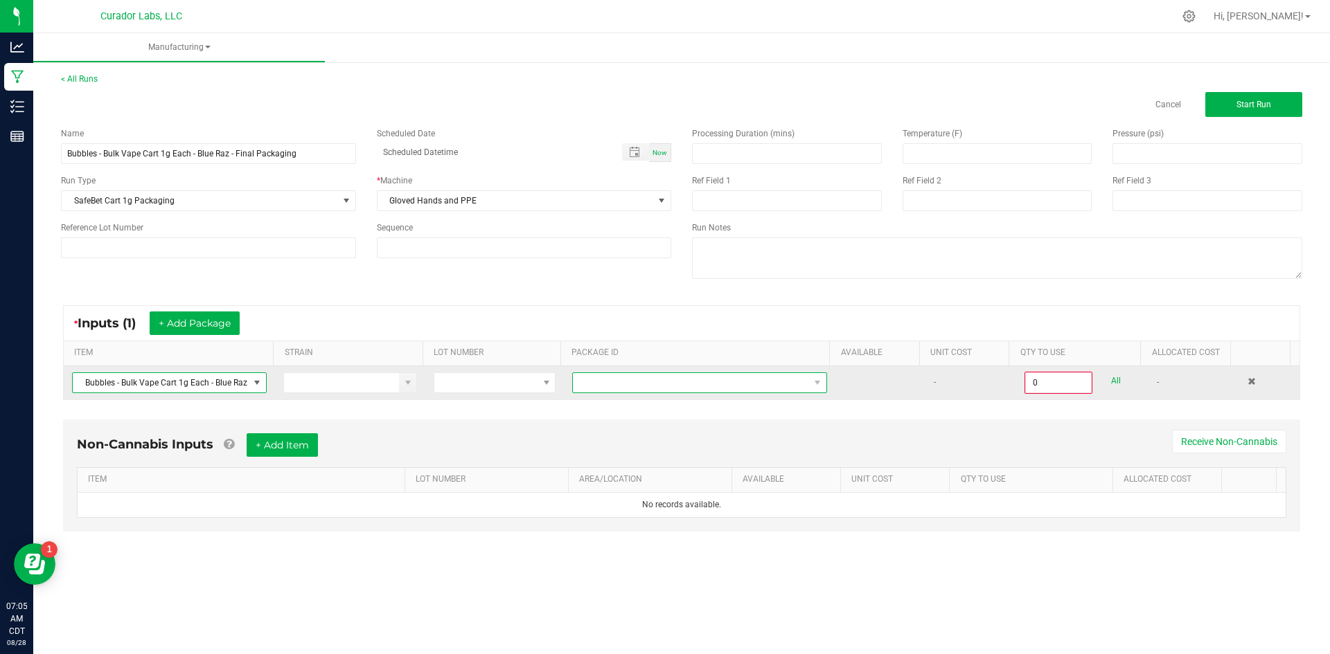
click at [679, 381] on span at bounding box center [691, 382] width 236 height 19
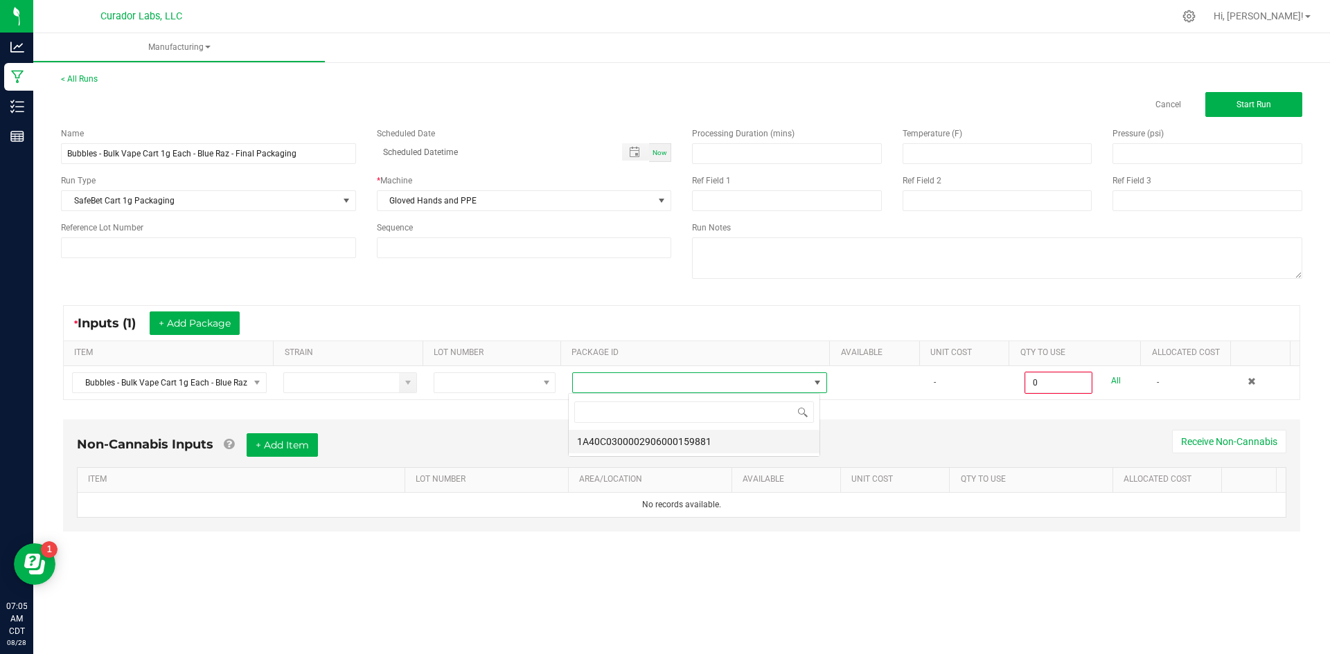
scroll to position [21, 253]
click at [684, 440] on li "1A40C0300002906000159881" at bounding box center [694, 442] width 251 height 24
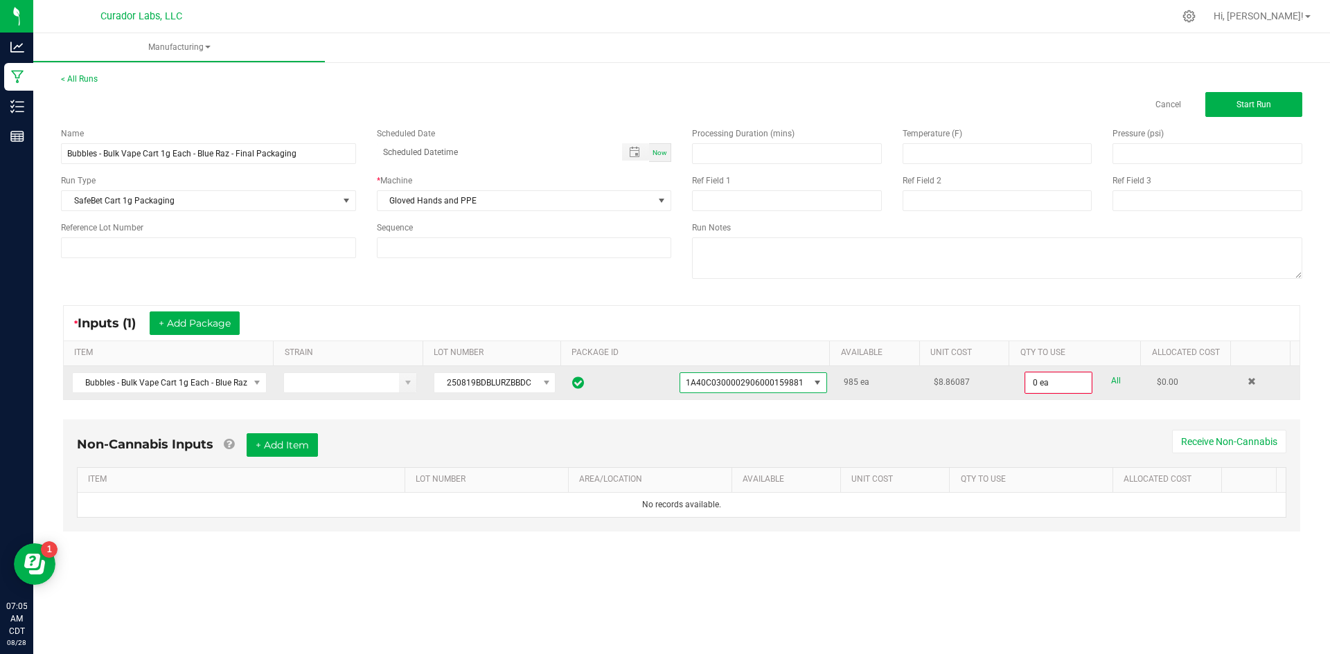
click at [1111, 379] on link "All" at bounding box center [1116, 381] width 10 height 19
type input "985 ea"
click at [296, 454] on button "+ Add Item" at bounding box center [282, 444] width 71 height 24
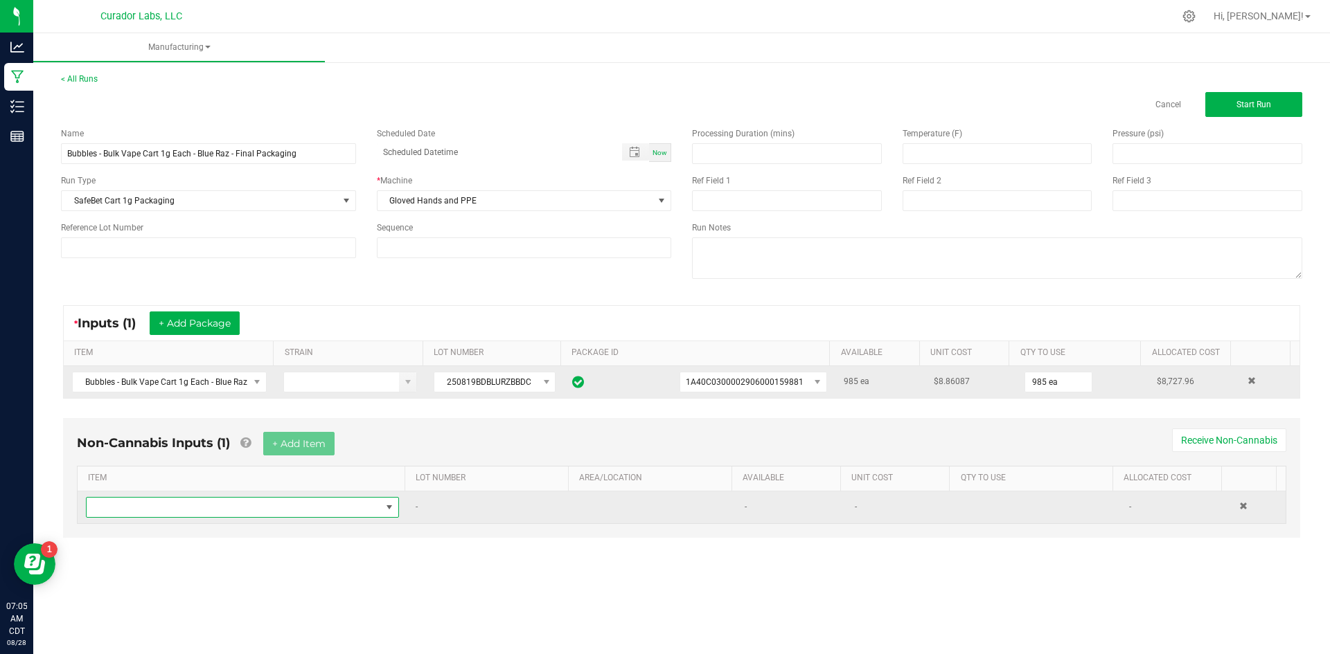
click at [266, 507] on span "NO DATA FOUND" at bounding box center [234, 507] width 294 height 19
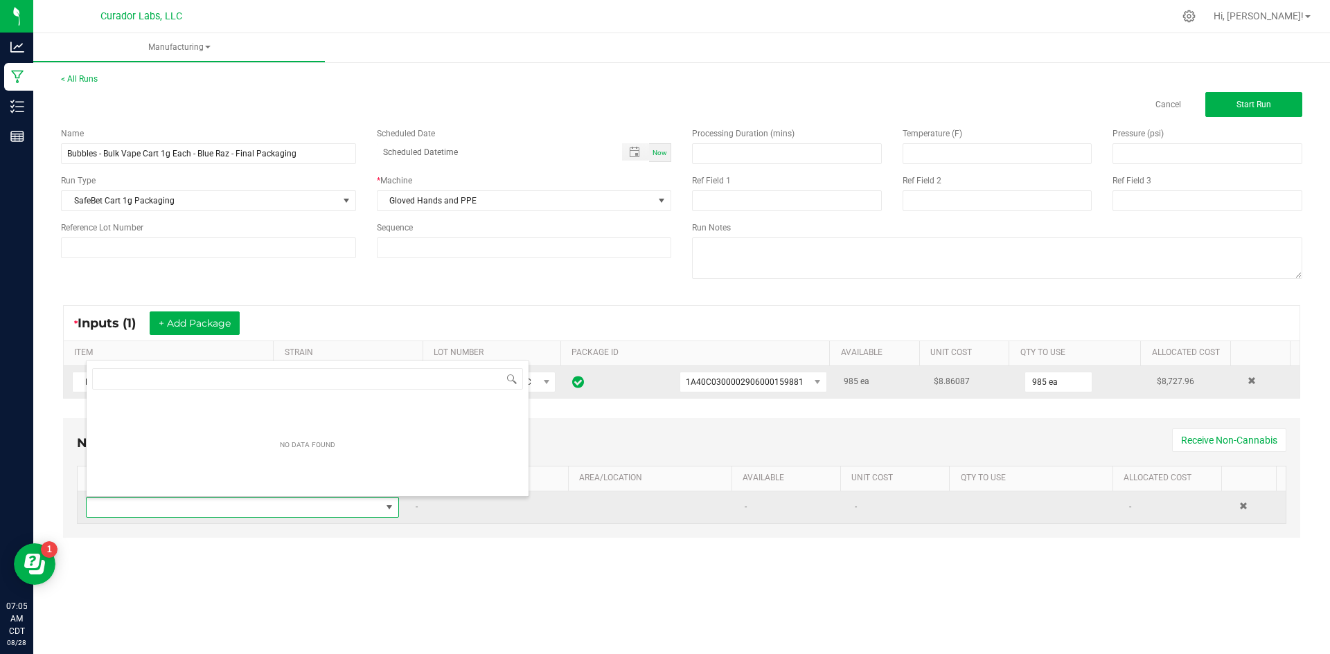
scroll to position [21, 307]
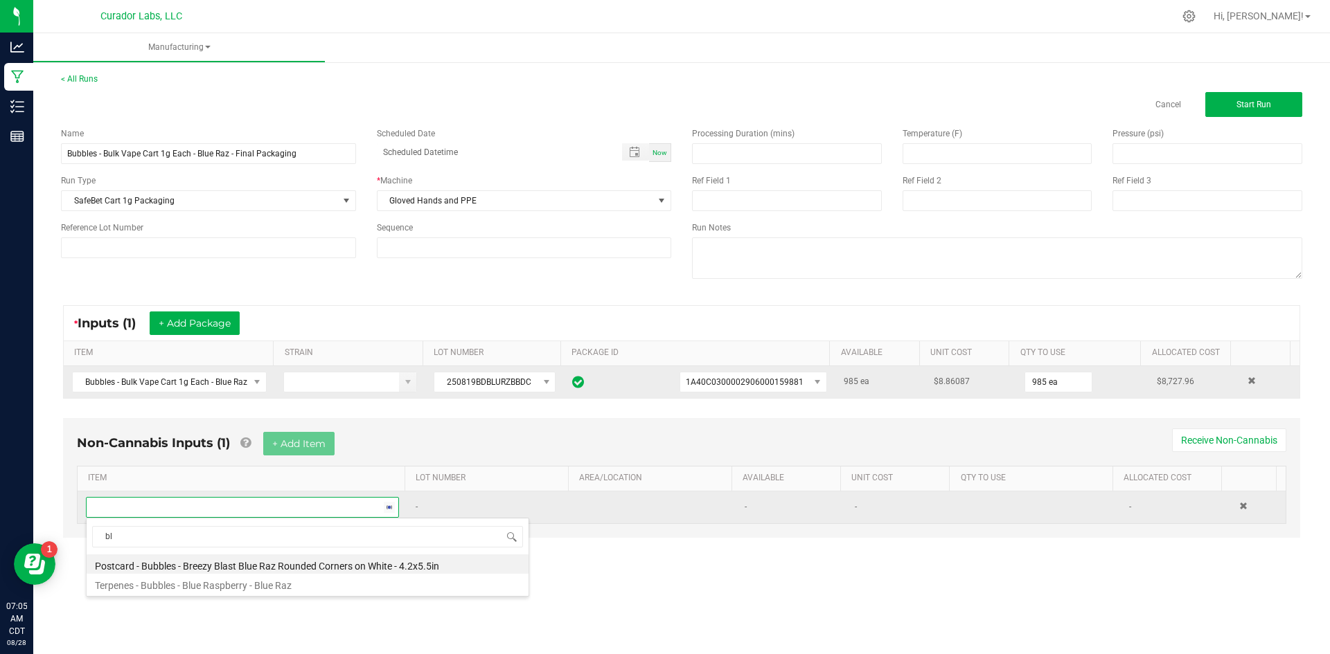
type input "b"
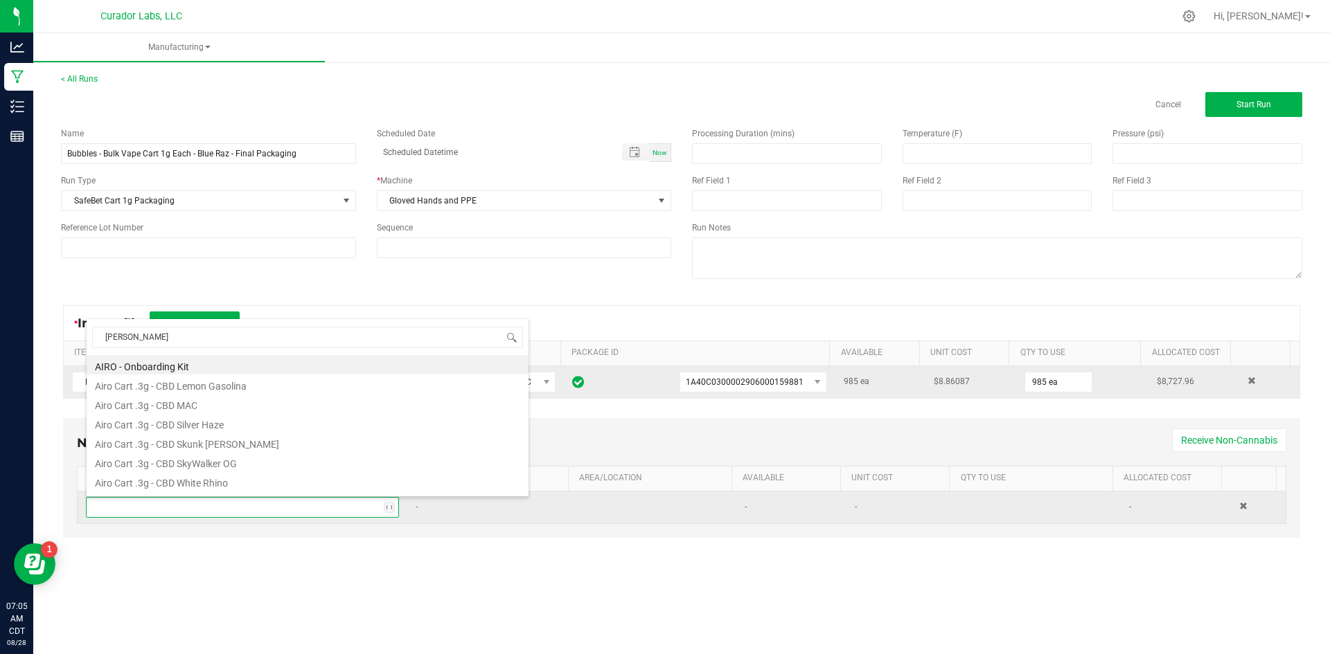
type input "mylar"
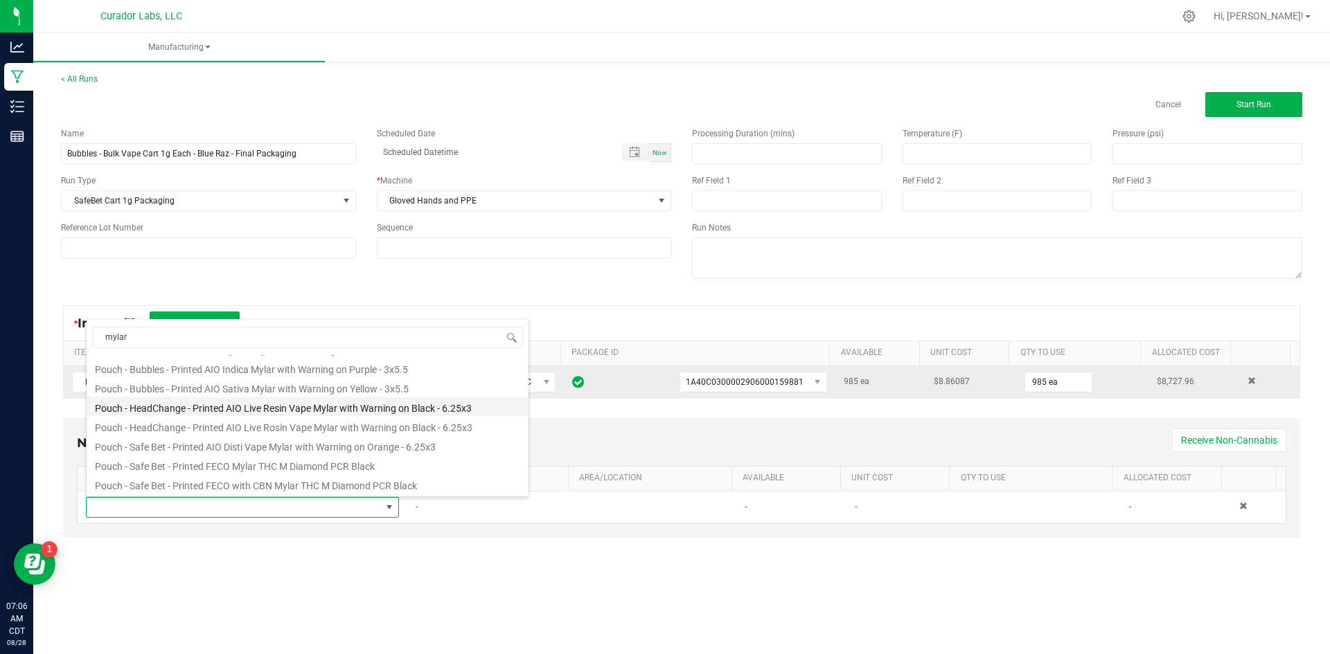
scroll to position [83, 0]
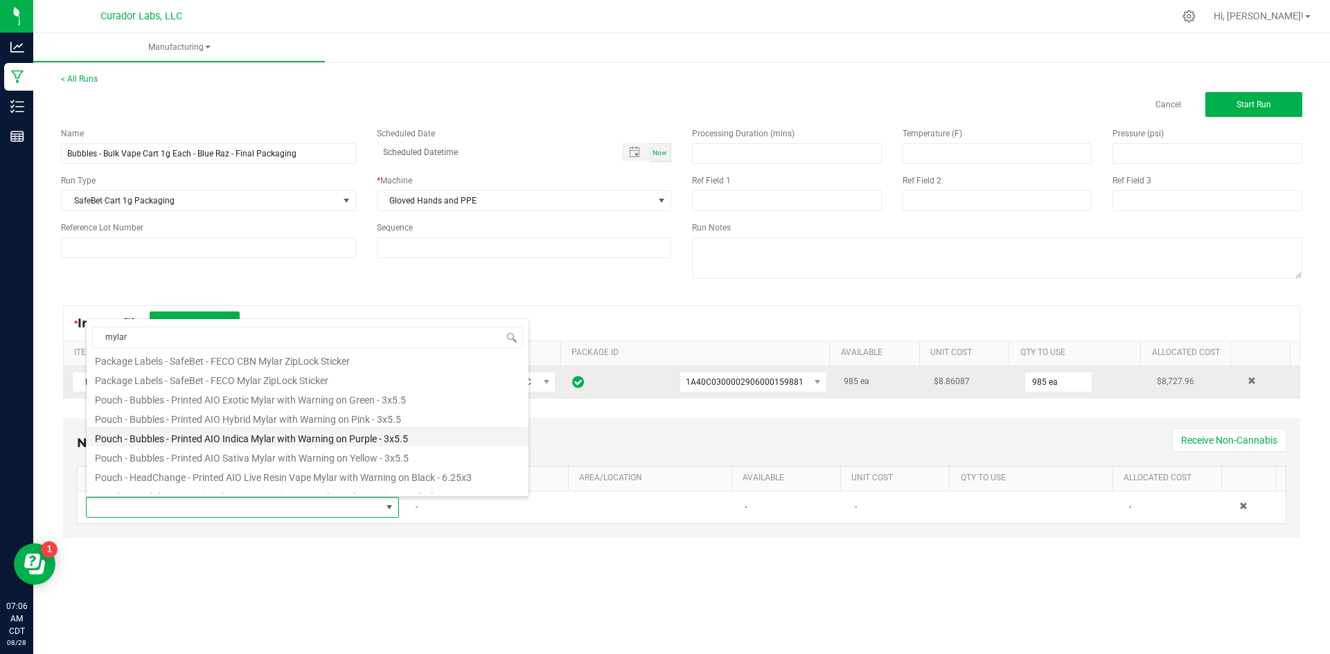
click at [384, 430] on li "Pouch - Bubbles - Printed AIO Indica Mylar with Warning on Purple - 3x5.5" at bounding box center [308, 436] width 442 height 19
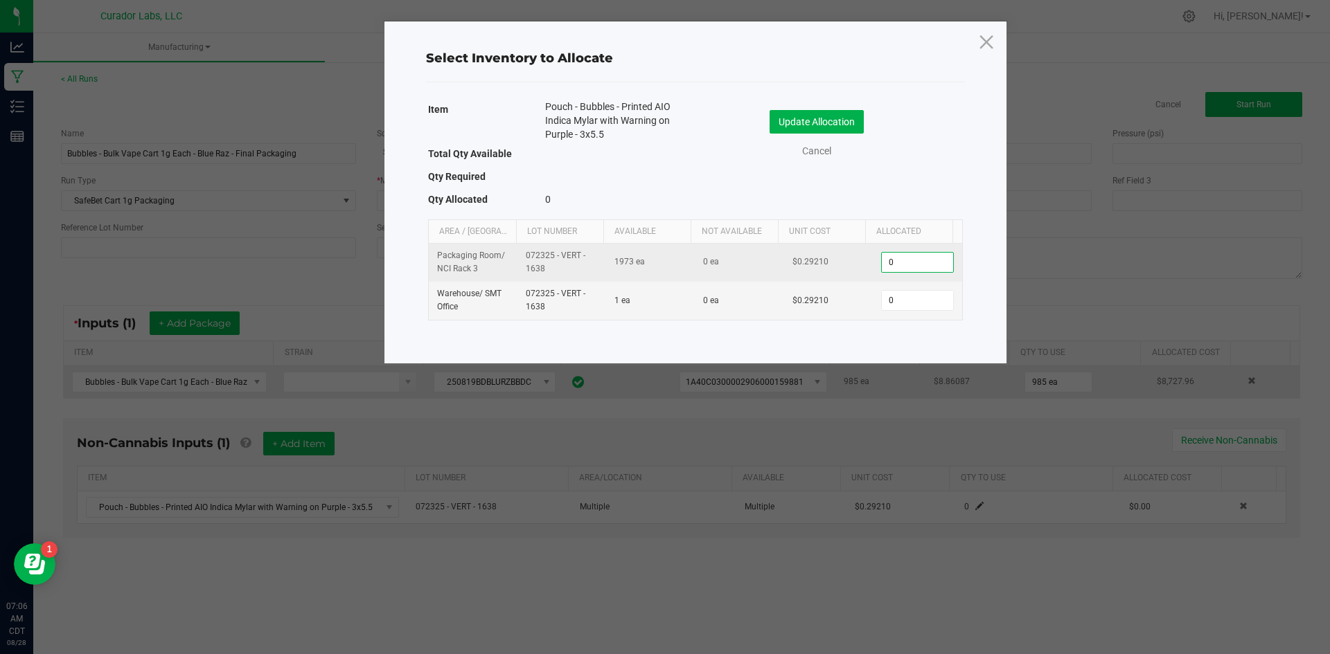
click at [906, 260] on input "0" at bounding box center [916, 262] width 71 height 19
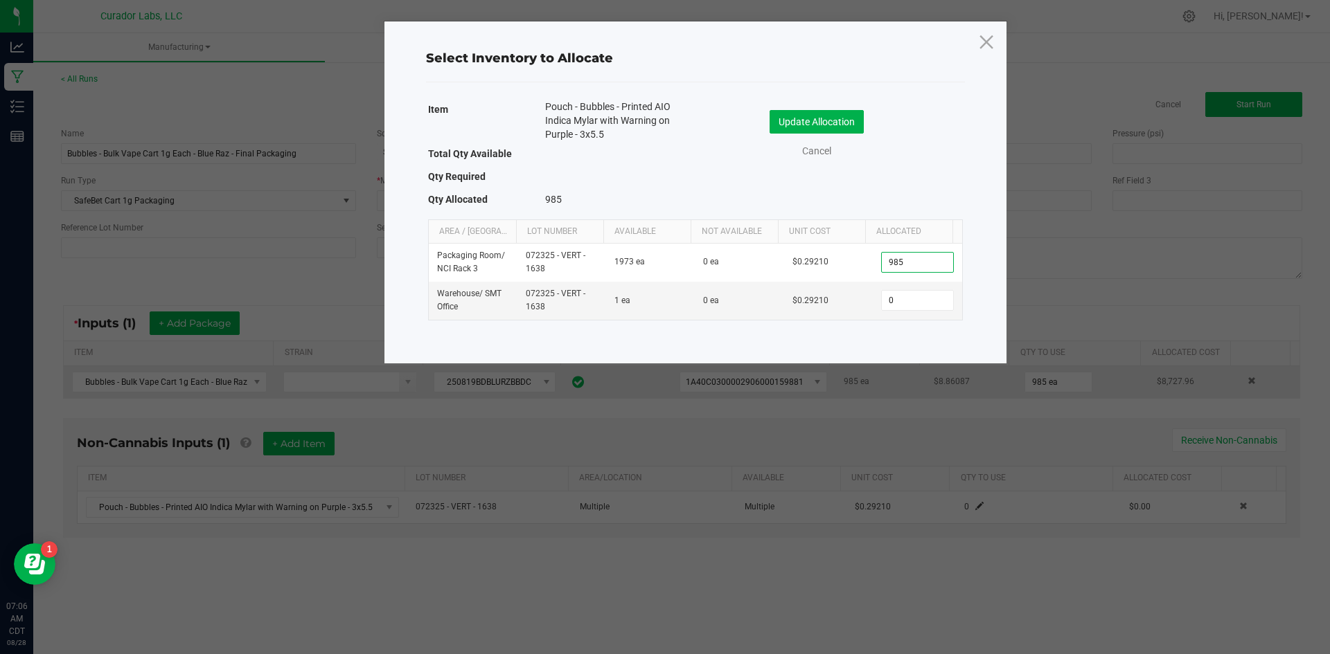
type input "985"
click at [806, 107] on div "Update Allocation Cancel" at bounding box center [829, 136] width 247 height 73
click at [815, 127] on button "Update Allocation" at bounding box center [816, 122] width 94 height 24
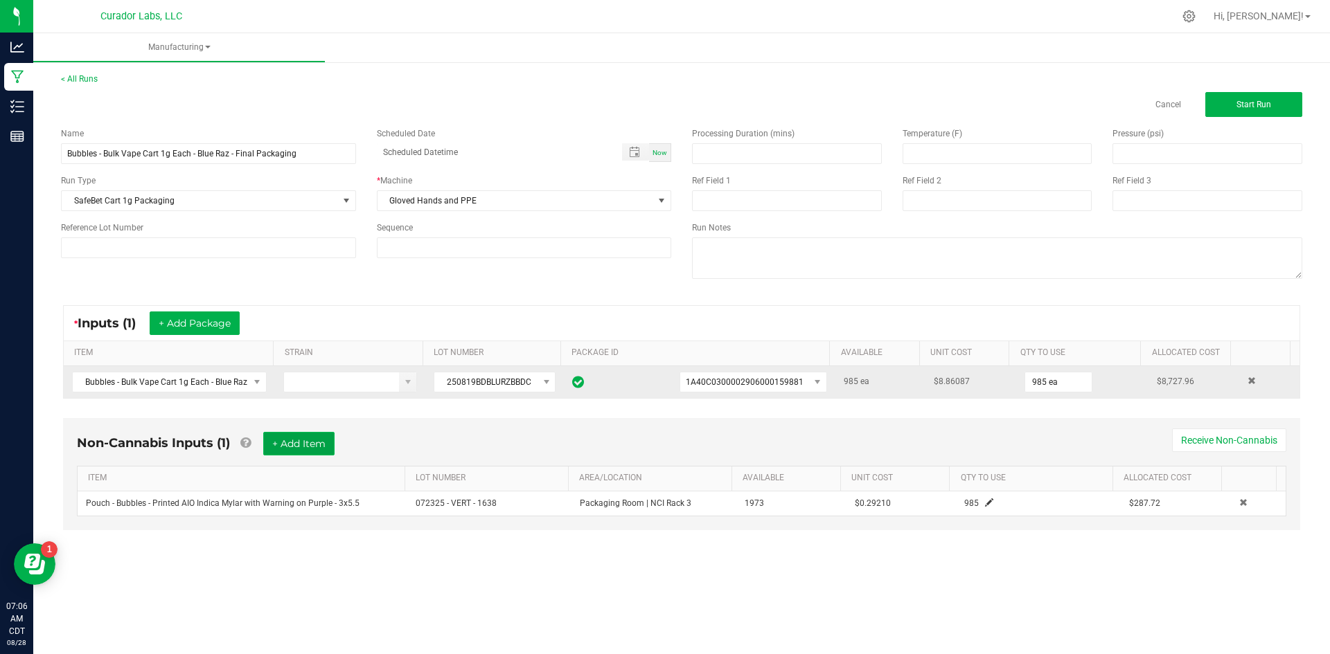
drag, startPoint x: 326, startPoint y: 445, endPoint x: 323, endPoint y: 451, distance: 7.1
click at [327, 445] on button "+ Add Item" at bounding box center [298, 444] width 71 height 24
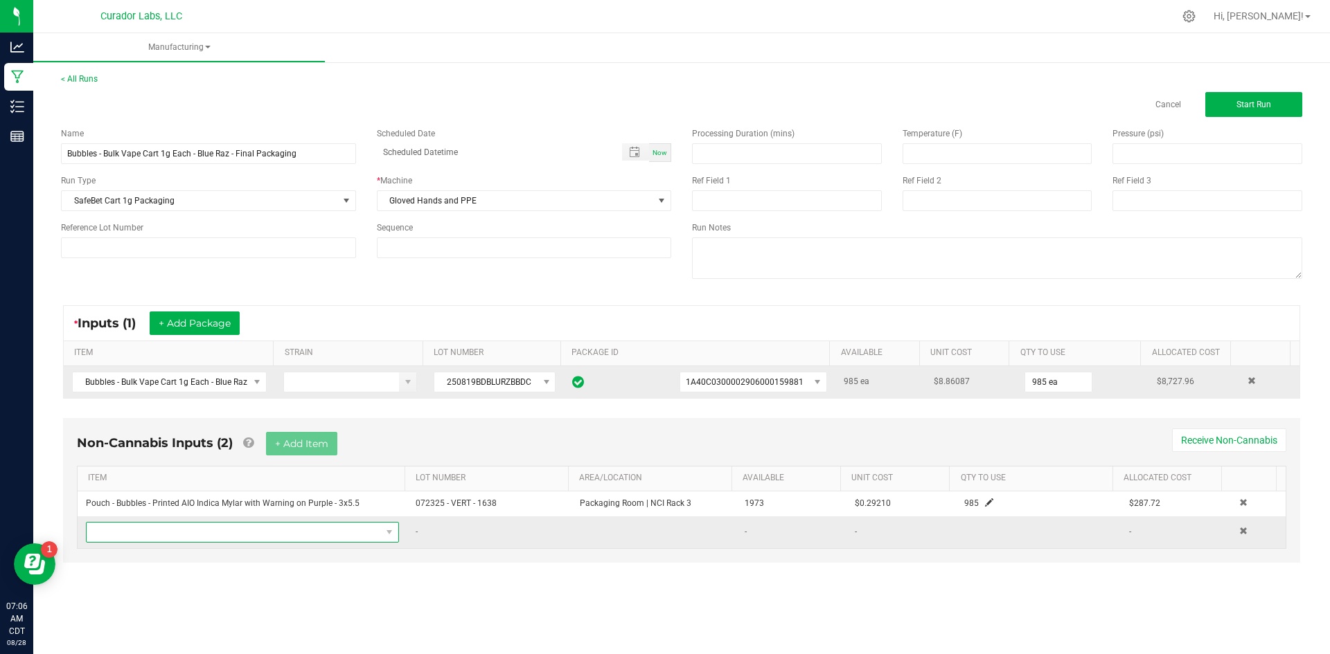
click at [250, 539] on span "NO DATA FOUND" at bounding box center [234, 532] width 294 height 19
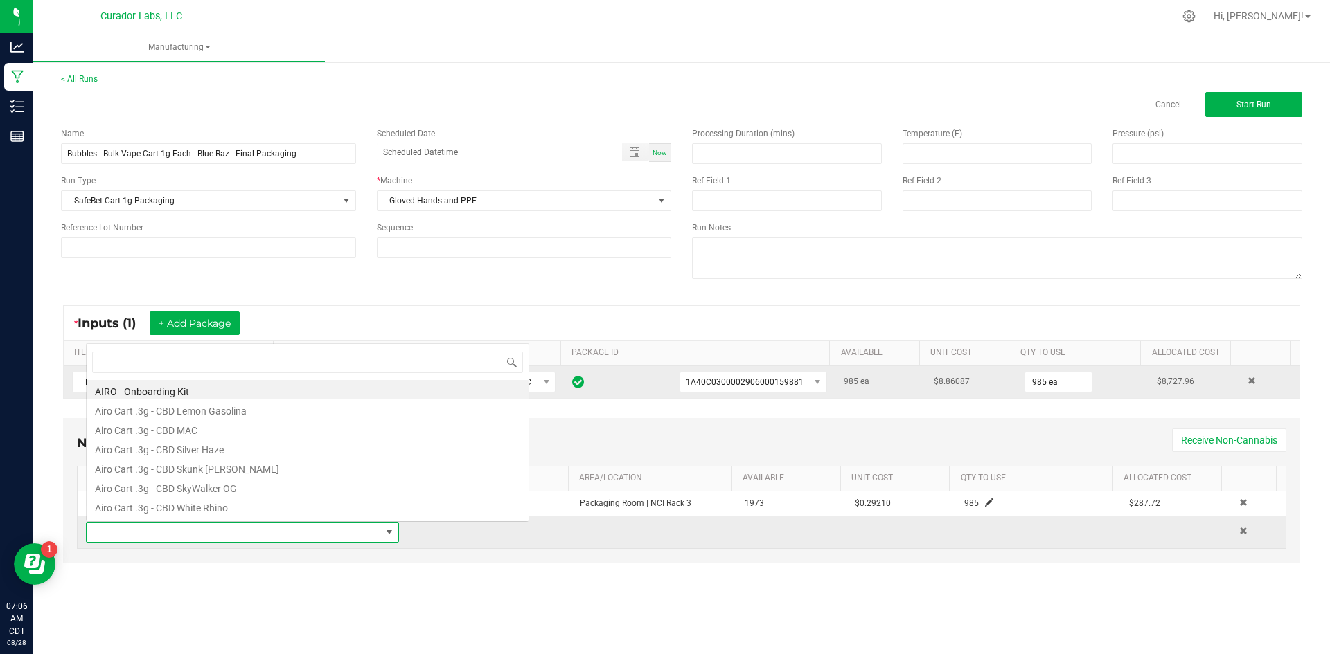
scroll to position [21, 307]
type input "case box"
click at [267, 386] on li "Case Box - AIRO Safe Bet Bubbles - Brand Logo on Ivory - 8x4x6" at bounding box center [308, 389] width 442 height 19
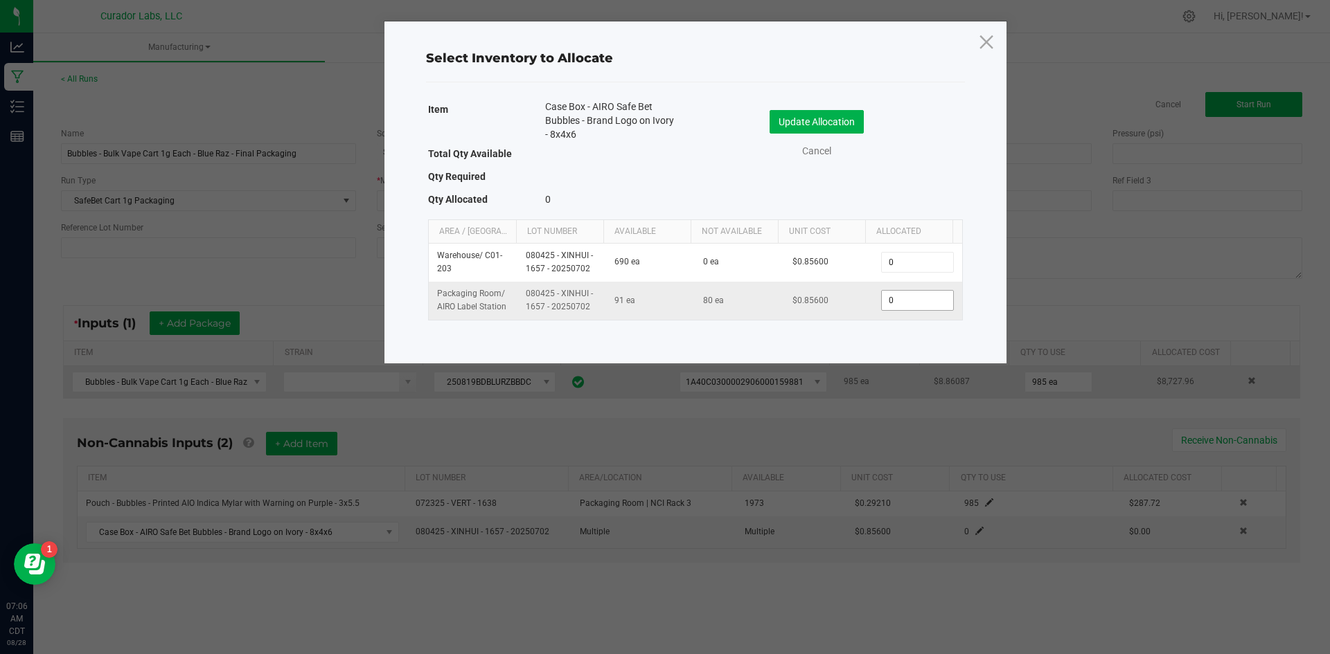
click at [932, 305] on input "0" at bounding box center [916, 300] width 71 height 19
drag, startPoint x: 605, startPoint y: 133, endPoint x: 523, endPoint y: 102, distance: 87.2
click at [523, 102] on div "Item Case Box - AIRO Safe Bet Bubbles - Brand Logo on Ivory - 8x4x6" at bounding box center [556, 122] width 257 height 44
copy div "Case Box - AIRO Safe Bet Bubbles - Brand Logo on Ivory - 8x4x6"
click at [915, 304] on input "0" at bounding box center [916, 300] width 71 height 19
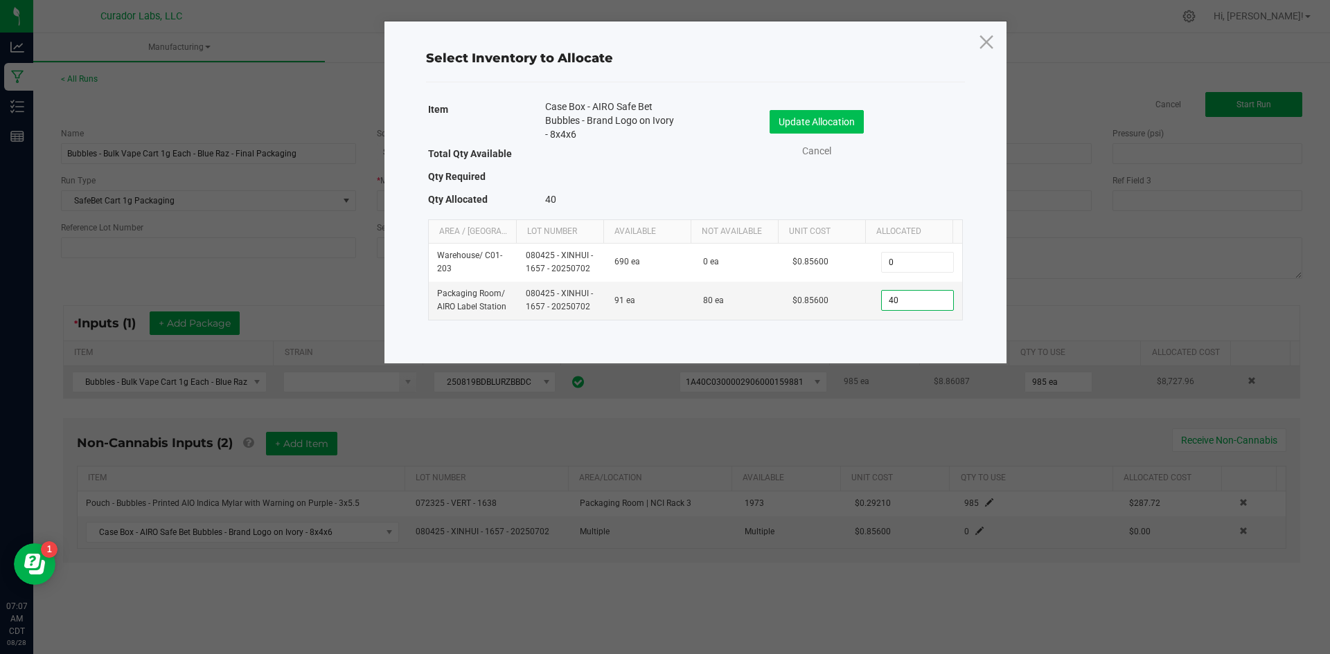
type input "40"
click at [830, 119] on button "Update Allocation" at bounding box center [816, 122] width 94 height 24
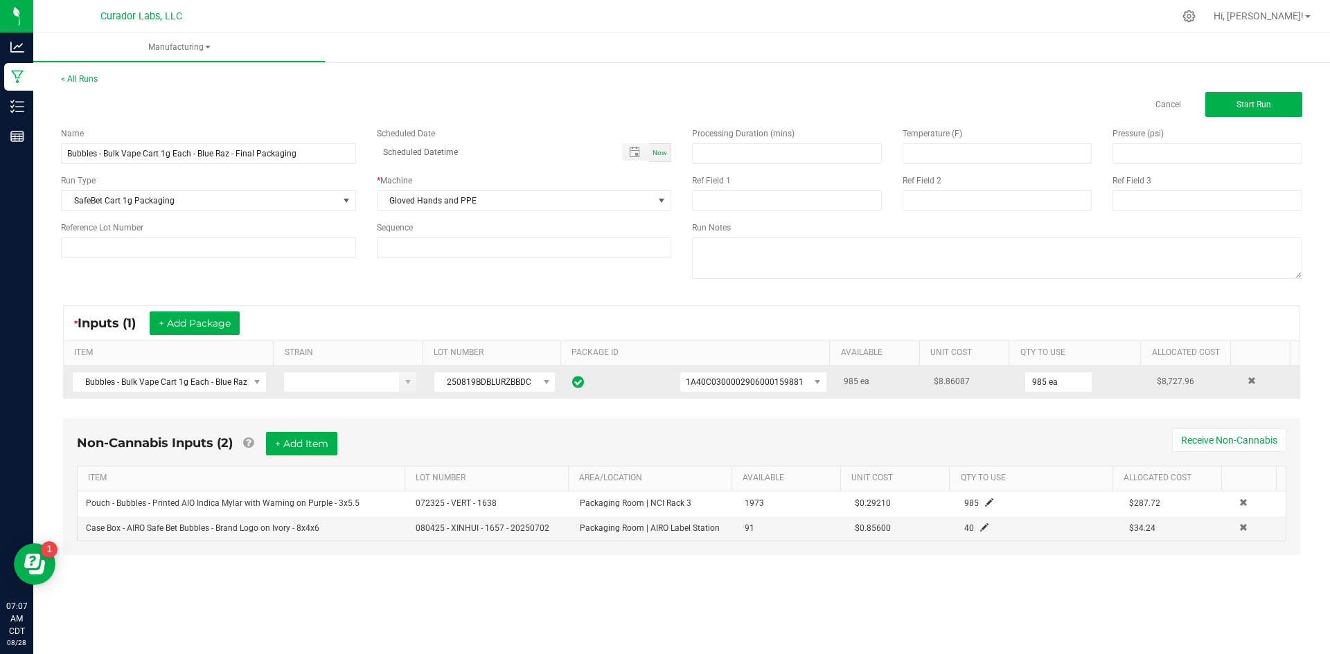
click at [332, 429] on div "Non-Cannabis Inputs (2) + Add Item Receive Non-Cannabis ITEM LOT NUMBER AREA/LO…" at bounding box center [681, 486] width 1237 height 137
click at [321, 446] on button "+ Add Item" at bounding box center [301, 444] width 71 height 24
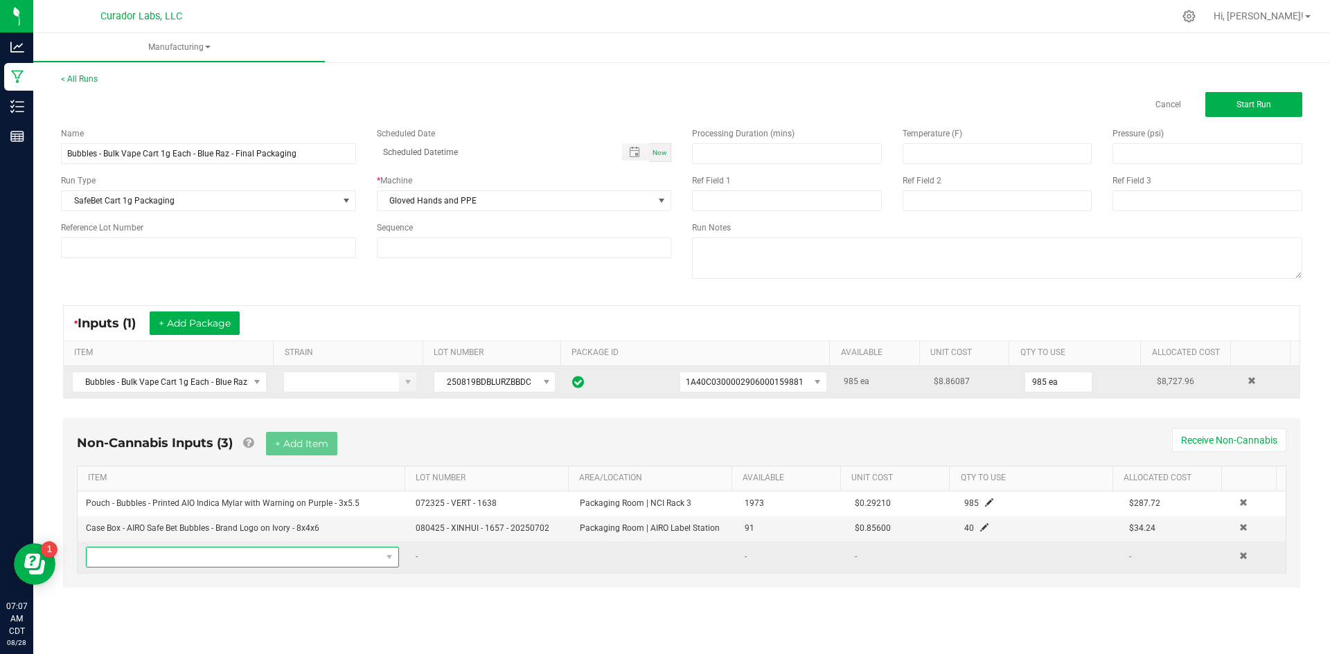
click at [252, 561] on span "NO DATA FOUND" at bounding box center [234, 557] width 294 height 19
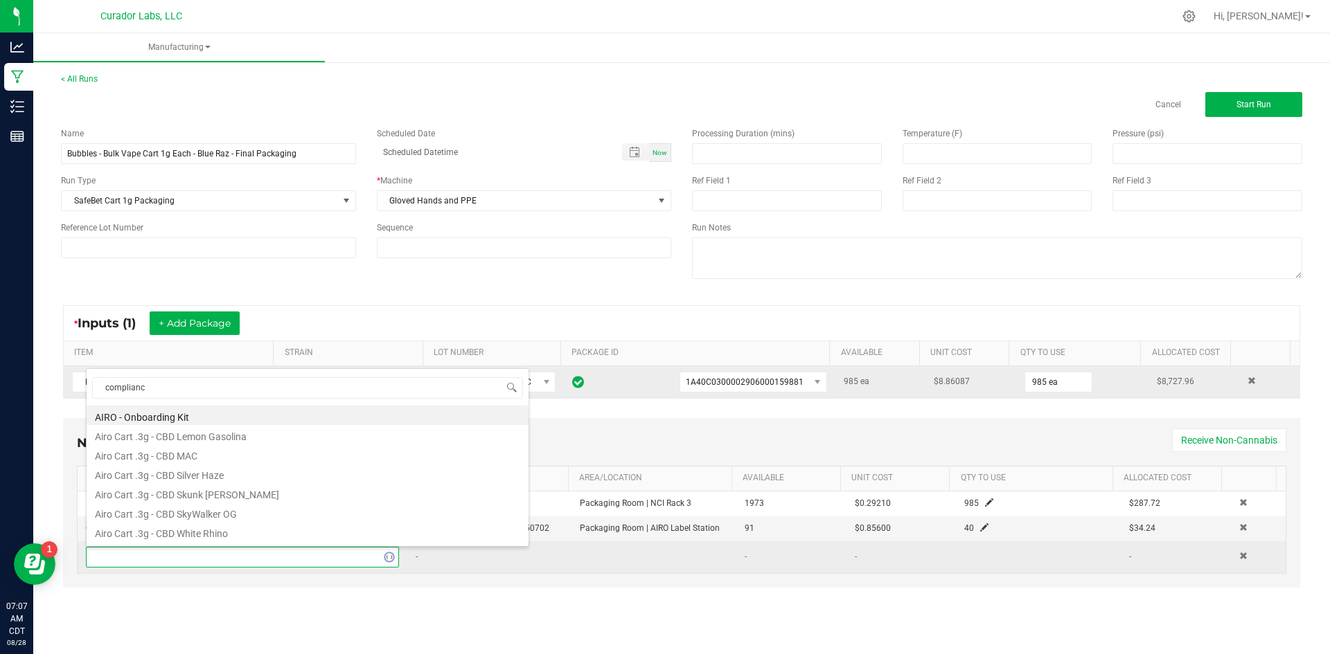
type input "compliance"
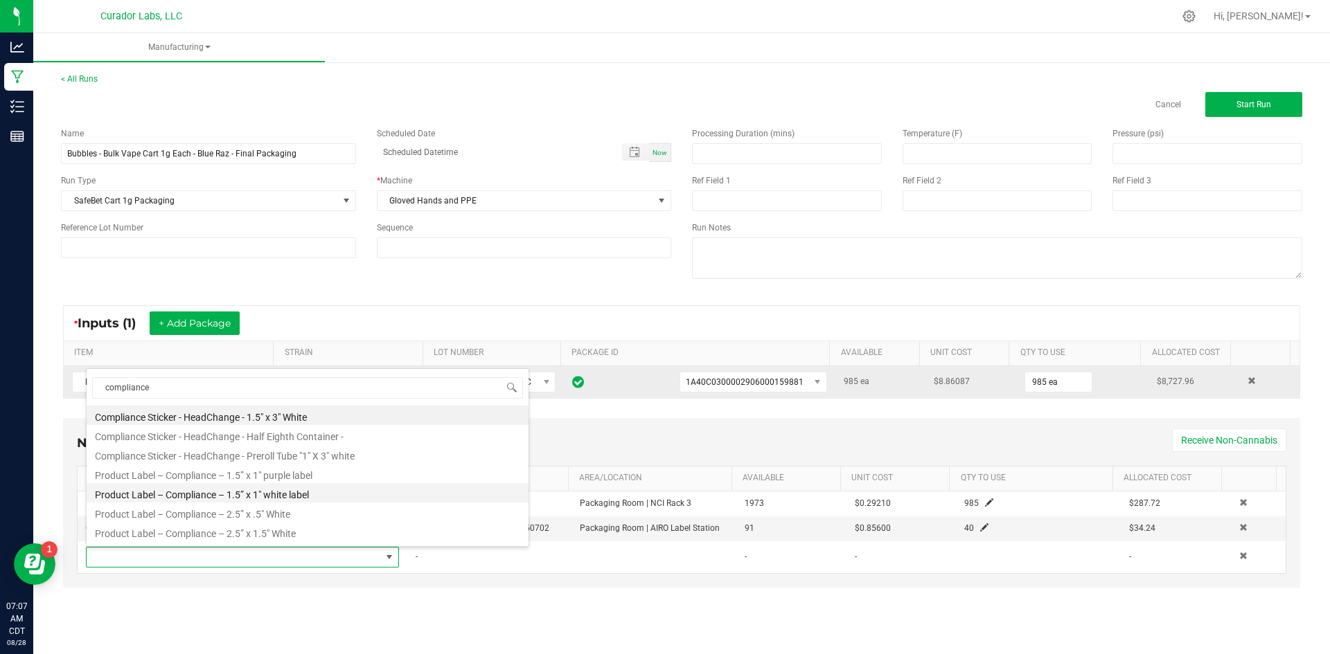
click at [301, 494] on li "Product Label – Compliance – 1.5” x 1" white label" at bounding box center [308, 492] width 442 height 19
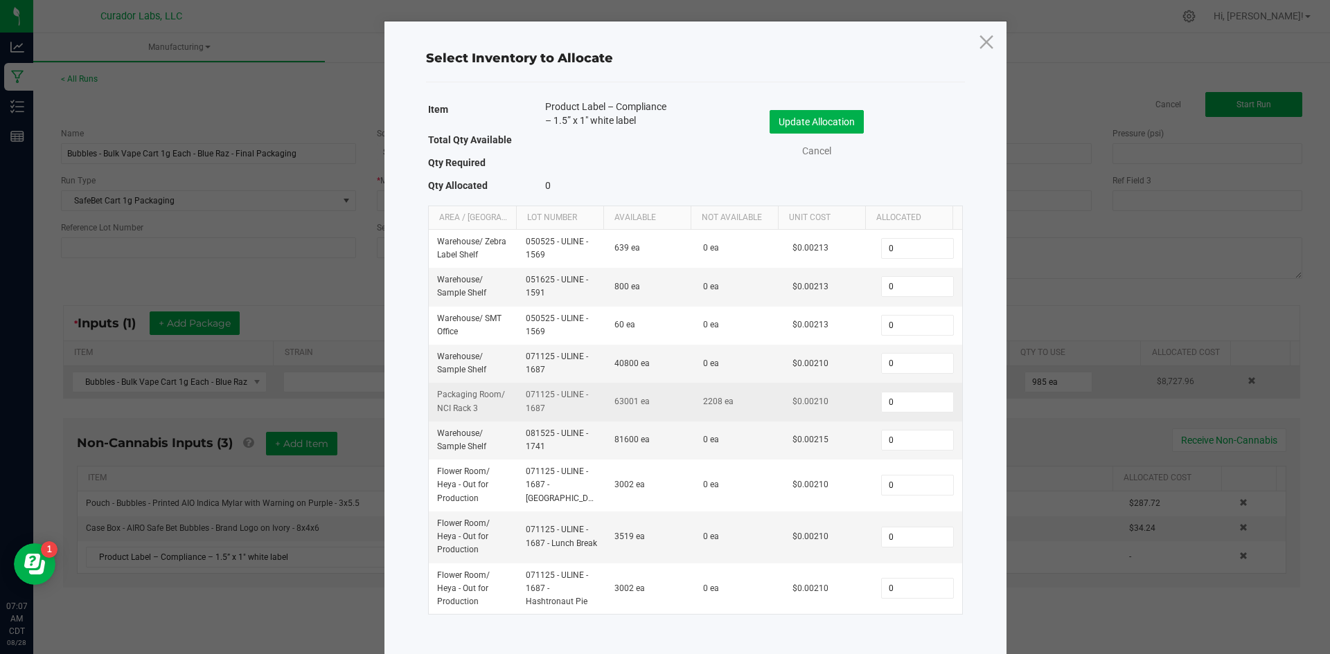
click at [898, 413] on td "0" at bounding box center [916, 402] width 89 height 38
click at [897, 402] on input "0" at bounding box center [916, 402] width 71 height 19
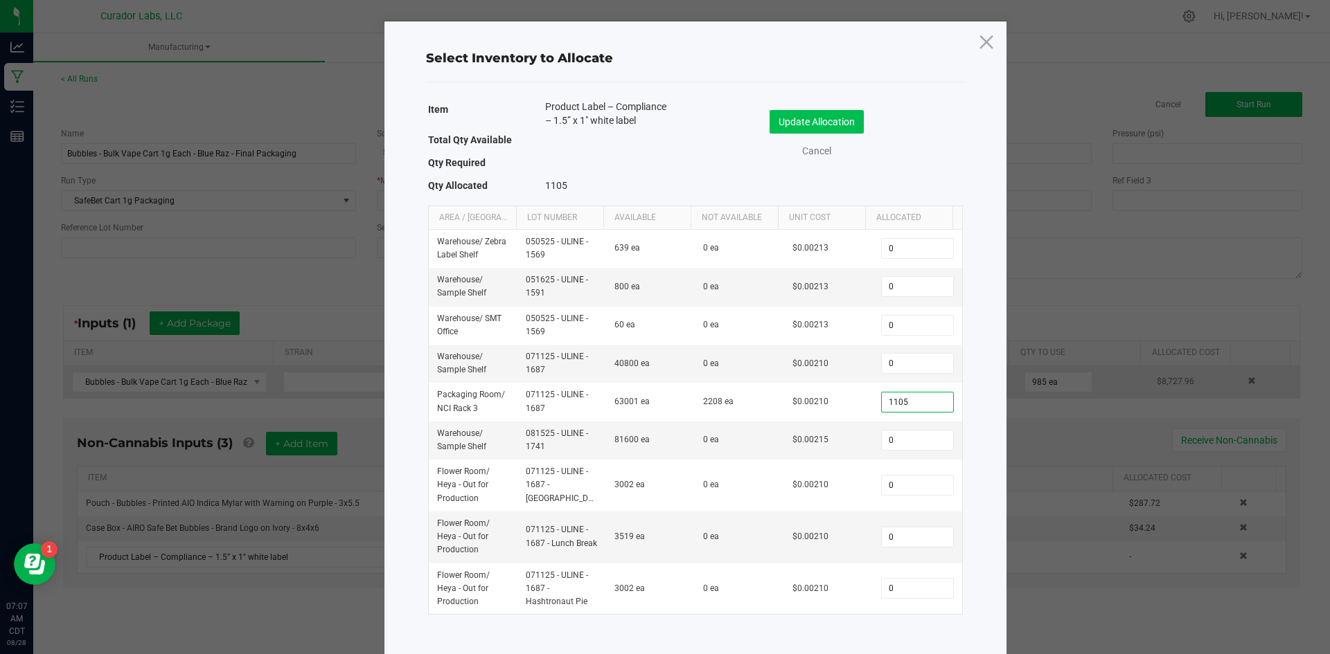
type input "1,105"
click at [787, 111] on div "Update Allocation Cancel" at bounding box center [829, 136] width 247 height 73
click at [785, 120] on button "Update Allocation" at bounding box center [816, 122] width 94 height 24
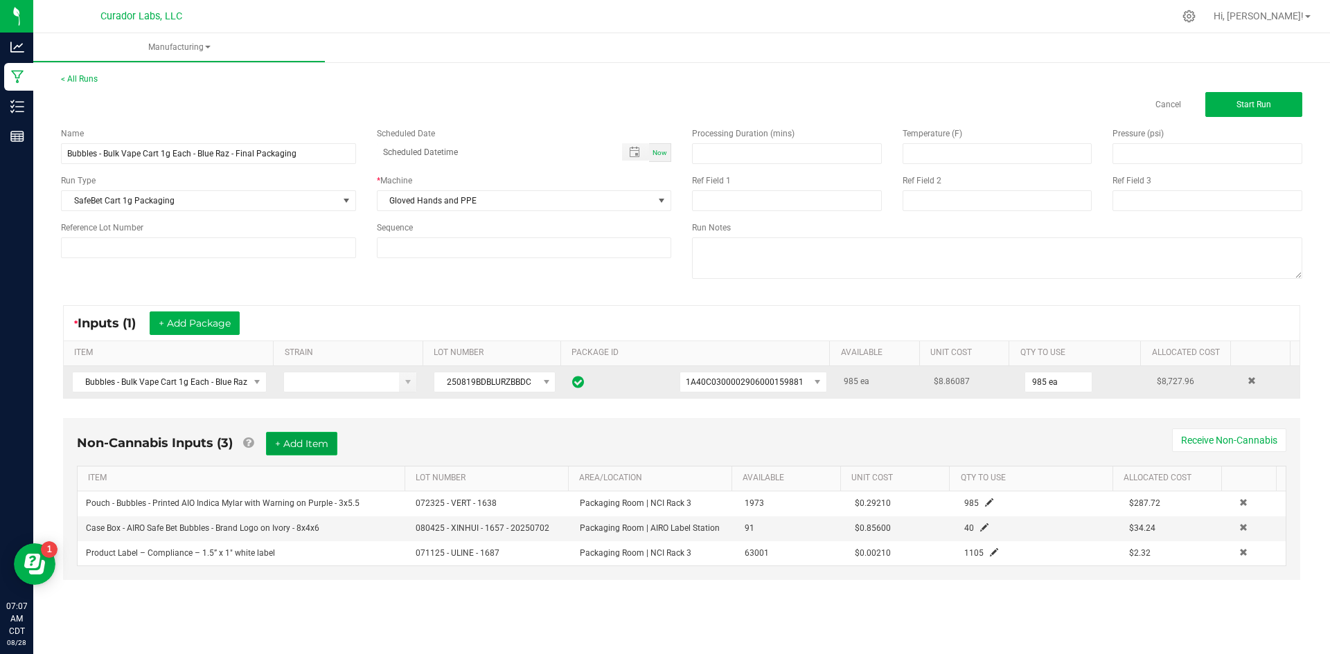
click at [294, 441] on button "+ Add Item" at bounding box center [301, 444] width 71 height 24
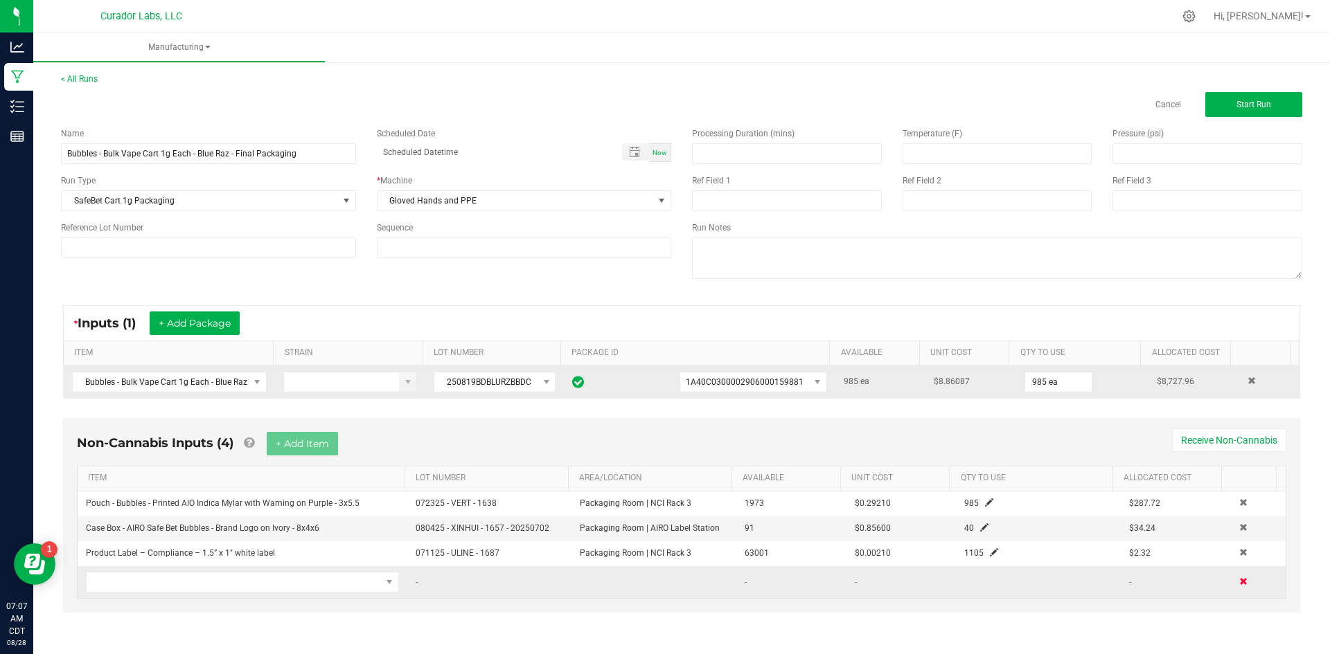
click at [1239, 582] on span at bounding box center [1243, 582] width 8 height 8
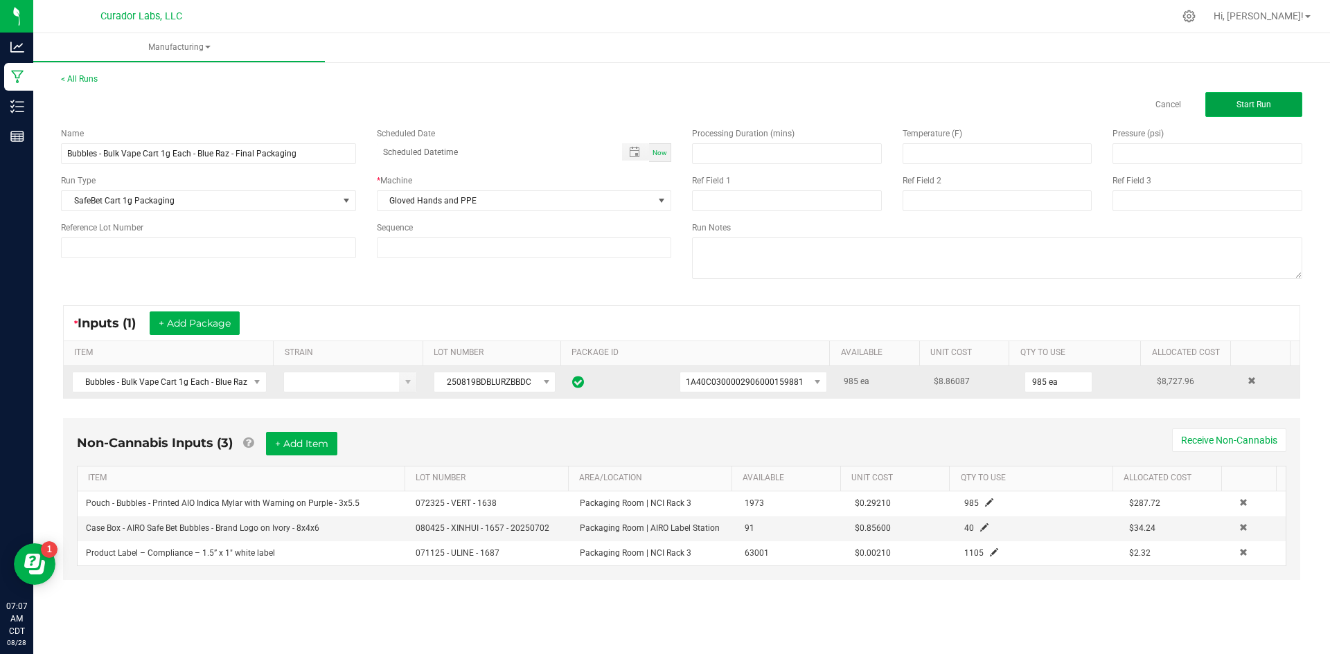
click at [1226, 98] on button "Start Run" at bounding box center [1253, 104] width 97 height 25
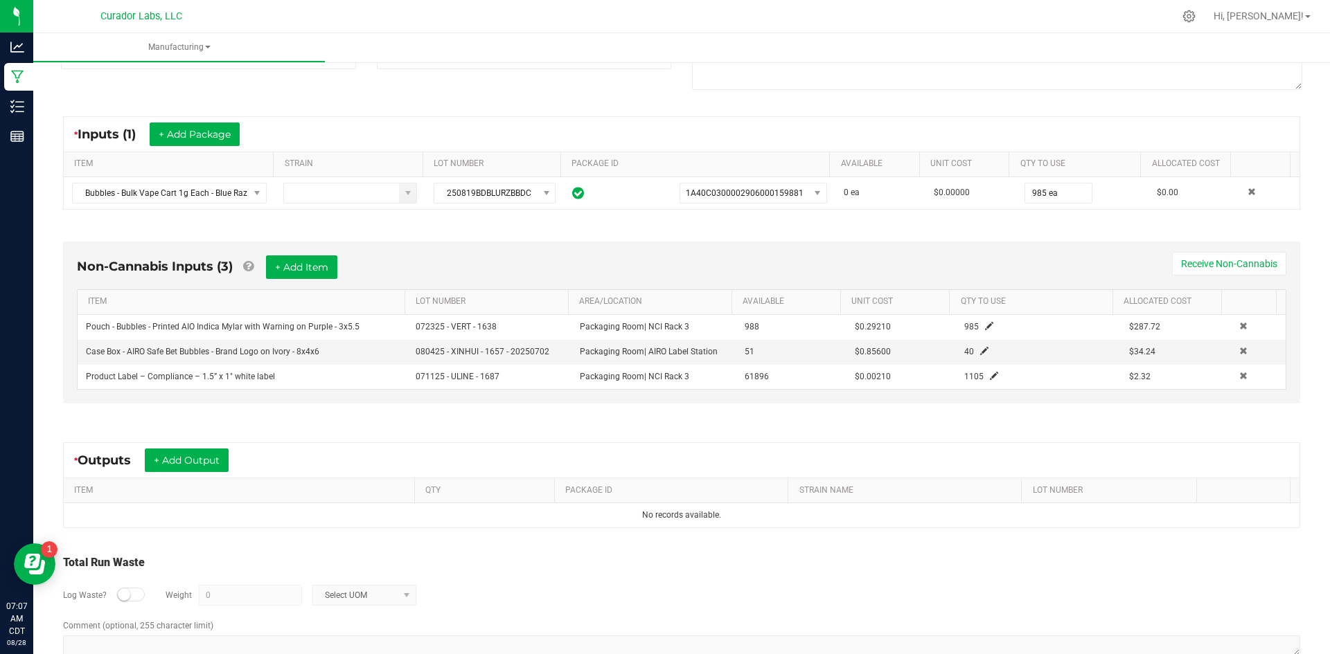
scroll to position [208, 0]
click at [196, 465] on button "+ Add Output" at bounding box center [187, 460] width 84 height 24
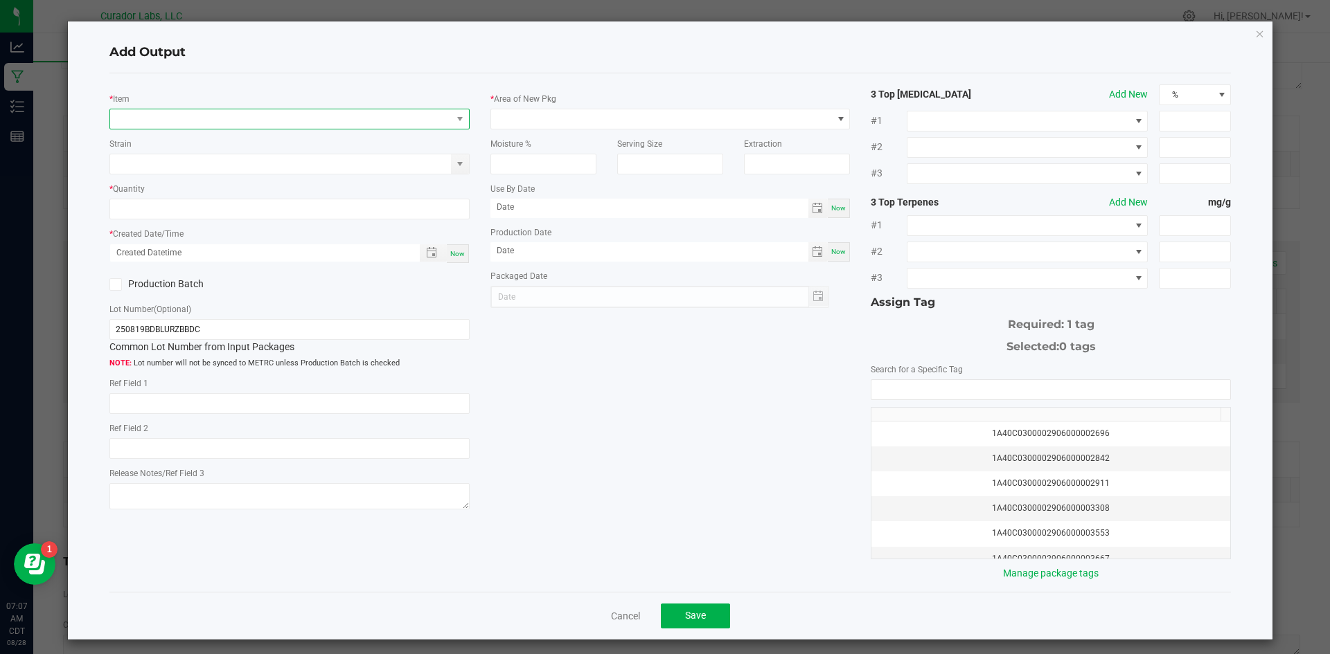
click at [188, 118] on span "NO DATA FOUND" at bounding box center [280, 118] width 341 height 19
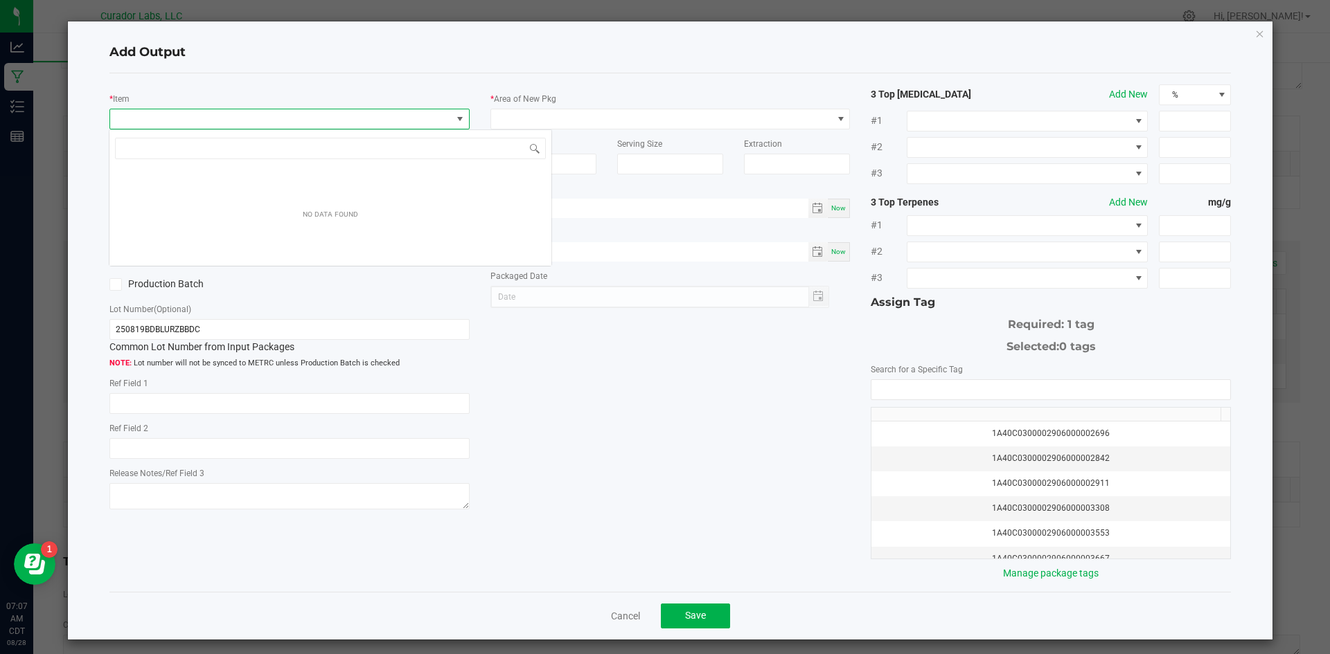
scroll to position [21, 357]
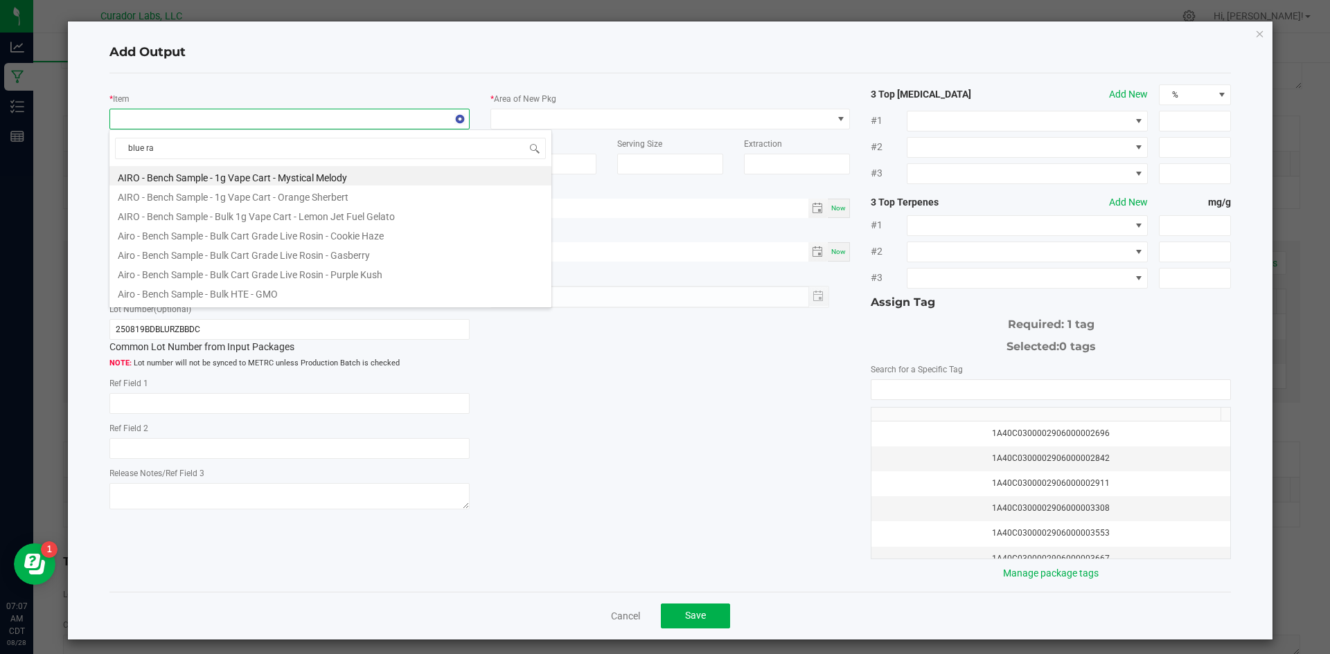
type input "blue raz"
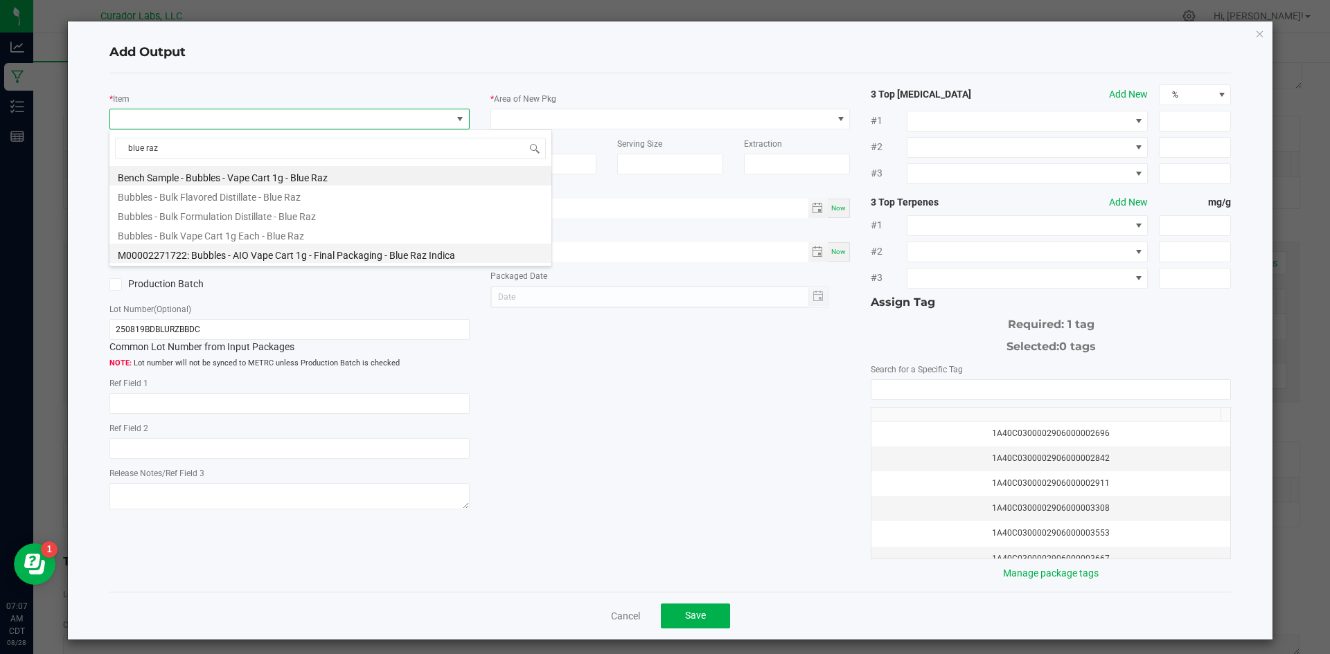
click at [280, 256] on li "M00002271722: Bubbles - AIO Vape Cart 1g - Final Packaging - Blue Raz Indica" at bounding box center [330, 253] width 442 height 19
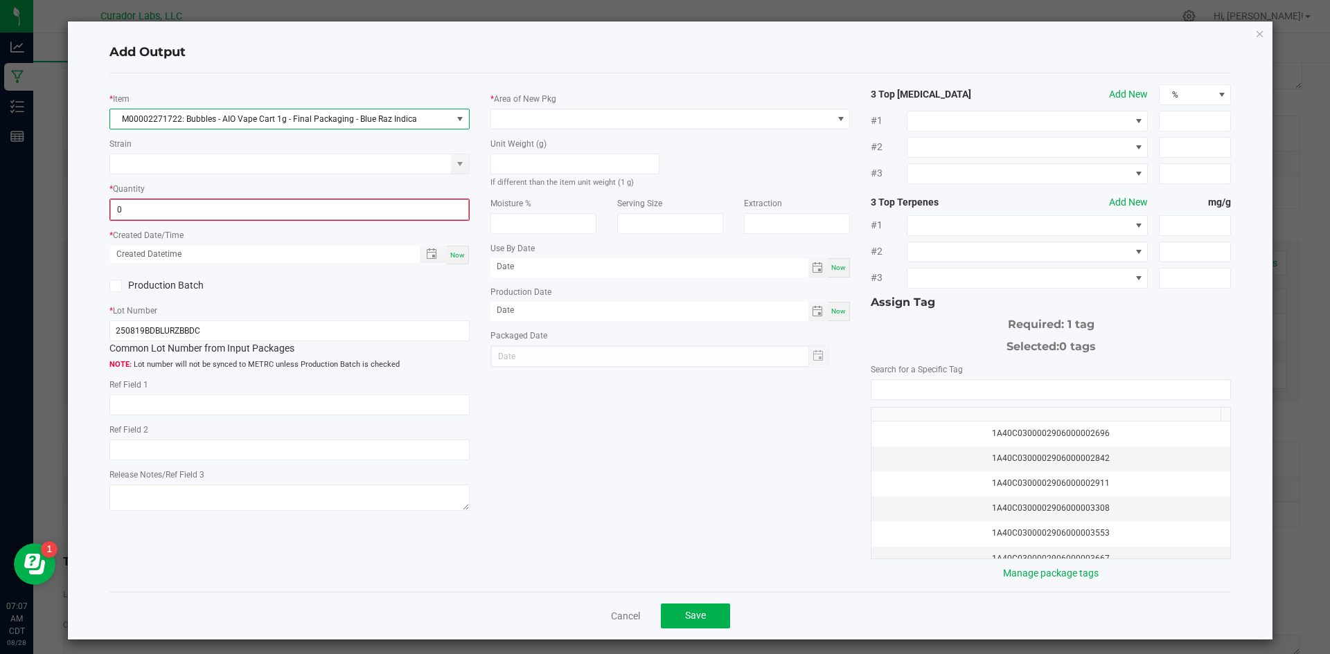
click at [208, 212] on input "0" at bounding box center [289, 209] width 357 height 19
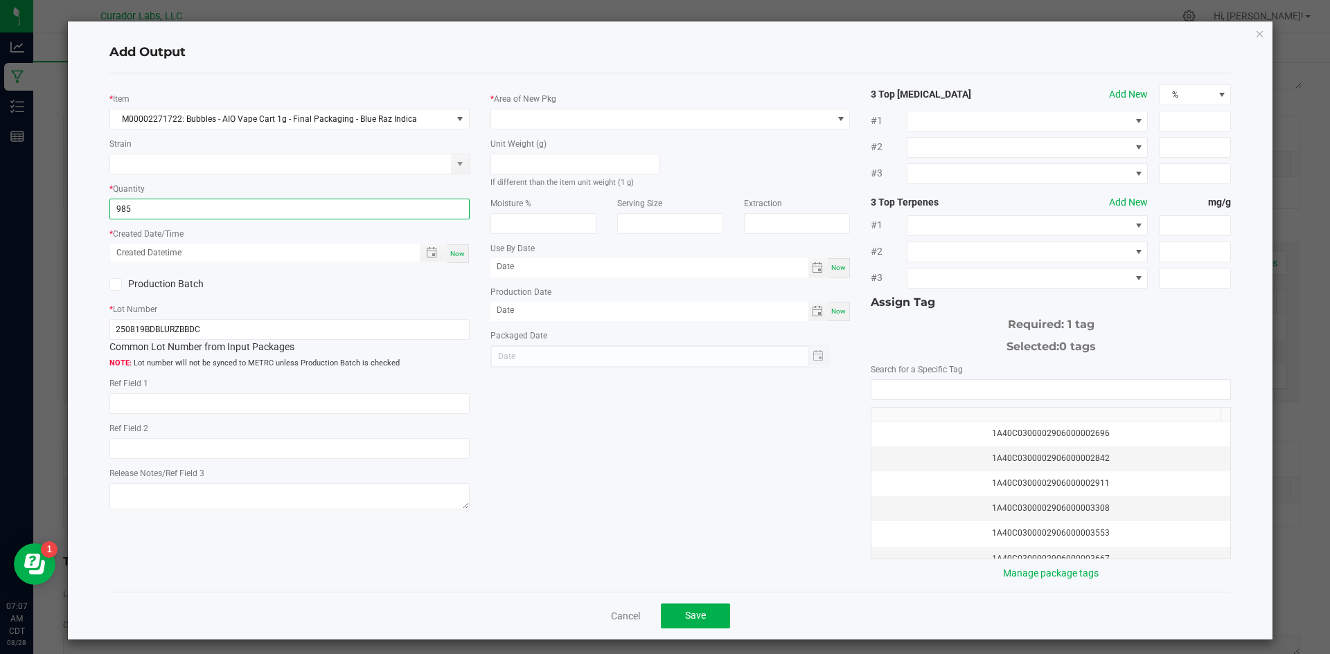
type input "985 ea"
click at [451, 255] on span "Now" at bounding box center [457, 254] width 15 height 8
type input "[DATE] 7:07 AM"
type input "[DATE]"
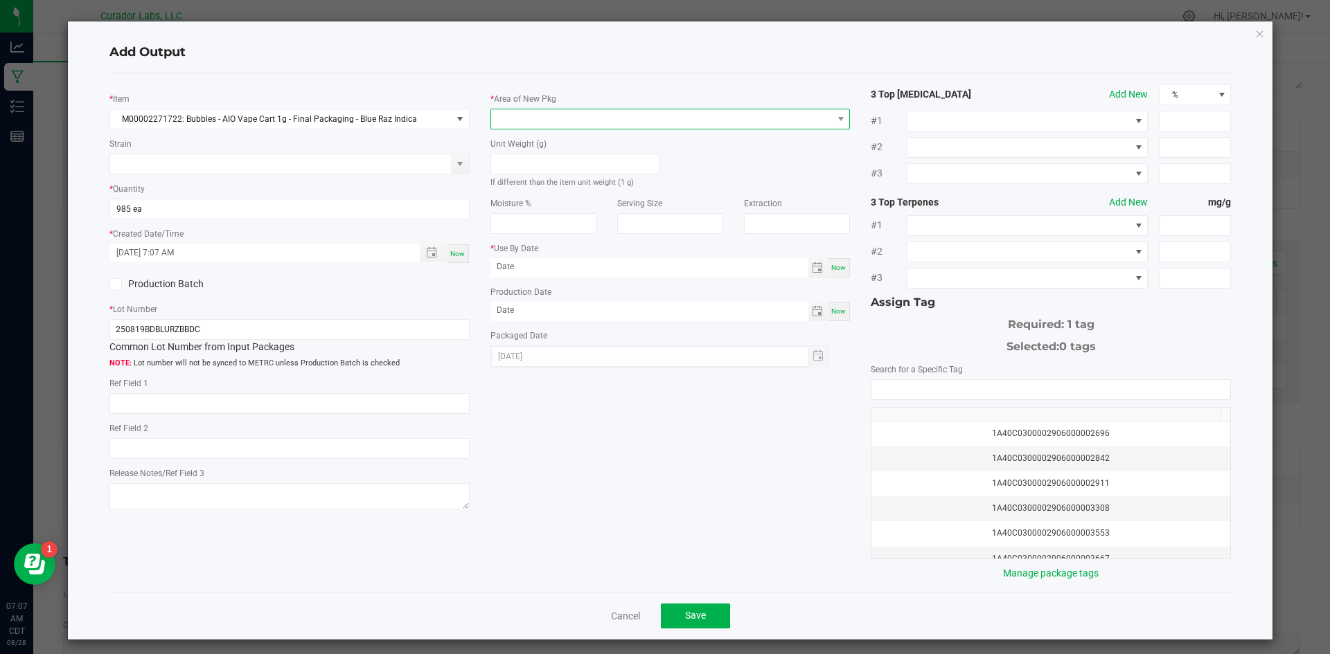
click at [517, 120] on span at bounding box center [661, 118] width 341 height 19
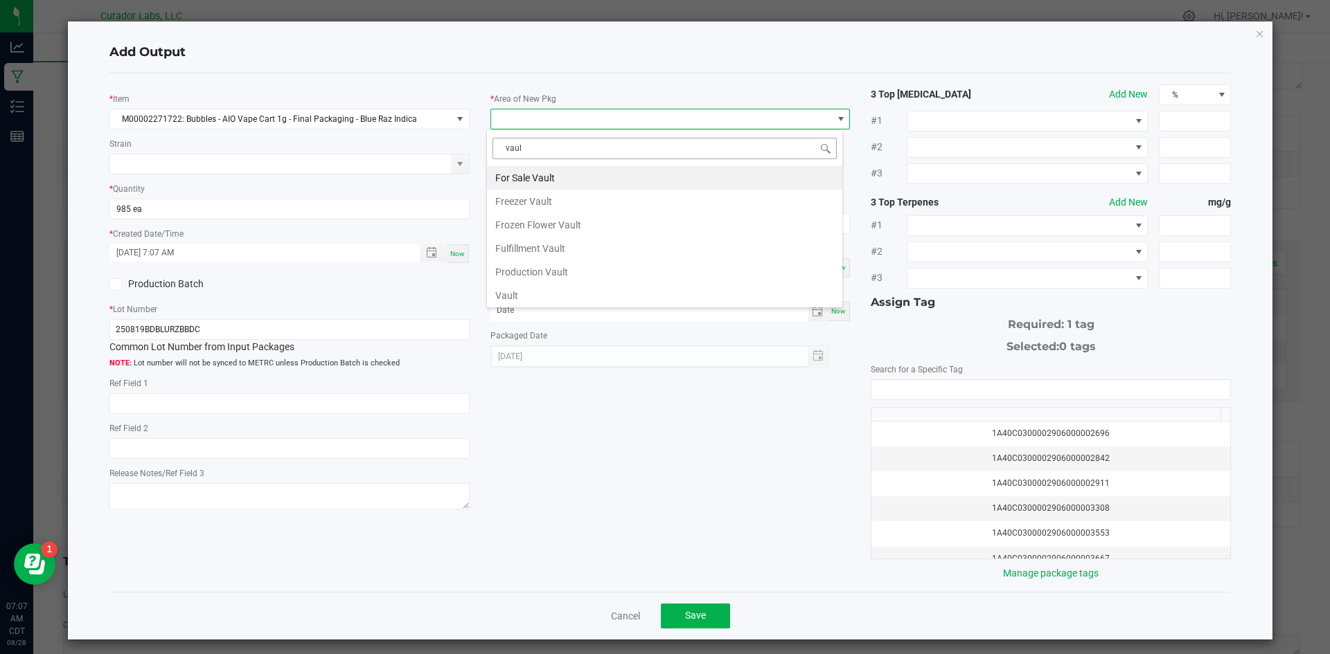
type input "vault"
click at [510, 289] on li "Vault" at bounding box center [664, 296] width 355 height 24
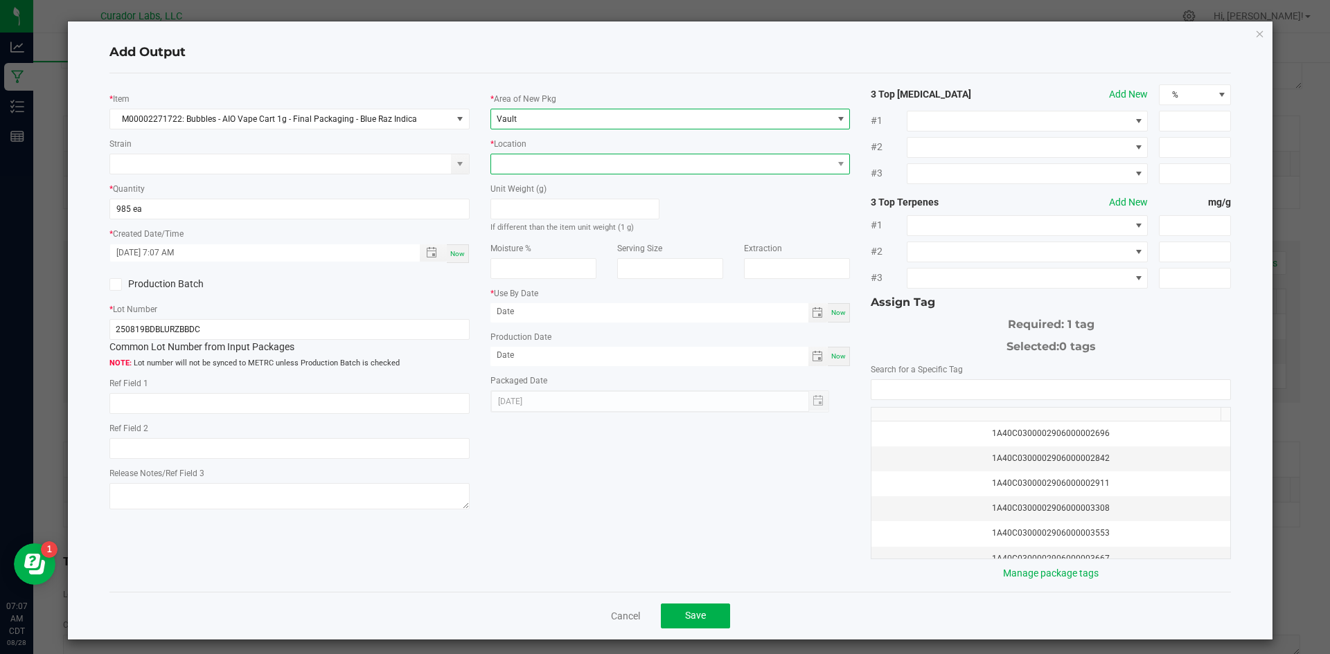
click at [535, 165] on span at bounding box center [661, 163] width 341 height 19
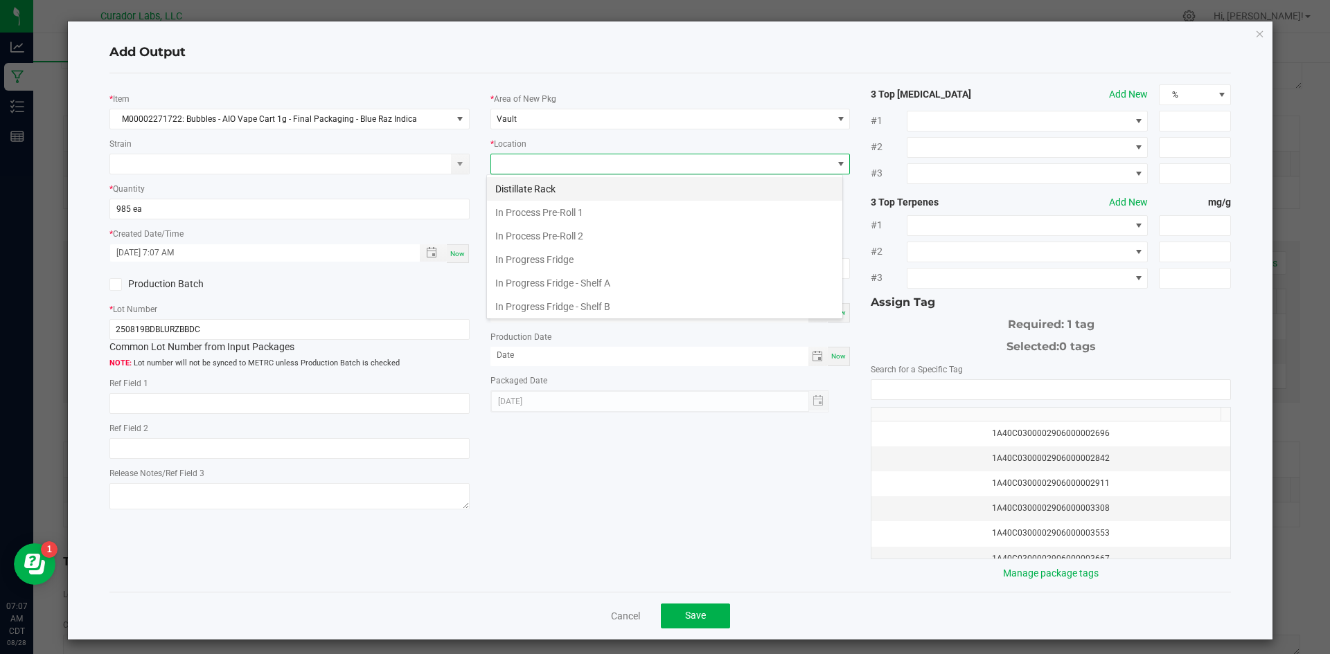
scroll to position [215, 0]
click at [564, 298] on li "Packaging Rack" at bounding box center [664, 304] width 355 height 24
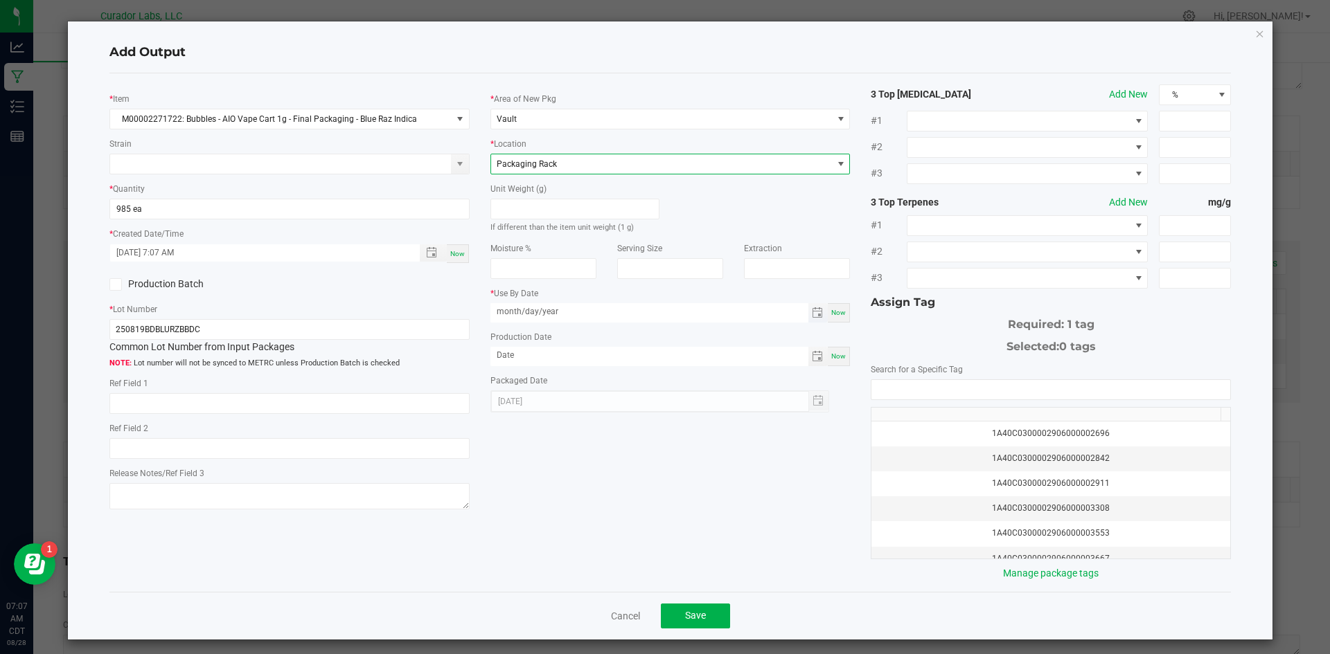
click at [526, 314] on input "month/day/year" at bounding box center [649, 311] width 318 height 17
drag, startPoint x: 603, startPoint y: 316, endPoint x: 384, endPoint y: 330, distance: 219.9
click at [384, 332] on div "* Item M00002271722: Bubbles - AIO Vape Cart 1g - Final Packaging - Blue Raz In…" at bounding box center [670, 332] width 1143 height 496
type input "[DATE]"
drag, startPoint x: 597, startPoint y: 364, endPoint x: 582, endPoint y: 356, distance: 16.4
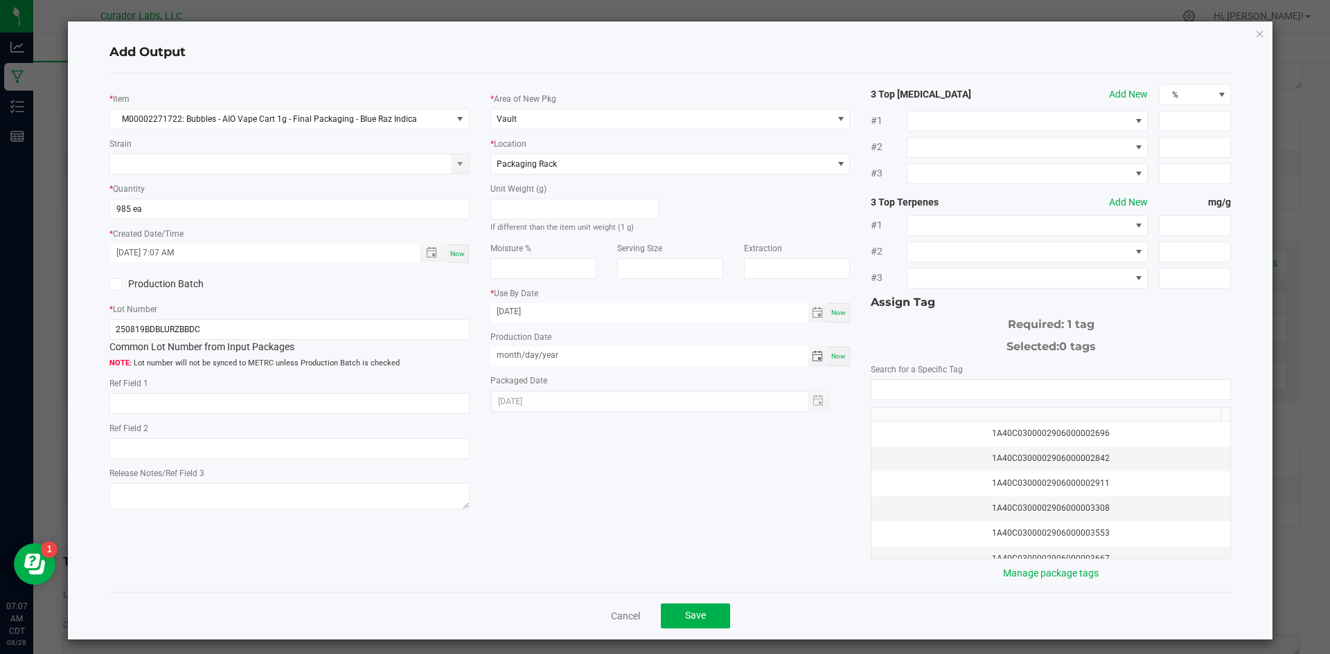
click at [582, 357] on input "month/day/year" at bounding box center [649, 355] width 318 height 17
drag, startPoint x: 582, startPoint y: 355, endPoint x: 471, endPoint y: 365, distance: 111.9
click at [471, 365] on div "* Item M00002271722: Bubbles - AIO Vape Cart 1g - Final Packaging - Blue Raz In…" at bounding box center [670, 332] width 1143 height 496
type input "[DATE]"
drag, startPoint x: 563, startPoint y: 449, endPoint x: 573, endPoint y: 447, distance: 9.9
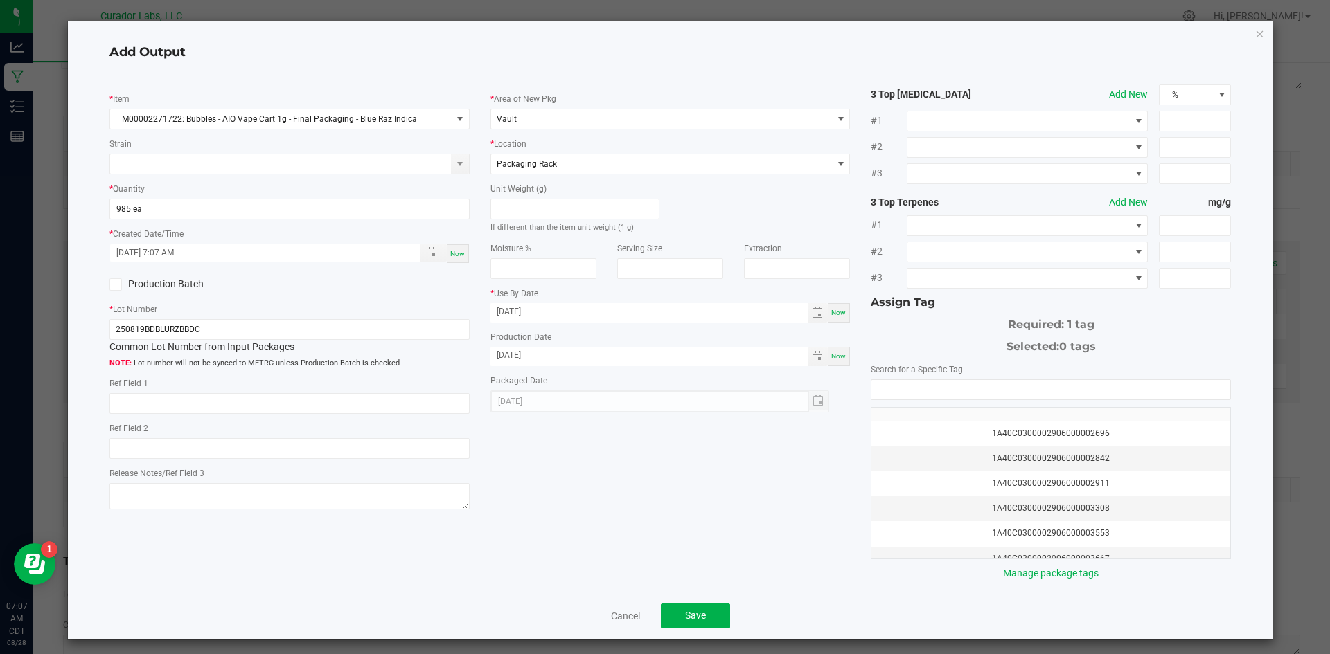
click at [564, 449] on div "* Item M00002271722: Bubbles - AIO Vape Cart 1g - Final Packaging - Blue Raz In…" at bounding box center [670, 332] width 1143 height 496
click at [948, 390] on input "NO DATA FOUND" at bounding box center [1050, 389] width 359 height 19
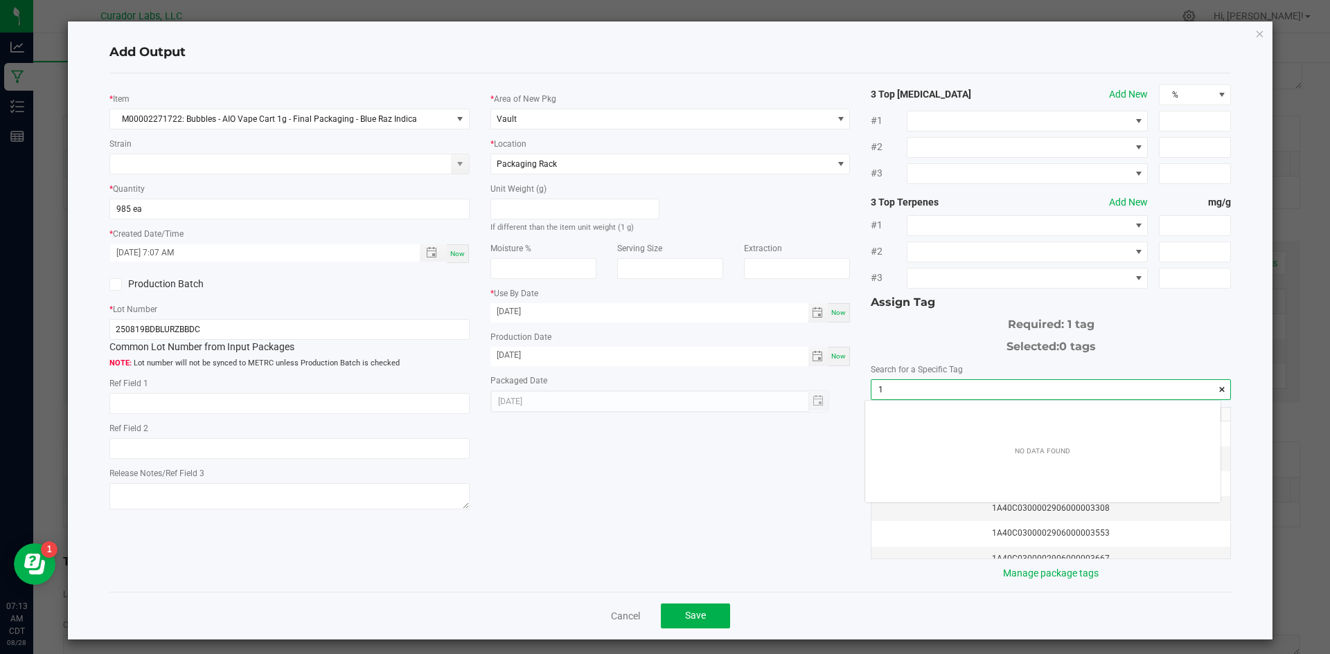
scroll to position [19, 356]
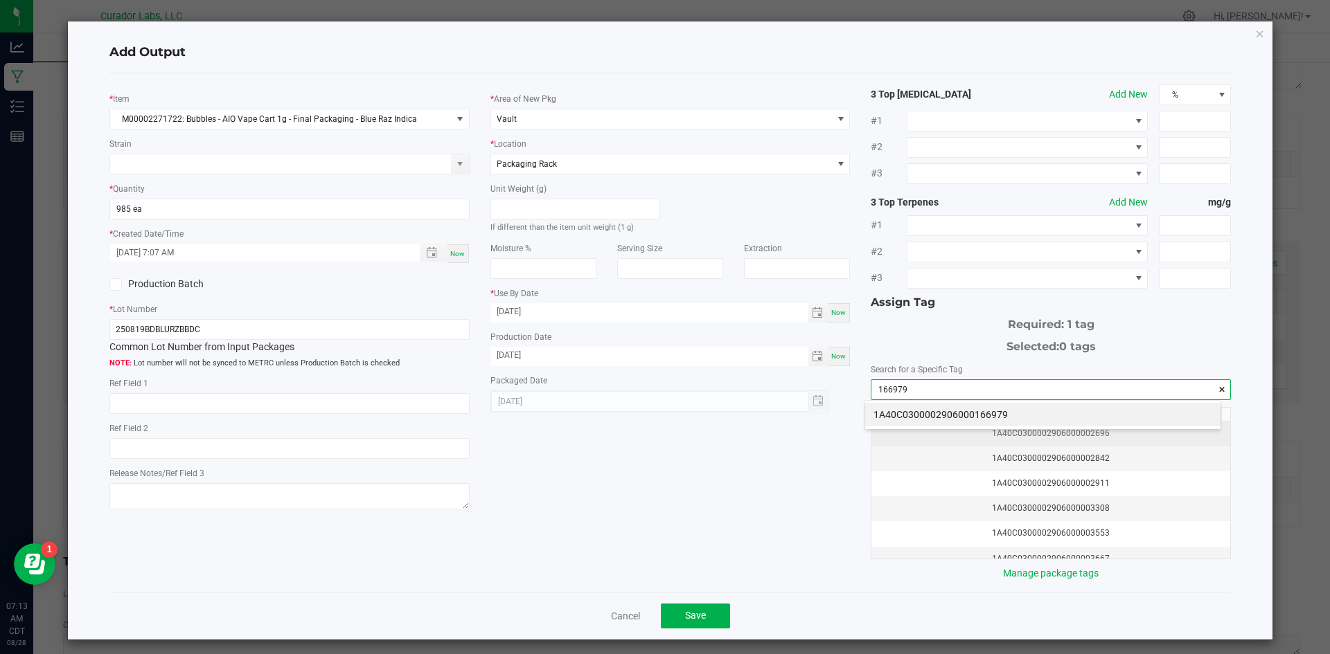
click at [994, 423] on li "1A40C0300002906000166979" at bounding box center [1042, 415] width 355 height 24
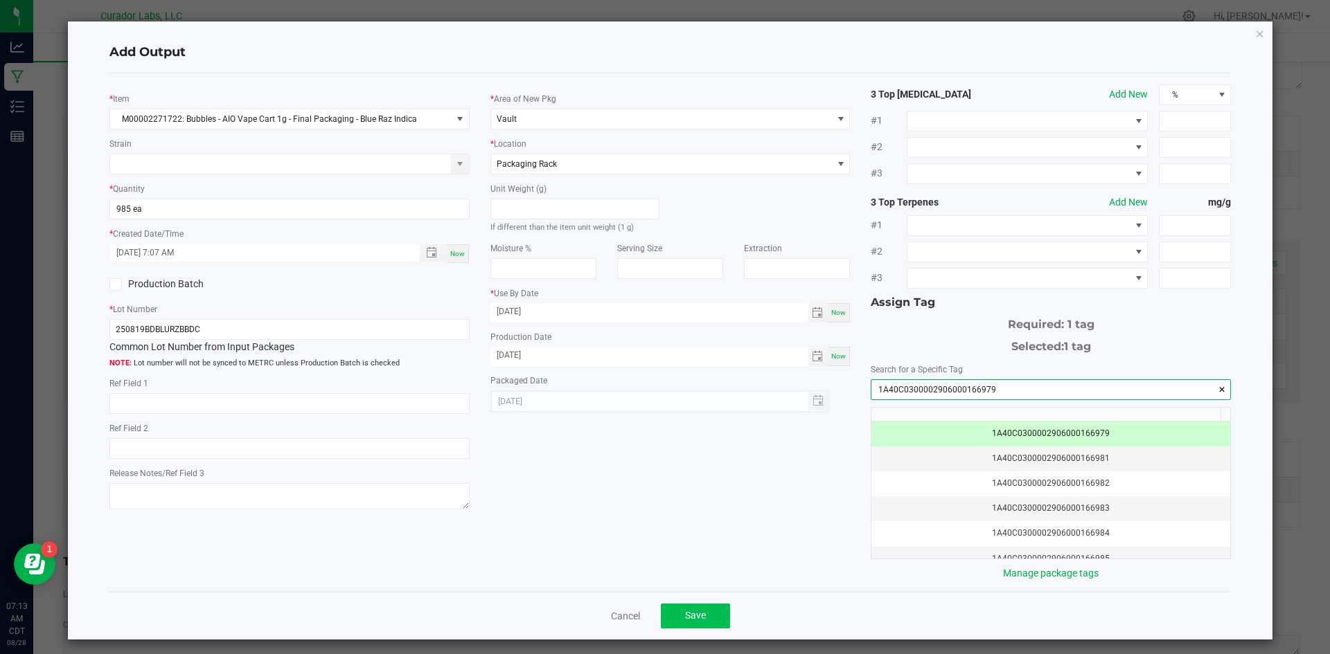
type input "1A40C0300002906000166979"
click at [706, 612] on button "Save" at bounding box center [695, 616] width 69 height 25
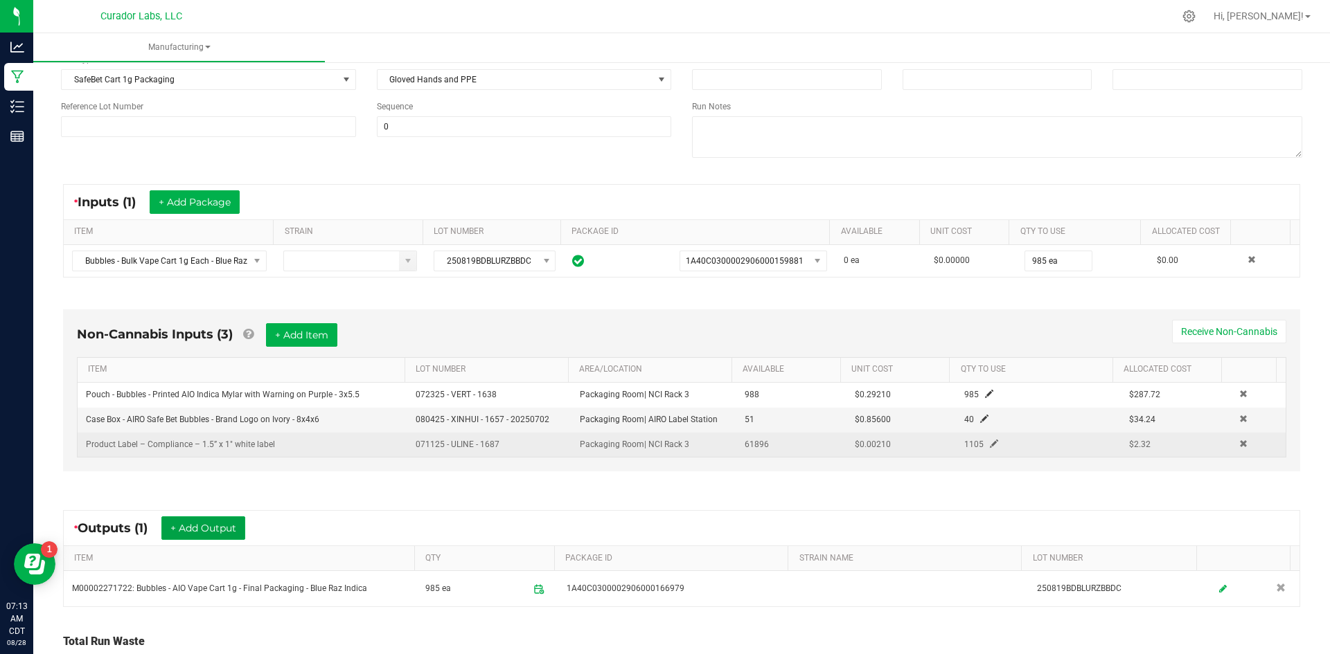
scroll to position [0, 0]
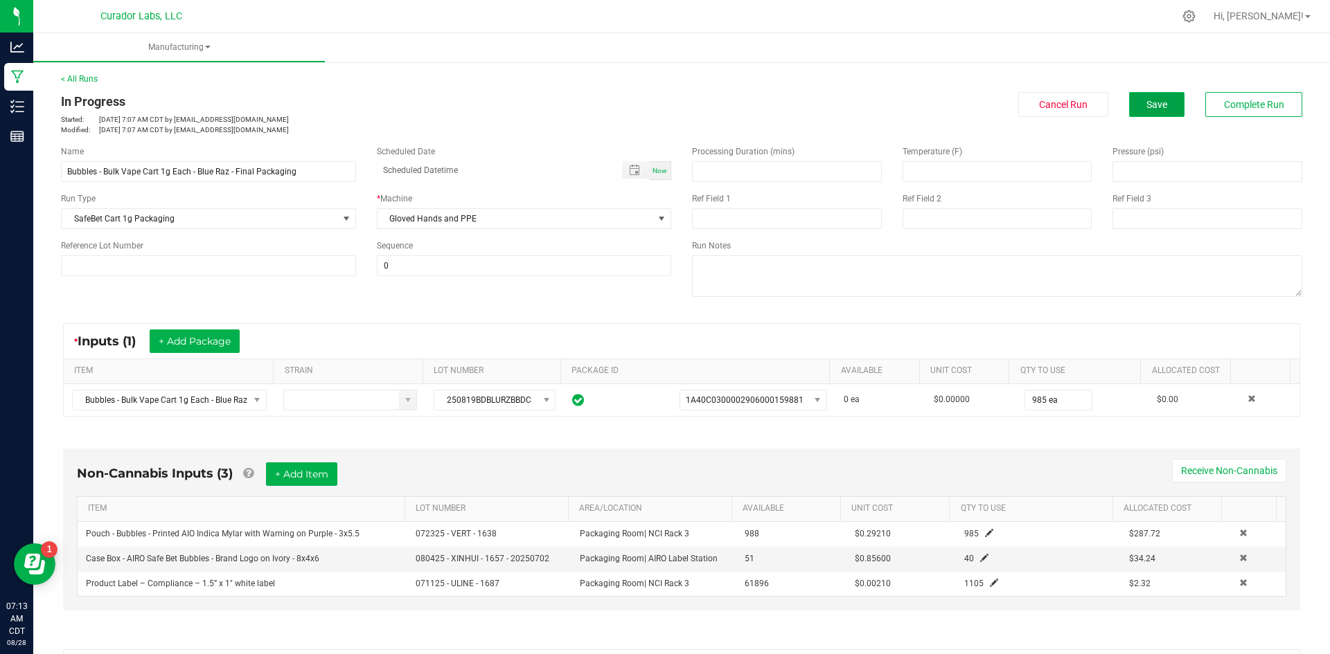
click at [1136, 98] on button "Save" at bounding box center [1156, 104] width 55 height 25
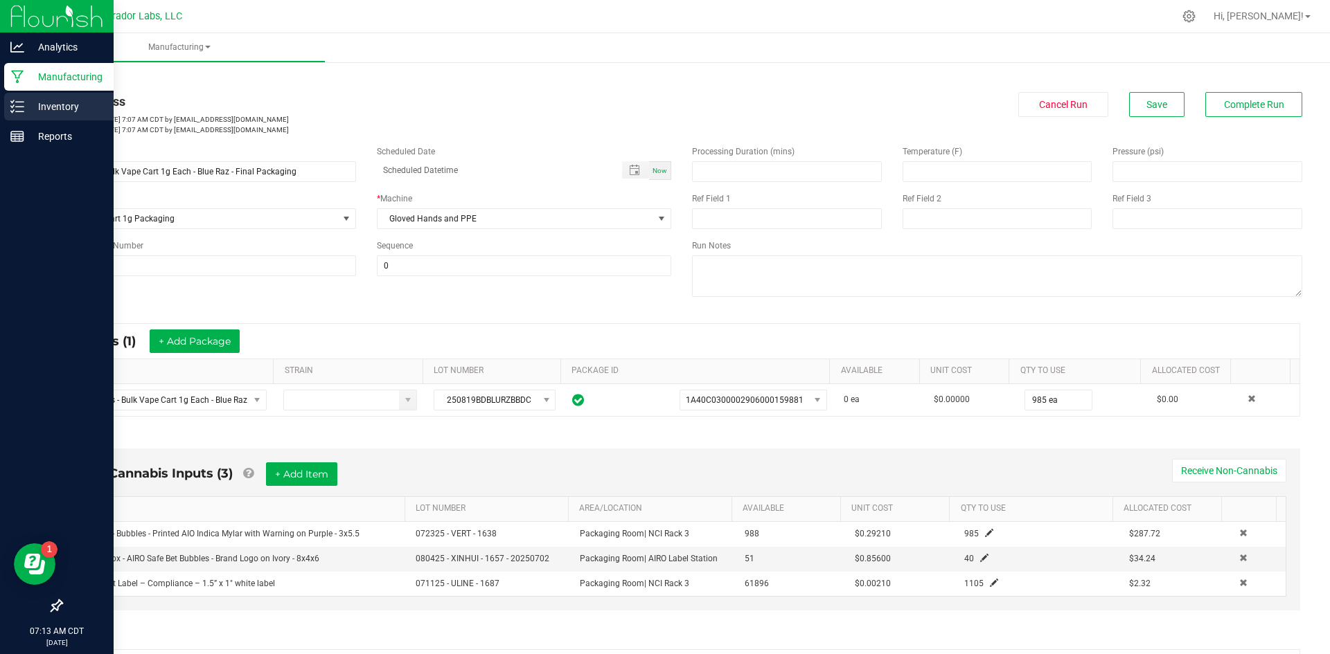
click at [35, 100] on p "Inventory" at bounding box center [65, 106] width 83 height 17
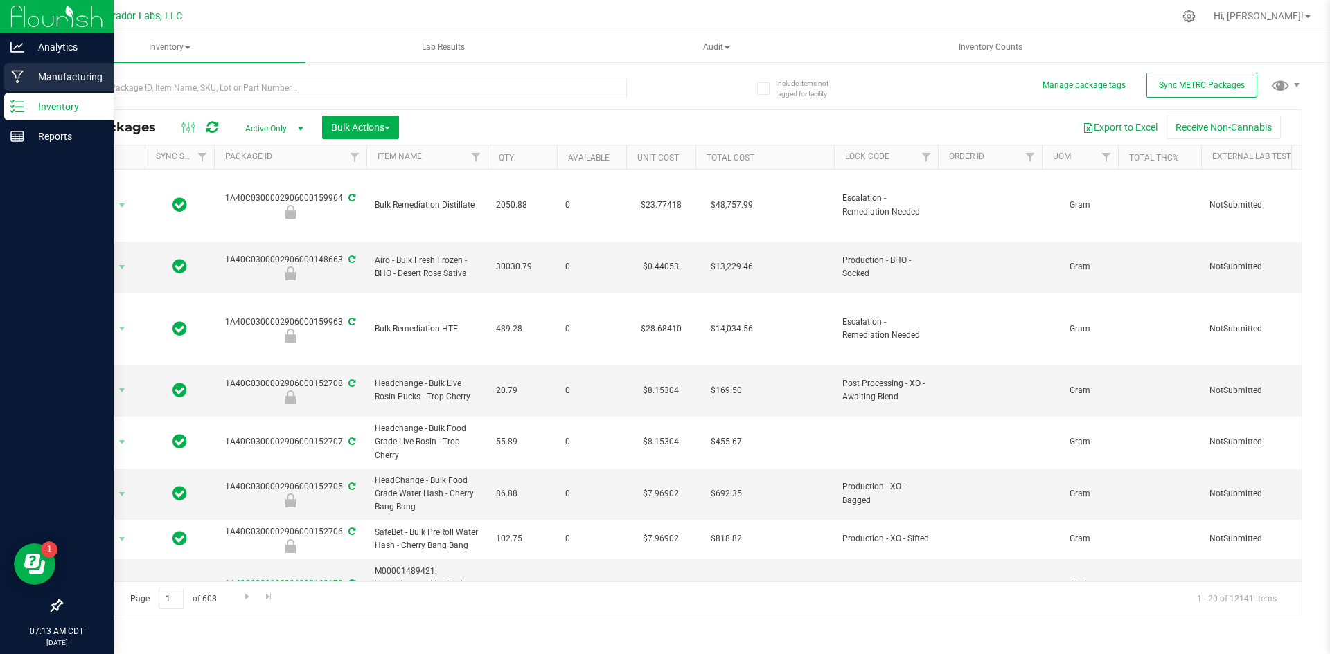
click at [48, 78] on p "Manufacturing" at bounding box center [65, 77] width 83 height 17
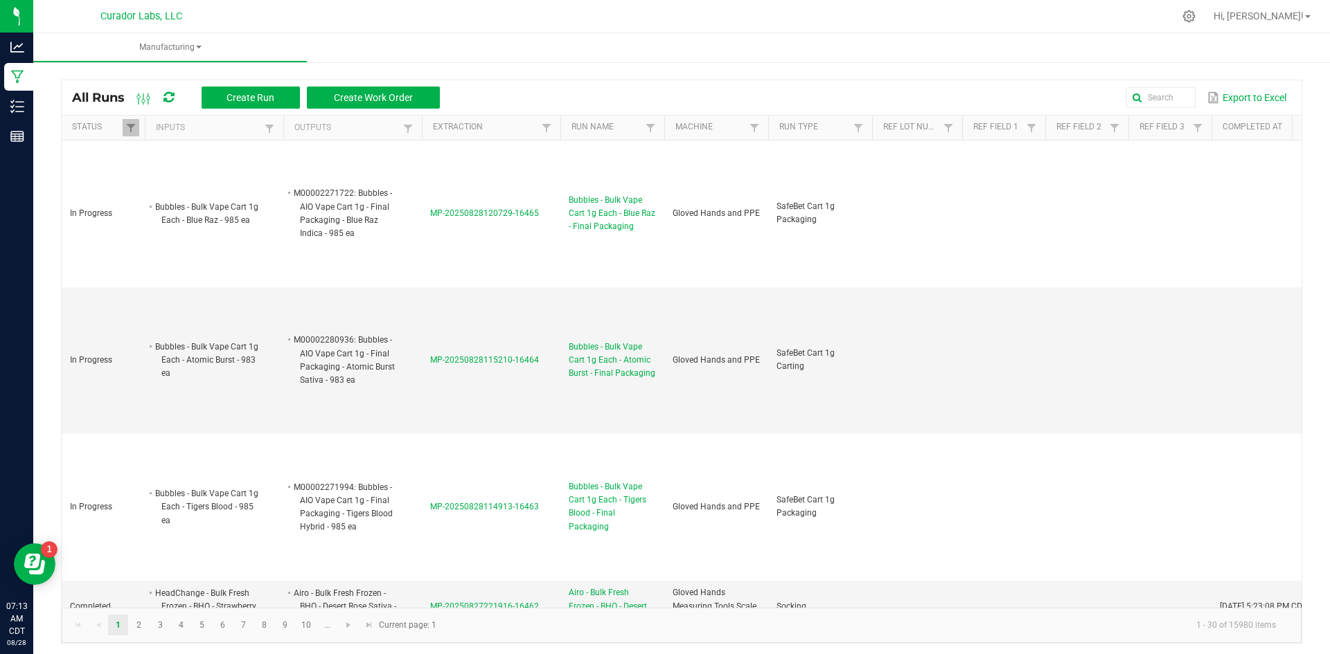
click at [600, 222] on span "Bubbles - Bulk Vape Cart 1g Each - Blue Raz - Final Packaging" at bounding box center [612, 214] width 87 height 40
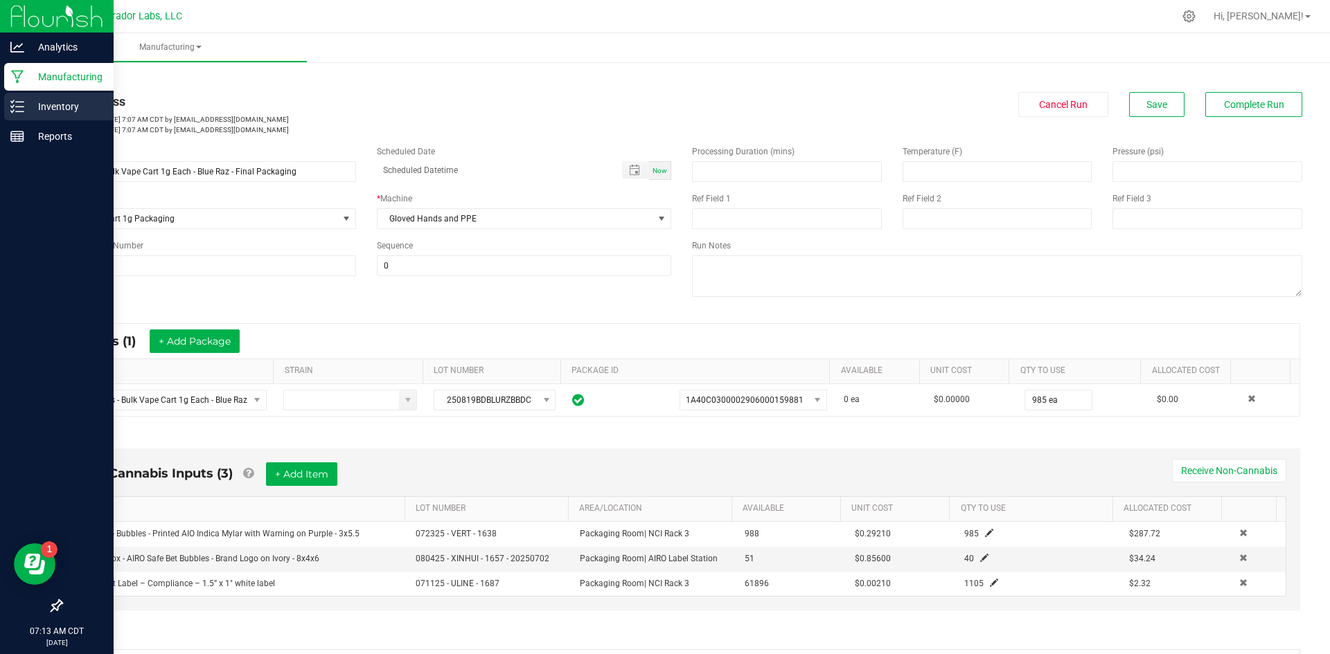
click at [24, 103] on icon at bounding box center [17, 107] width 14 height 14
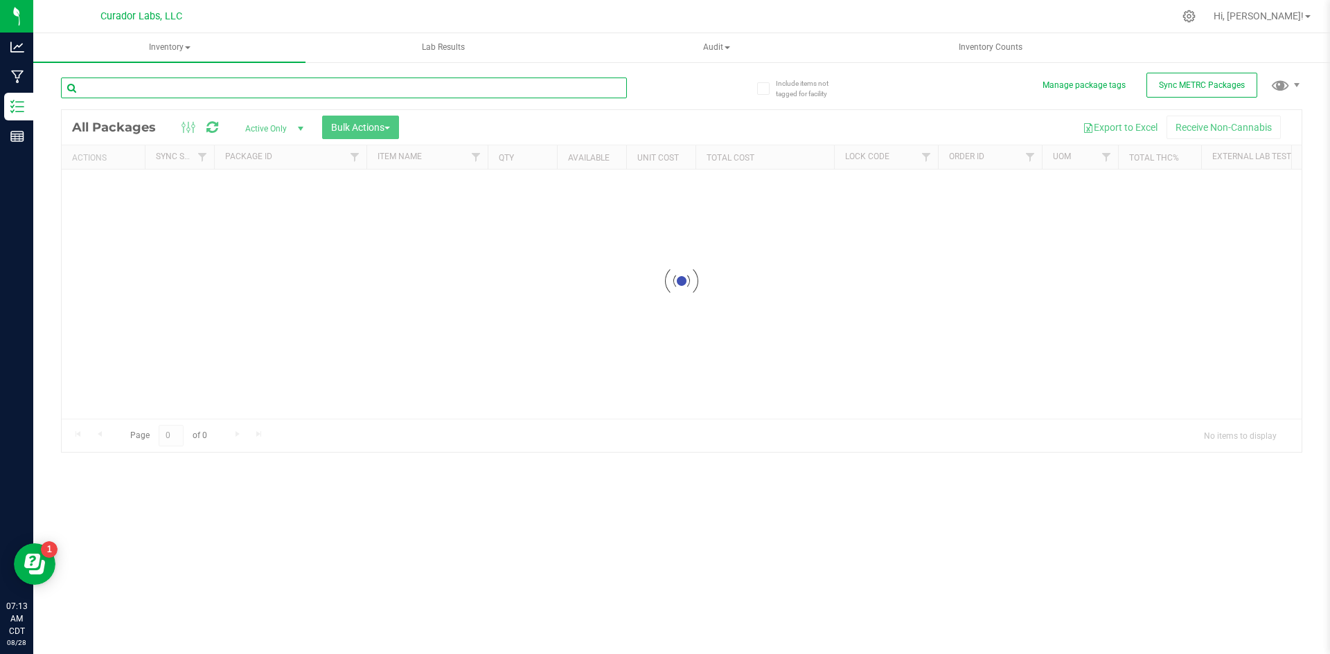
click at [161, 89] on input "text" at bounding box center [344, 88] width 566 height 21
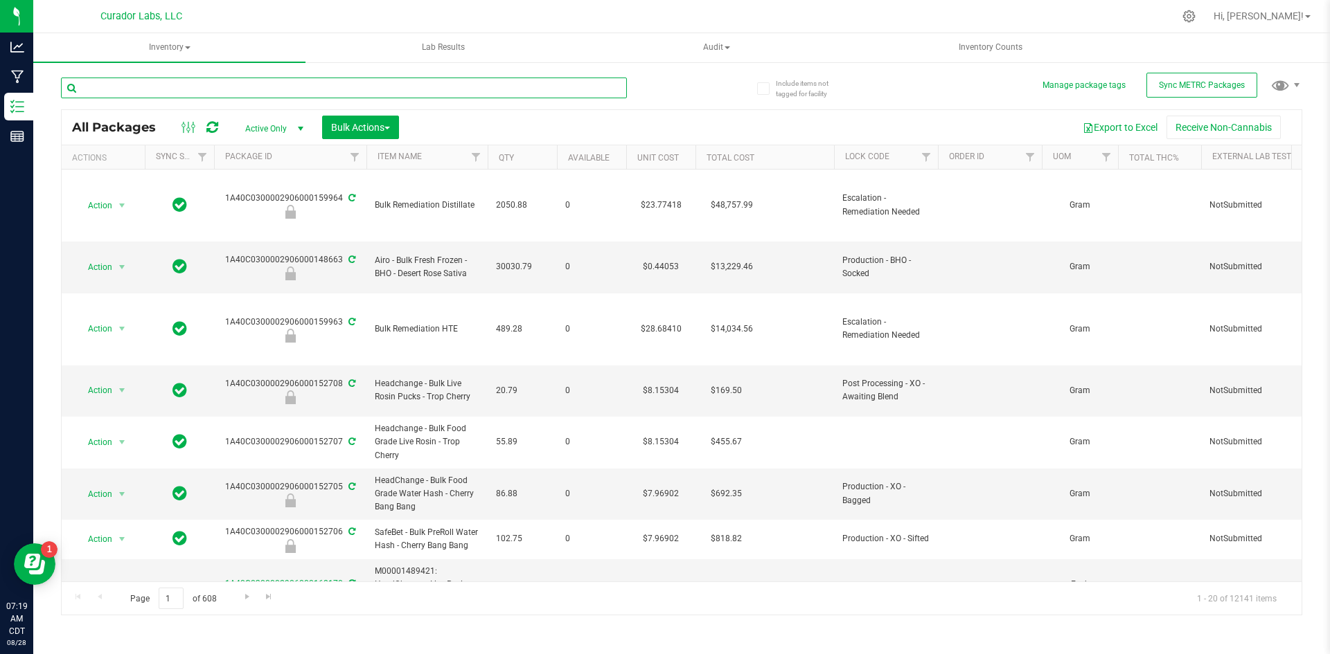
click at [244, 89] on input "text" at bounding box center [344, 88] width 566 height 21
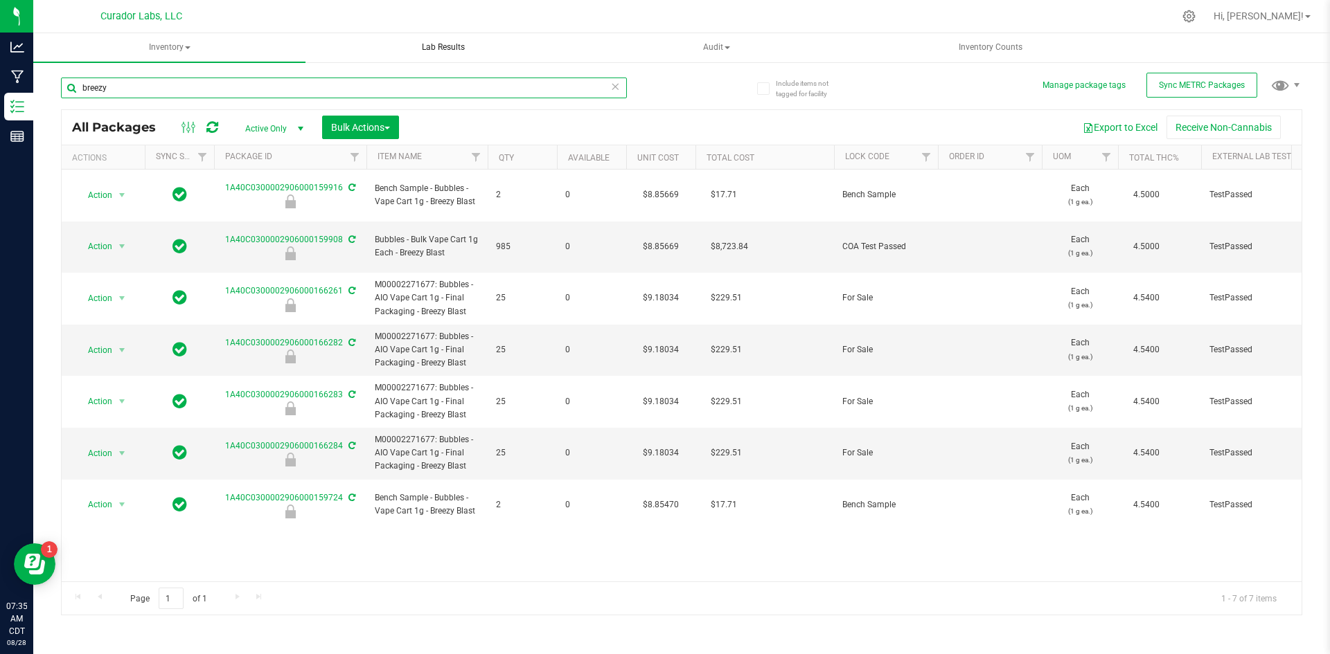
type input "breezy"
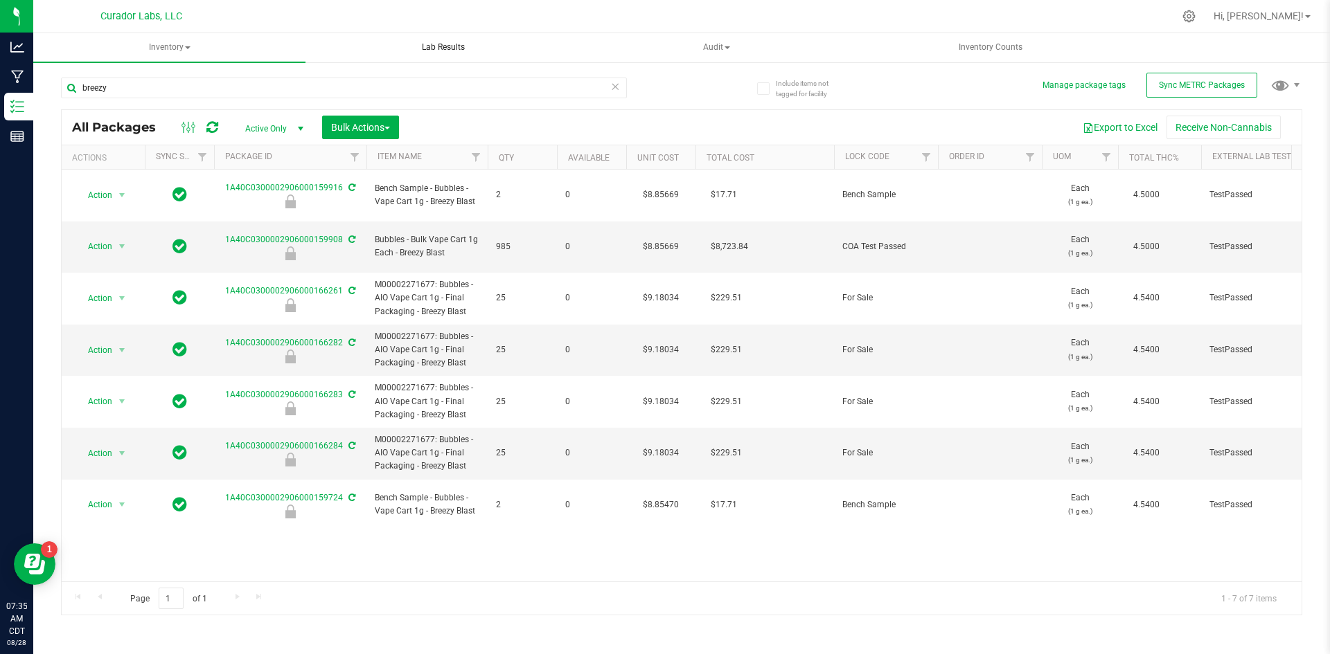
click at [388, 39] on uib-tab-heading "Lab Results" at bounding box center [442, 48] width 271 height 28
